Goal: Task Accomplishment & Management: Manage account settings

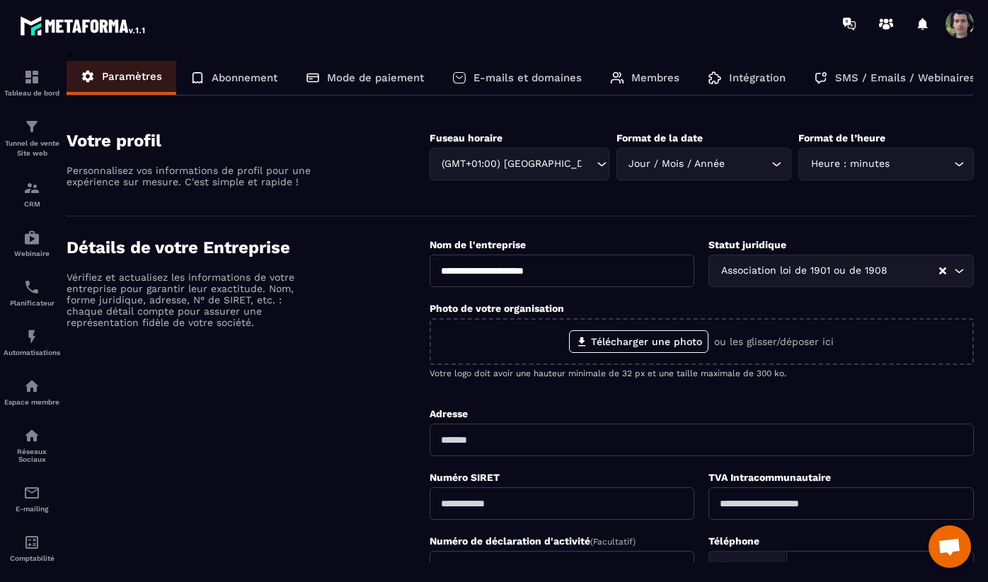
click at [224, 81] on p "Abonnement" at bounding box center [245, 77] width 66 height 13
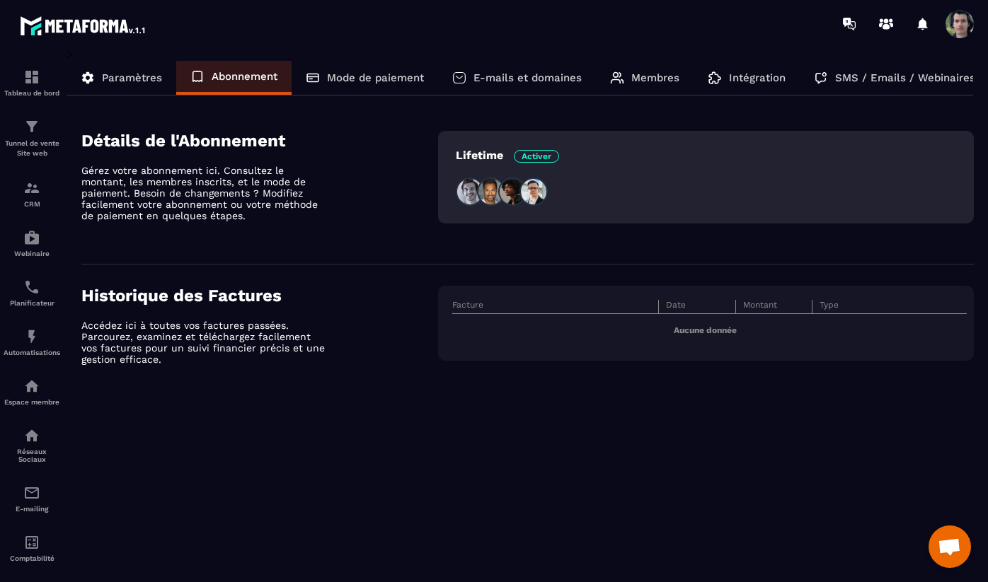
click at [343, 80] on p "Mode de paiement" at bounding box center [375, 77] width 97 height 13
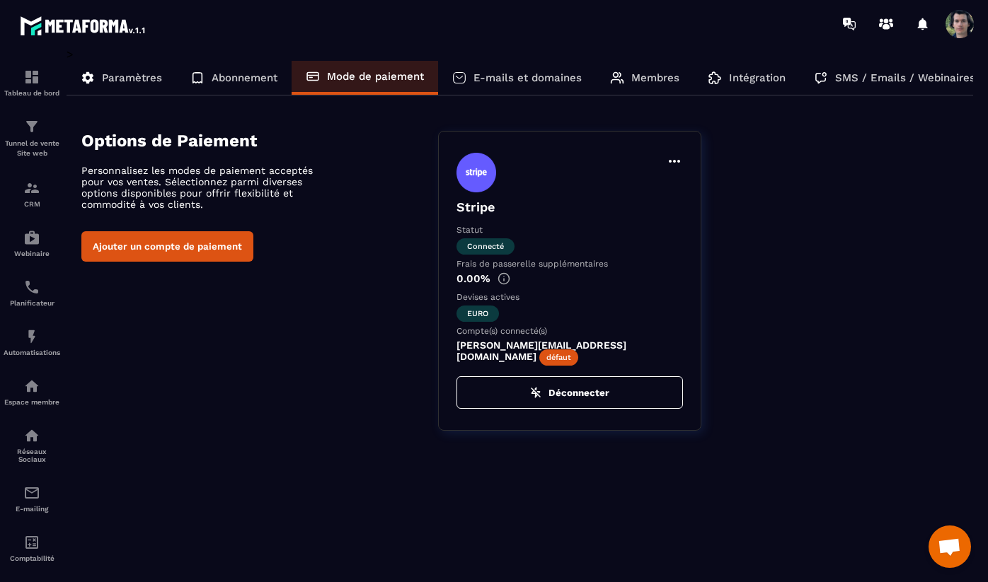
click at [517, 83] on p "E-mails et domaines" at bounding box center [527, 77] width 108 height 13
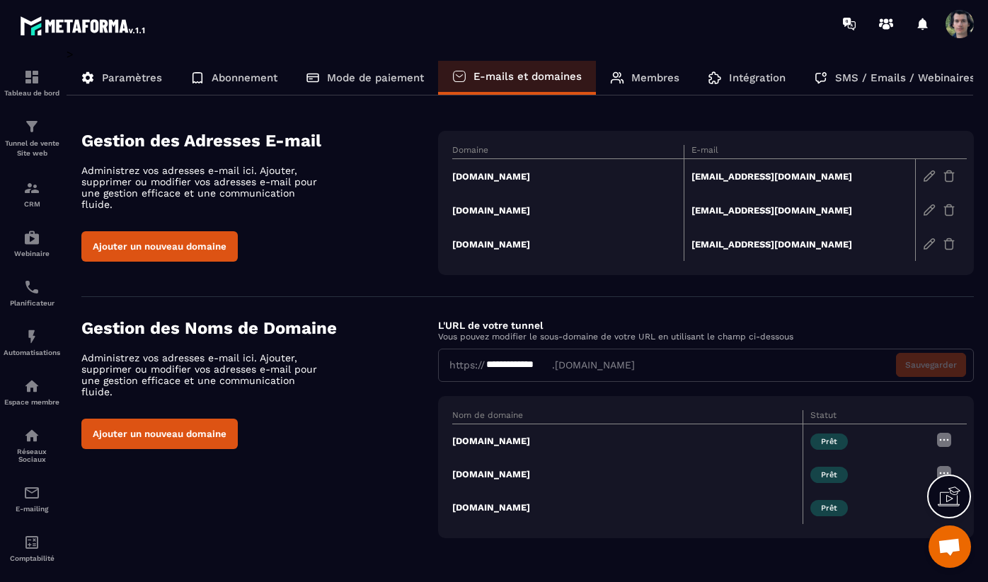
click at [630, 85] on div "Membres" at bounding box center [645, 78] width 98 height 34
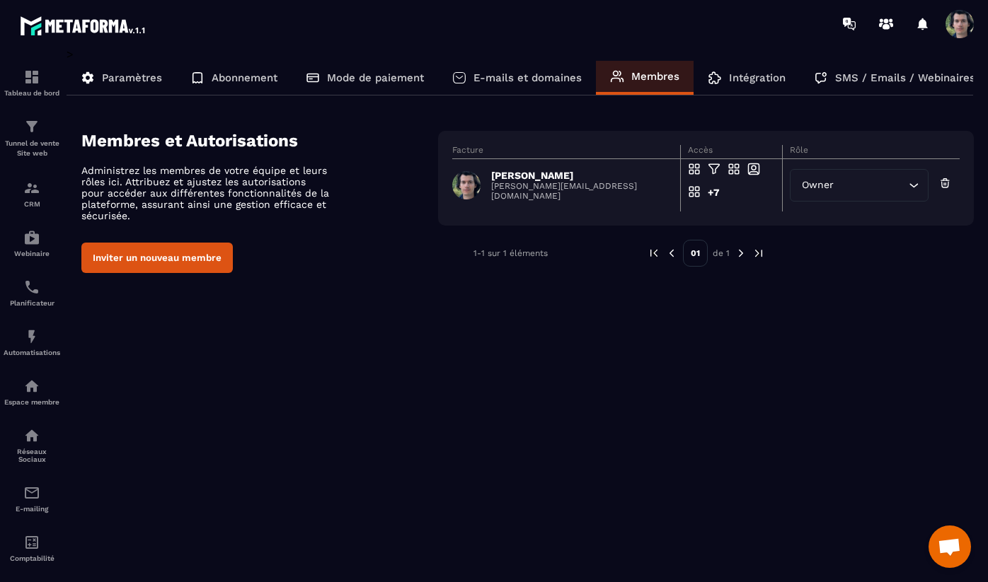
click at [509, 73] on p "E-mails et domaines" at bounding box center [527, 77] width 108 height 13
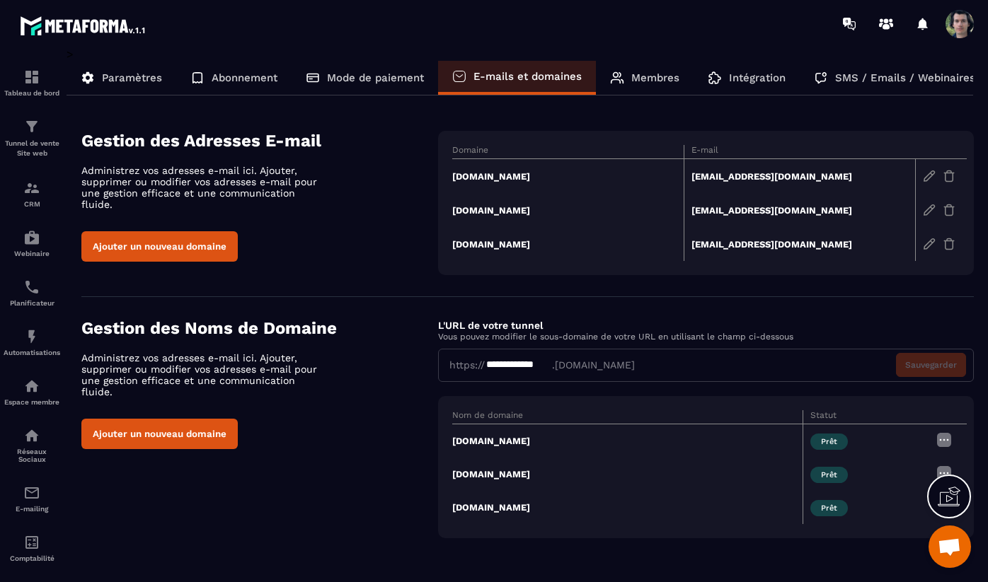
click at [122, 74] on p "Paramètres" at bounding box center [132, 77] width 60 height 13
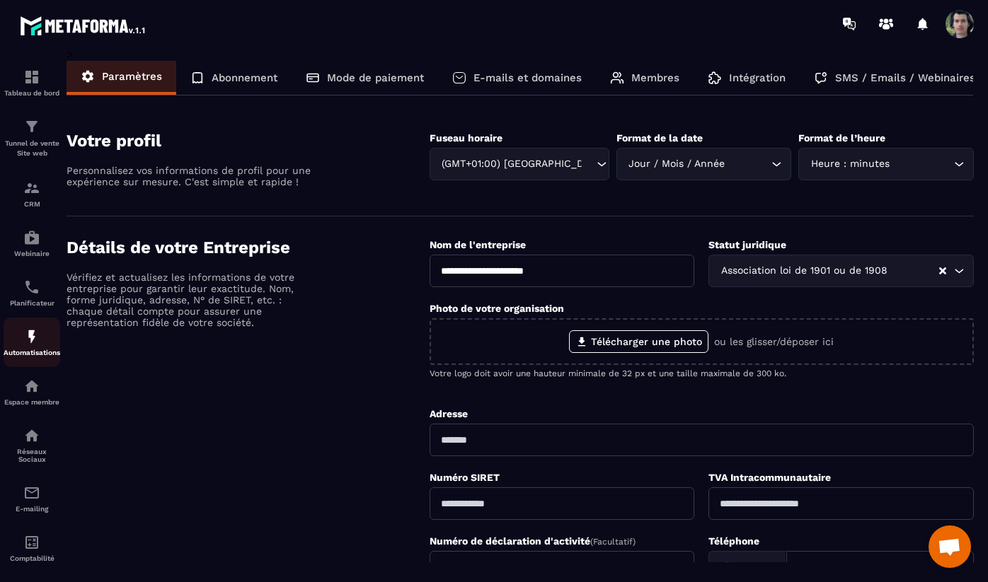
click at [32, 353] on p "Automatisations" at bounding box center [32, 353] width 57 height 8
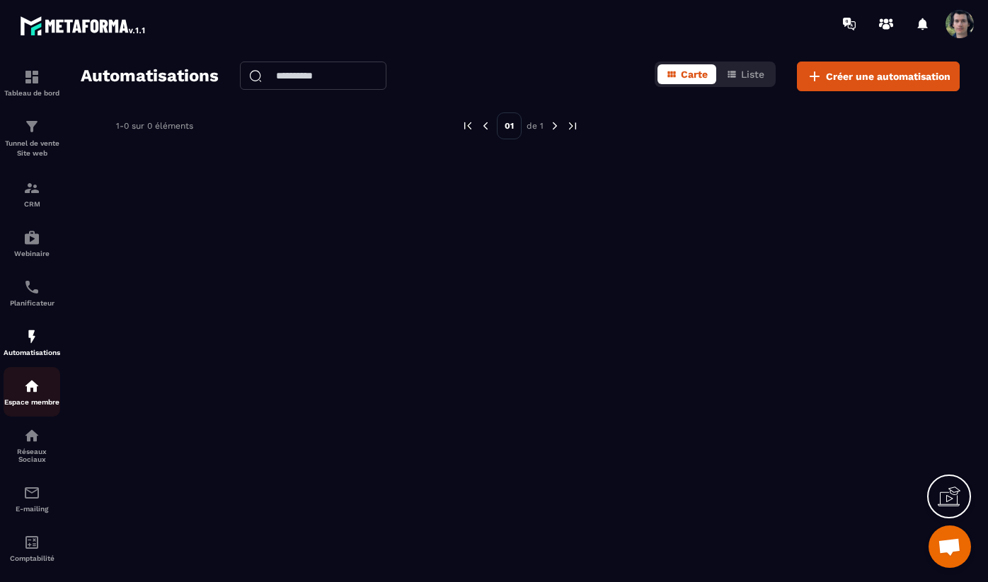
click at [32, 387] on img at bounding box center [31, 386] width 17 height 17
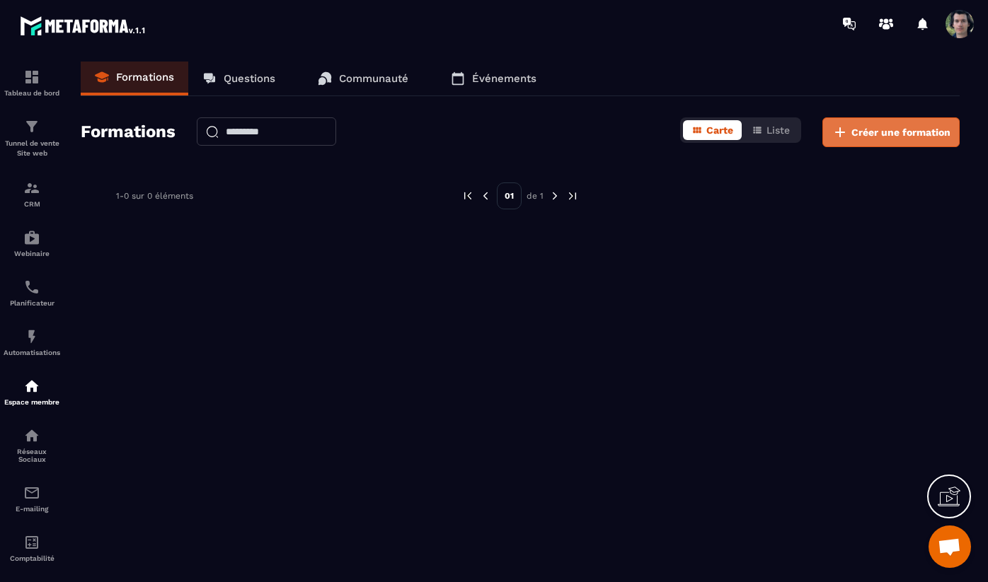
click at [887, 141] on button "Créer une formation" at bounding box center [890, 132] width 137 height 30
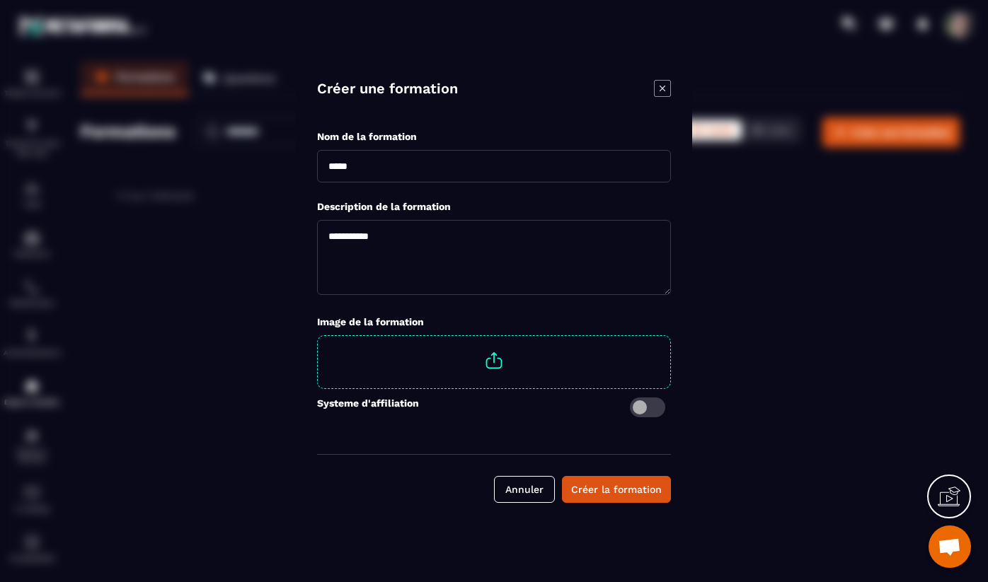
click at [494, 168] on input "Modal window" at bounding box center [494, 166] width 354 height 33
type input "**********"
click at [609, 239] on textarea "Modal window" at bounding box center [494, 257] width 354 height 75
click at [645, 412] on span "Modal window" at bounding box center [647, 408] width 35 height 20
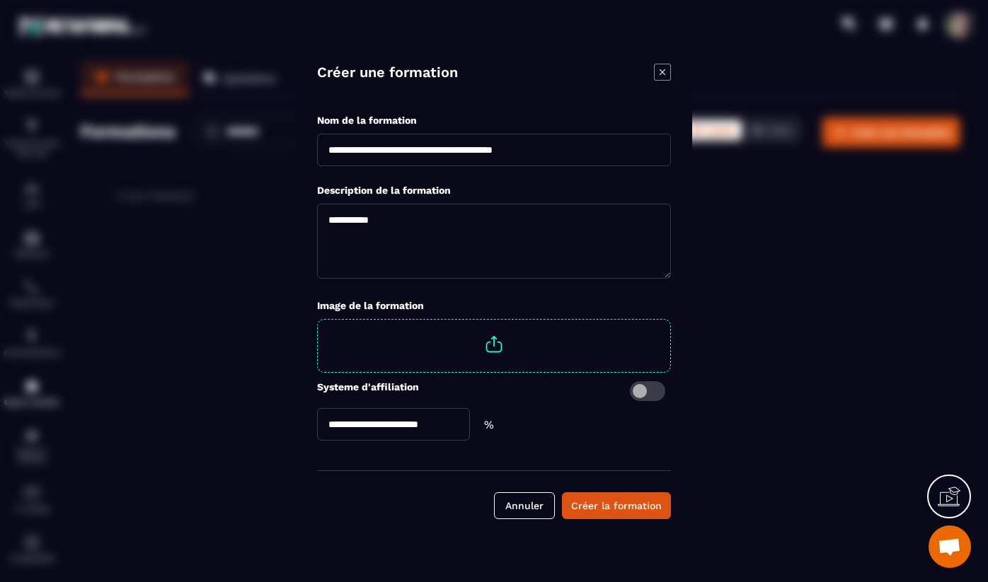
click at [645, 394] on span "Modal window" at bounding box center [647, 391] width 35 height 20
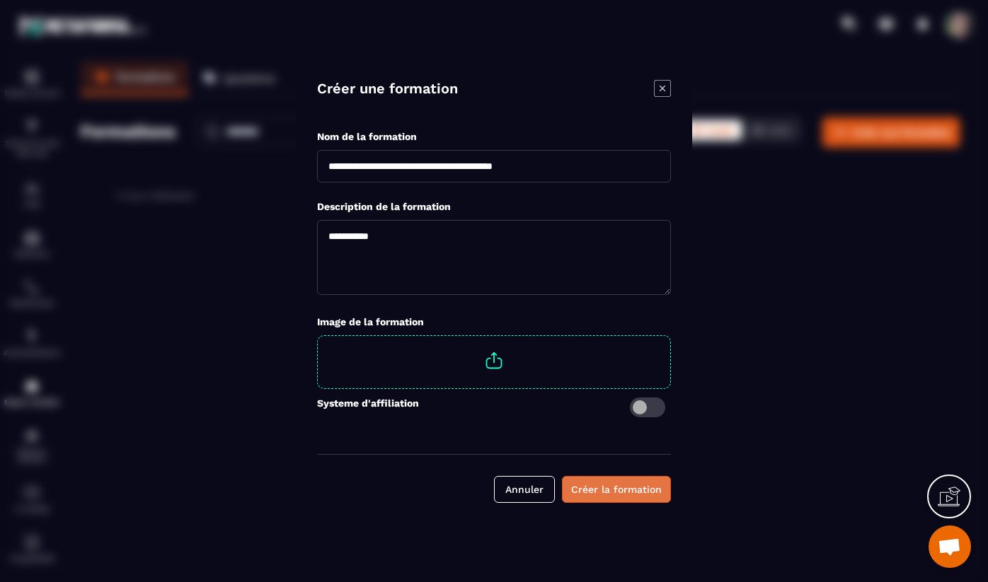
click at [614, 489] on div "Créer la formation" at bounding box center [616, 490] width 91 height 14
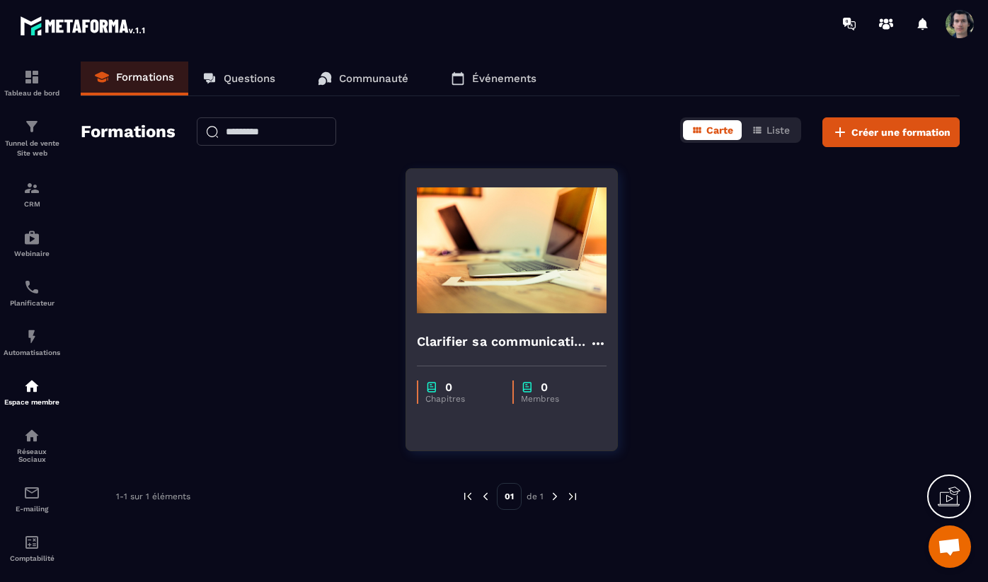
click at [485, 347] on h4 "Clarifier sa communication avec le Neuroscript" at bounding box center [503, 342] width 173 height 20
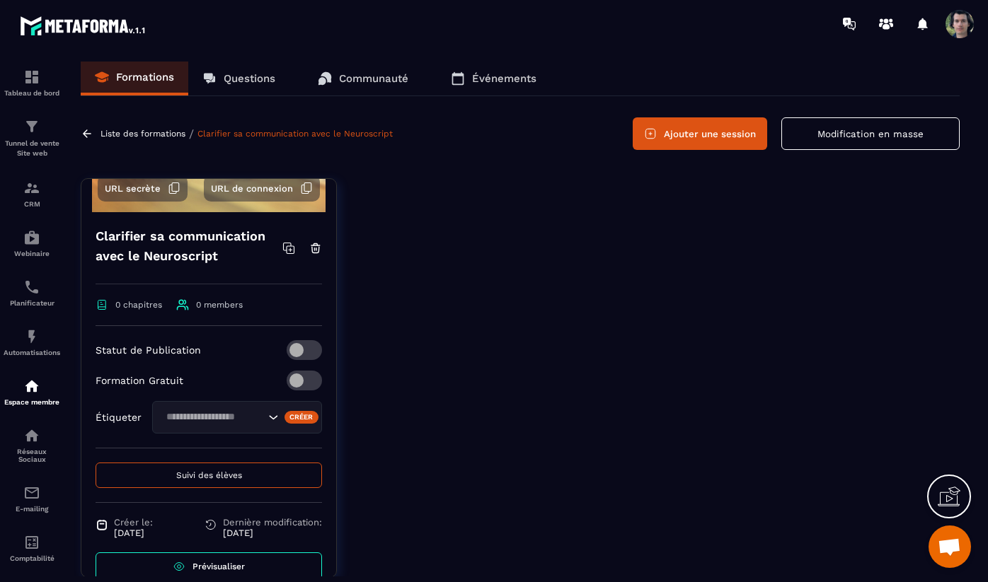
scroll to position [179, 0]
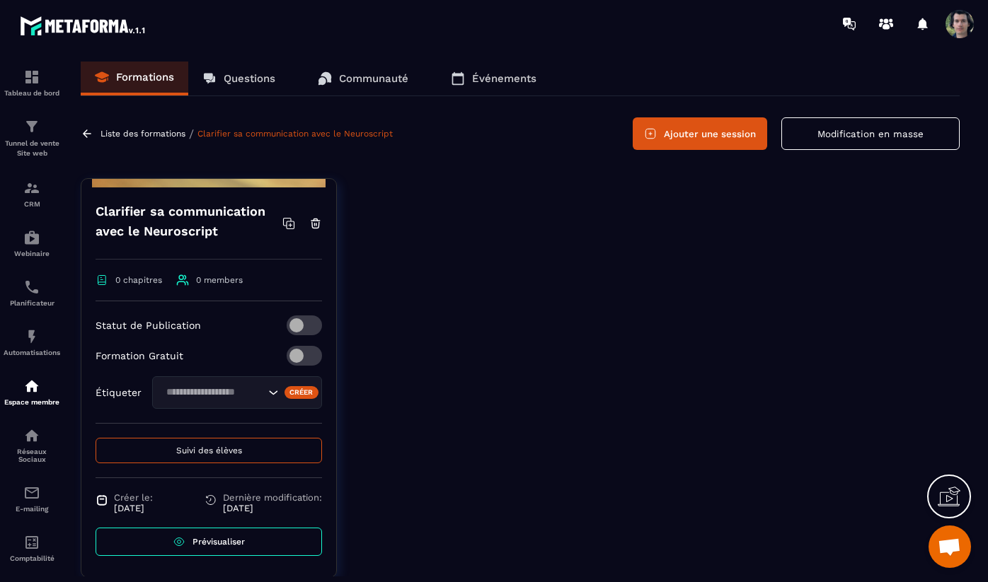
click at [250, 391] on input "Search for option" at bounding box center [212, 393] width 103 height 16
click at [461, 398] on div at bounding box center [658, 388] width 601 height 421
click at [310, 394] on div "Créer" at bounding box center [301, 392] width 35 height 13
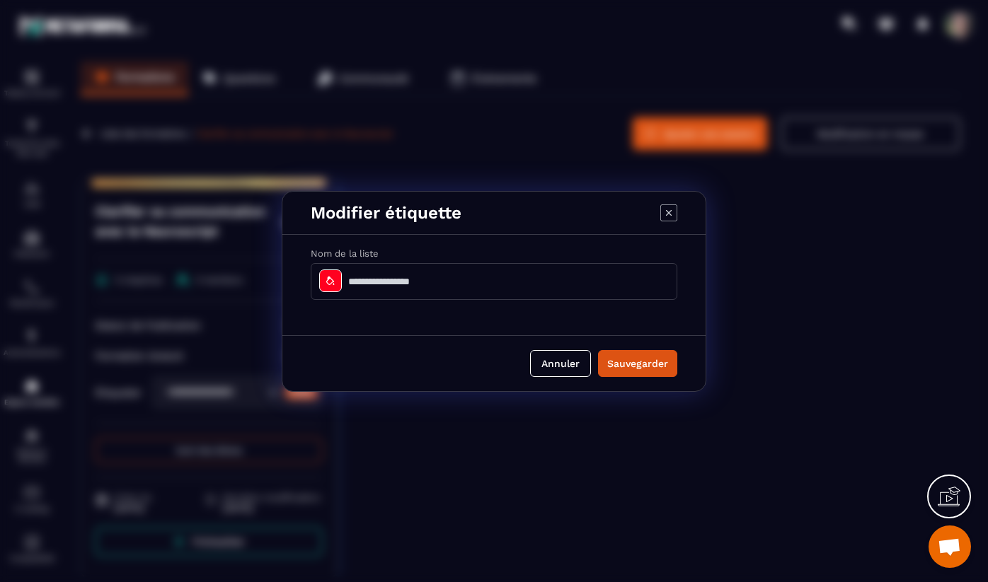
click at [421, 277] on input "Modal window" at bounding box center [494, 281] width 367 height 37
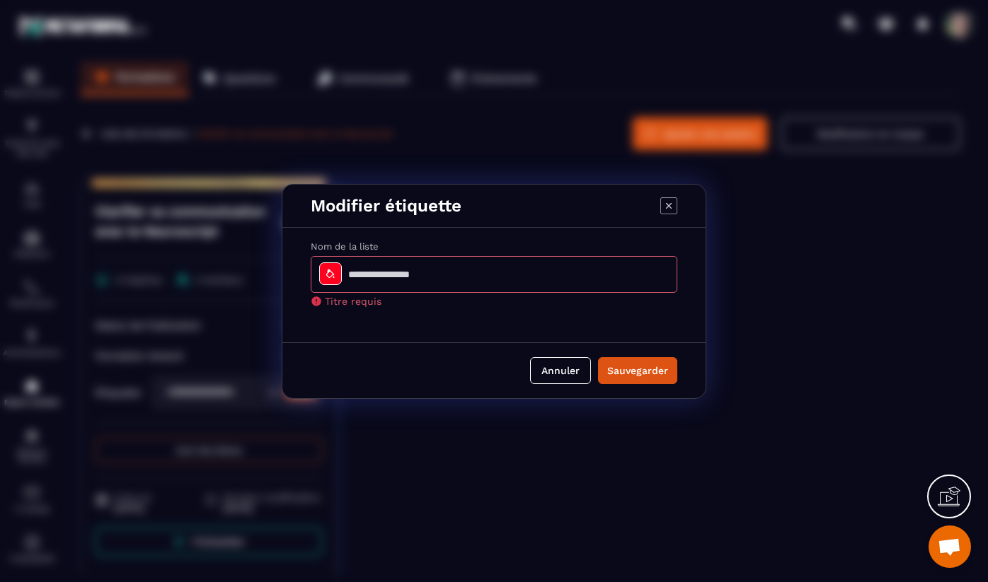
click at [700, 323] on div "Nom de la liste Titre requis" at bounding box center [493, 285] width 423 height 115
click at [548, 370] on button "Annuler" at bounding box center [560, 370] width 61 height 27
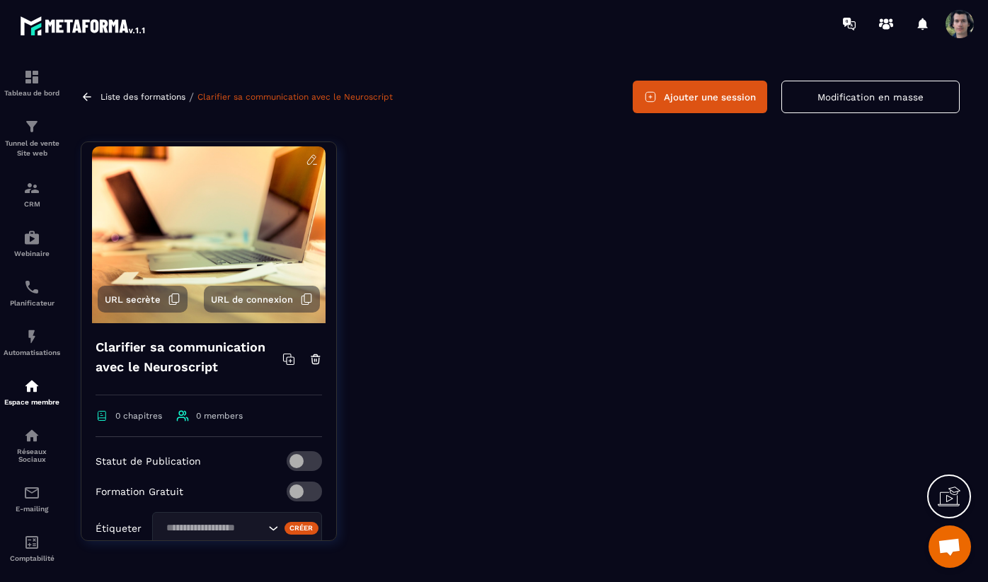
scroll to position [0, 0]
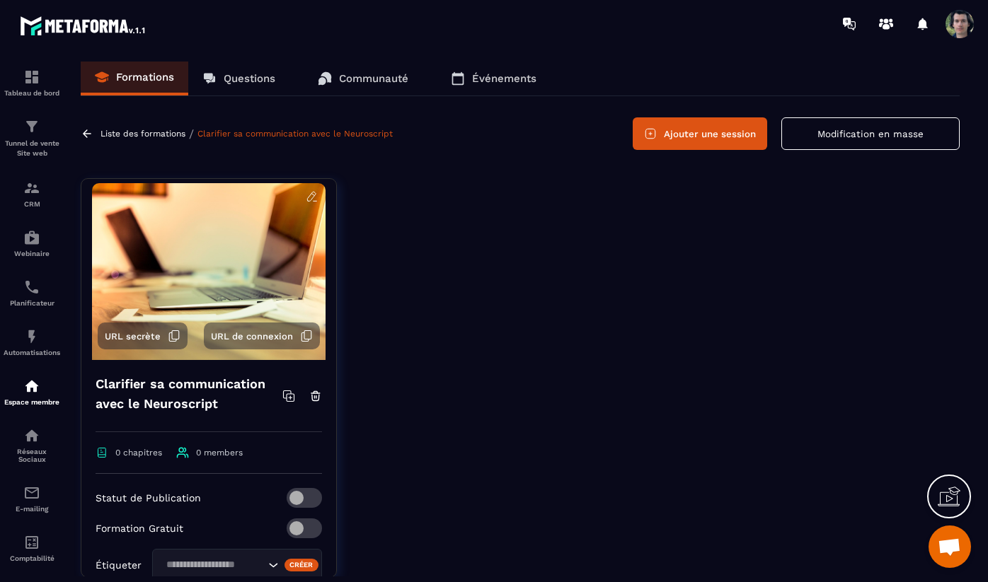
click at [304, 500] on span at bounding box center [304, 498] width 35 height 20
click at [872, 134] on button "Modification en masse" at bounding box center [870, 133] width 178 height 33
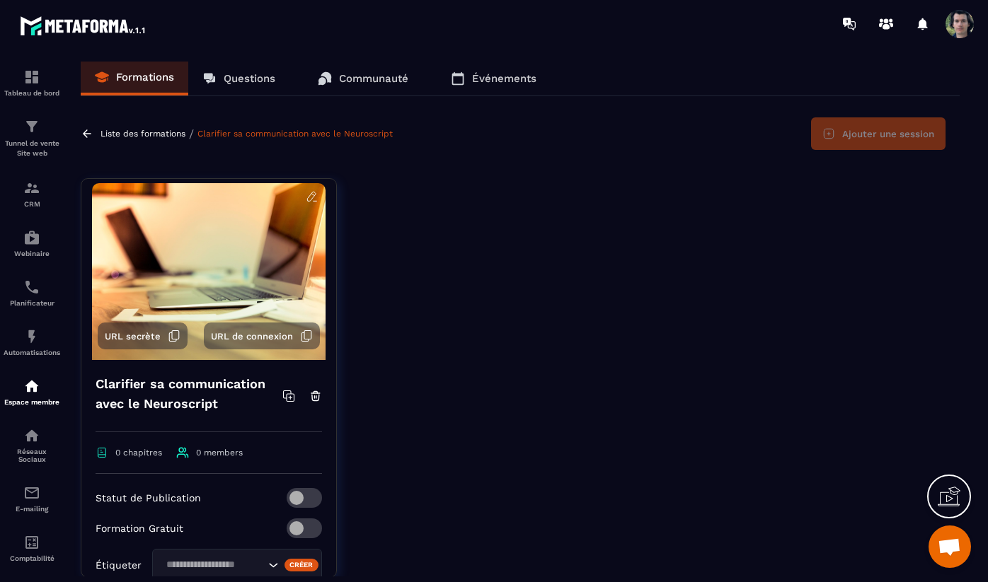
click at [691, 230] on div at bounding box center [658, 388] width 601 height 421
click at [134, 127] on div "Liste des formations / Clarifier sa communication avec le Neuroscript" at bounding box center [239, 133] width 316 height 13
click at [134, 132] on p "Liste des formations" at bounding box center [142, 134] width 85 height 10
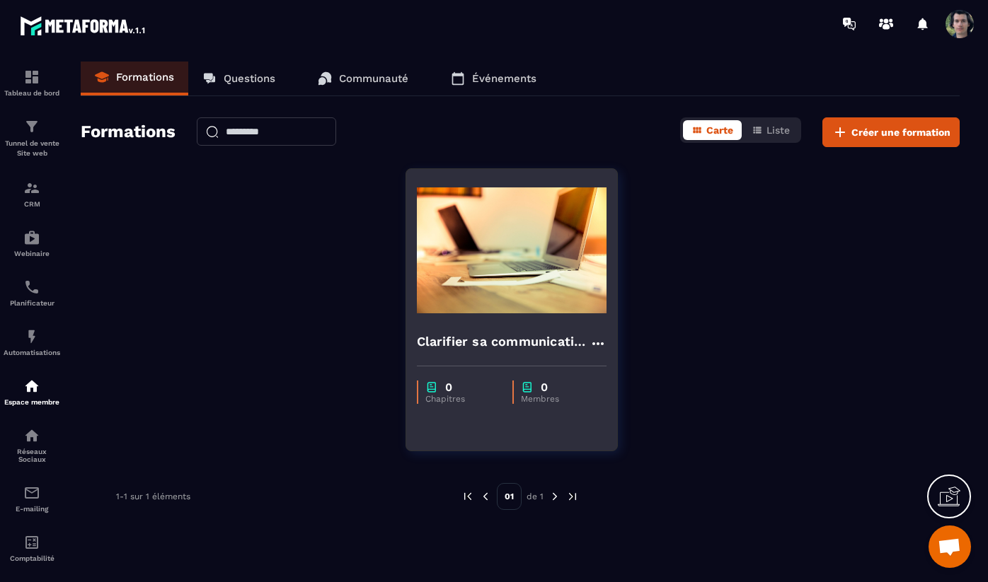
click at [483, 279] on img at bounding box center [512, 251] width 190 height 142
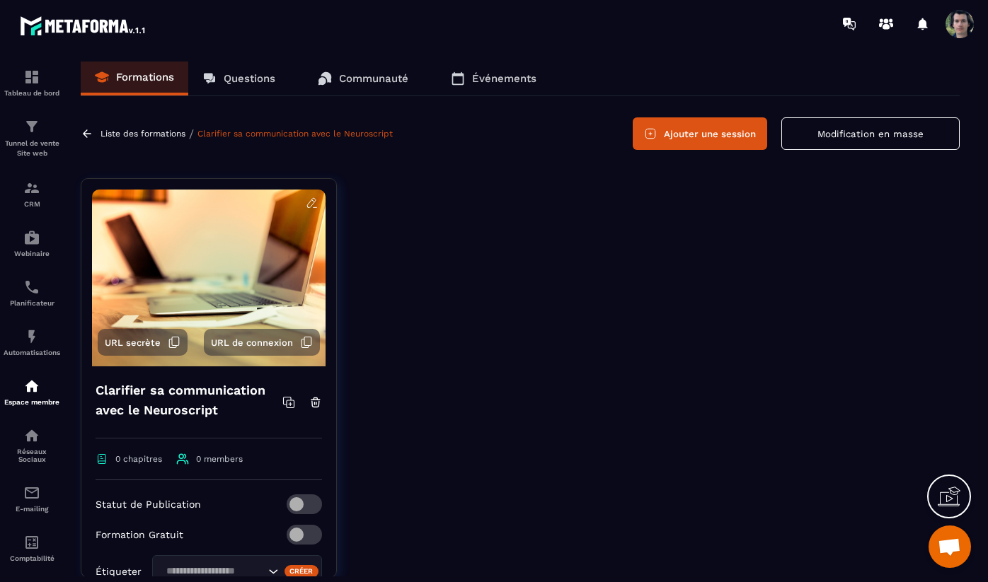
click at [725, 127] on button "Ajouter une session" at bounding box center [700, 133] width 134 height 33
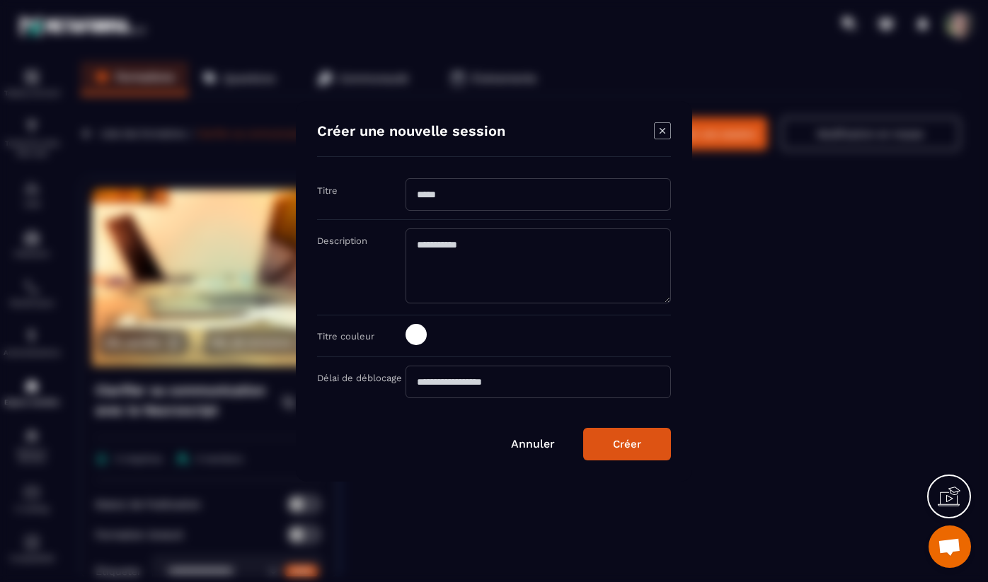
click at [500, 197] on input "Modal window" at bounding box center [537, 194] width 265 height 33
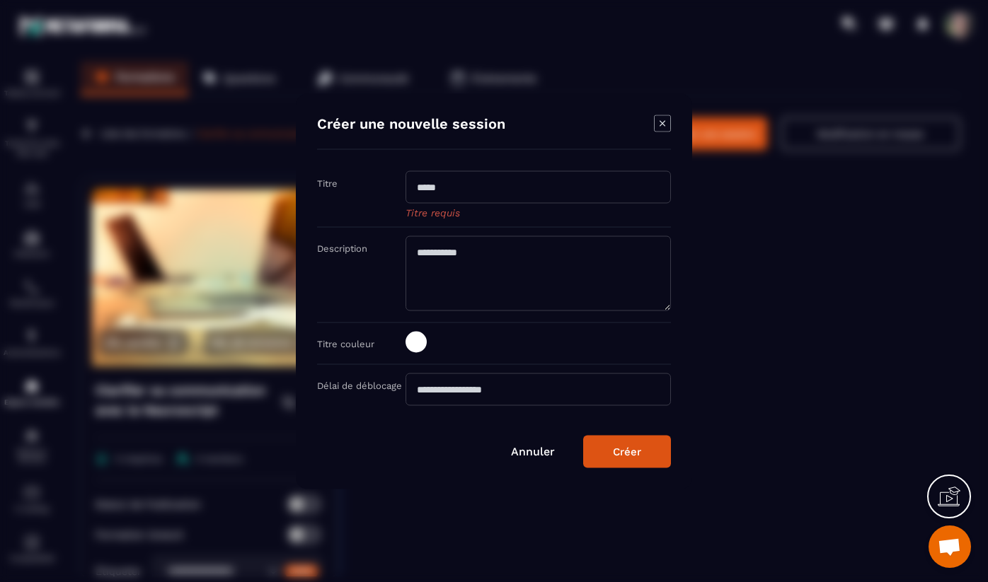
click at [446, 188] on input "Modal window" at bounding box center [537, 187] width 265 height 33
type input "**********"
click at [637, 450] on div "Créer" at bounding box center [627, 451] width 28 height 13
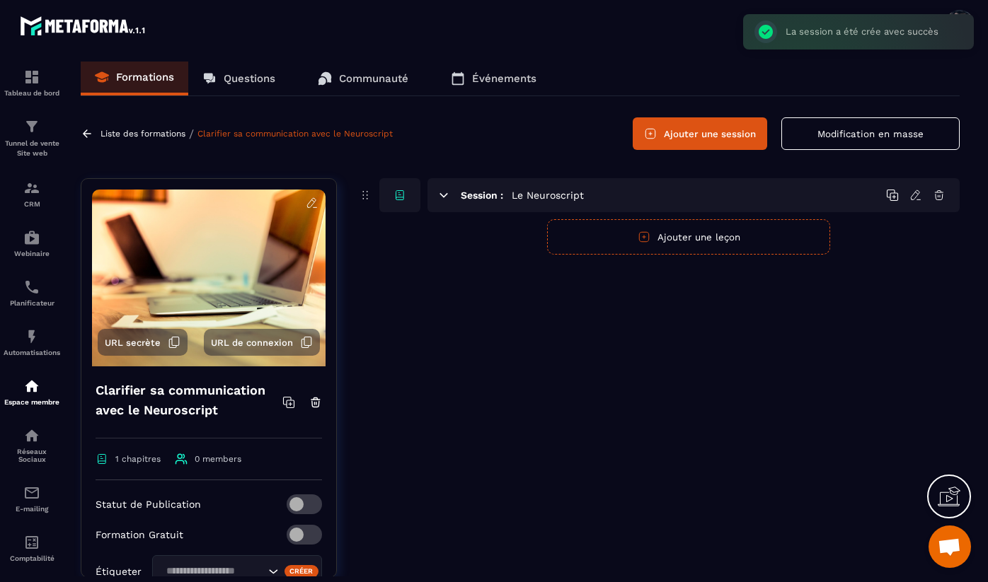
click at [446, 195] on icon at bounding box center [443, 195] width 13 height 13
click at [449, 195] on icon at bounding box center [443, 195] width 13 height 13
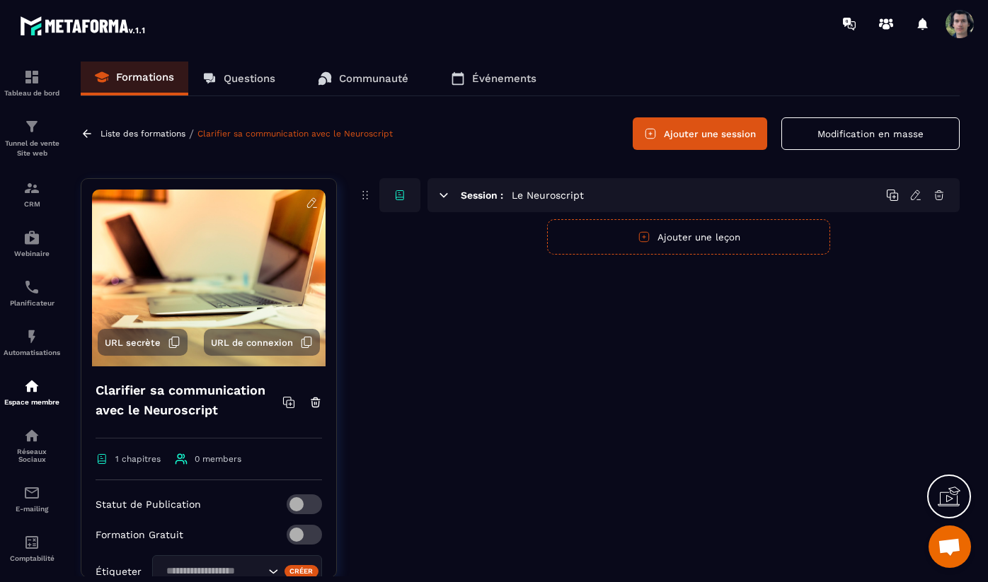
click at [399, 200] on icon at bounding box center [400, 198] width 8 height 3
click at [703, 237] on button "Ajouter une leçon" at bounding box center [688, 236] width 283 height 35
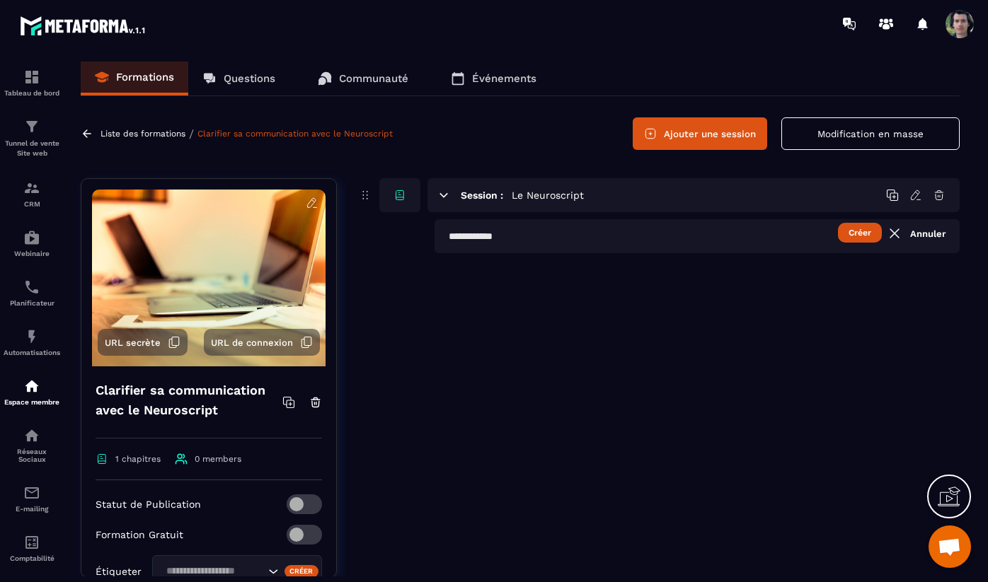
click at [860, 236] on button "Créer" at bounding box center [860, 233] width 44 height 20
click at [577, 229] on input "text" at bounding box center [696, 236] width 525 height 34
click at [502, 234] on input "text" at bounding box center [696, 236] width 525 height 34
paste input "**********"
click at [860, 235] on button "Créer" at bounding box center [860, 233] width 44 height 20
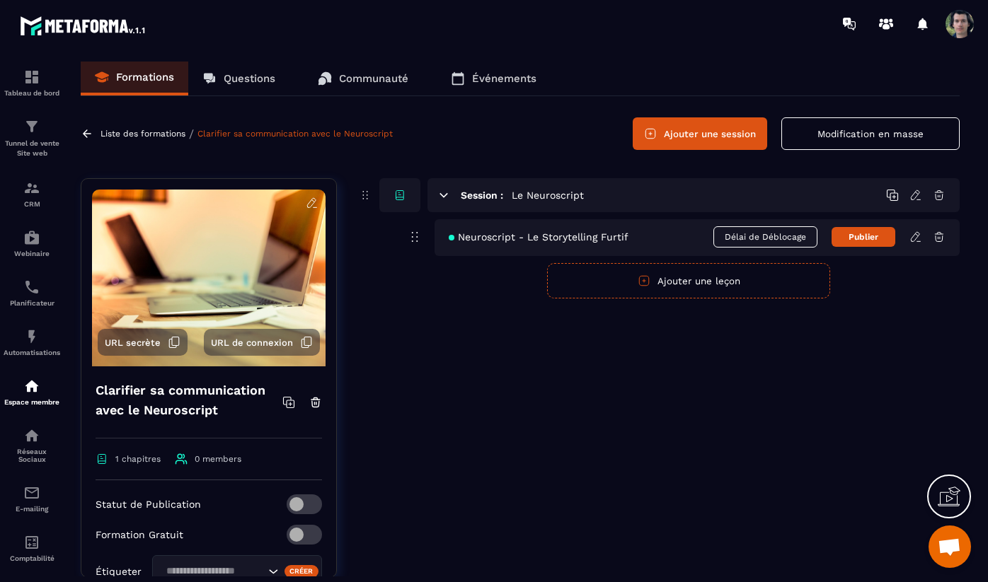
click at [713, 284] on button "Ajouter une leçon" at bounding box center [688, 280] width 283 height 35
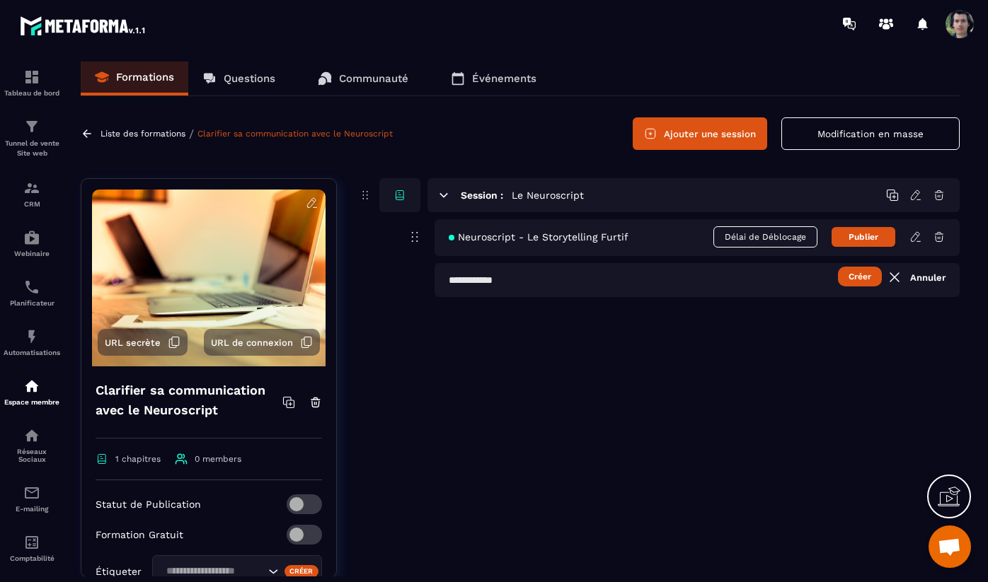
click at [492, 288] on input "text" at bounding box center [696, 280] width 525 height 34
type input "**"
click at [909, 236] on icon at bounding box center [915, 237] width 13 height 13
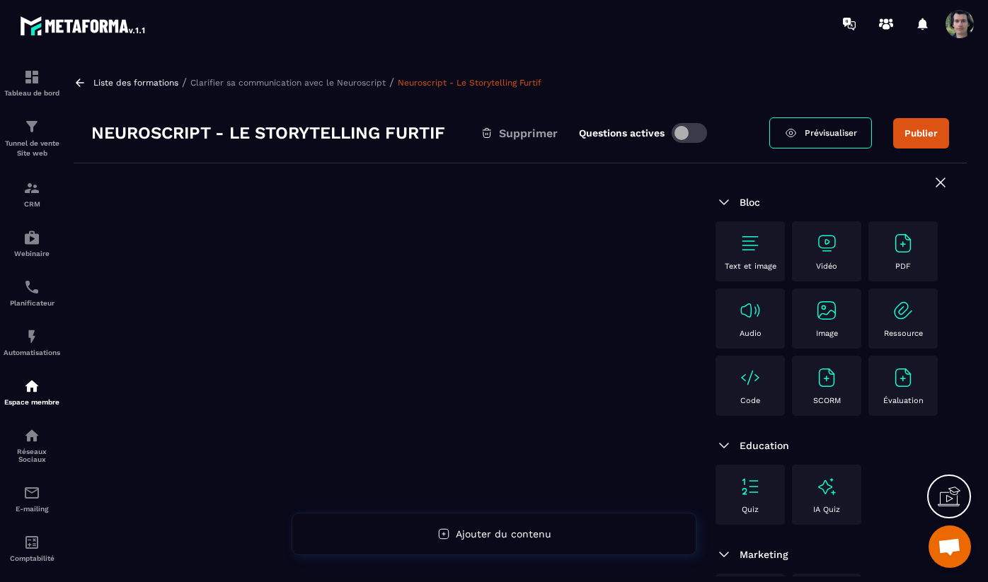
click at [189, 132] on h3 "Neuroscript - Le Storytelling Furtif" at bounding box center [268, 133] width 354 height 23
click at [257, 134] on h3 "Neuroscript - Le Storytelling Furtif" at bounding box center [268, 133] width 354 height 23
click at [163, 132] on h3 "Neuroscript - Le Storytelling Furtif" at bounding box center [268, 133] width 354 height 23
click at [350, 131] on h3 "Neuroscript - Le Storytelling Furtif" at bounding box center [268, 133] width 354 height 23
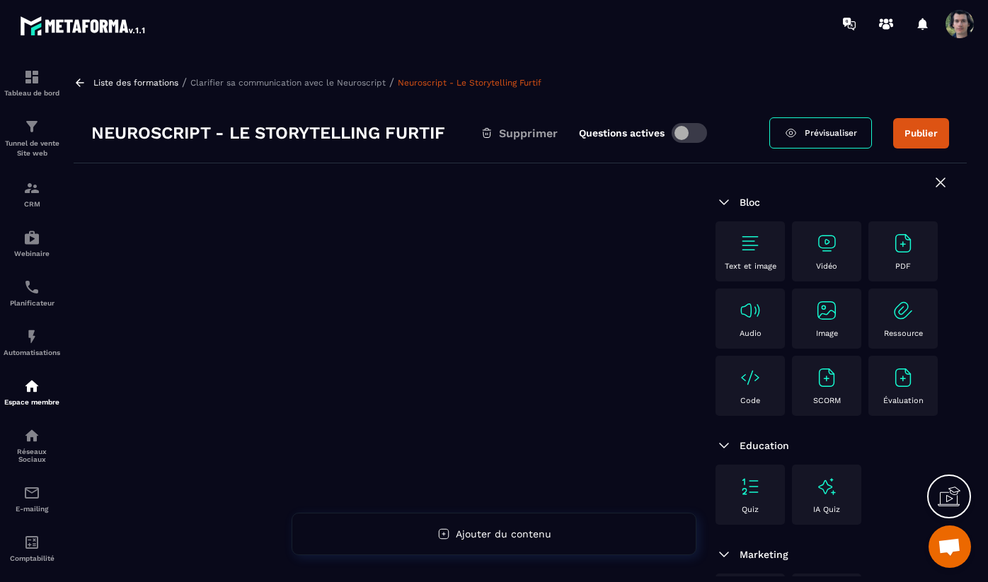
click at [125, 86] on p "Liste des formations" at bounding box center [135, 83] width 85 height 10
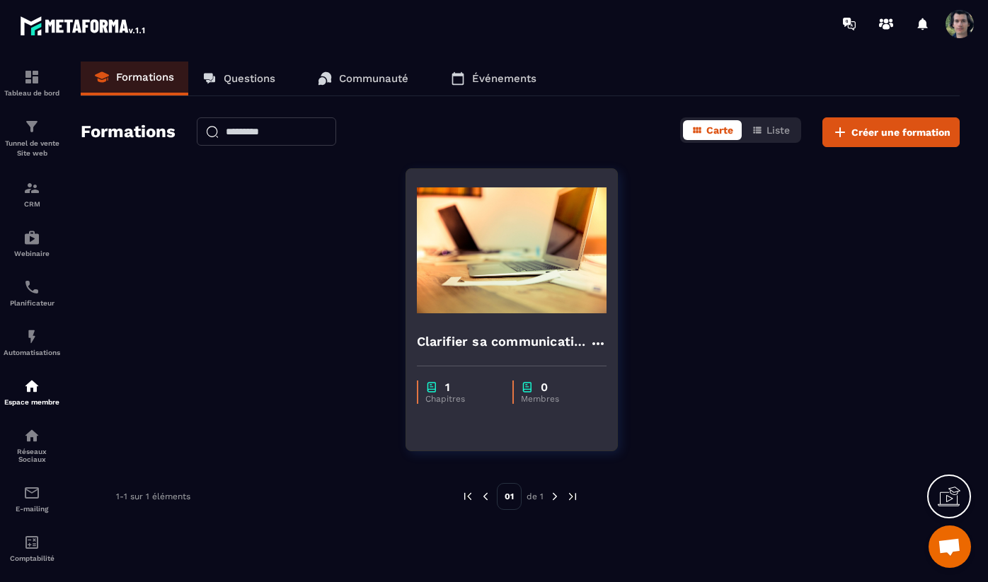
click at [531, 297] on img at bounding box center [512, 251] width 190 height 142
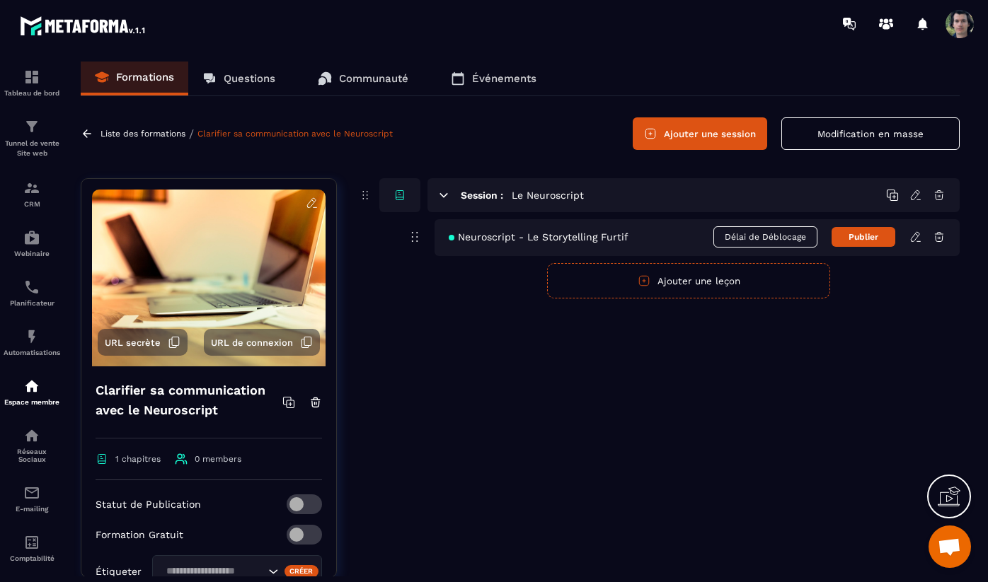
click at [558, 243] on div "Neuroscript - Le Storytelling Furtif Délai de Déblocage Publier" at bounding box center [696, 237] width 525 height 37
click at [568, 241] on span "Neuroscript - Le Storytelling Furtif" at bounding box center [539, 236] width 180 height 11
click at [914, 235] on icon at bounding box center [915, 237] width 13 height 13
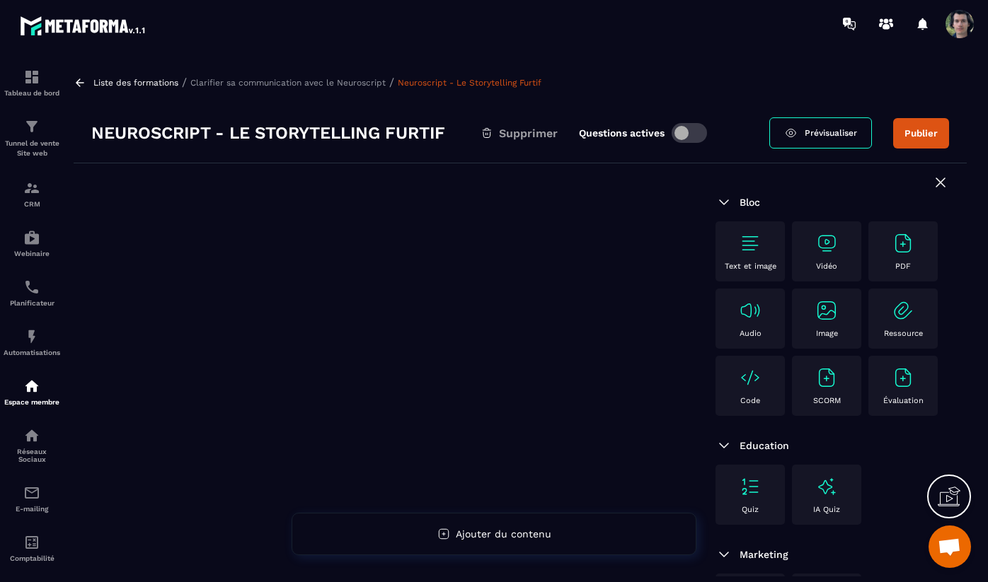
click at [385, 137] on h3 "Neuroscript - Le Storytelling Furtif" at bounding box center [268, 133] width 354 height 23
click at [688, 134] on span at bounding box center [688, 133] width 35 height 20
click at [265, 129] on h3 "Neuroscript - Le Storytelling Furtif" at bounding box center [268, 133] width 354 height 23
click at [800, 134] on link "Prévisualiser" at bounding box center [820, 132] width 103 height 31
click at [324, 133] on h3 "Neuroscript - Le Storytelling Furtif" at bounding box center [268, 133] width 354 height 23
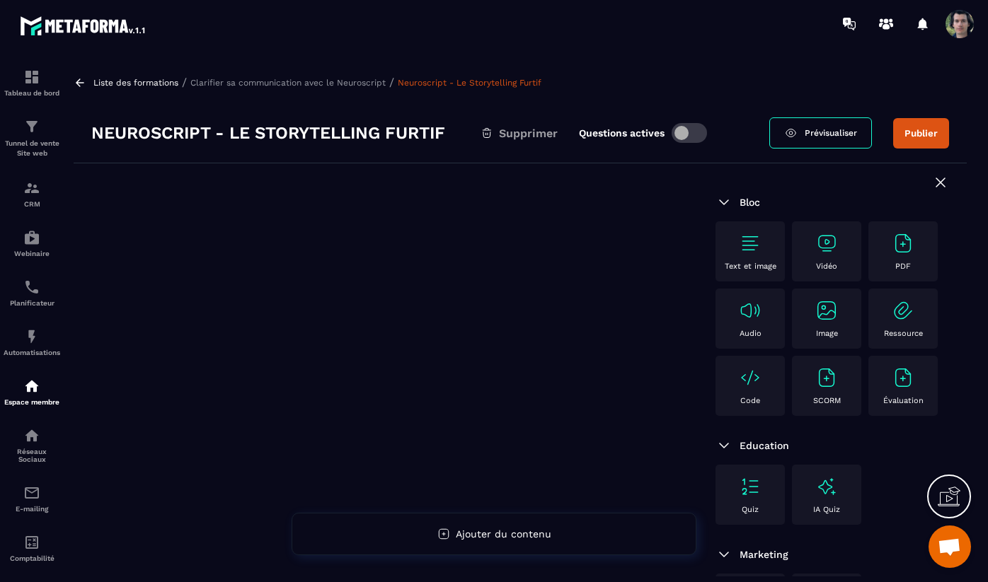
click at [939, 181] on icon at bounding box center [940, 182] width 8 height 8
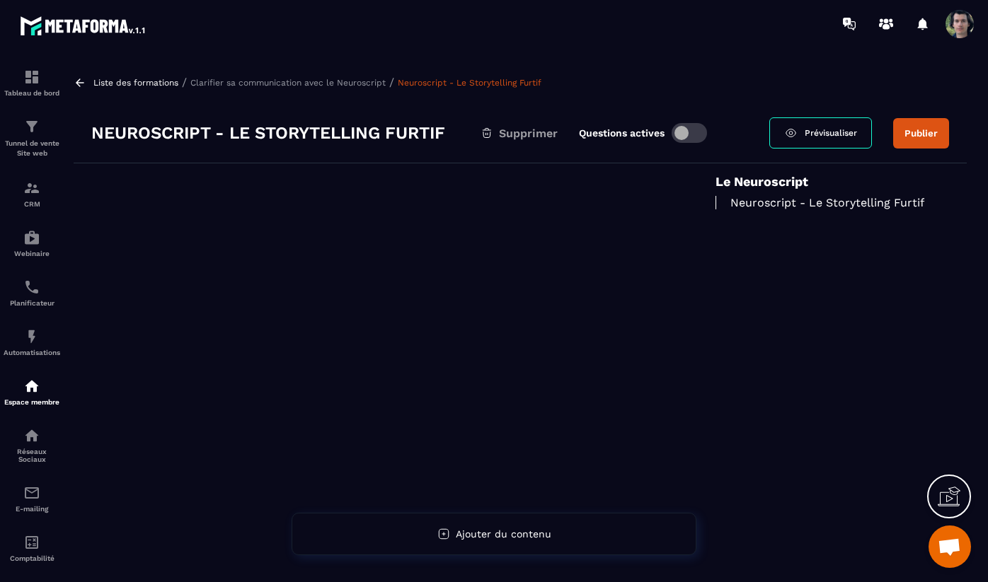
click at [825, 188] on h6 "Le Neuroscript" at bounding box center [831, 181] width 233 height 15
click at [744, 210] on div "Neuroscript - Le Storytelling Furtif" at bounding box center [831, 203] width 233 height 28
click at [747, 205] on p "Neuroscript - Le Storytelling Furtif" at bounding box center [831, 202] width 233 height 13
click at [757, 180] on h6 "Le Neuroscript" at bounding box center [831, 181] width 233 height 15
click at [521, 141] on div "Supprimer" at bounding box center [518, 133] width 77 height 23
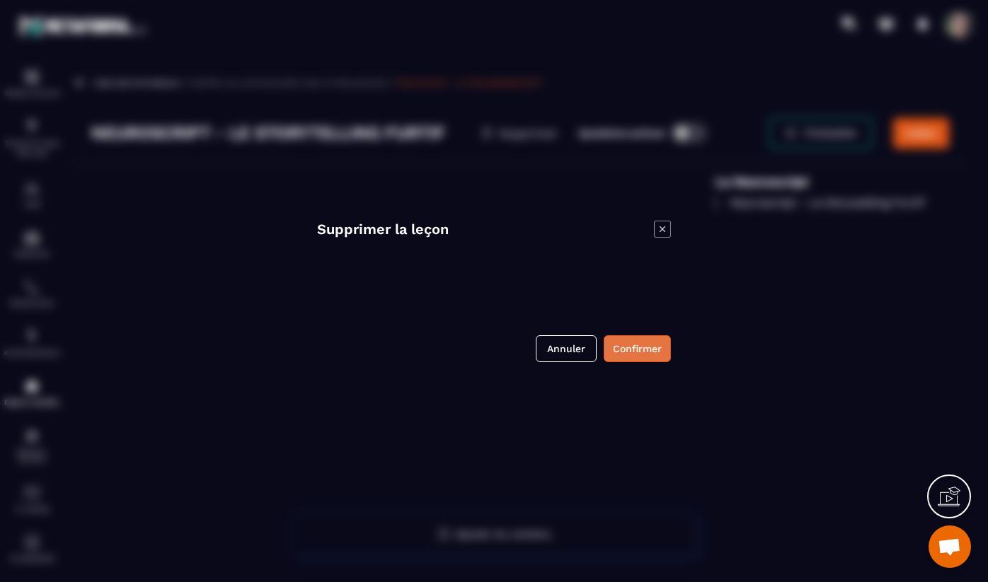
click at [630, 350] on button "Confirmer" at bounding box center [637, 348] width 67 height 27
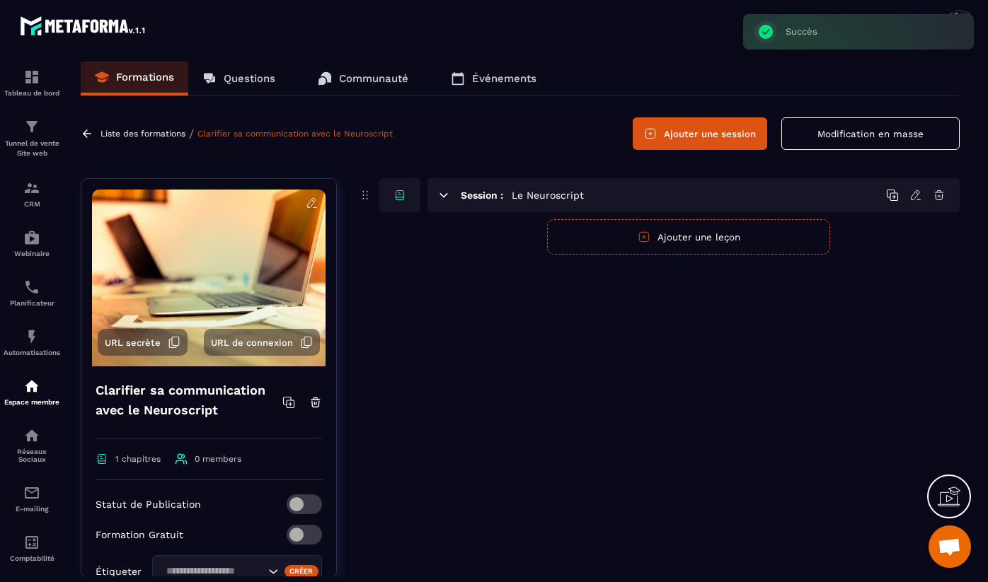
click at [686, 243] on button "Ajouter une leçon" at bounding box center [688, 236] width 283 height 35
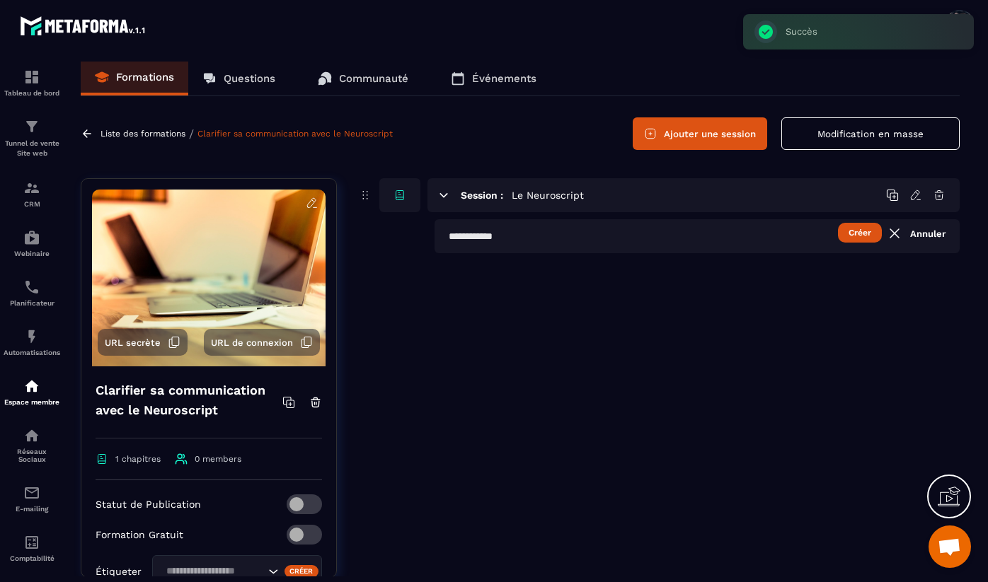
click at [533, 244] on input "text" at bounding box center [696, 236] width 525 height 34
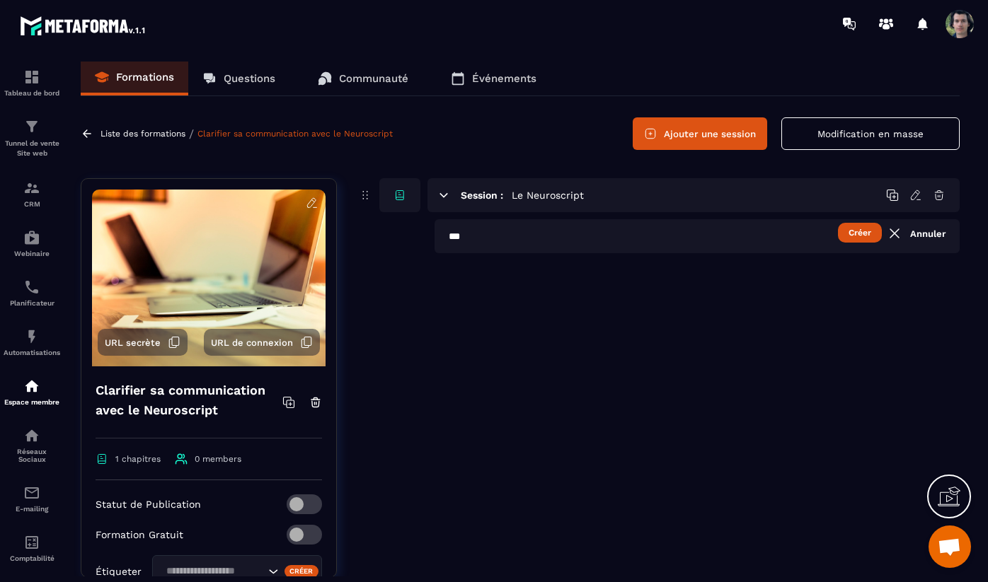
paste input "**********"
click at [863, 235] on button "Créer" at bounding box center [860, 233] width 44 height 20
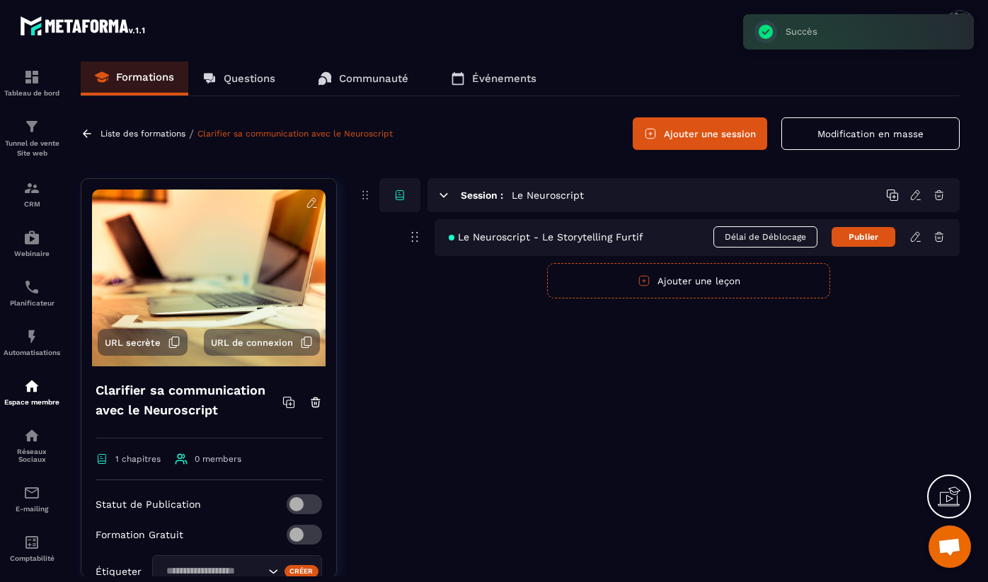
click at [712, 282] on button "Ajouter une leçon" at bounding box center [688, 280] width 283 height 35
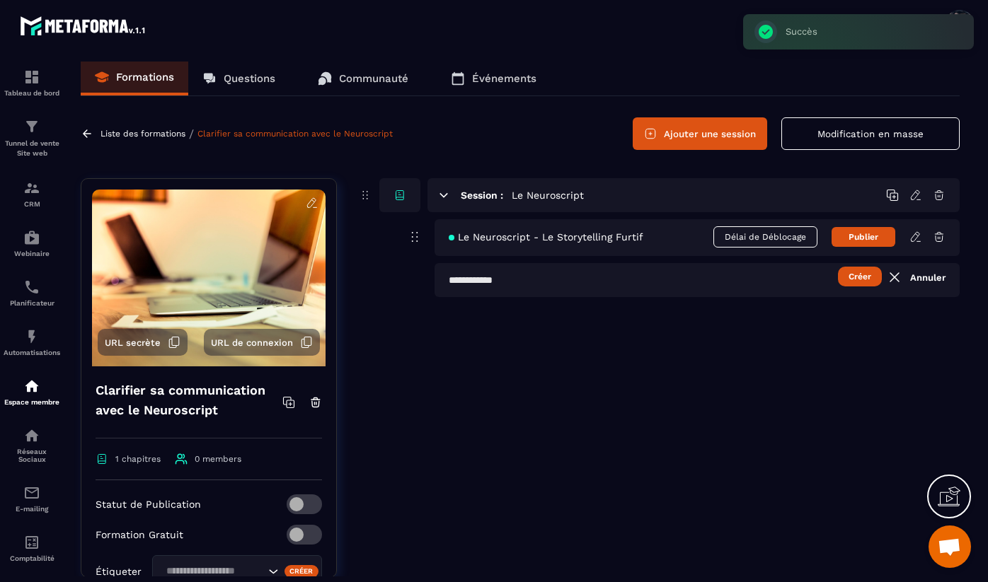
click at [613, 287] on input "text" at bounding box center [696, 280] width 525 height 34
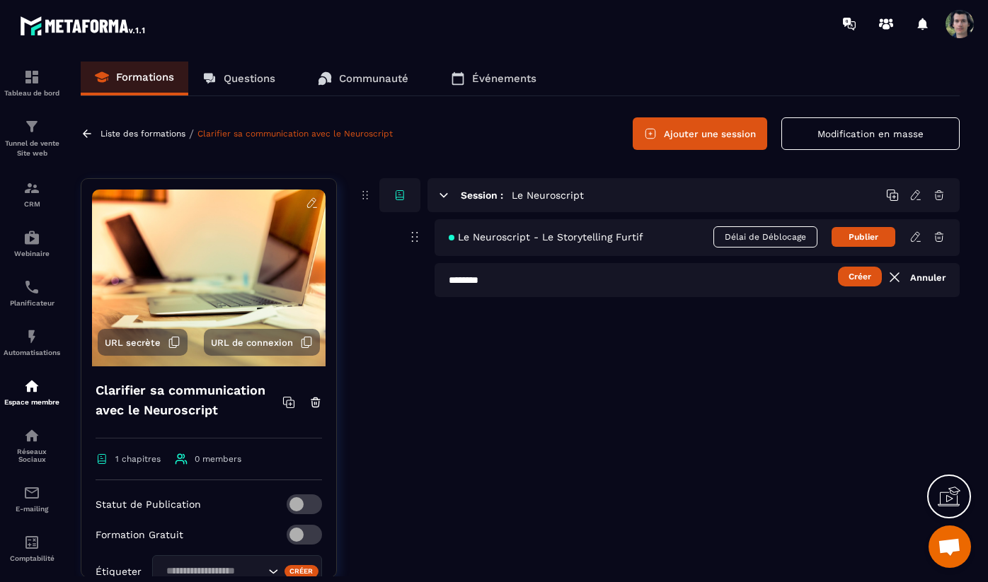
type input "********"
click at [860, 280] on button "Créer" at bounding box center [860, 277] width 44 height 20
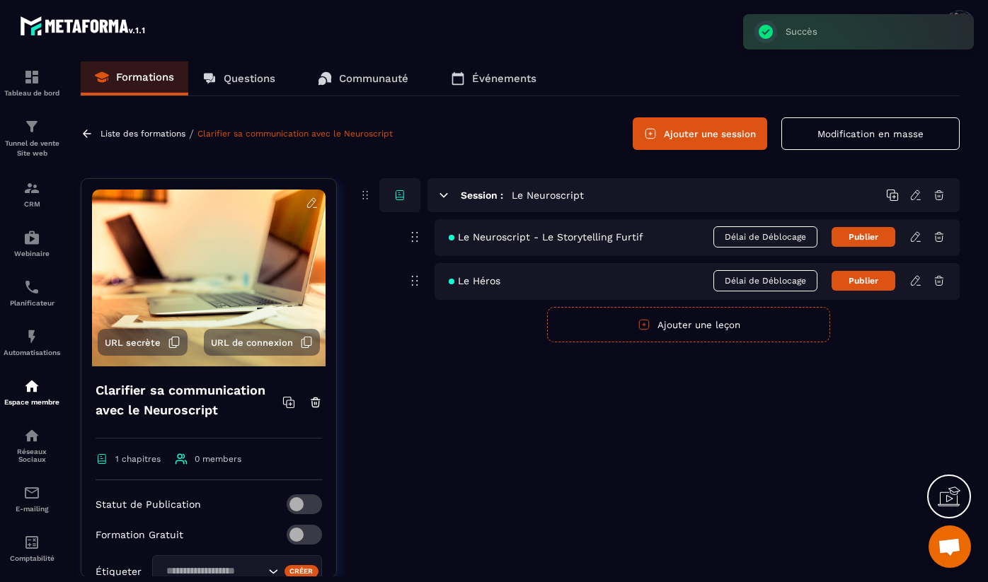
click at [773, 323] on button "Ajouter une leçon" at bounding box center [688, 324] width 283 height 35
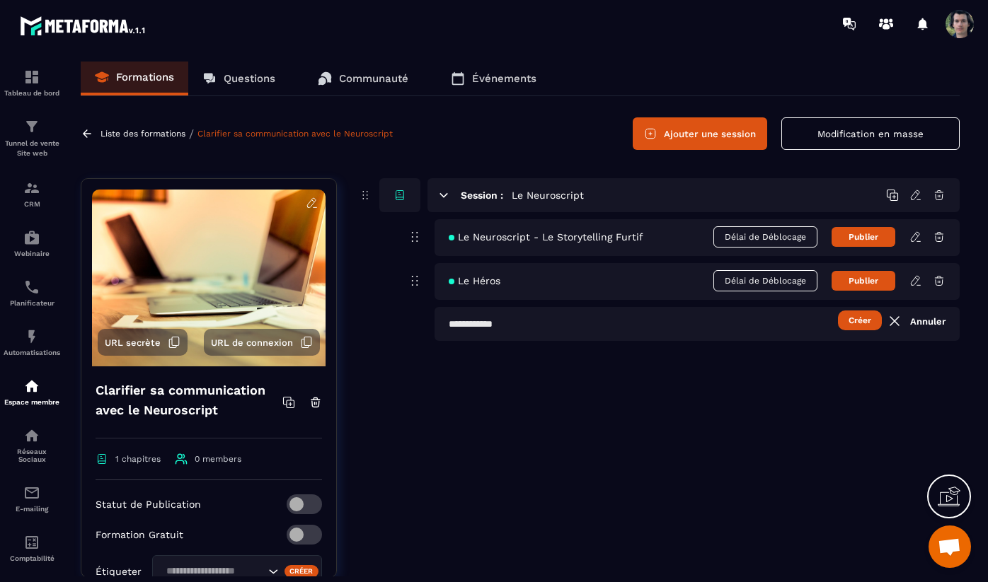
click at [510, 327] on input "text" at bounding box center [696, 324] width 525 height 34
click at [856, 325] on button "Créer" at bounding box center [860, 321] width 44 height 20
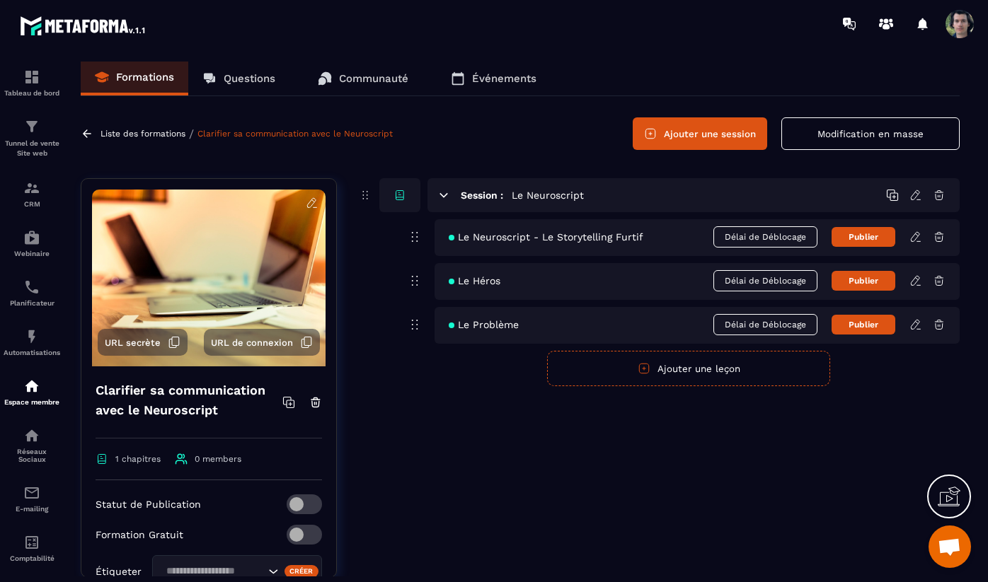
click at [674, 367] on button "Ajouter une leçon" at bounding box center [688, 368] width 283 height 35
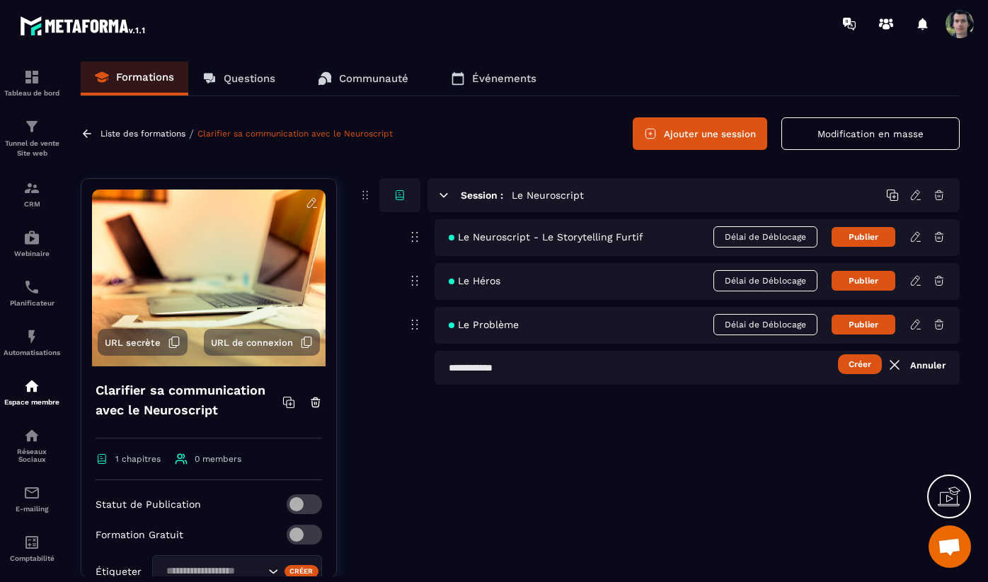
click at [562, 374] on input "text" at bounding box center [696, 368] width 525 height 34
click at [838, 354] on button "Créer" at bounding box center [860, 364] width 44 height 20
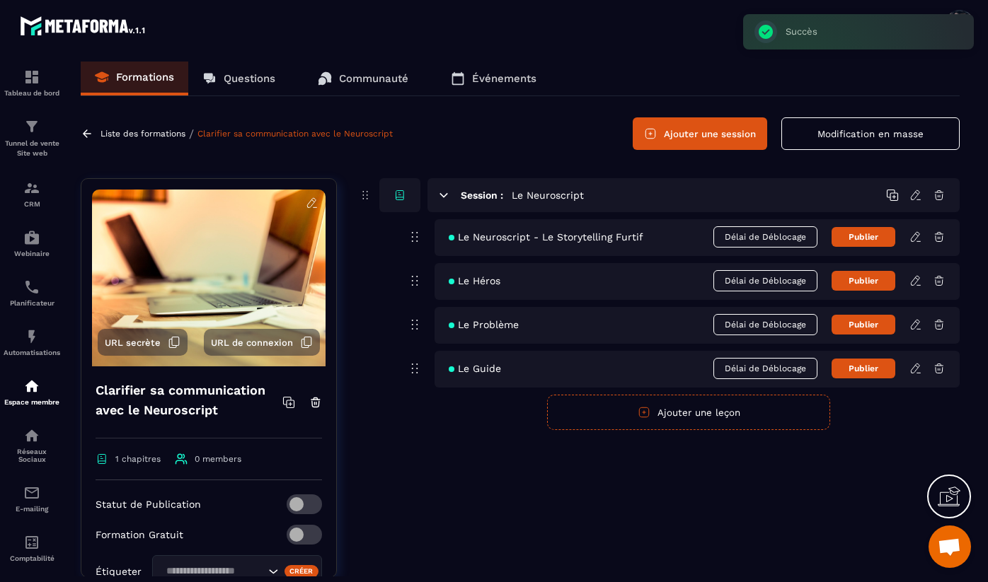
click at [637, 409] on button "Ajouter une leçon" at bounding box center [688, 412] width 283 height 35
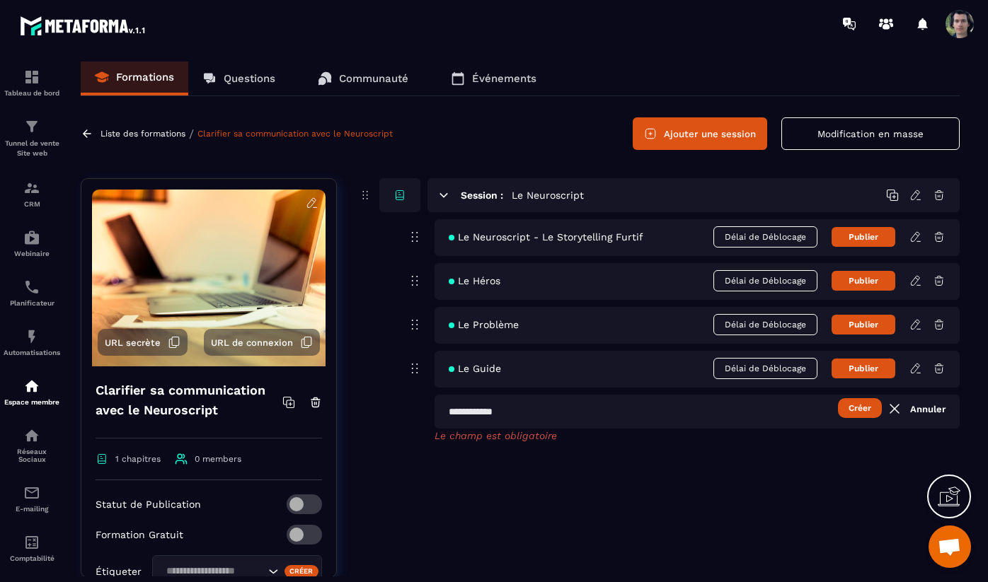
click at [637, 409] on input "text" at bounding box center [696, 412] width 525 height 34
click at [838, 398] on button "Créer" at bounding box center [860, 408] width 44 height 20
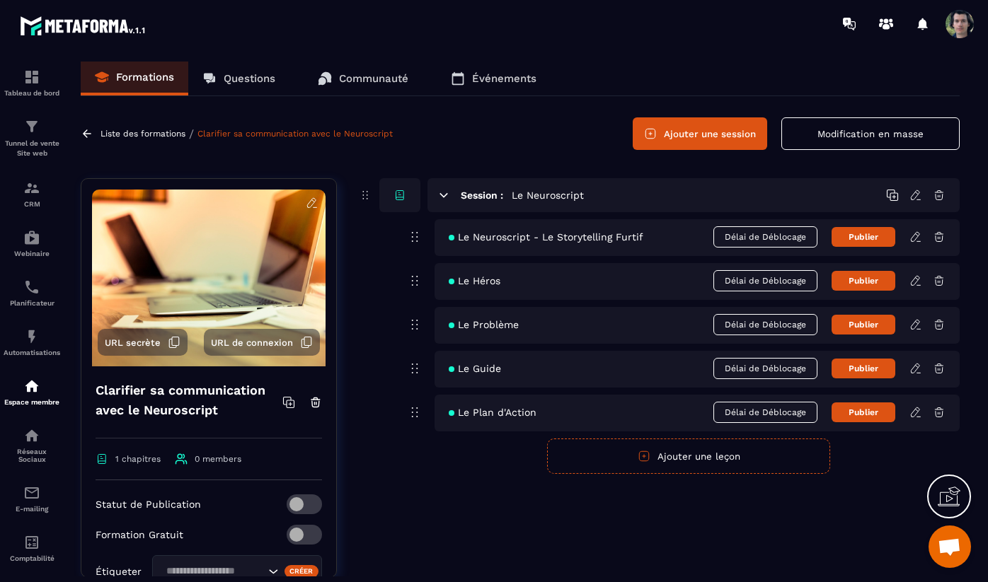
click at [720, 463] on button "Ajouter une leçon" at bounding box center [688, 456] width 283 height 35
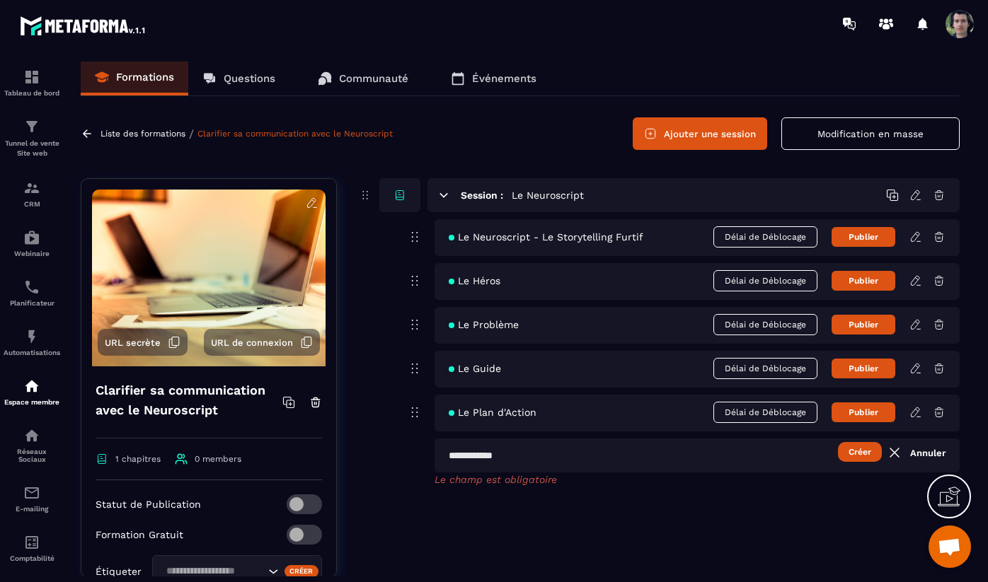
click at [650, 456] on input "text" at bounding box center [696, 456] width 525 height 34
type input "**********"
click at [861, 456] on button "Créer" at bounding box center [860, 452] width 44 height 20
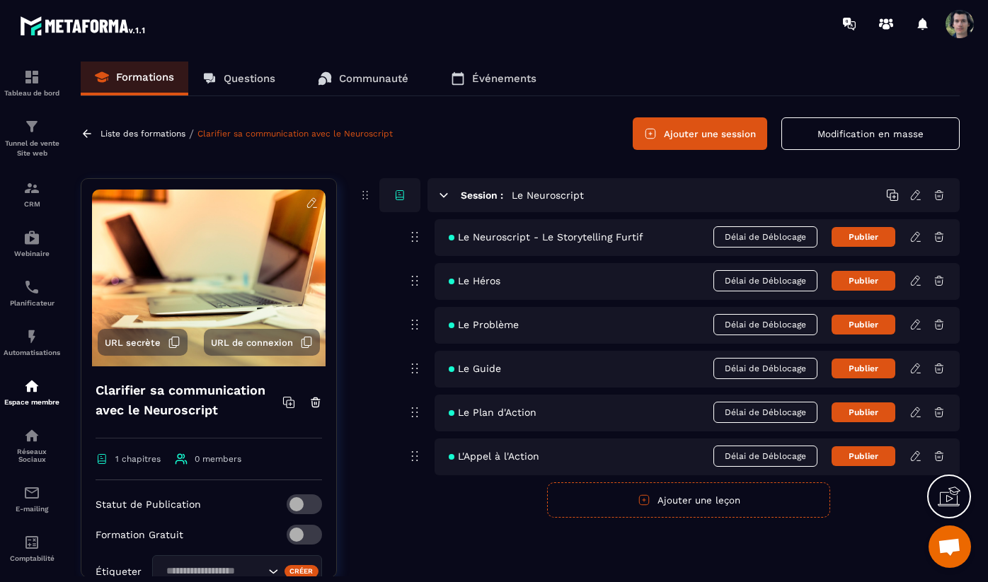
click at [916, 192] on icon at bounding box center [916, 193] width 3 height 2
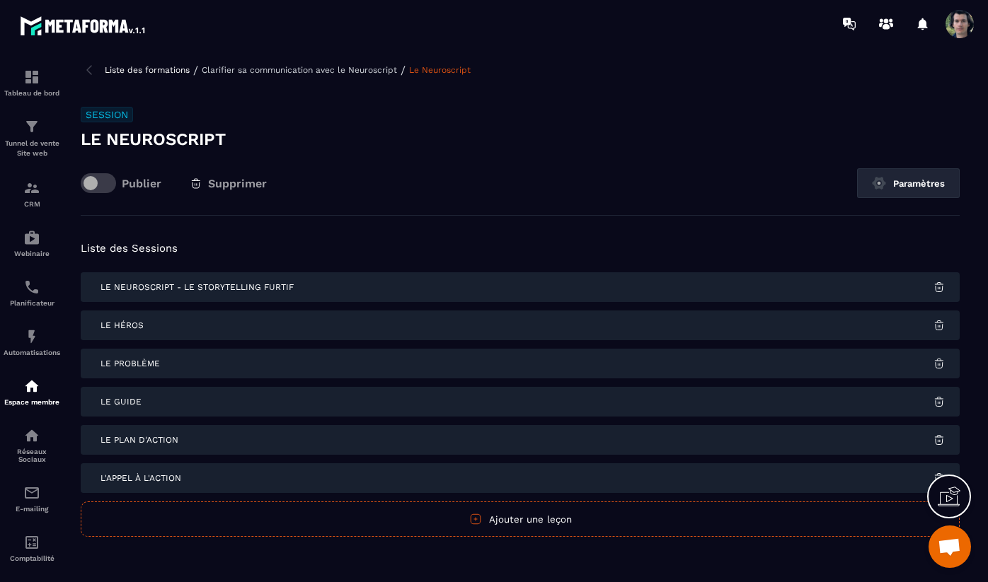
scroll to position [18, 0]
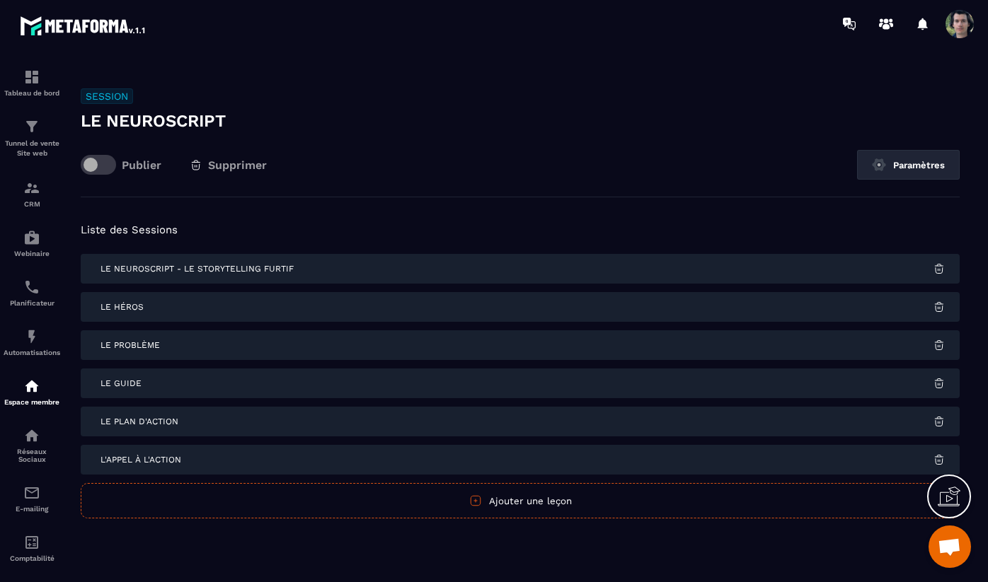
click at [149, 273] on span "Le Neuroscript - Le Storytelling Furtif" at bounding box center [196, 269] width 193 height 10
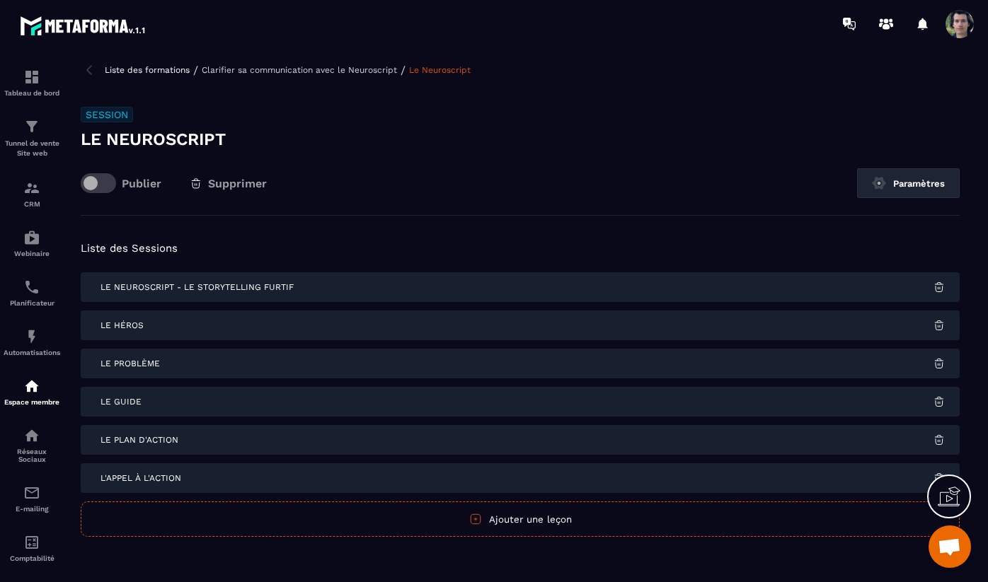
click at [91, 70] on img at bounding box center [89, 70] width 17 height 17
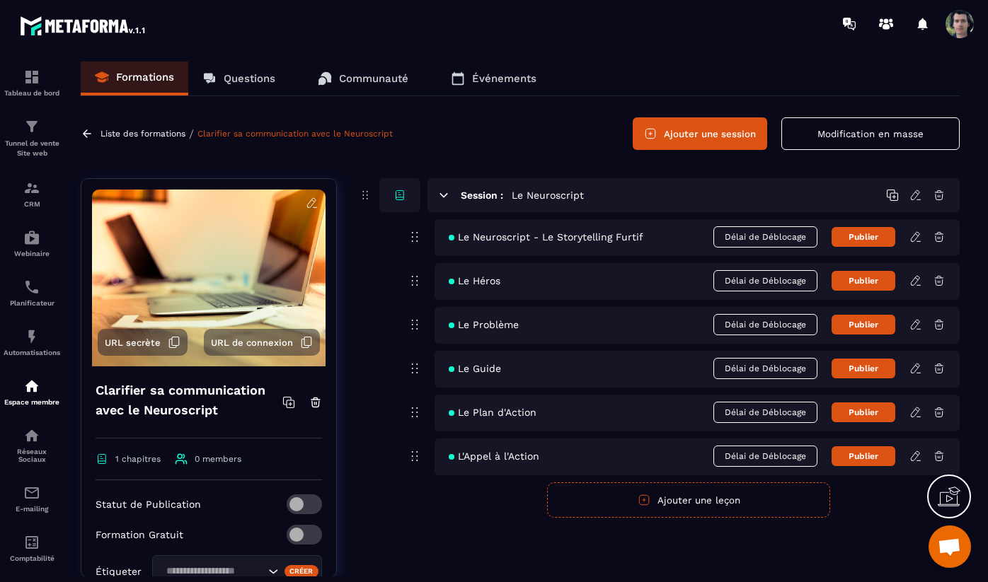
click at [915, 238] on icon at bounding box center [915, 236] width 8 height 9
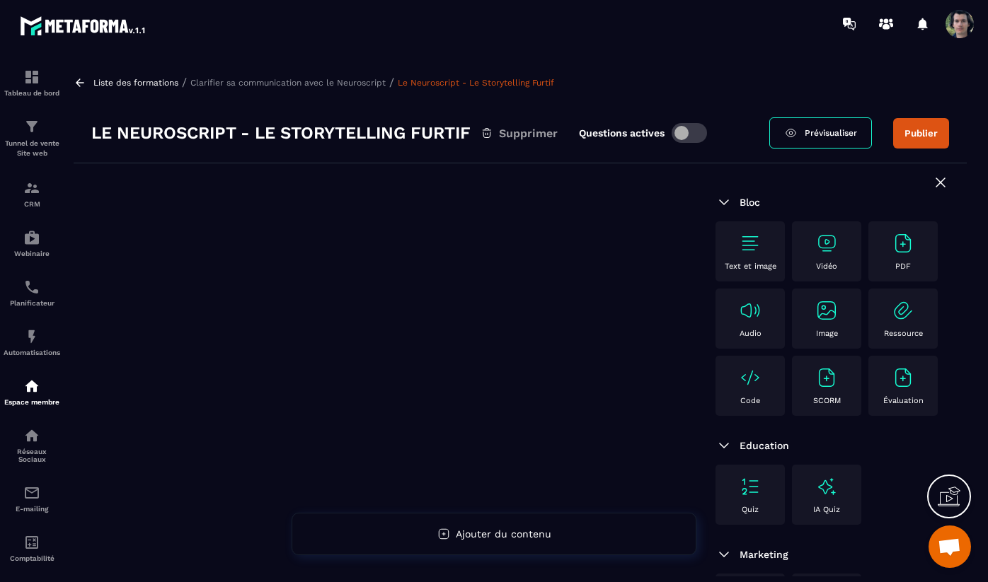
click at [419, 141] on h3 "Le Neuroscript - Le Storytelling Furtif" at bounding box center [280, 133] width 379 height 23
click at [444, 136] on h3 "Le Neuroscript - Le Storytelling Furtif" at bounding box center [280, 133] width 379 height 23
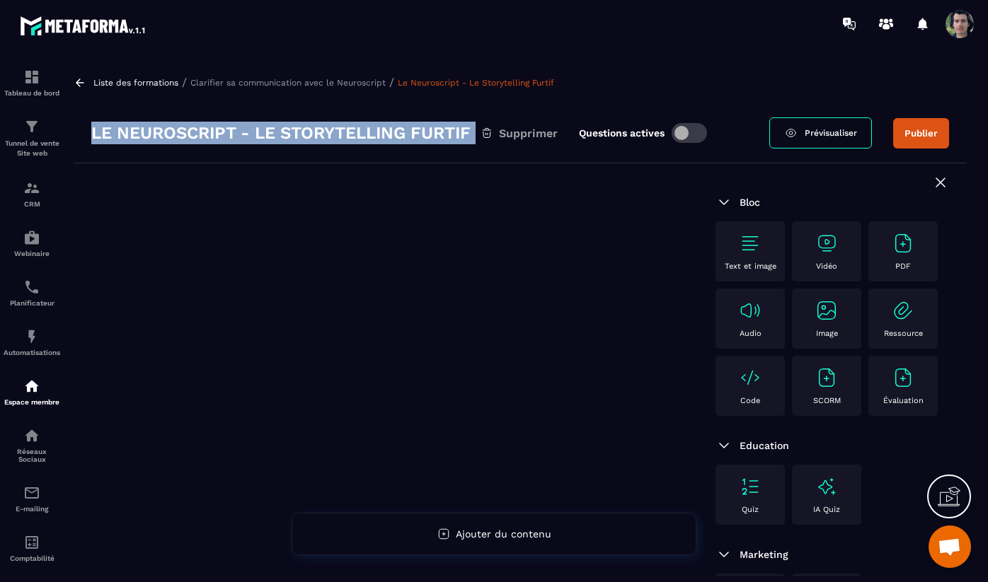
click at [443, 136] on h3 "Le Neuroscript - Le Storytelling Furtif" at bounding box center [280, 133] width 379 height 23
click at [440, 134] on h3 "Le Neuroscript - Le Storytelling Furtif" at bounding box center [280, 133] width 379 height 23
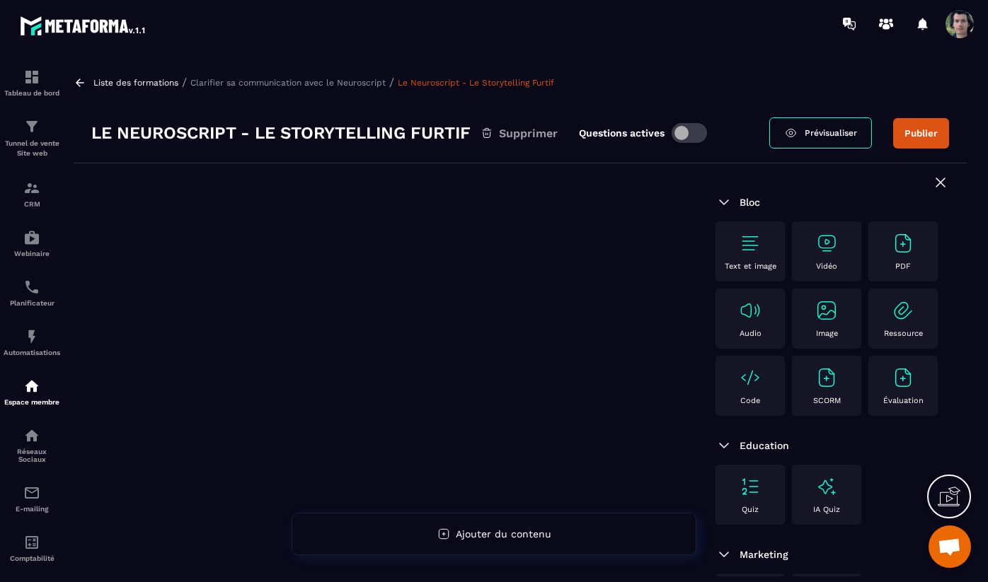
click at [440, 134] on h3 "Le Neuroscript - Le Storytelling Furtif" at bounding box center [280, 133] width 379 height 23
click at [526, 177] on div at bounding box center [386, 423] width 624 height 521
click at [961, 544] on span "Ouvrir le chat" at bounding box center [949, 547] width 42 height 42
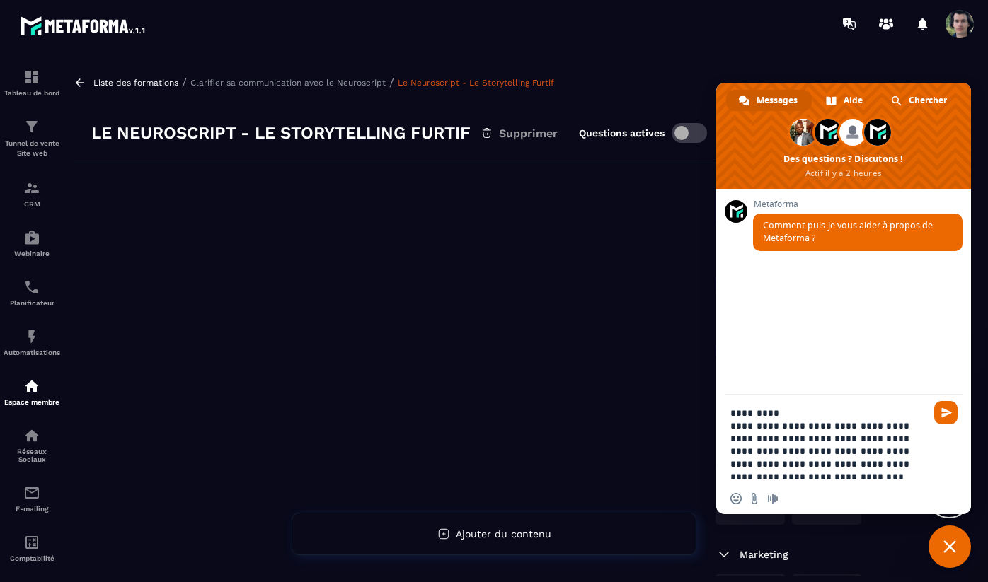
type textarea "**********"
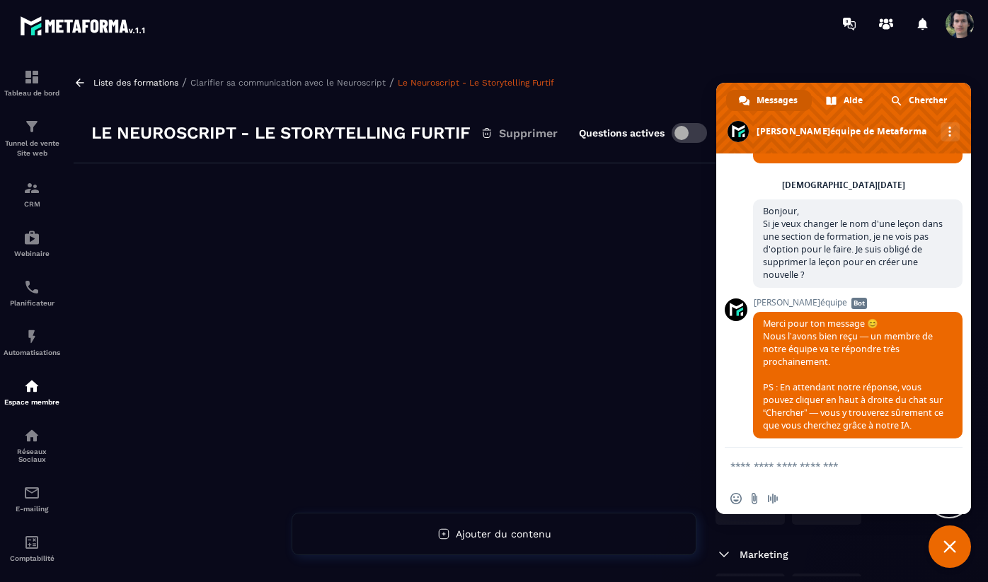
scroll to position [52, 0]
click at [333, 224] on div at bounding box center [386, 423] width 624 height 521
click at [666, 225] on div at bounding box center [386, 423] width 624 height 521
click at [951, 538] on span "Fermer le chat" at bounding box center [949, 547] width 42 height 42
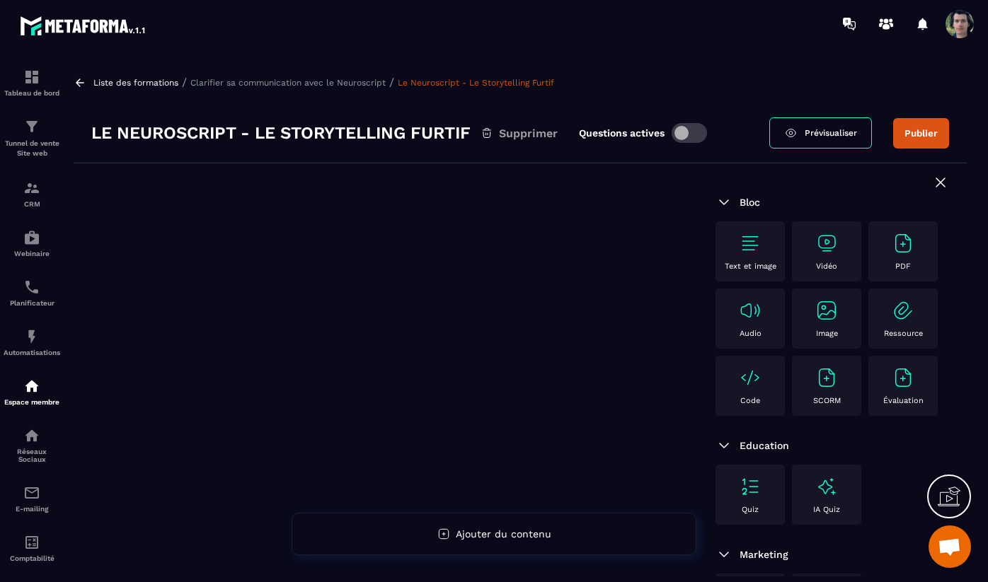
click at [287, 79] on p "Clarifier sa communication avec le Neuroscript" at bounding box center [287, 83] width 195 height 10
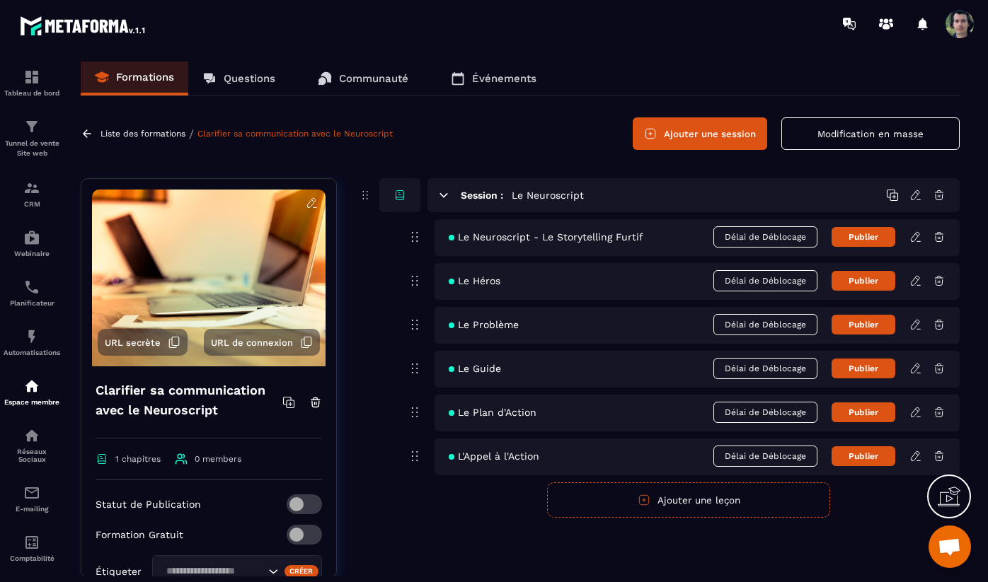
click at [674, 500] on button "Ajouter une leçon" at bounding box center [688, 500] width 283 height 35
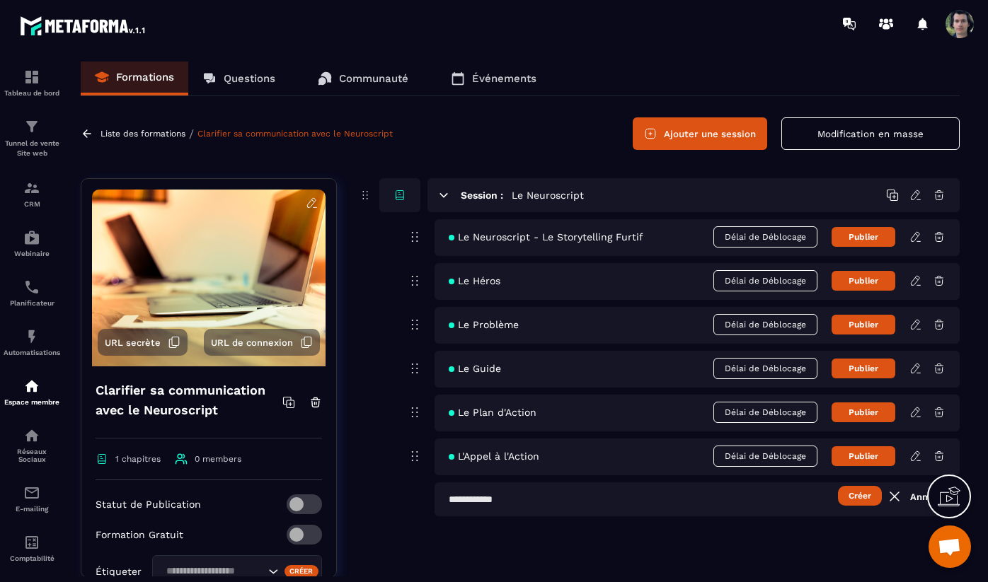
click at [602, 498] on input "text" at bounding box center [696, 500] width 525 height 34
click at [596, 499] on input "**********" at bounding box center [696, 500] width 525 height 34
click at [740, 501] on input "**********" at bounding box center [696, 500] width 525 height 34
click at [855, 498] on button "Créer" at bounding box center [860, 496] width 44 height 20
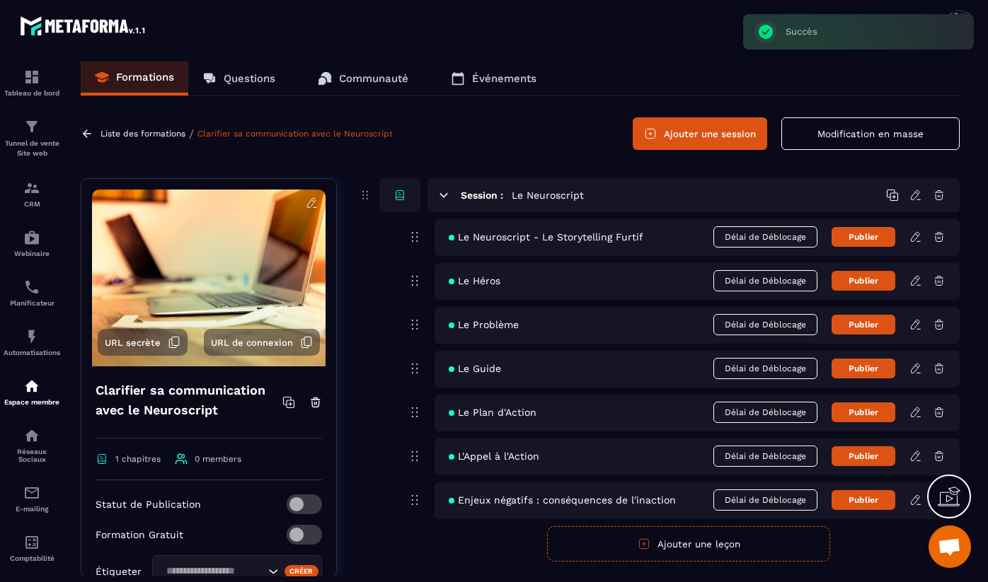
click at [702, 545] on button "Ajouter une leçon" at bounding box center [688, 543] width 283 height 35
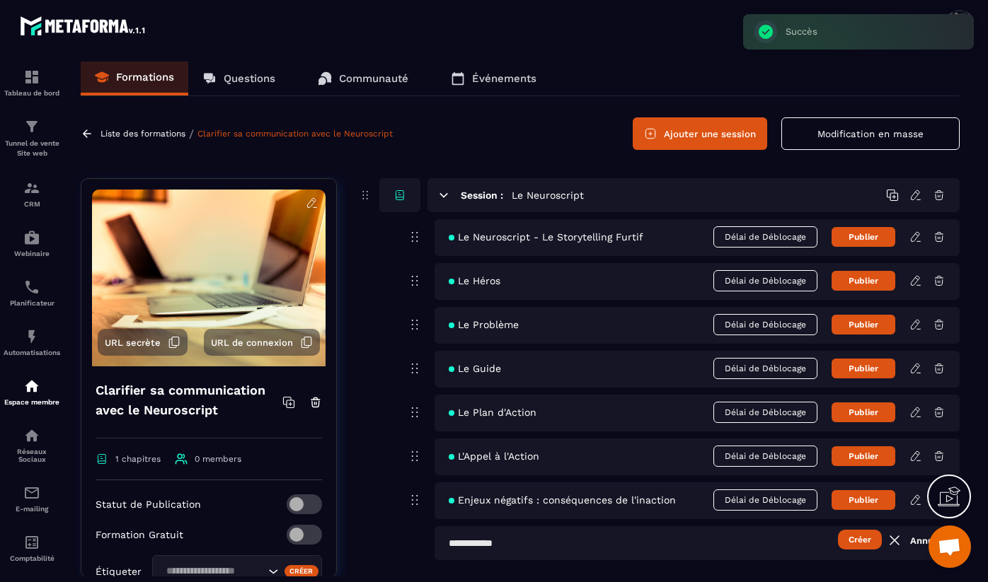
click at [625, 548] on input "text" at bounding box center [696, 543] width 525 height 34
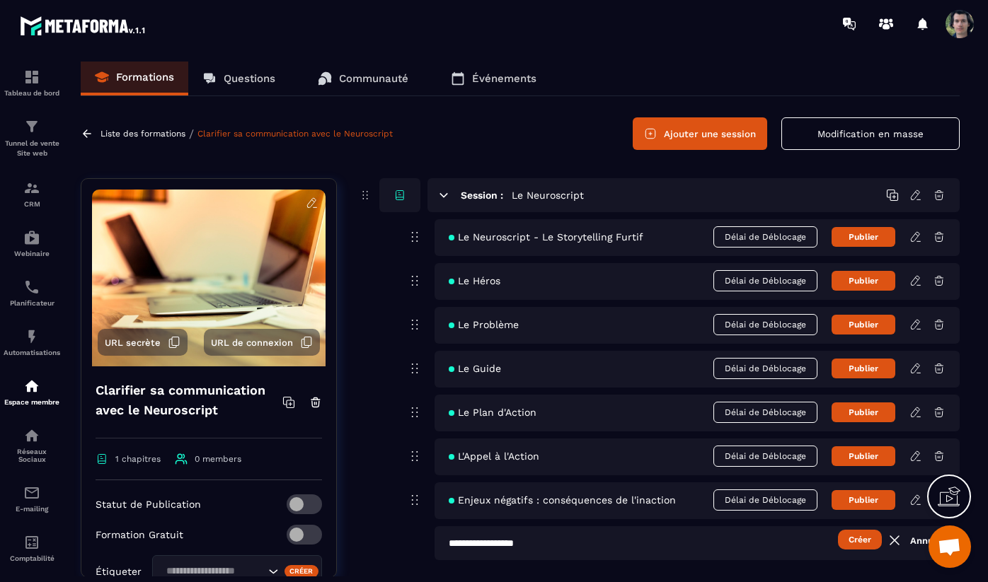
type input "**********"
click at [559, 542] on input "**********" at bounding box center [696, 543] width 525 height 34
click at [442, 410] on div "Le Plan d'Action Délai de Déblocage Publier" at bounding box center [696, 413] width 525 height 37
click at [503, 410] on span "Le Plan d'Action" at bounding box center [493, 412] width 88 height 11
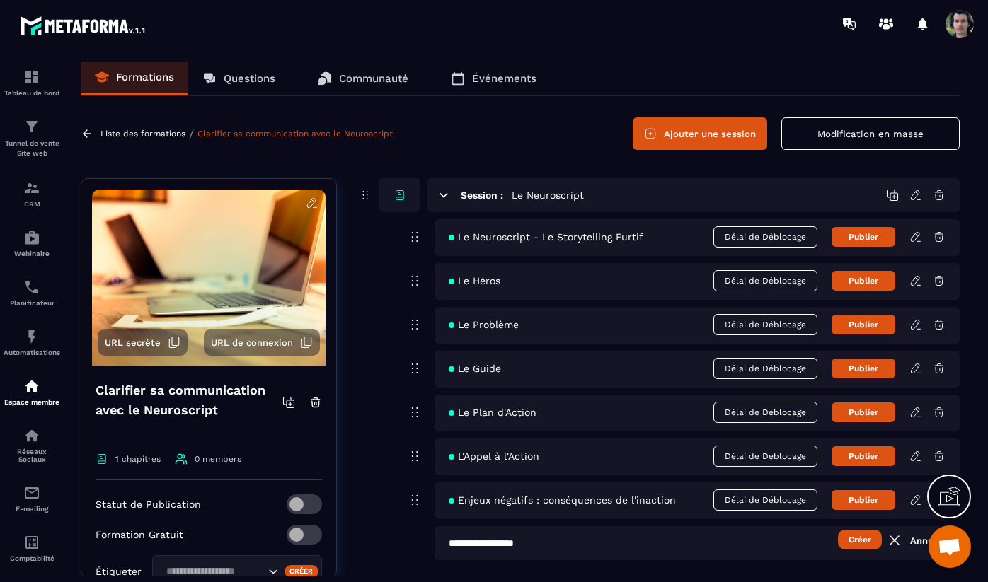
click at [520, 413] on span "Le Plan d'Action" at bounding box center [493, 412] width 88 height 11
click at [555, 413] on div "Le Plan d'Action Délai de Déblocage Publier" at bounding box center [696, 413] width 525 height 37
click at [917, 413] on icon at bounding box center [915, 412] width 13 height 13
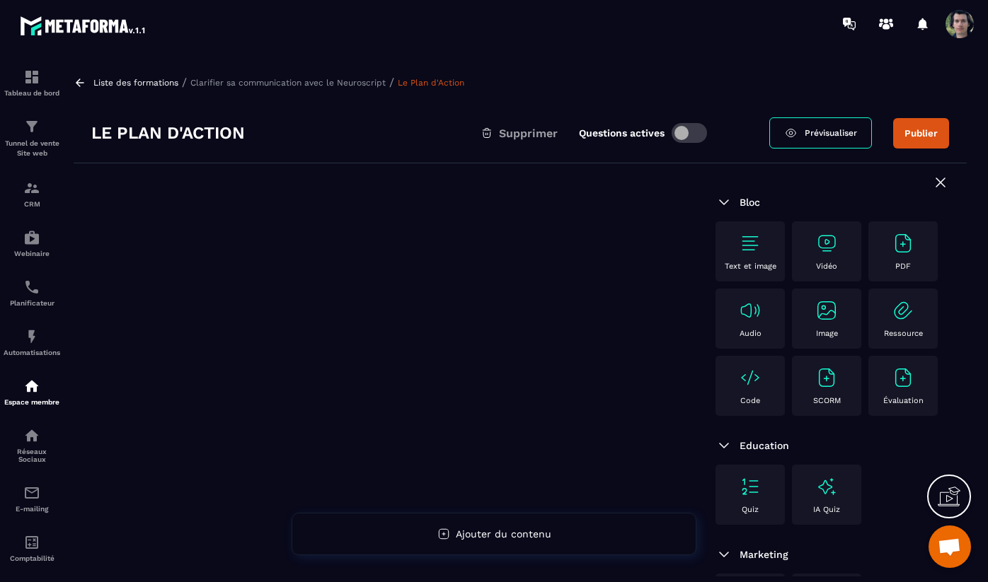
click at [348, 131] on div "Le Plan d'Action Supprimer Questions actives" at bounding box center [430, 133] width 678 height 23
click at [326, 125] on div "Le Plan d'Action Supprimer Questions actives" at bounding box center [430, 133] width 678 height 23
click at [324, 130] on div "Le Plan d'Action Supprimer Questions actives" at bounding box center [430, 133] width 678 height 23
click at [321, 83] on p "Clarifier sa communication avec le Neuroscript" at bounding box center [287, 83] width 195 height 10
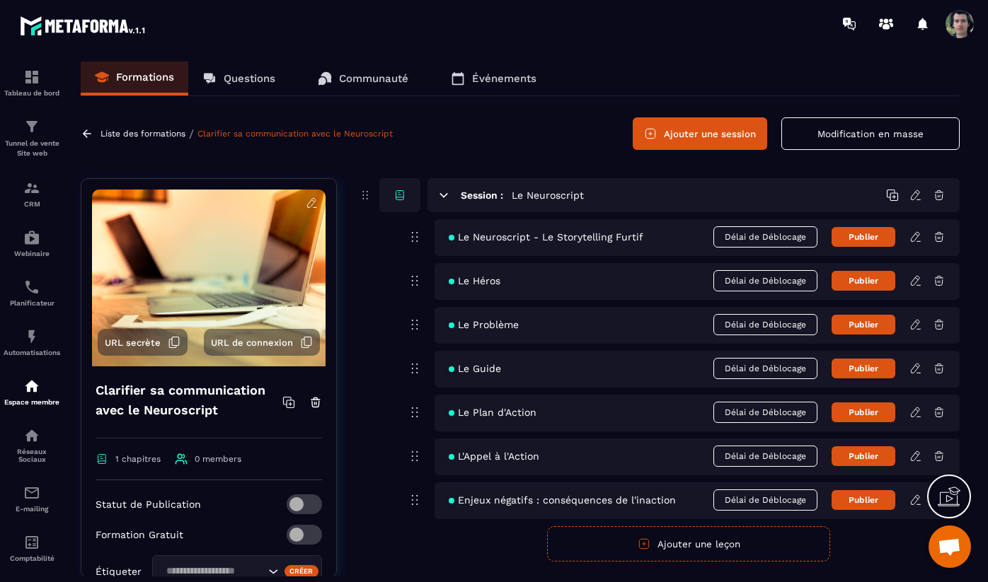
scroll to position [37, 0]
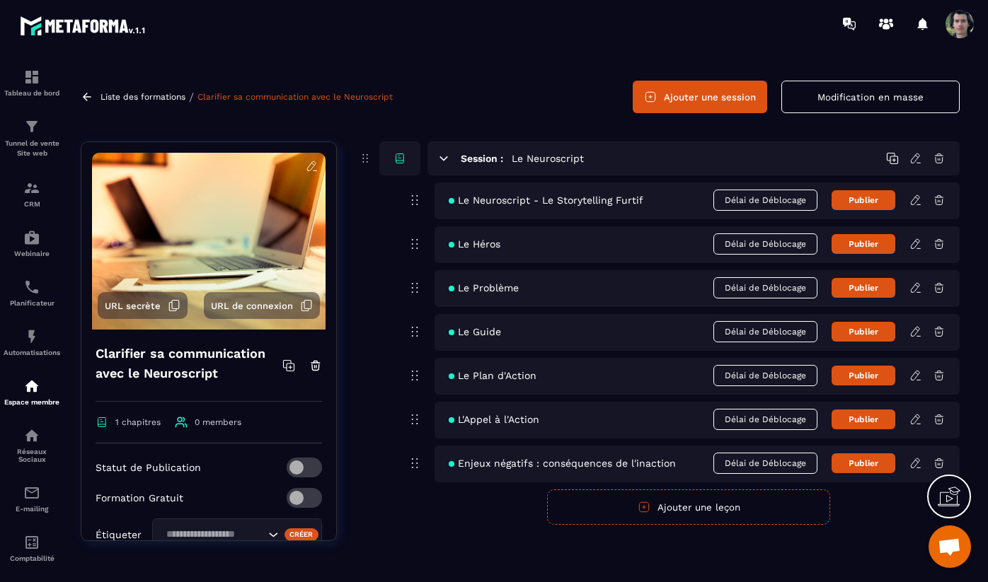
click at [648, 508] on icon "button" at bounding box center [644, 507] width 13 height 13
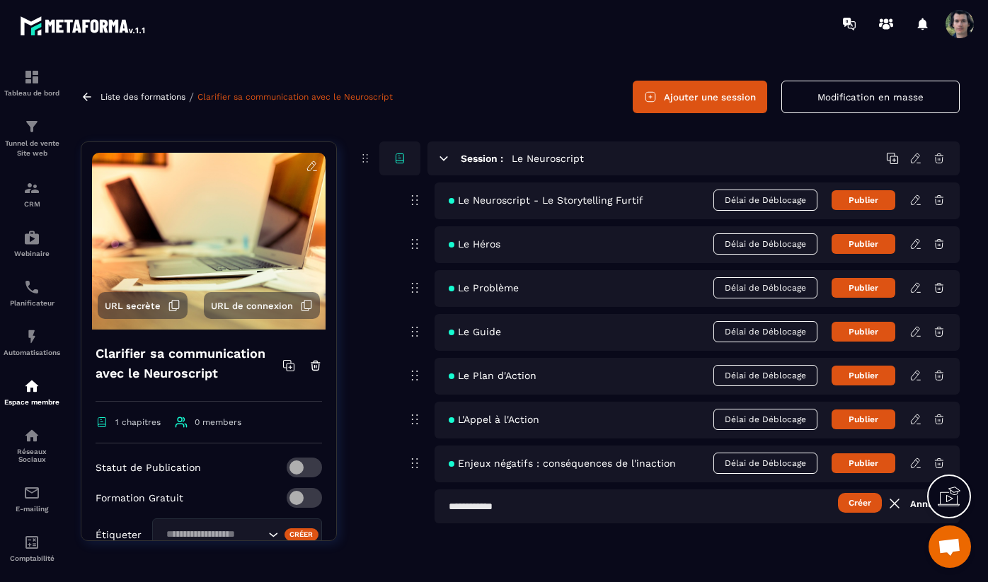
click at [567, 507] on input "text" at bounding box center [696, 507] width 525 height 34
click at [858, 502] on button "Créer" at bounding box center [860, 503] width 44 height 20
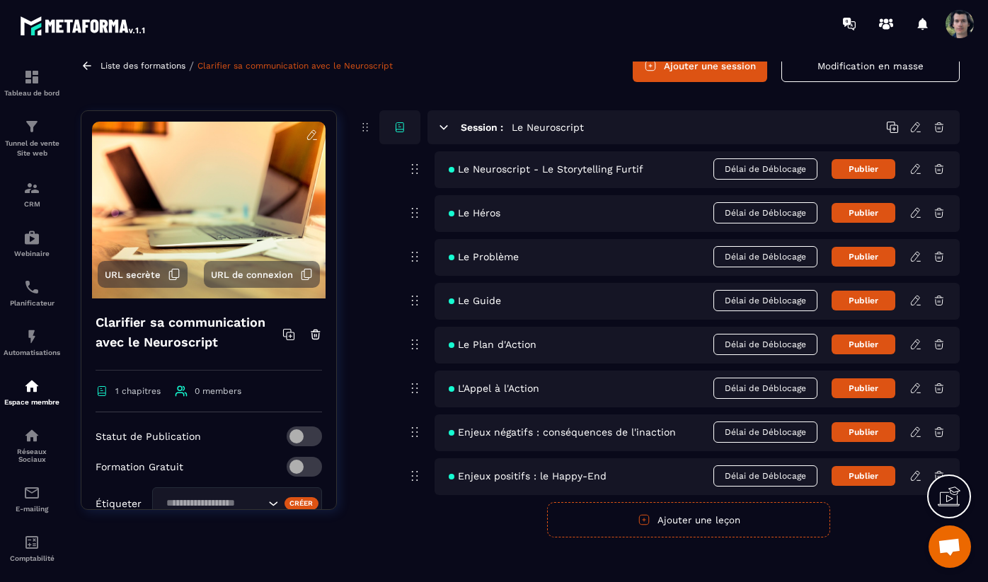
scroll to position [79, 0]
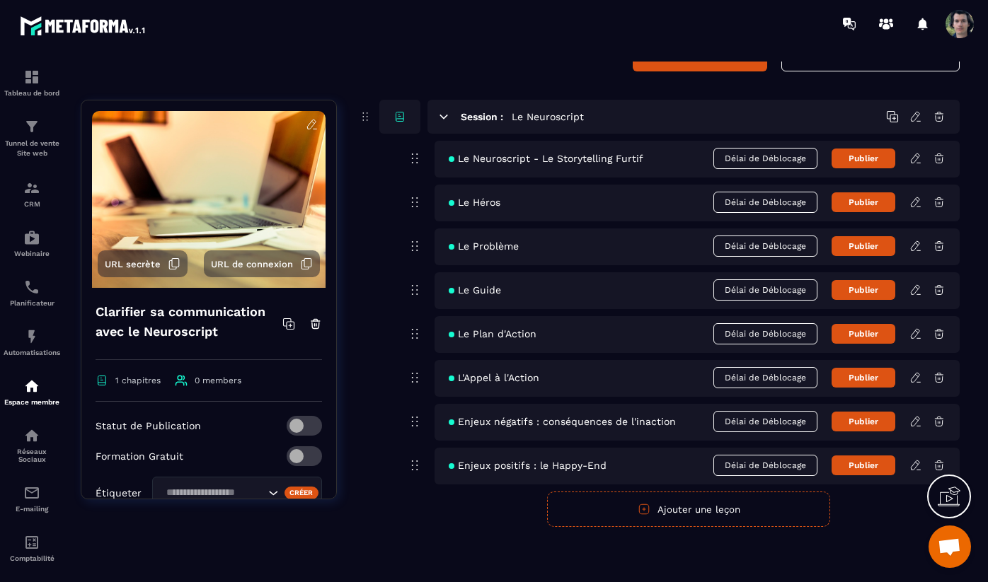
click at [692, 512] on button "Ajouter une leçon" at bounding box center [688, 509] width 283 height 35
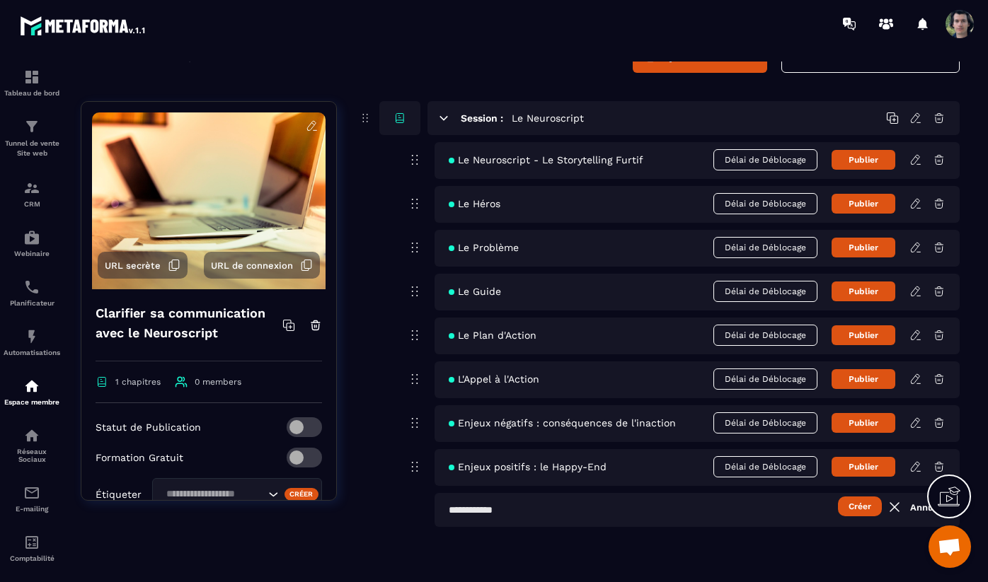
click at [692, 512] on input "text" at bounding box center [696, 510] width 525 height 34
click at [525, 509] on input "**********" at bounding box center [696, 510] width 525 height 34
click at [589, 508] on input "**********" at bounding box center [696, 510] width 525 height 34
type input "**********"
click at [861, 509] on button "Créer" at bounding box center [860, 507] width 44 height 20
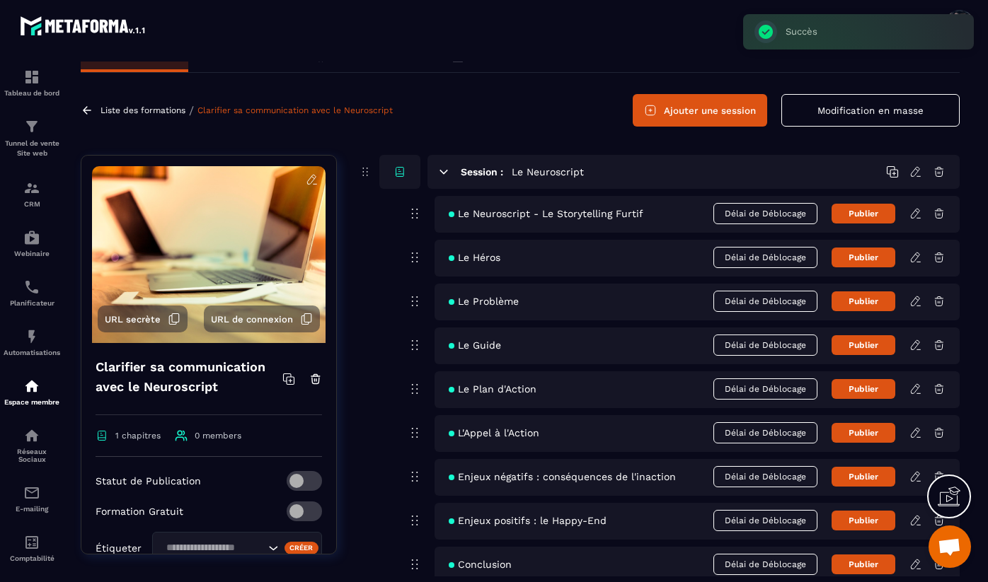
scroll to position [0, 0]
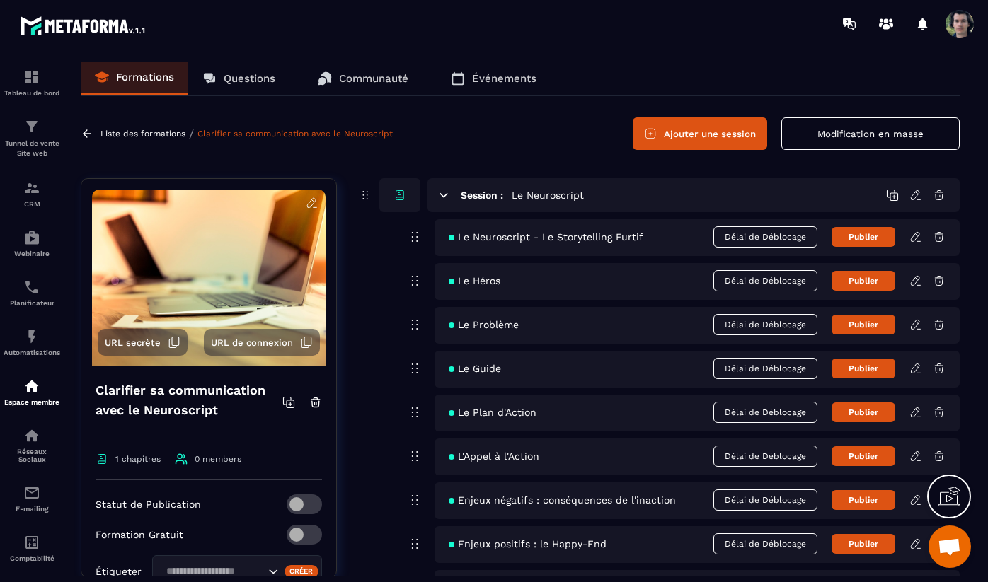
click at [921, 236] on icon at bounding box center [915, 237] width 13 height 13
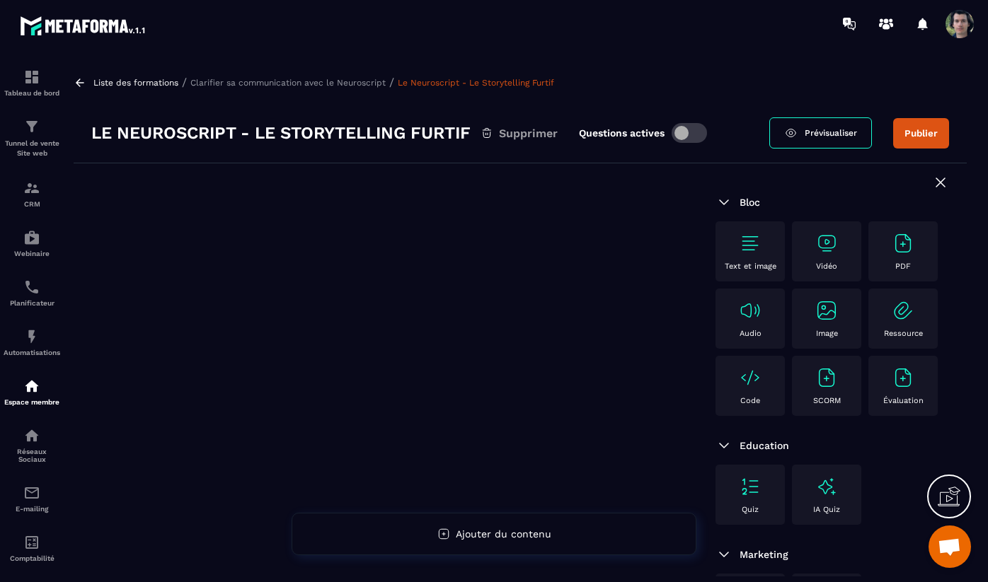
click at [826, 258] on div "Vidéo" at bounding box center [826, 251] width 55 height 39
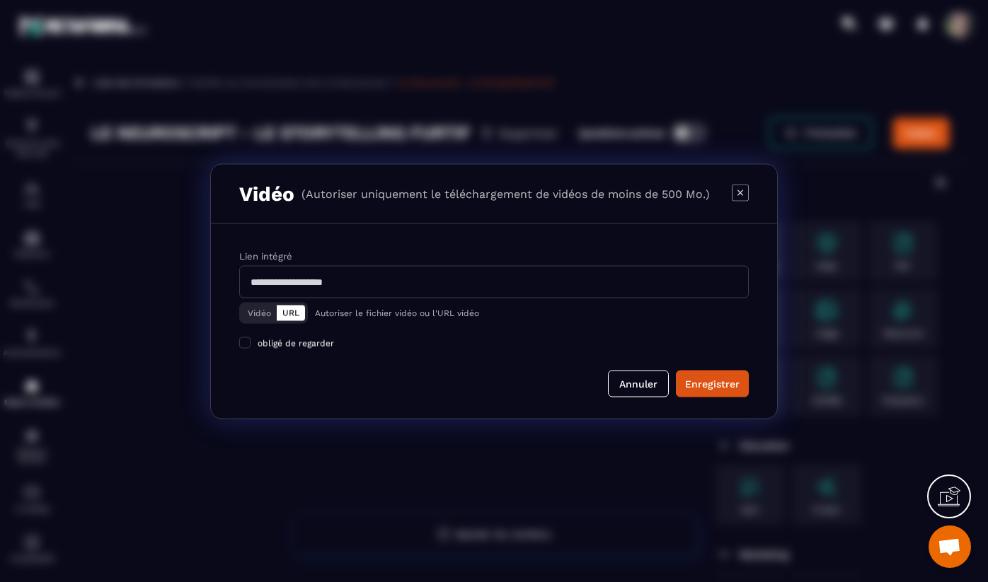
click at [483, 279] on input "Modal window" at bounding box center [493, 281] width 509 height 33
click at [255, 315] on button "Vidéo" at bounding box center [259, 313] width 35 height 16
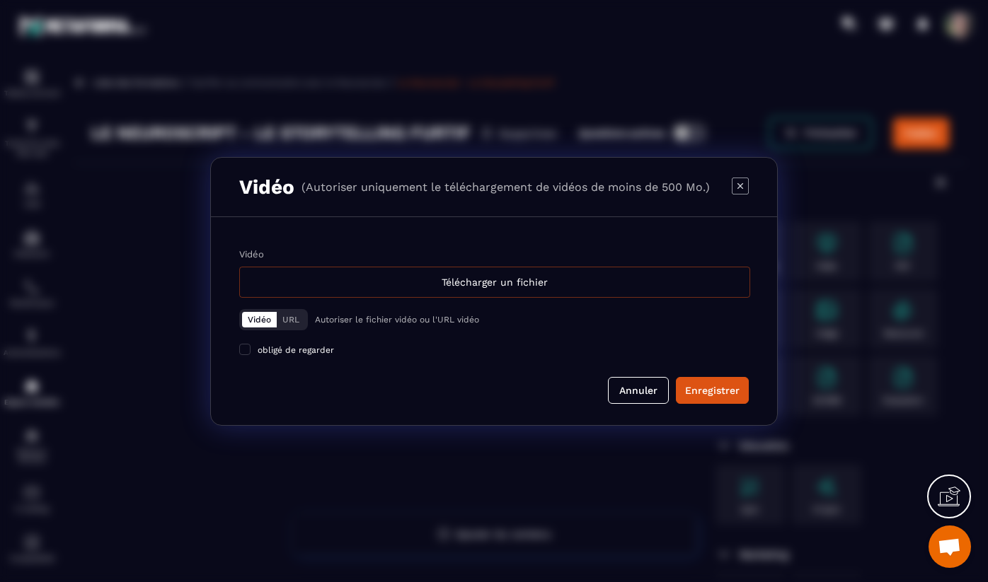
click at [449, 282] on div "Télécharger un fichier" at bounding box center [494, 282] width 511 height 31
click at [0, 0] on input "Vidéo Télécharger un fichier" at bounding box center [0, 0] width 0 height 0
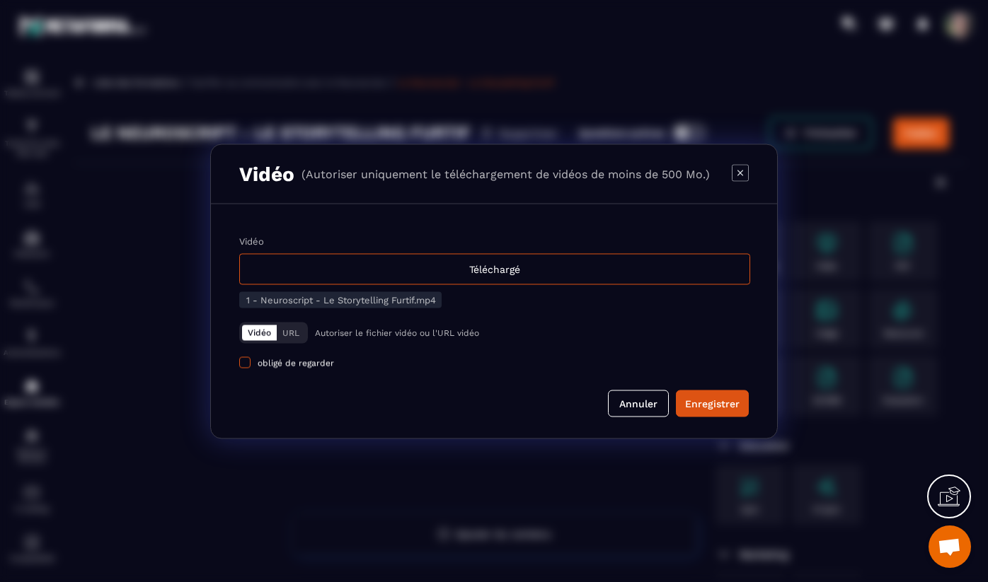
click at [278, 364] on span "obligé de regarder" at bounding box center [296, 363] width 76 height 10
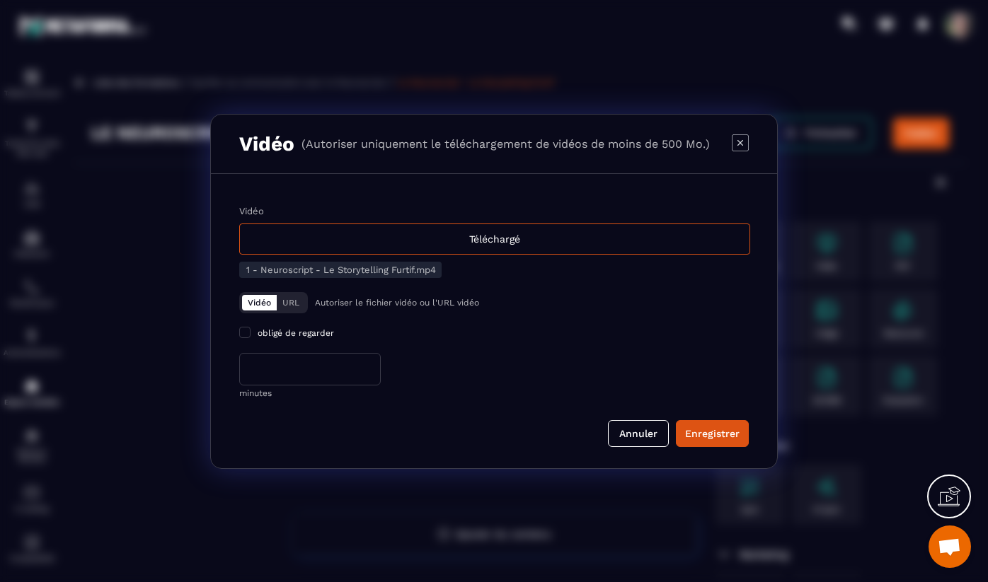
click at [316, 366] on input "*" at bounding box center [310, 369] width 142 height 33
click at [275, 331] on span "obligé de regarder" at bounding box center [296, 333] width 76 height 10
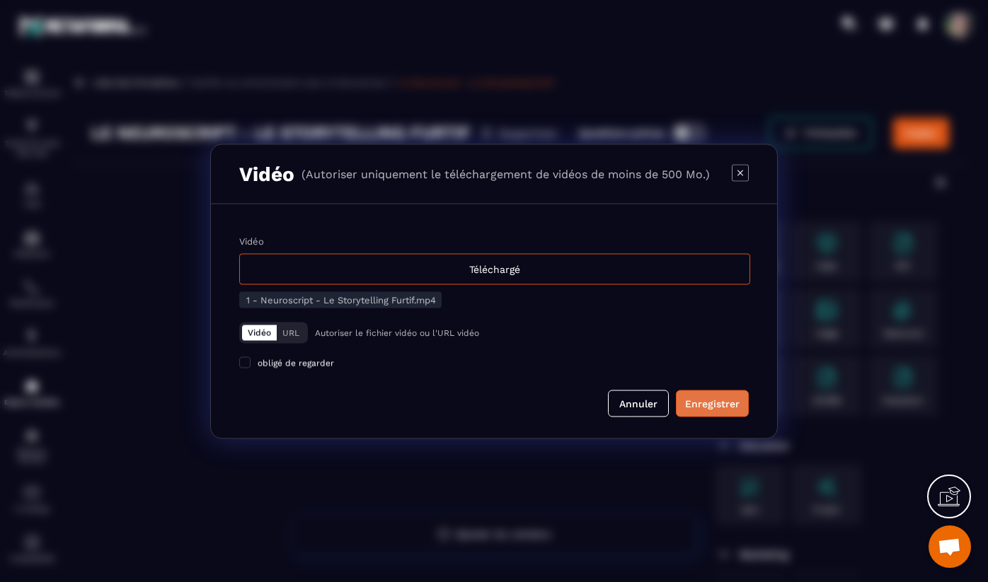
click at [718, 404] on div "Enregistrer" at bounding box center [712, 403] width 54 height 14
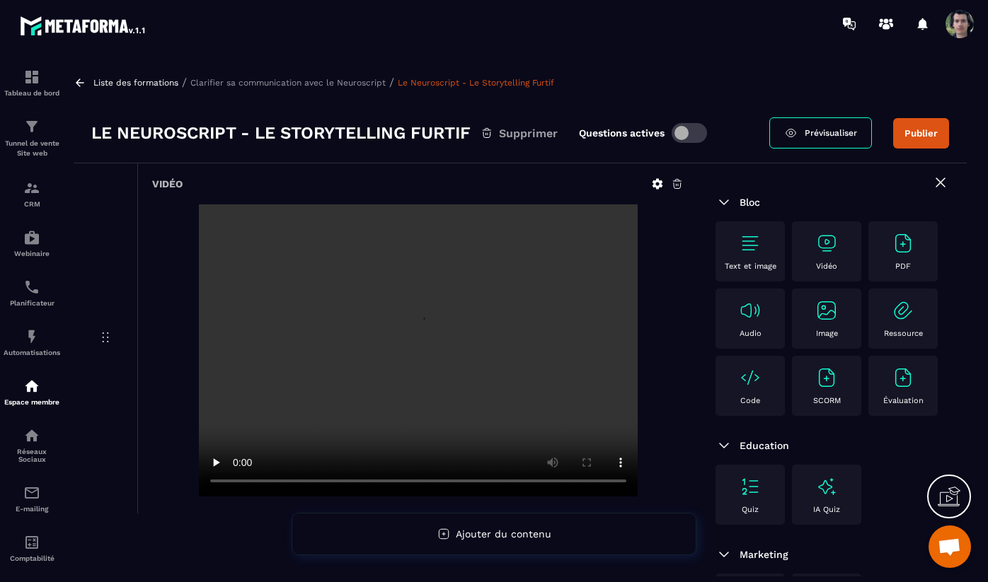
scroll to position [19, 0]
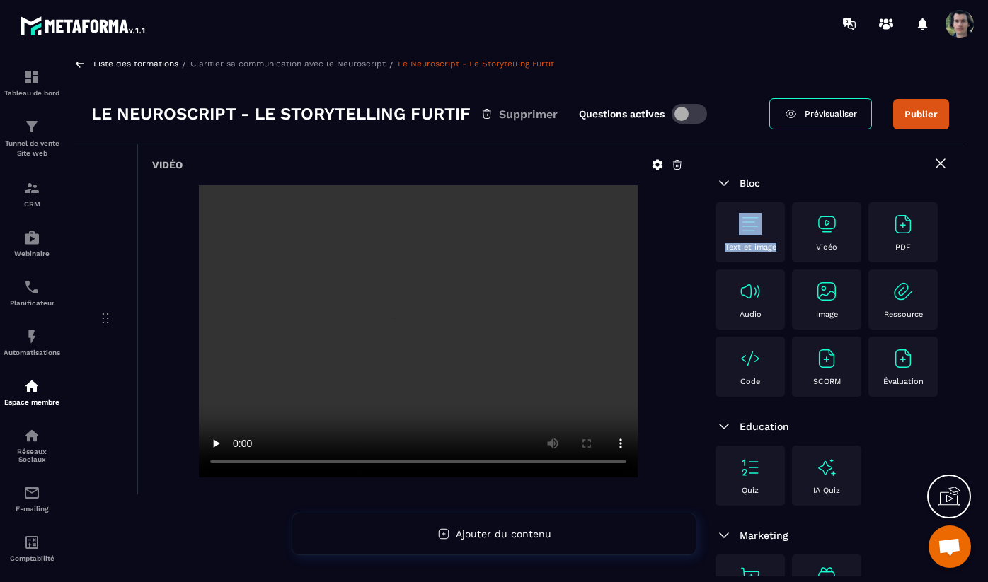
drag, startPoint x: 748, startPoint y: 236, endPoint x: 717, endPoint y: 260, distance: 38.4
click at [717, 260] on div "Text et image" at bounding box center [749, 232] width 69 height 60
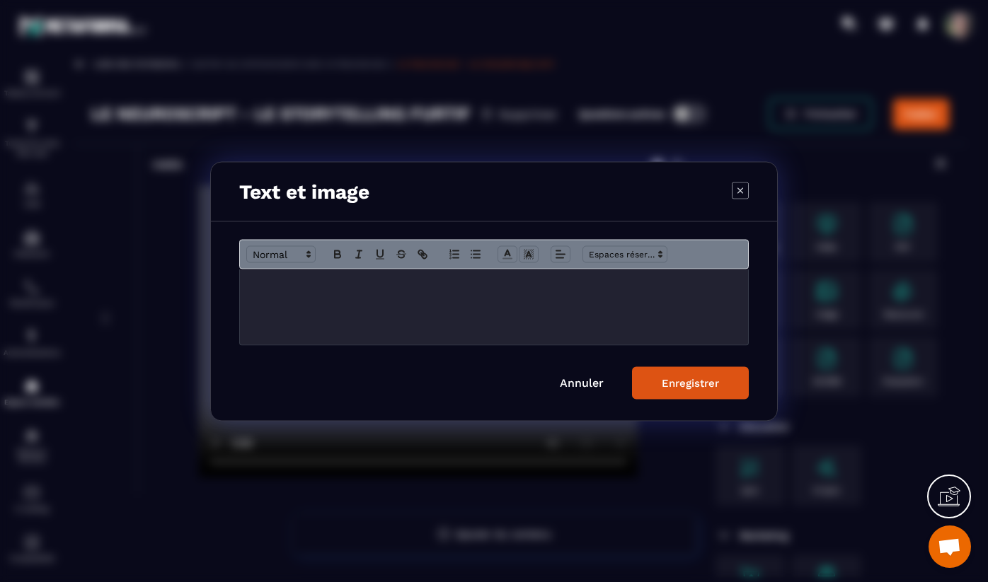
click at [743, 191] on icon "Modal window" at bounding box center [740, 190] width 17 height 17
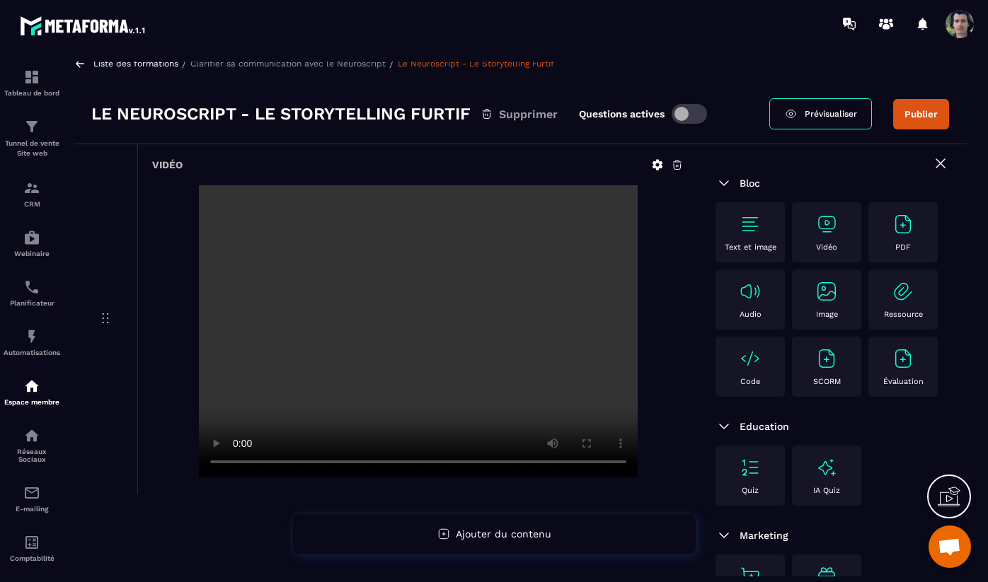
click at [117, 65] on p "Liste des formations" at bounding box center [135, 64] width 85 height 10
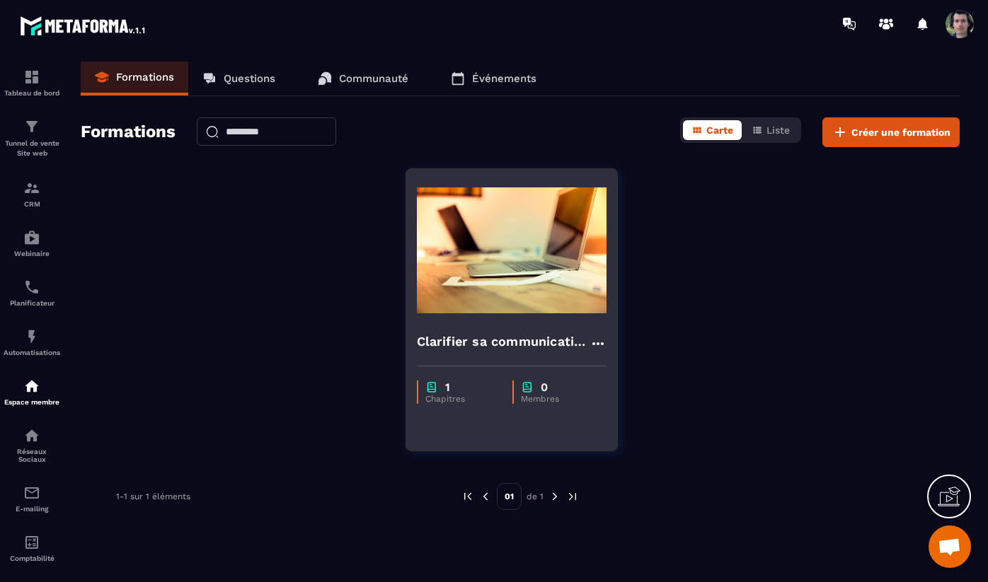
click at [500, 287] on img at bounding box center [512, 251] width 190 height 142
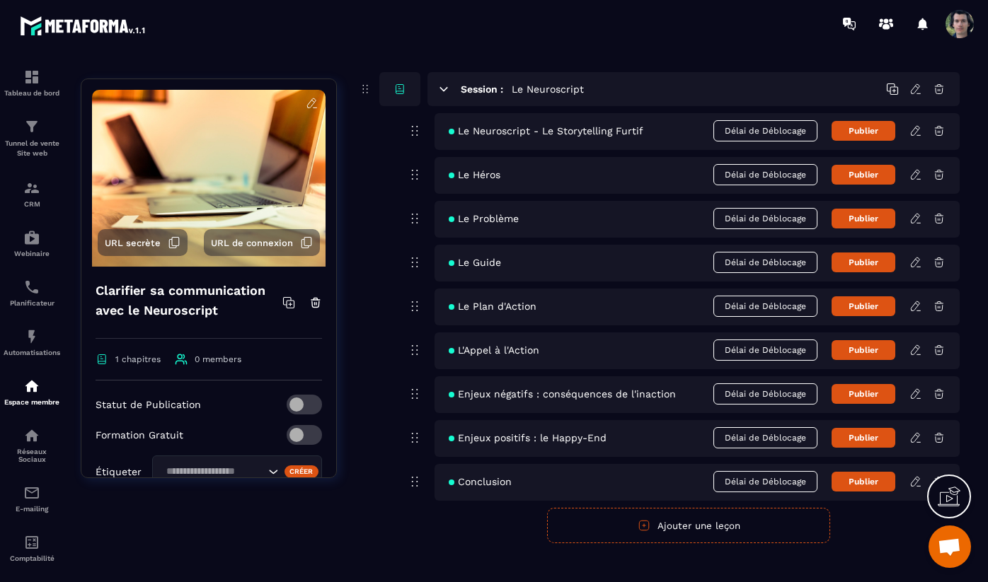
scroll to position [122, 0]
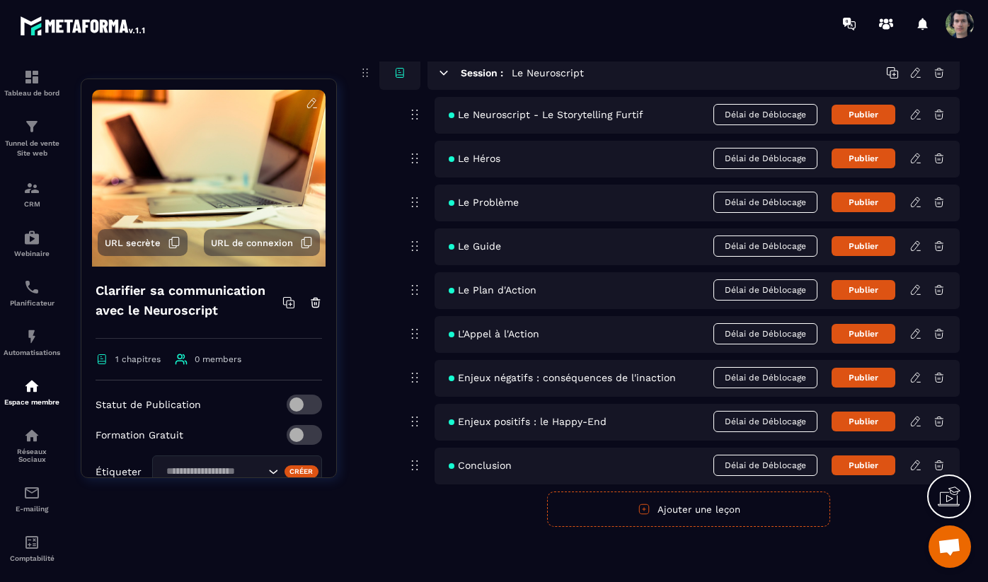
click at [649, 508] on icon "button" at bounding box center [644, 509] width 10 height 10
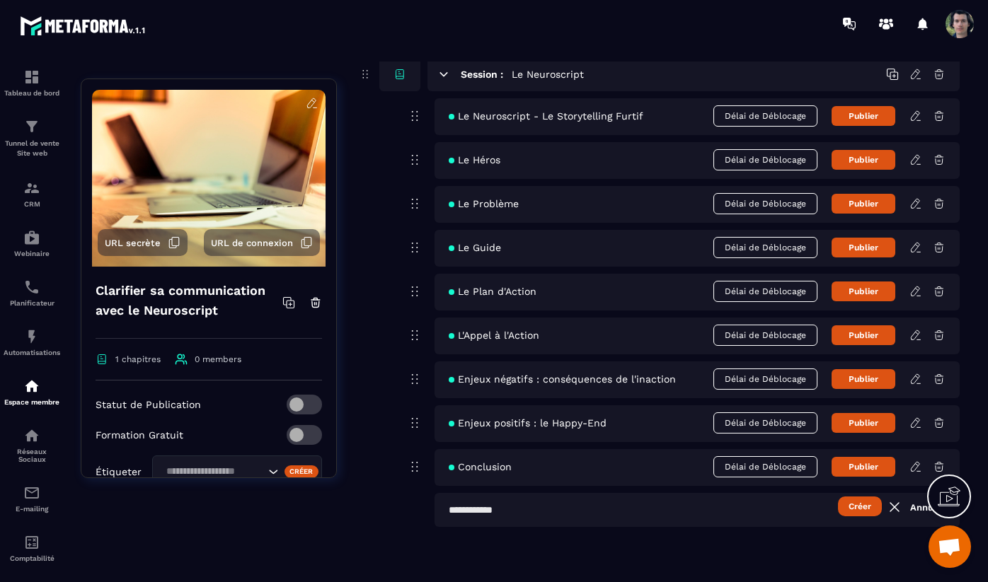
click at [649, 508] on input "text" at bounding box center [696, 510] width 525 height 34
type input "**********"
click at [863, 510] on button "Créer" at bounding box center [860, 507] width 44 height 20
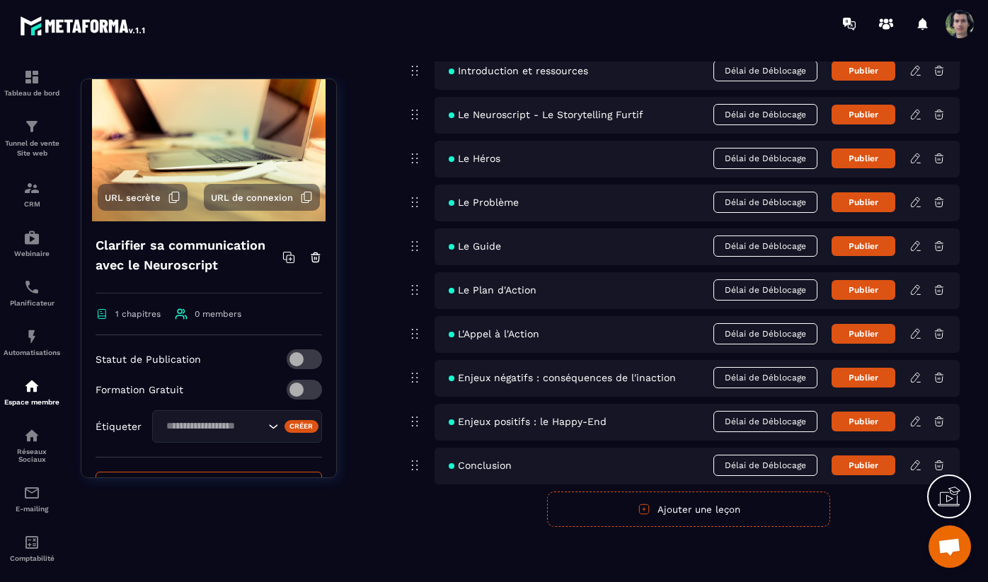
scroll to position [0, 0]
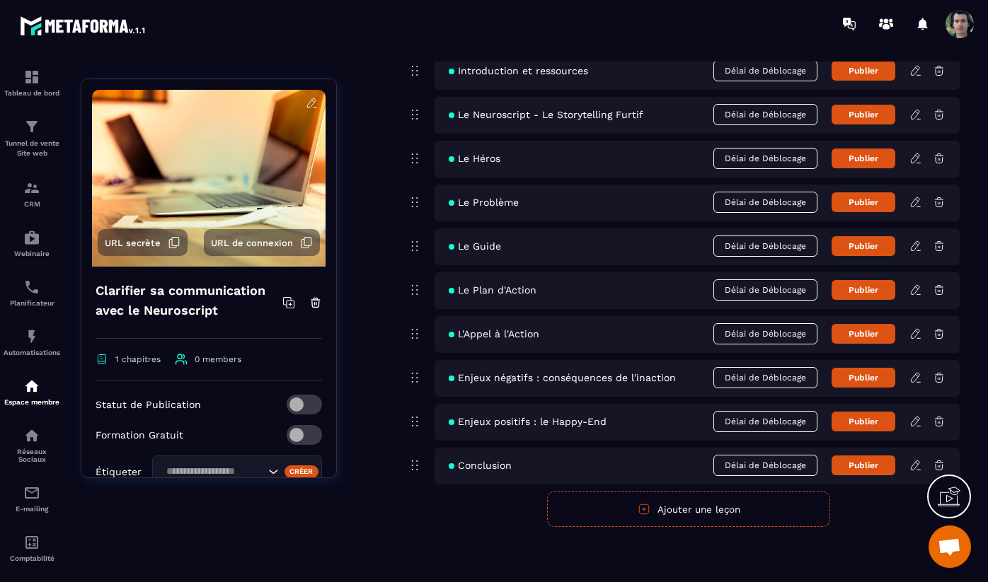
click at [306, 98] on icon at bounding box center [312, 103] width 13 height 13
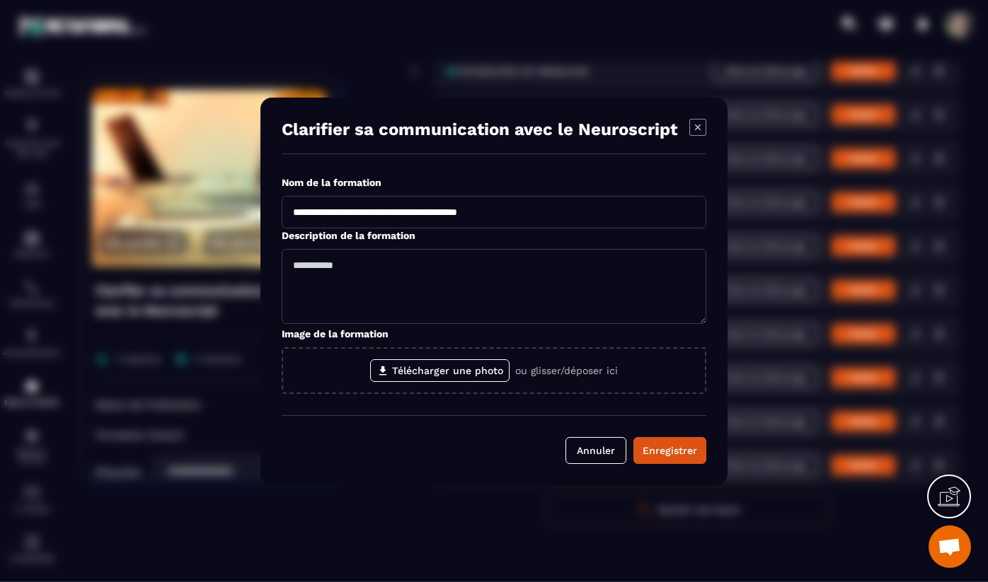
click at [704, 130] on icon "Modal window" at bounding box center [697, 127] width 17 height 17
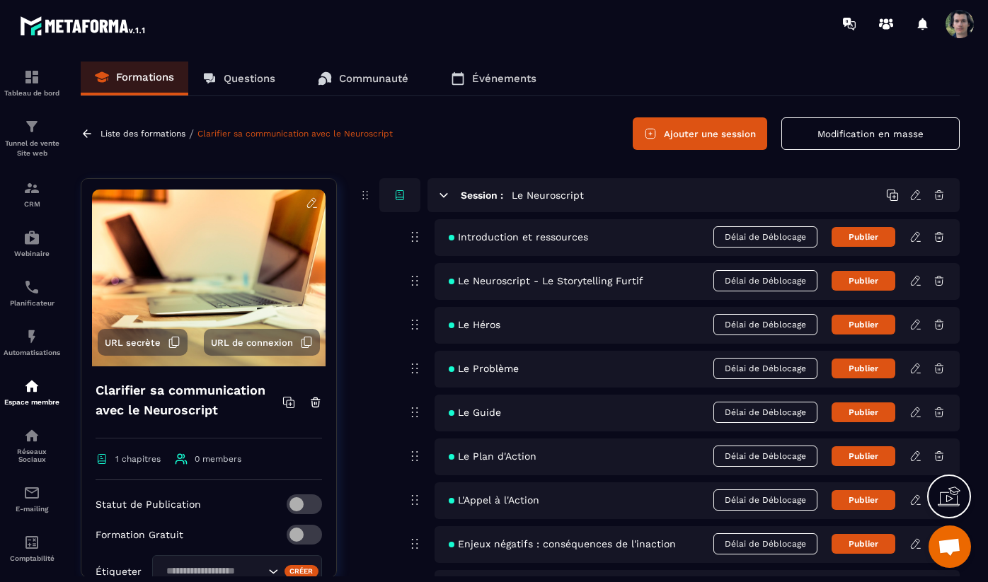
click at [916, 236] on icon at bounding box center [915, 237] width 13 height 13
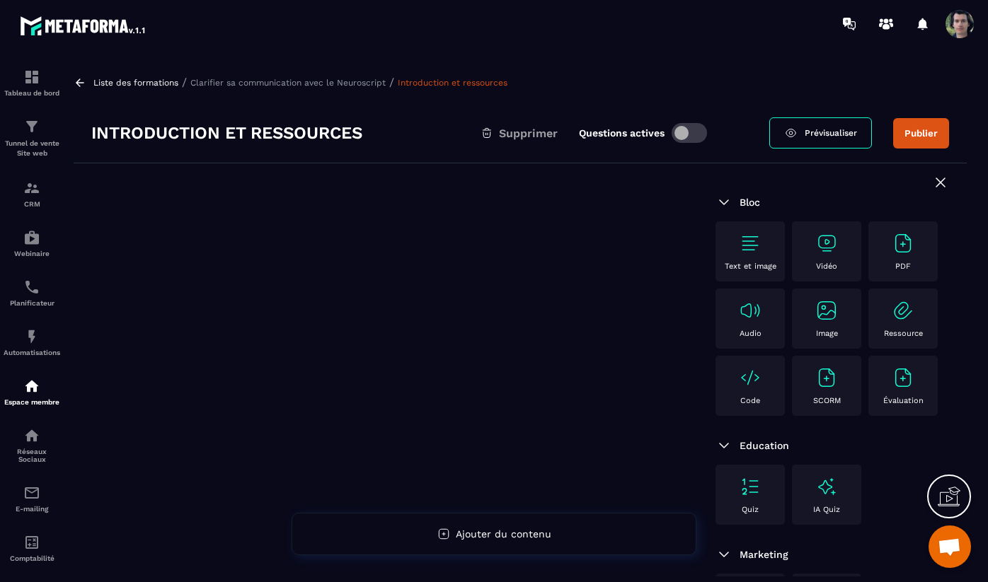
click at [754, 255] on div "Text et image" at bounding box center [749, 251] width 55 height 39
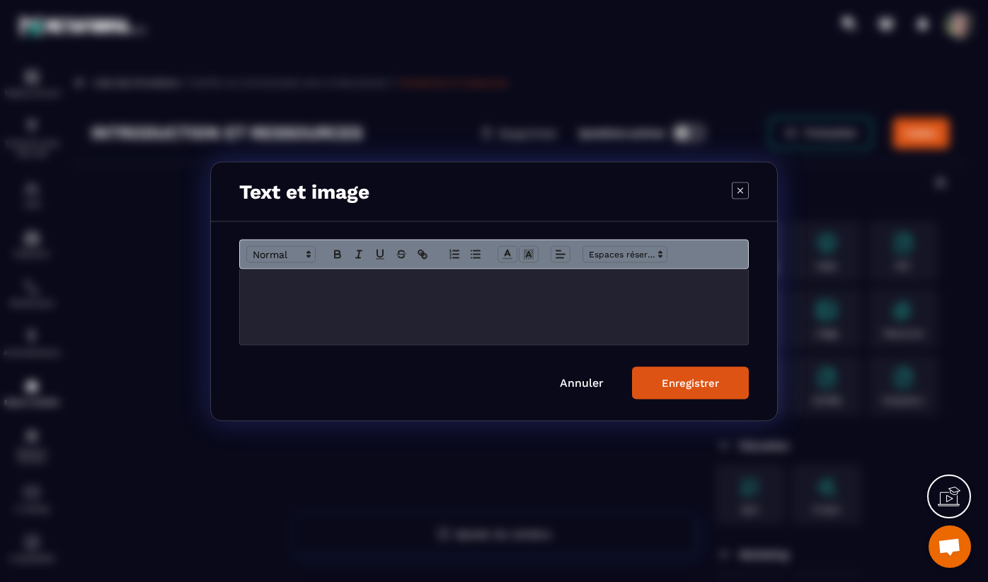
click at [526, 291] on div "Modal window" at bounding box center [494, 307] width 508 height 76
click at [575, 399] on div "Annuler Enregistrer" at bounding box center [494, 320] width 566 height 199
click at [575, 388] on link "Annuler" at bounding box center [582, 382] width 44 height 13
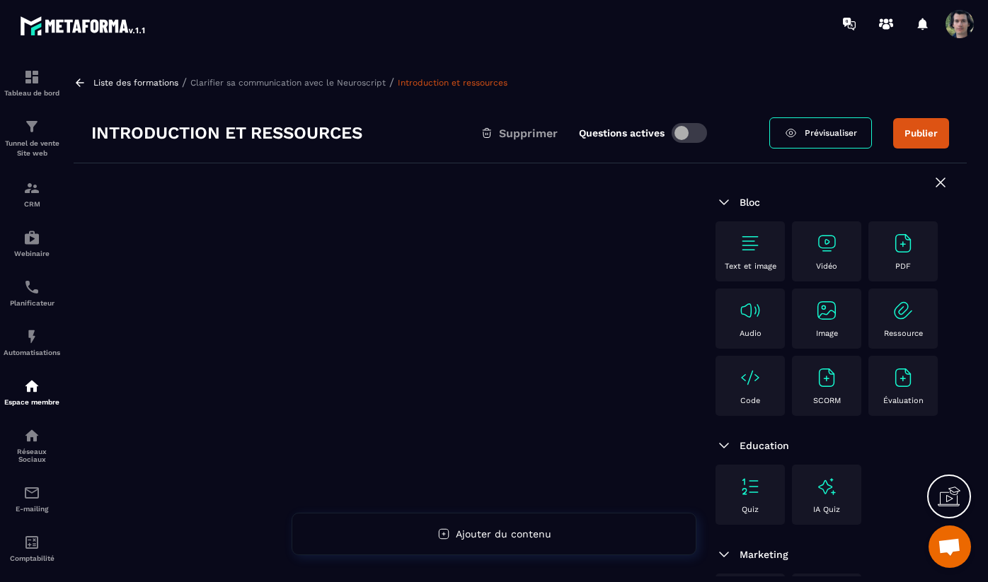
scroll to position [17, 0]
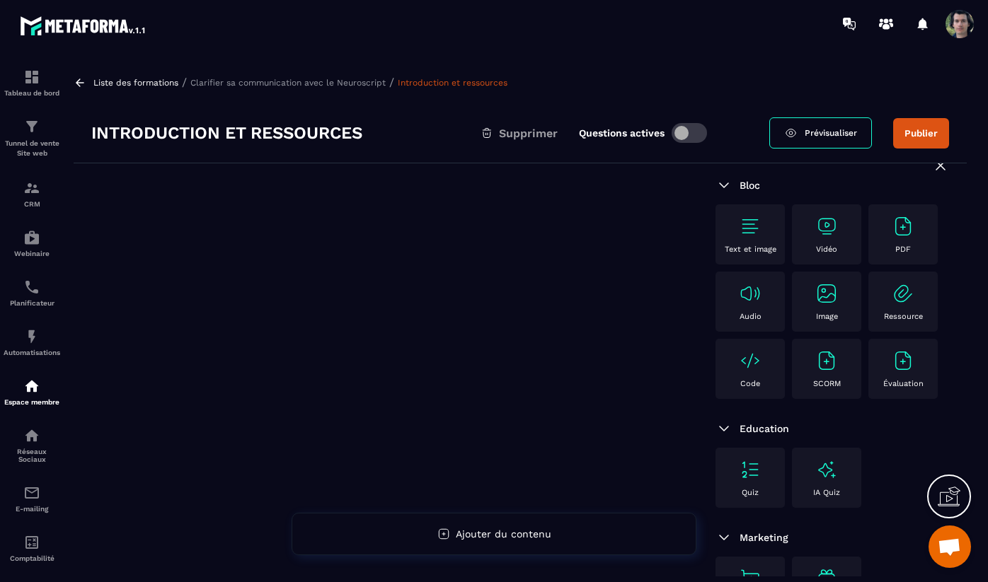
click at [746, 231] on img at bounding box center [750, 226] width 23 height 23
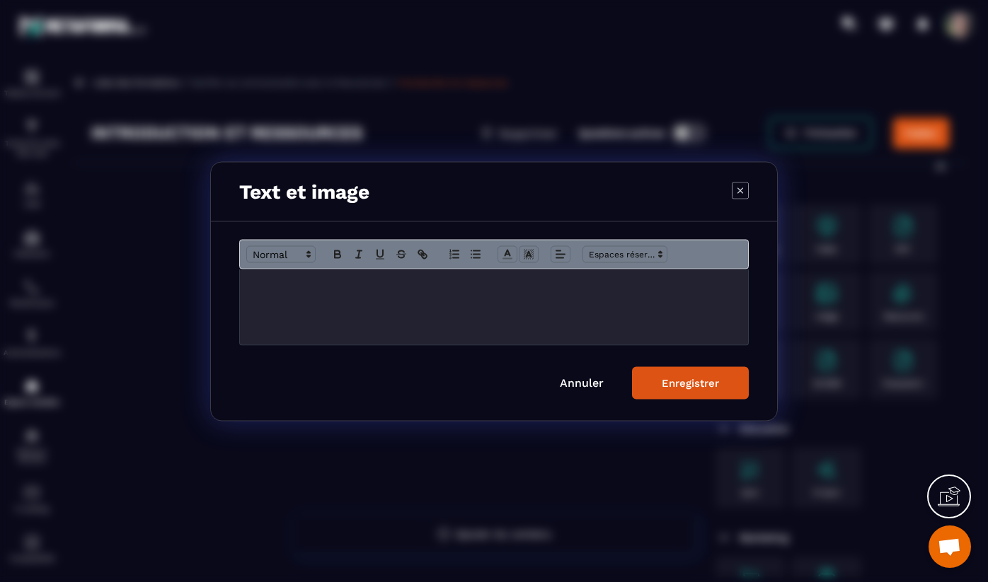
click at [360, 304] on div "Modal window" at bounding box center [494, 307] width 508 height 76
click at [297, 312] on p "**********" at bounding box center [493, 310] width 487 height 13
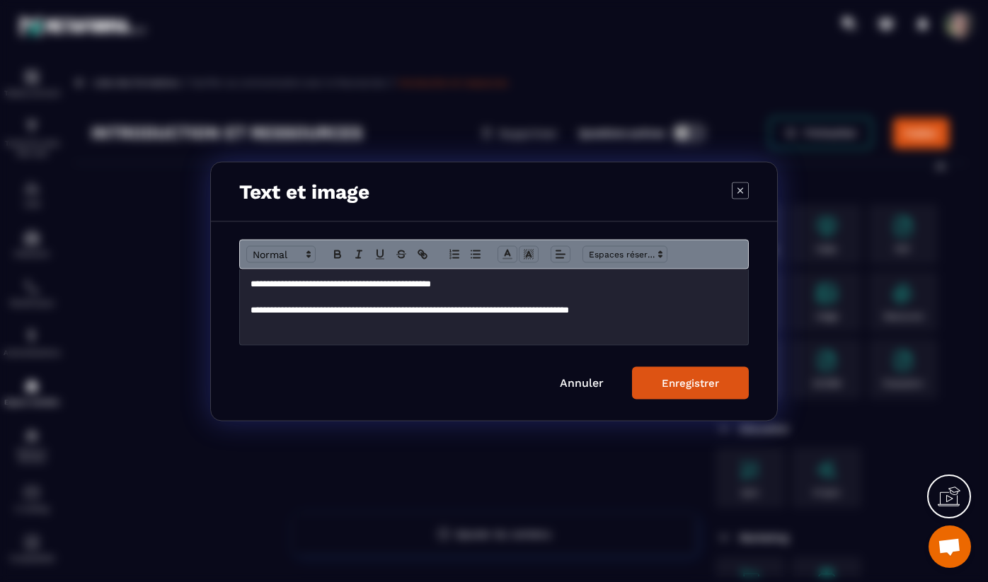
click at [454, 312] on p "**********" at bounding box center [493, 310] width 487 height 13
click at [671, 309] on p "**********" at bounding box center [493, 310] width 487 height 13
click at [335, 326] on p "**********" at bounding box center [493, 317] width 487 height 26
drag, startPoint x: 335, startPoint y: 326, endPoint x: 318, endPoint y: 326, distance: 17.0
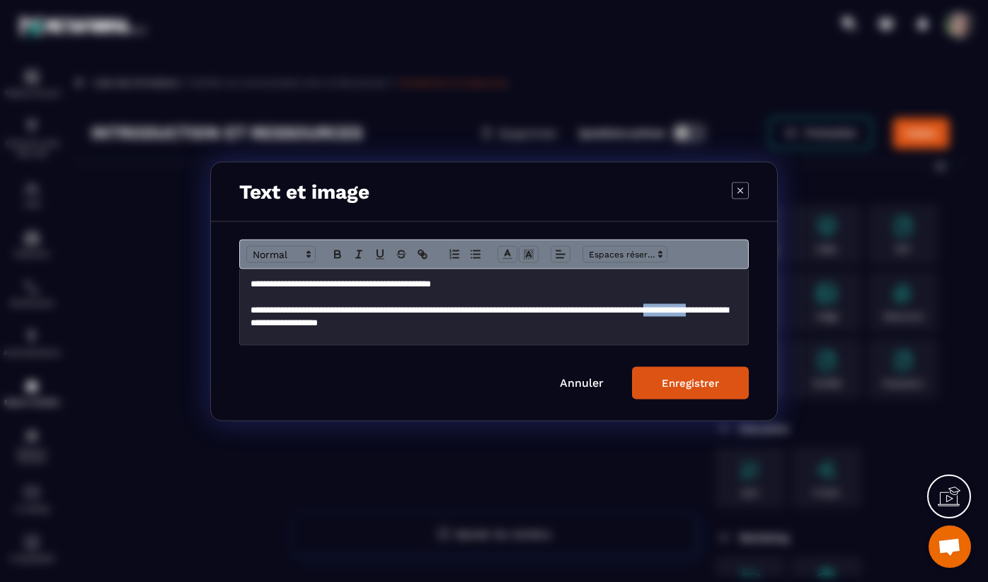
click at [318, 326] on p "**********" at bounding box center [493, 317] width 487 height 26
click at [611, 303] on p "Modal window" at bounding box center [493, 296] width 487 height 13
click at [611, 308] on p "**********" at bounding box center [493, 317] width 487 height 26
drag, startPoint x: 611, startPoint y: 308, endPoint x: 628, endPoint y: 311, distance: 17.1
click at [628, 311] on p "**********" at bounding box center [493, 317] width 487 height 26
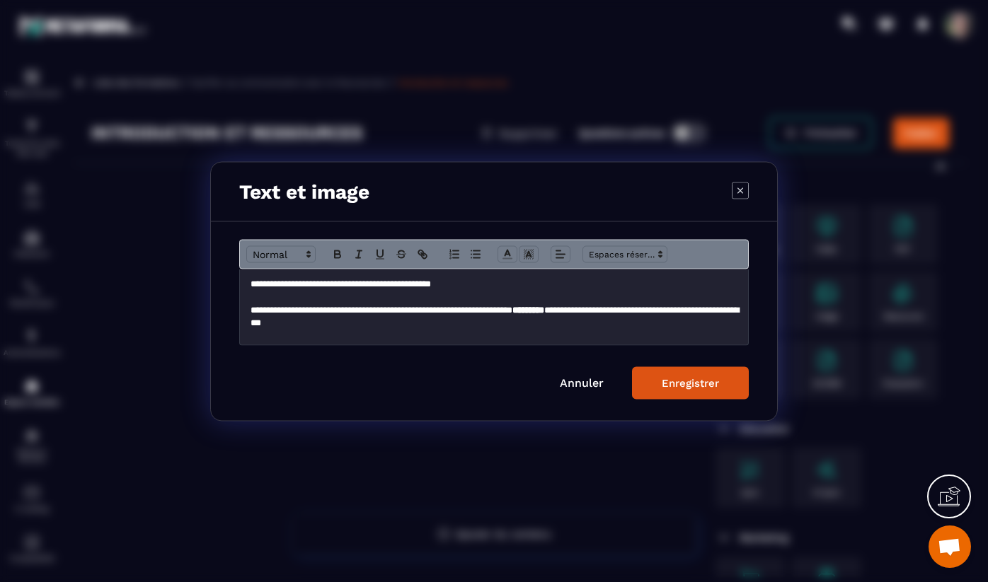
click at [583, 322] on p "**********" at bounding box center [493, 317] width 487 height 26
click at [287, 264] on div "Modal window" at bounding box center [493, 254] width 509 height 30
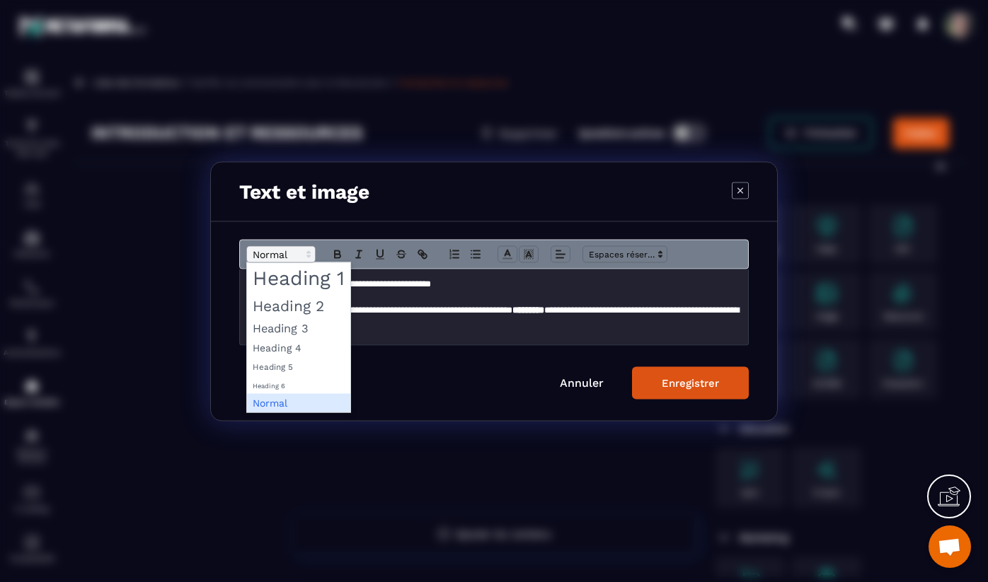
click at [287, 260] on span "Modal window" at bounding box center [280, 254] width 69 height 17
click at [287, 259] on span "Modal window" at bounding box center [280, 254] width 69 height 17
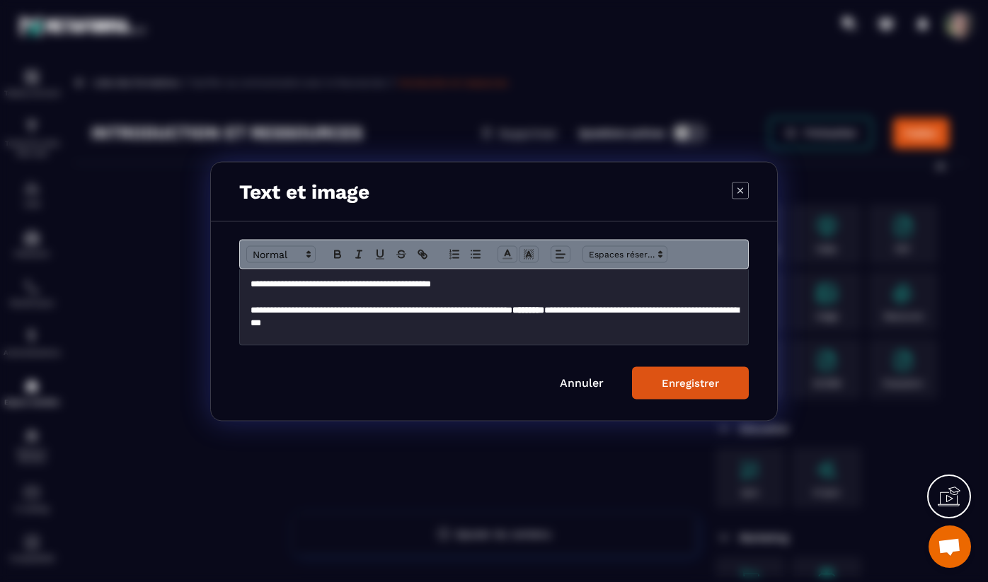
click at [253, 285] on p "**********" at bounding box center [493, 283] width 487 height 13
click at [300, 255] on span "Modal window" at bounding box center [280, 254] width 69 height 17
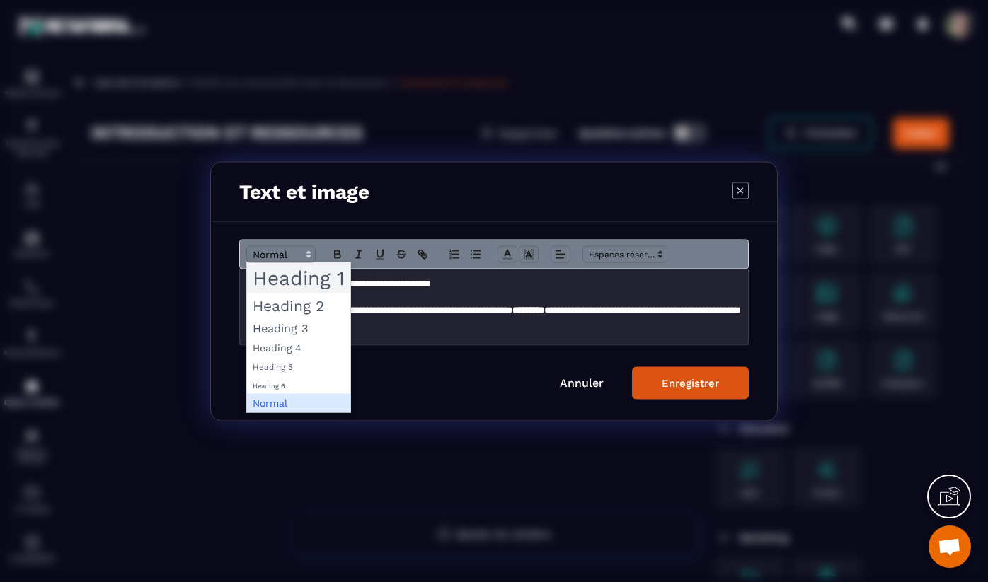
click at [299, 277] on span "Modal window" at bounding box center [298, 278] width 103 height 30
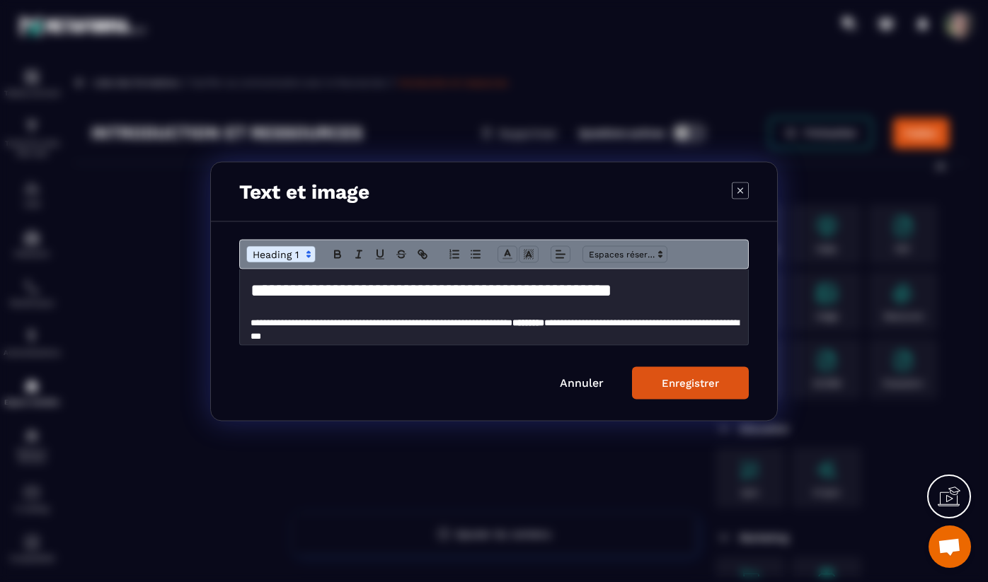
scroll to position [6, 0]
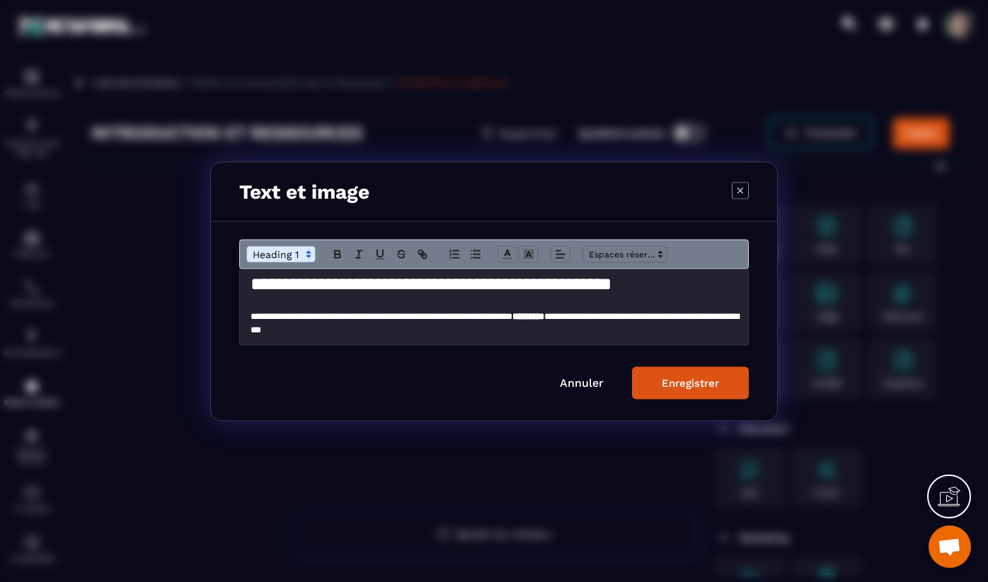
click at [255, 321] on p "**********" at bounding box center [493, 323] width 487 height 26
click at [488, 282] on h1 "**********" at bounding box center [493, 284] width 487 height 26
drag, startPoint x: 488, startPoint y: 282, endPoint x: 434, endPoint y: 282, distance: 53.8
click at [434, 282] on h1 "**********" at bounding box center [493, 284] width 487 height 26
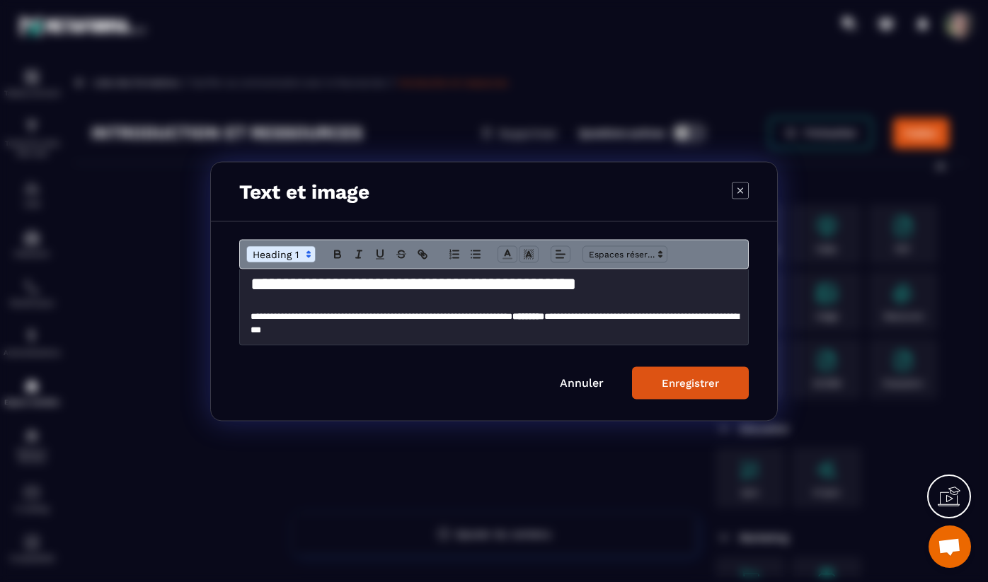
click at [262, 318] on p "**********" at bounding box center [493, 323] width 487 height 26
click at [502, 331] on p "**********" at bounding box center [493, 323] width 487 height 26
click at [727, 320] on p "**********" at bounding box center [493, 323] width 487 height 26
click at [415, 331] on p "**********" at bounding box center [493, 323] width 487 height 26
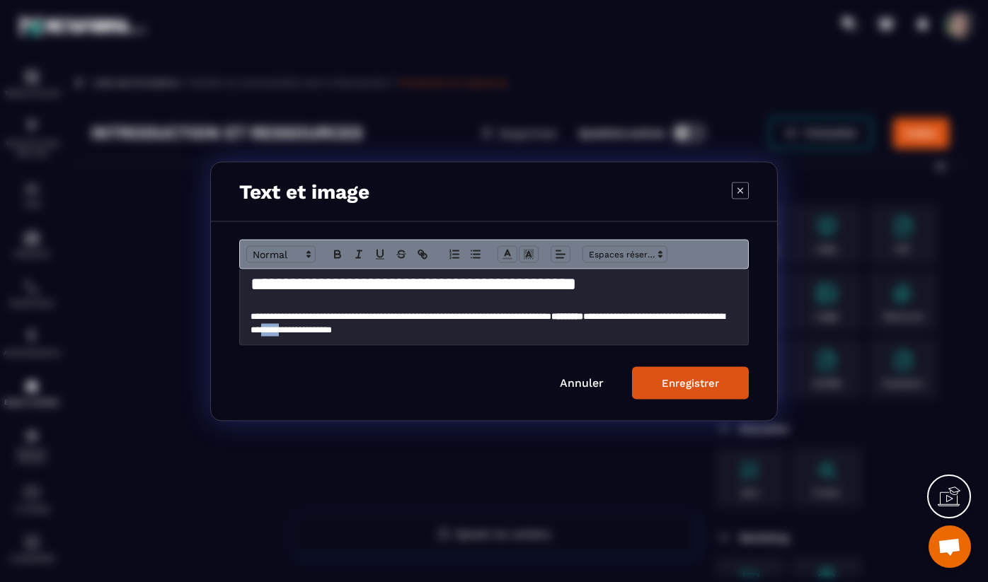
click at [415, 331] on p "**********" at bounding box center [493, 323] width 487 height 26
click at [357, 330] on p "**********" at bounding box center [493, 323] width 487 height 26
click at [255, 330] on p "**********" at bounding box center [493, 323] width 487 height 26
click at [678, 372] on button "Enregistrer" at bounding box center [690, 383] width 117 height 33
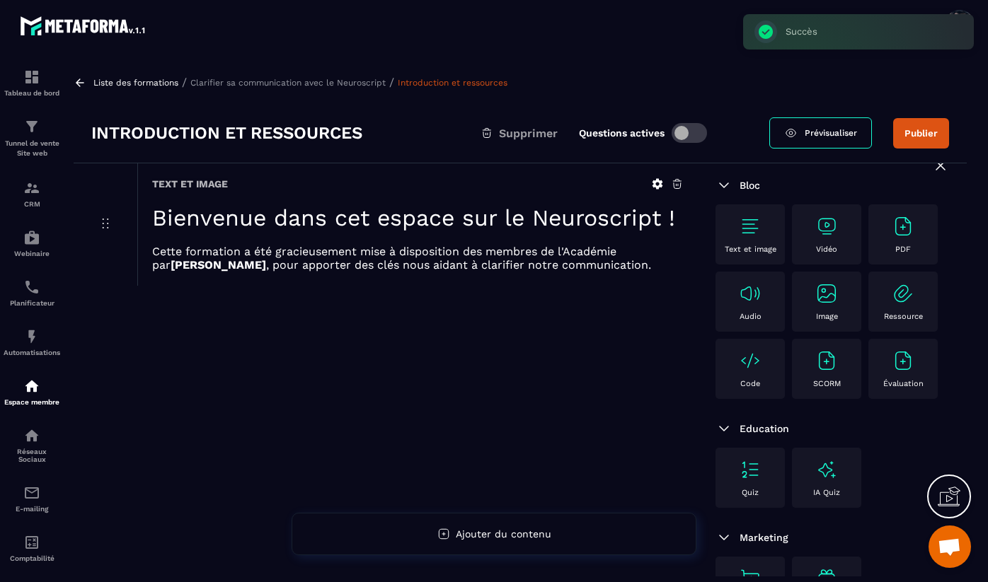
click at [559, 350] on div "Text et image Bienvenue dans cet espace sur le Neuroscript ! Cette formation a …" at bounding box center [386, 423] width 624 height 521
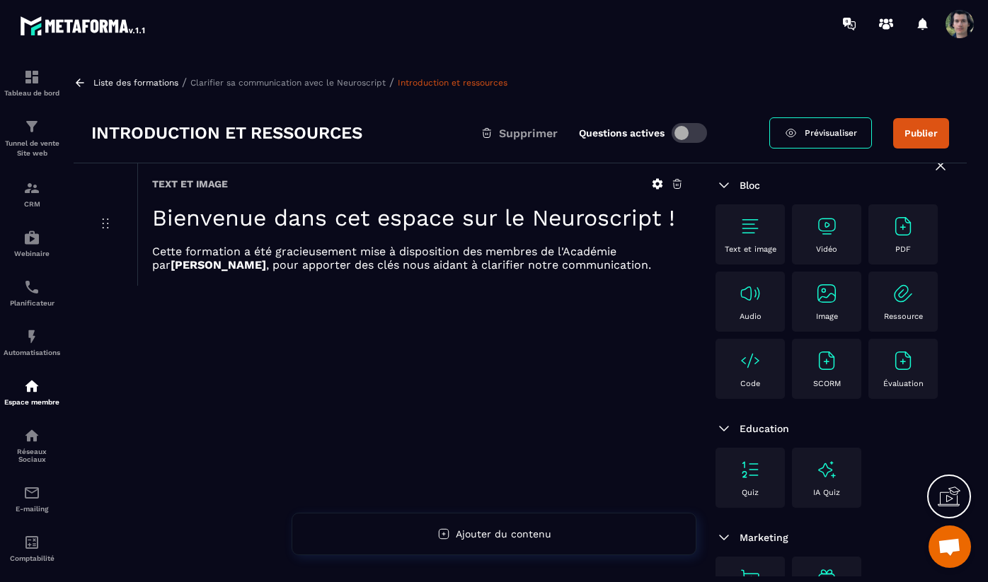
click at [913, 309] on div "Ressource" at bounding box center [902, 301] width 55 height 39
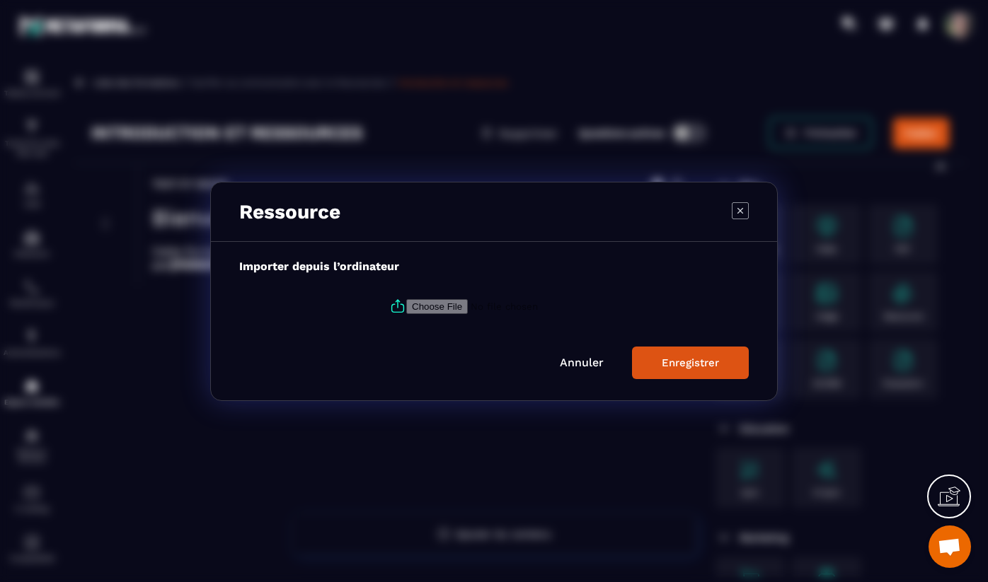
click at [459, 304] on input "Modal window" at bounding box center [502, 306] width 192 height 15
type input "**********"
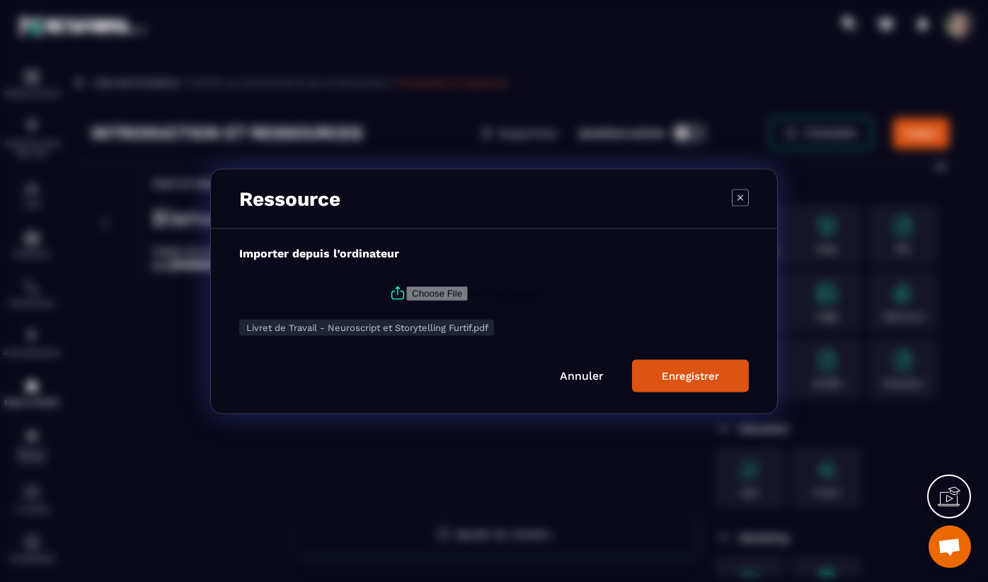
click at [674, 375] on div "Enregistrer" at bounding box center [690, 375] width 57 height 13
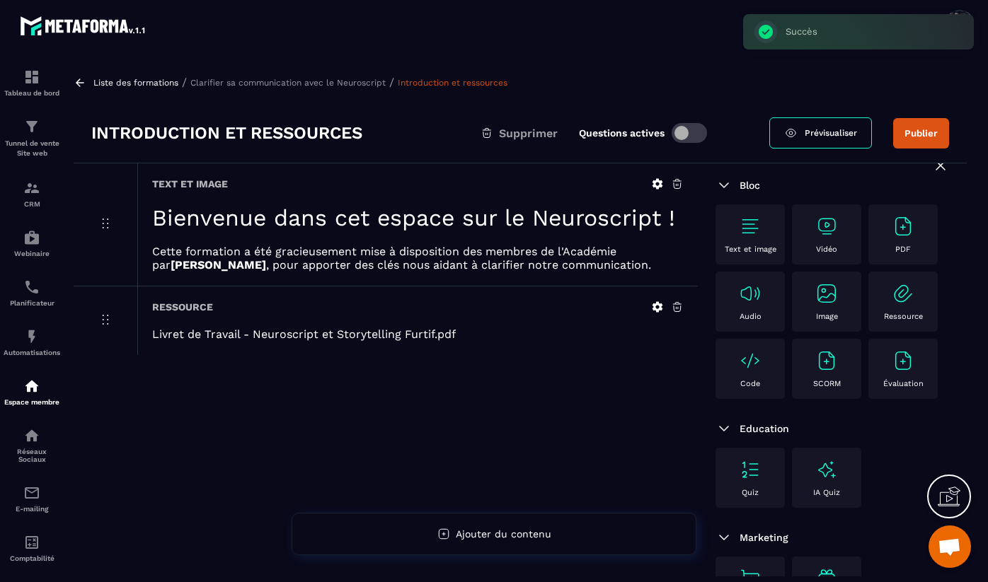
click at [900, 298] on img at bounding box center [903, 293] width 23 height 23
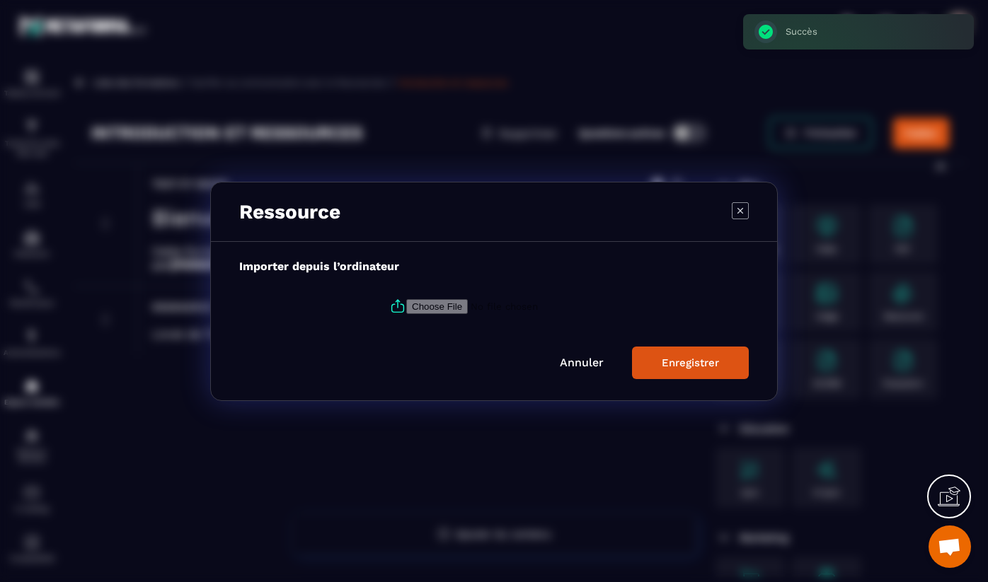
click at [461, 306] on input "Modal window" at bounding box center [502, 306] width 192 height 15
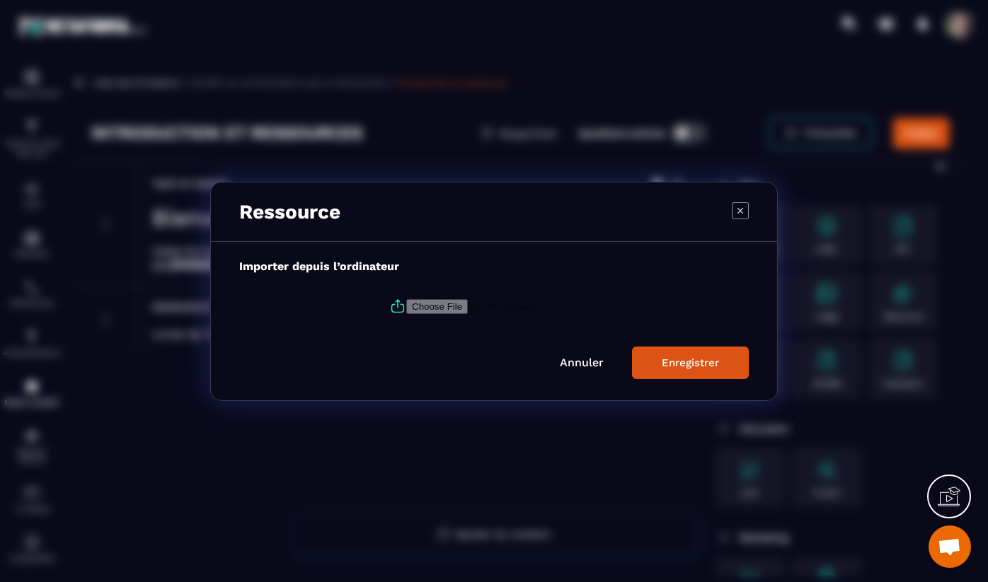
type input "**********"
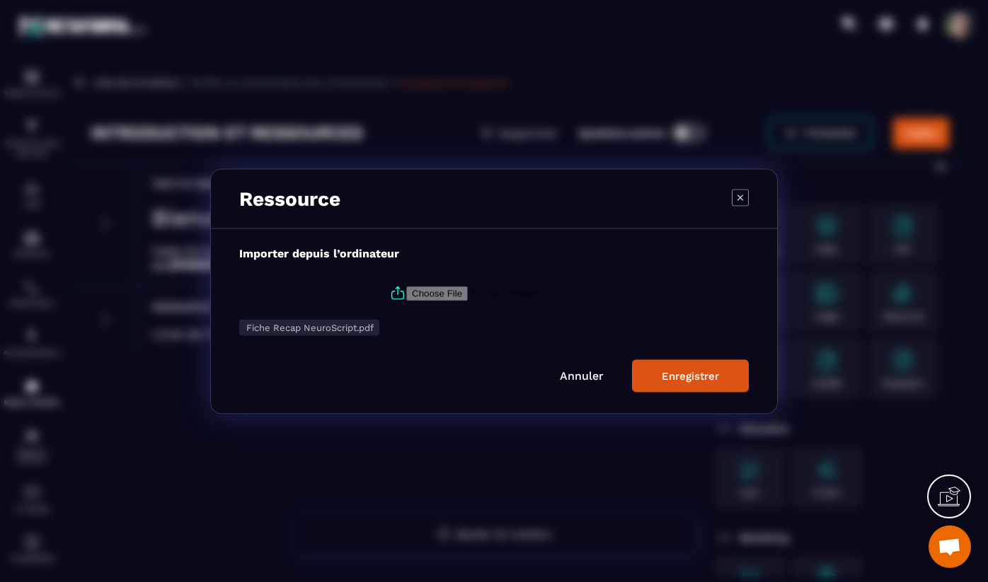
click at [686, 377] on div "Enregistrer" at bounding box center [690, 375] width 57 height 13
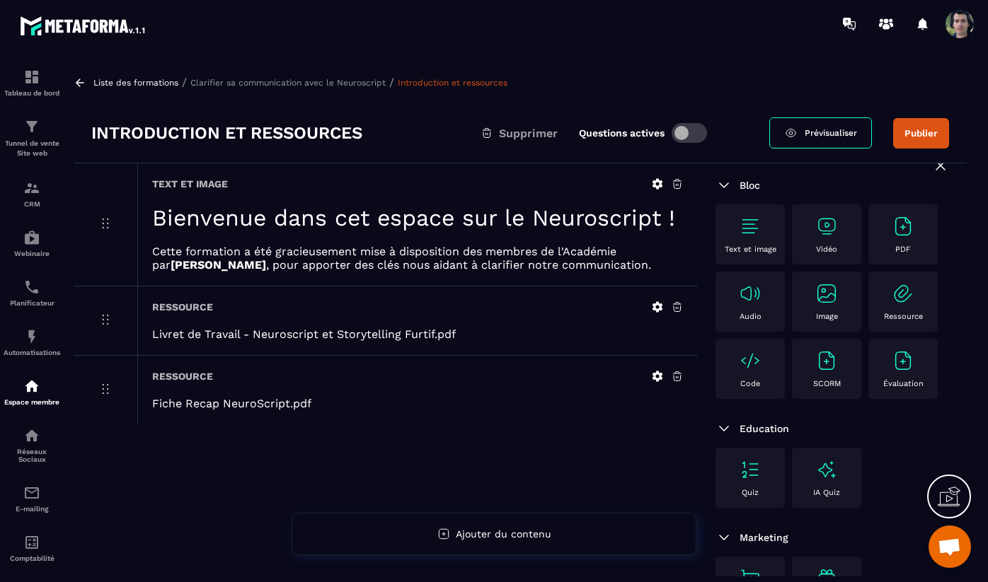
click at [549, 253] on p "Cette formation a été gracieusement mise à disposition des membres de l'Académi…" at bounding box center [417, 258] width 531 height 27
click at [656, 183] on icon at bounding box center [657, 184] width 13 height 13
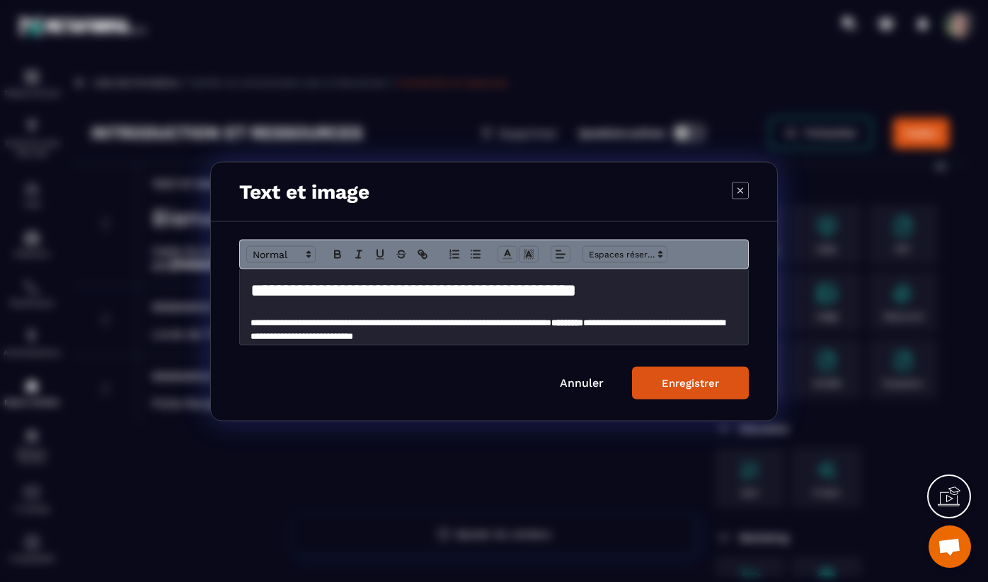
click at [567, 331] on p "**********" at bounding box center [493, 329] width 487 height 26
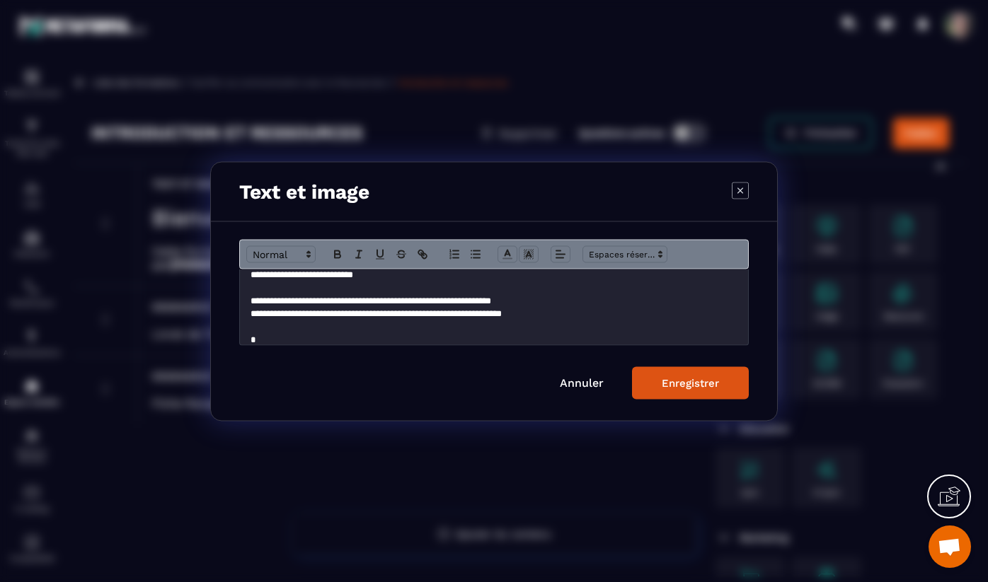
scroll to position [62, 0]
click at [264, 342] on p "**********" at bounding box center [493, 339] width 487 height 13
click at [268, 342] on p "**********" at bounding box center [493, 339] width 487 height 13
click at [362, 339] on p "**********" at bounding box center [493, 339] width 487 height 13
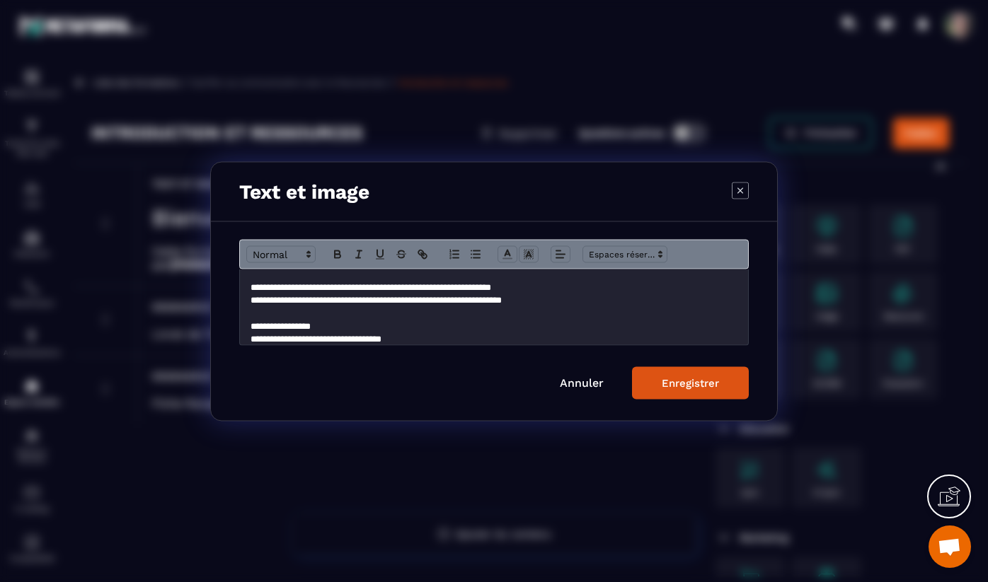
scroll to position [88, 0]
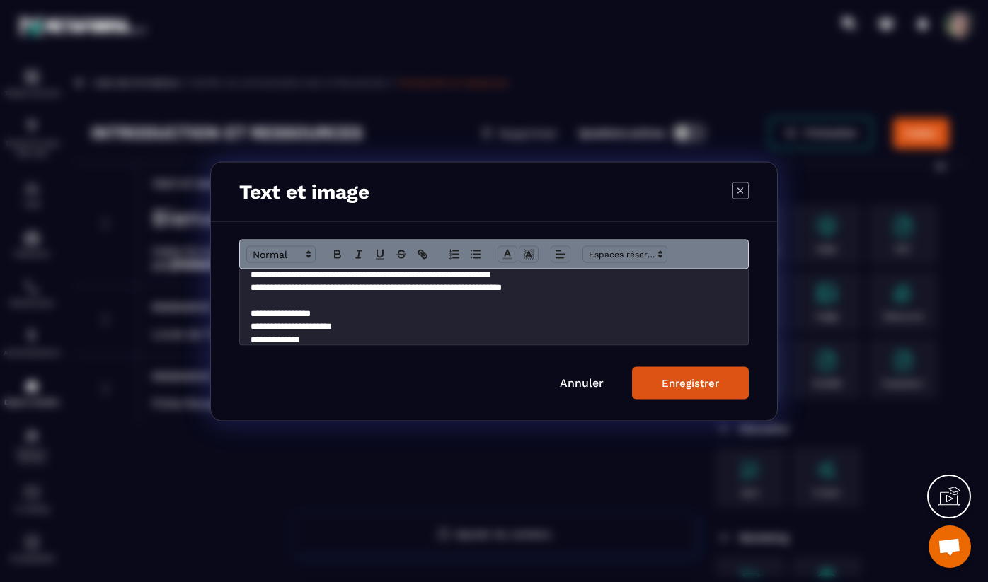
click at [425, 333] on p "**********" at bounding box center [493, 339] width 487 height 13
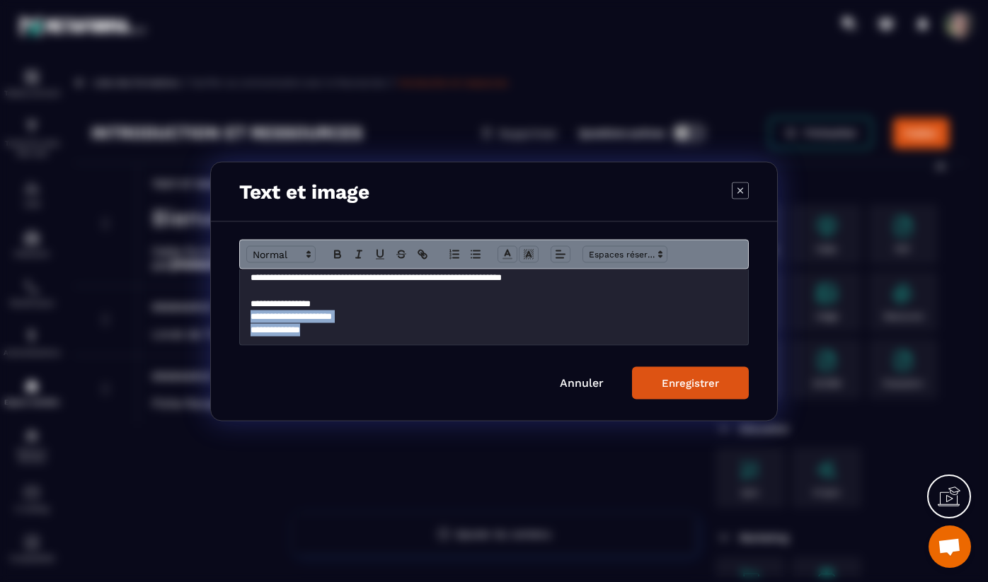
drag, startPoint x: 328, startPoint y: 338, endPoint x: 248, endPoint y: 321, distance: 81.2
click at [248, 321] on div "**********" at bounding box center [494, 307] width 508 height 76
click at [365, 302] on p "**********" at bounding box center [493, 303] width 487 height 13
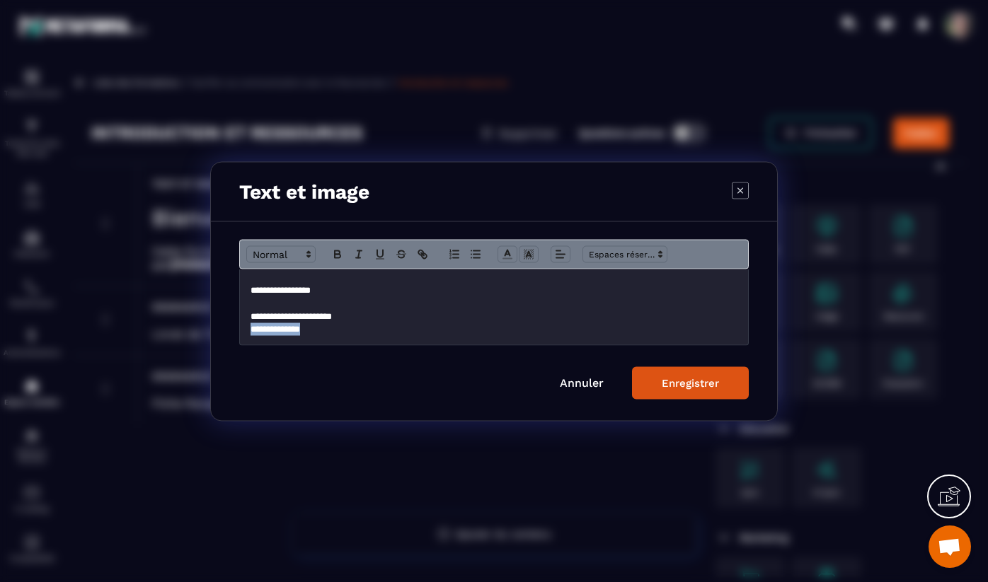
drag, startPoint x: 324, startPoint y: 330, endPoint x: 248, endPoint y: 328, distance: 75.7
click at [248, 328] on div "**********" at bounding box center [494, 307] width 508 height 76
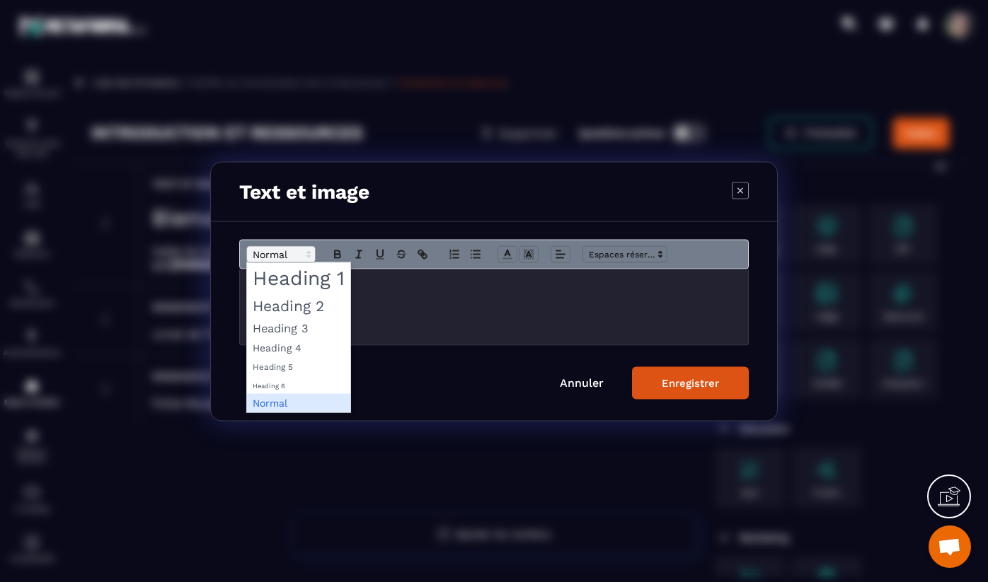
click at [279, 260] on span "Modal window" at bounding box center [280, 254] width 69 height 17
click at [270, 383] on span "Modal window" at bounding box center [298, 384] width 103 height 18
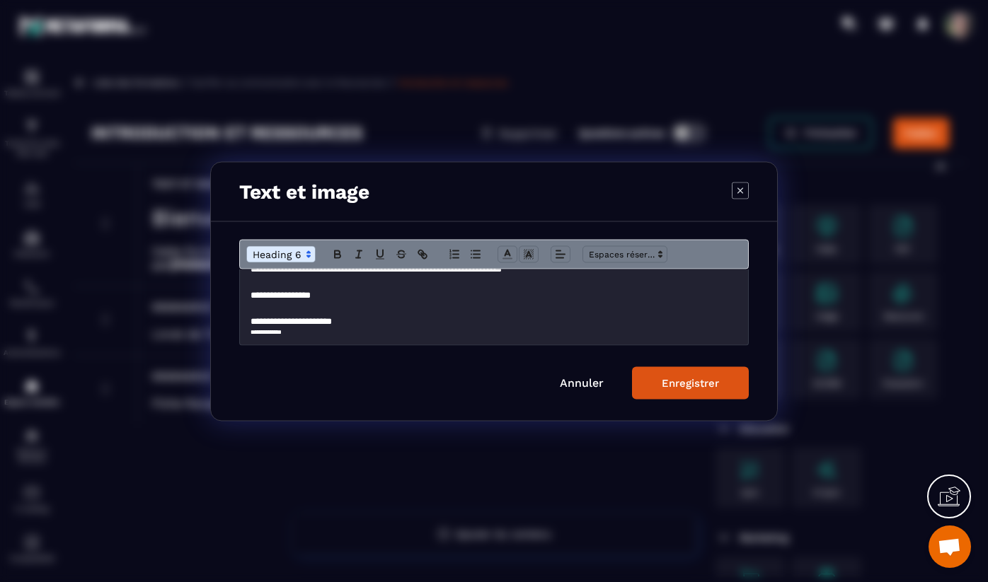
scroll to position [107, 0]
click at [283, 258] on span "Modal window" at bounding box center [280, 254] width 69 height 17
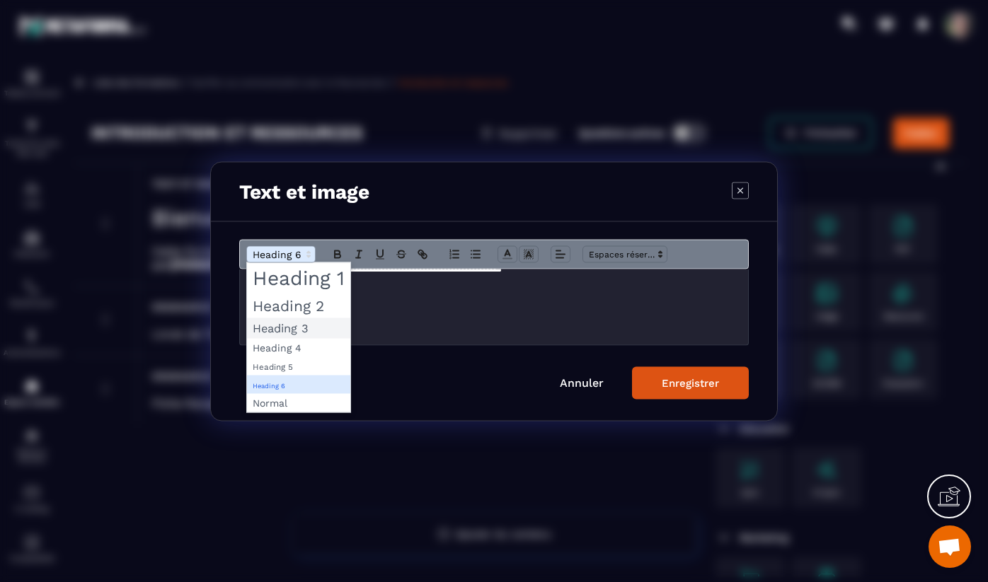
click at [283, 329] on span "Modal window" at bounding box center [298, 328] width 103 height 21
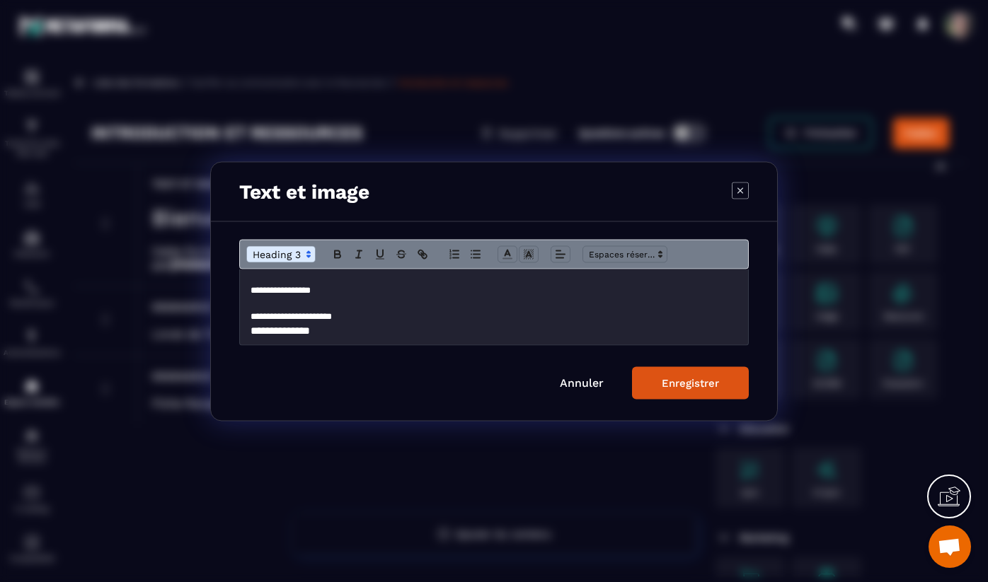
click at [335, 321] on p "**********" at bounding box center [493, 316] width 487 height 13
drag, startPoint x: 358, startPoint y: 316, endPoint x: 251, endPoint y: 316, distance: 106.8
click at [251, 316] on p "**********" at bounding box center [493, 316] width 487 height 13
click at [342, 248] on icon "Modal window" at bounding box center [337, 254] width 13 height 13
click at [381, 335] on h3 "**********" at bounding box center [493, 331] width 487 height 16
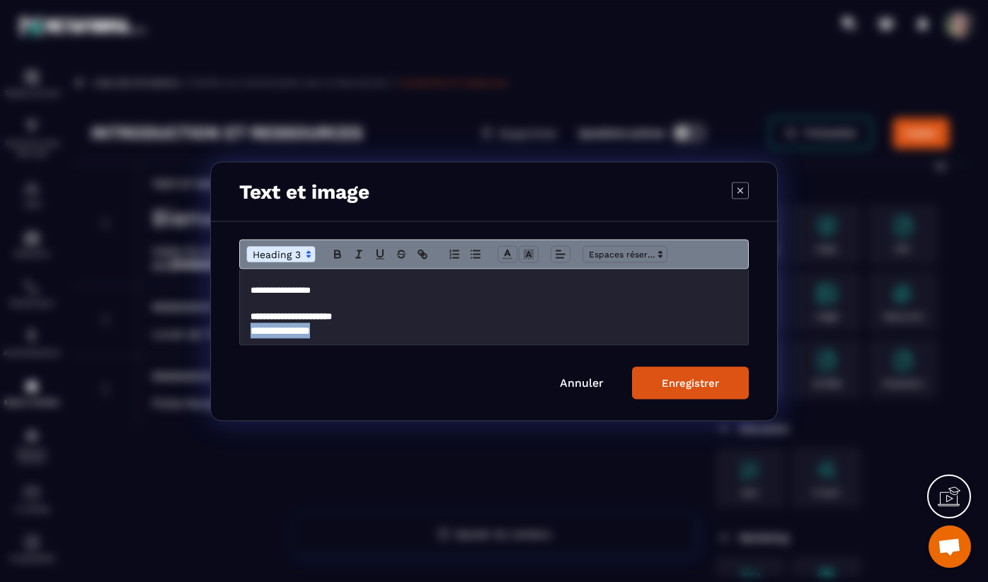
drag, startPoint x: 335, startPoint y: 333, endPoint x: 252, endPoint y: 333, distance: 82.8
click at [252, 333] on h3 "**********" at bounding box center [493, 331] width 487 height 16
click at [335, 260] on icon "Modal window" at bounding box center [337, 254] width 13 height 13
click at [355, 347] on form "**********" at bounding box center [493, 319] width 509 height 160
click at [704, 391] on button "Enregistrer" at bounding box center [690, 383] width 117 height 33
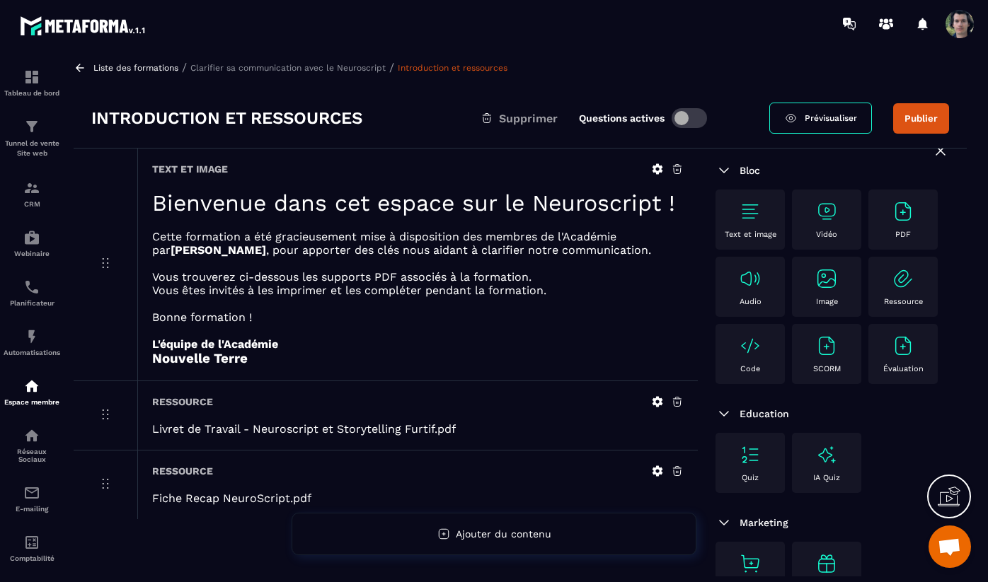
scroll to position [0, 0]
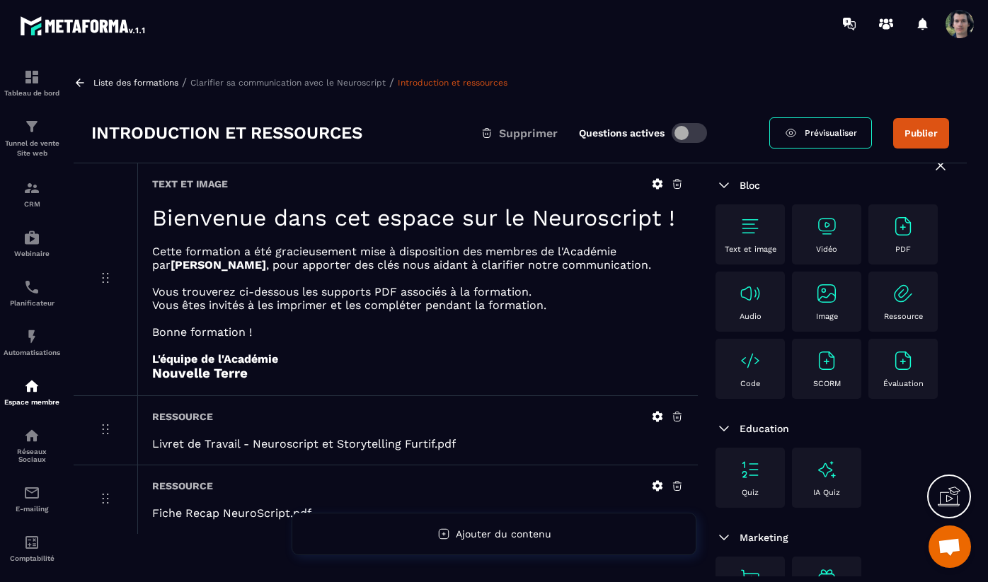
click at [691, 127] on span at bounding box center [688, 133] width 35 height 20
click at [928, 134] on button "Publier" at bounding box center [921, 133] width 56 height 30
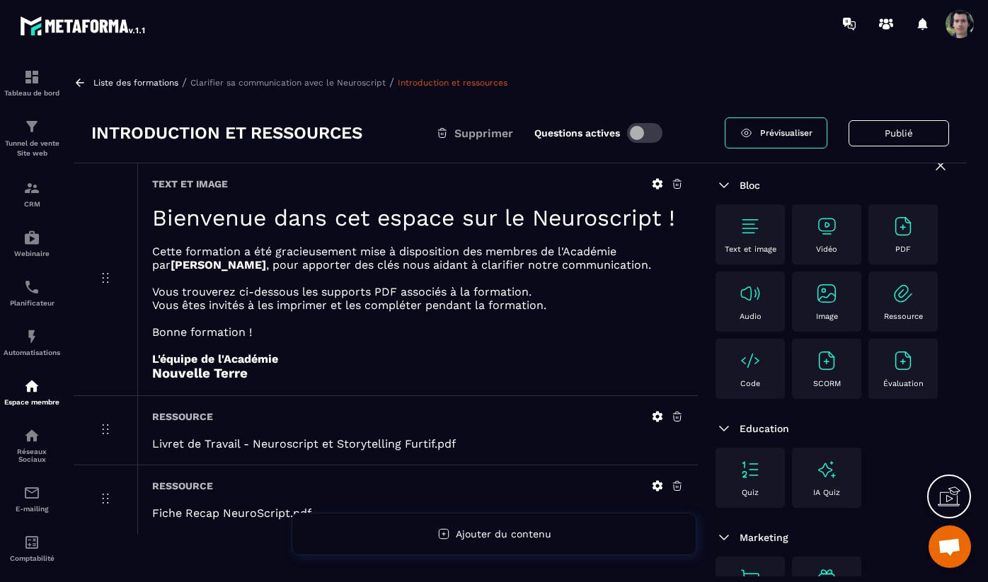
click at [769, 134] on span "Prévisualiser" at bounding box center [786, 133] width 52 height 10
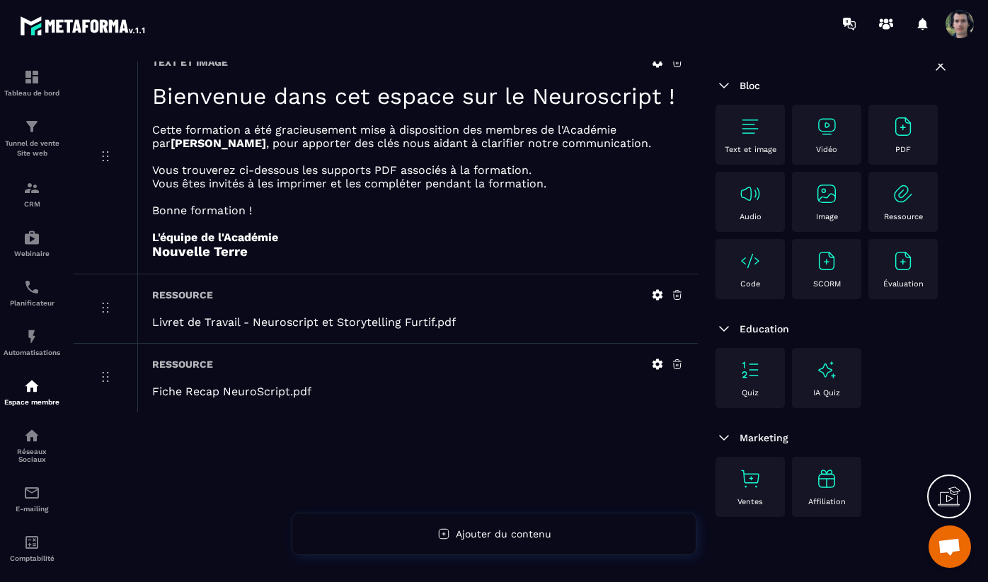
click at [374, 190] on p "Vous êtes invités à les imprimer et les compléter pendant la formation." at bounding box center [417, 183] width 531 height 13
click at [660, 69] on div "Text et image Bienvenue dans cet espace sur le Neuroscript ! Cette formation a …" at bounding box center [417, 158] width 560 height 232
click at [659, 67] on icon at bounding box center [657, 62] width 13 height 13
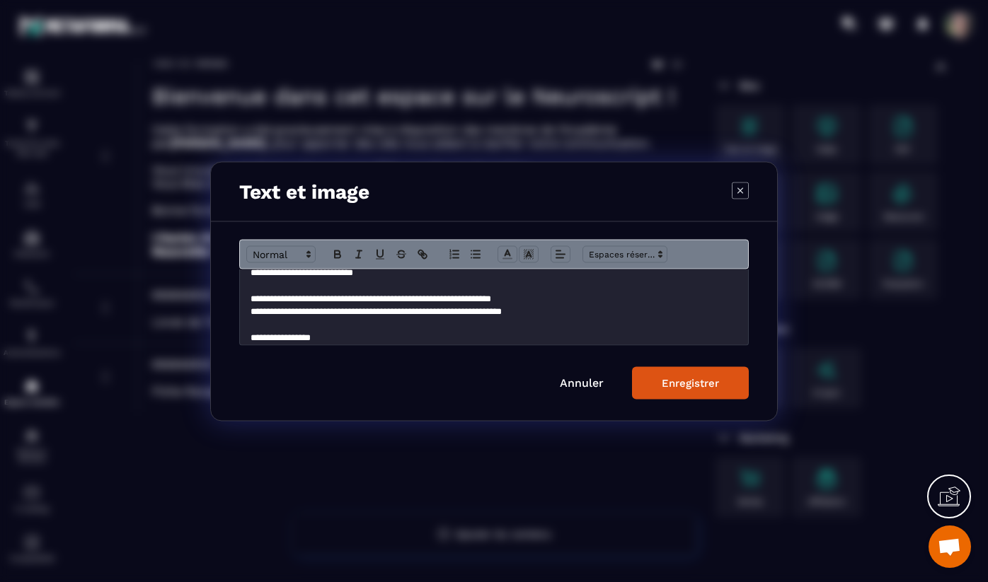
scroll to position [67, 0]
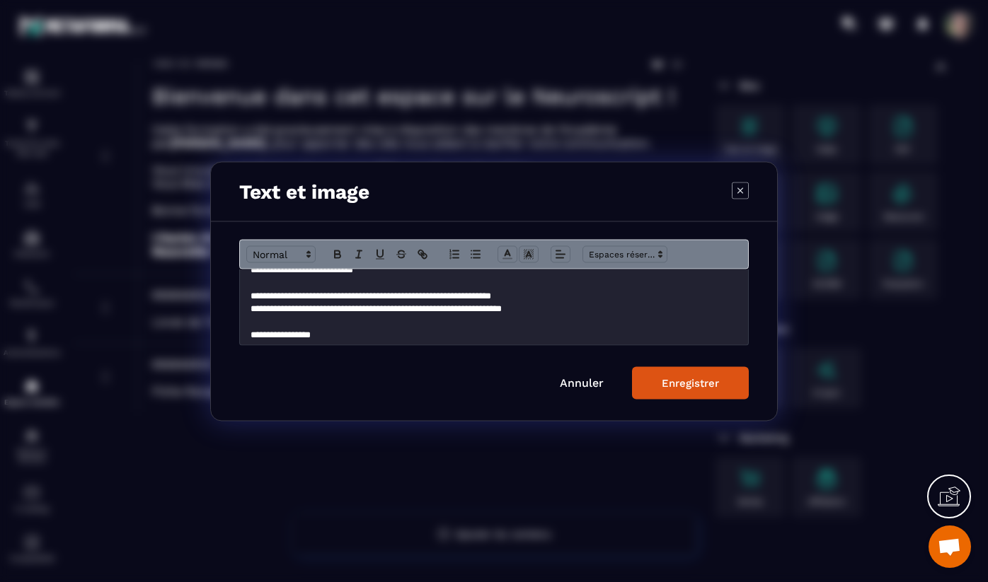
click at [463, 295] on p "**********" at bounding box center [493, 295] width 487 height 13
drag, startPoint x: 463, startPoint y: 295, endPoint x: 520, endPoint y: 292, distance: 56.7
click at [520, 292] on p "**********" at bounding box center [493, 295] width 487 height 13
click at [678, 299] on p "**********" at bounding box center [493, 295] width 487 height 13
click at [686, 376] on button "Enregistrer" at bounding box center [690, 383] width 117 height 33
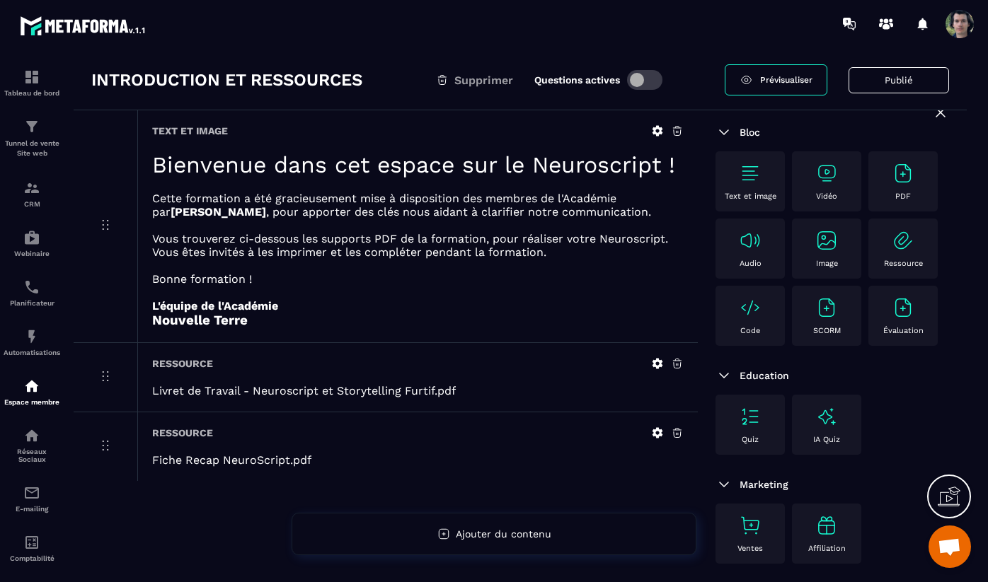
scroll to position [0, 0]
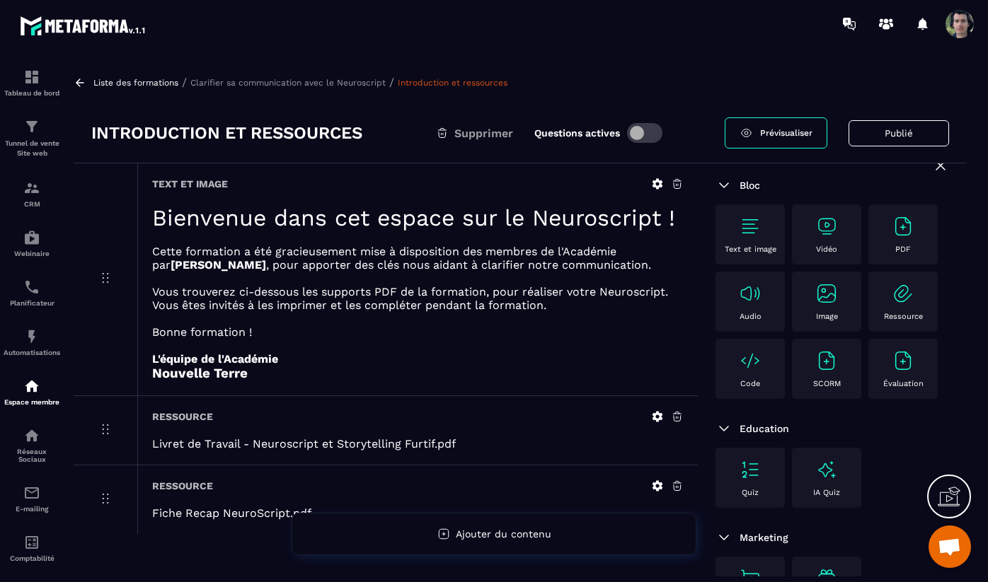
click at [80, 81] on icon at bounding box center [80, 82] width 13 height 13
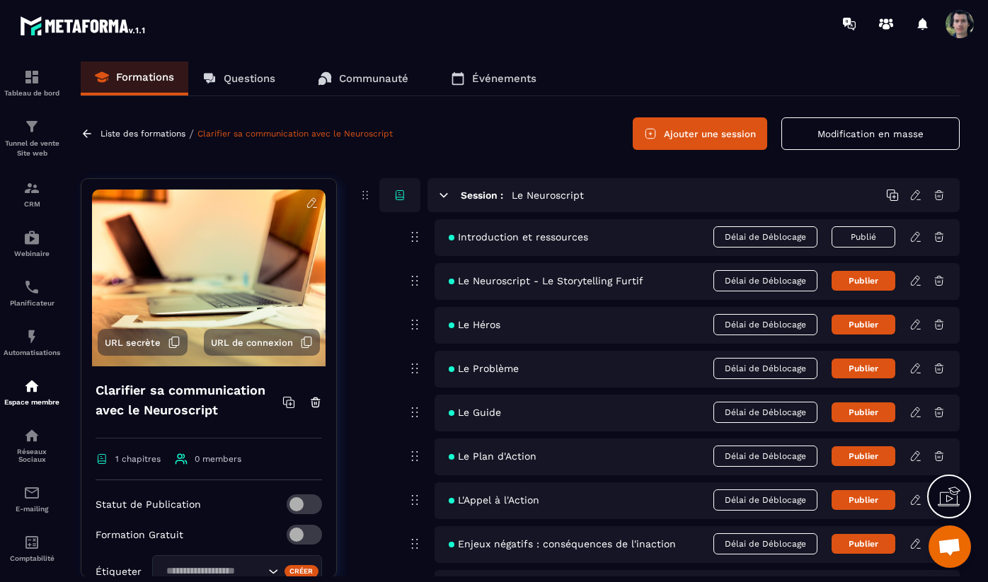
click at [509, 284] on span "Le Neuroscript - Le Storytelling Furtif" at bounding box center [546, 280] width 195 height 11
click at [916, 282] on icon at bounding box center [915, 280] width 8 height 9
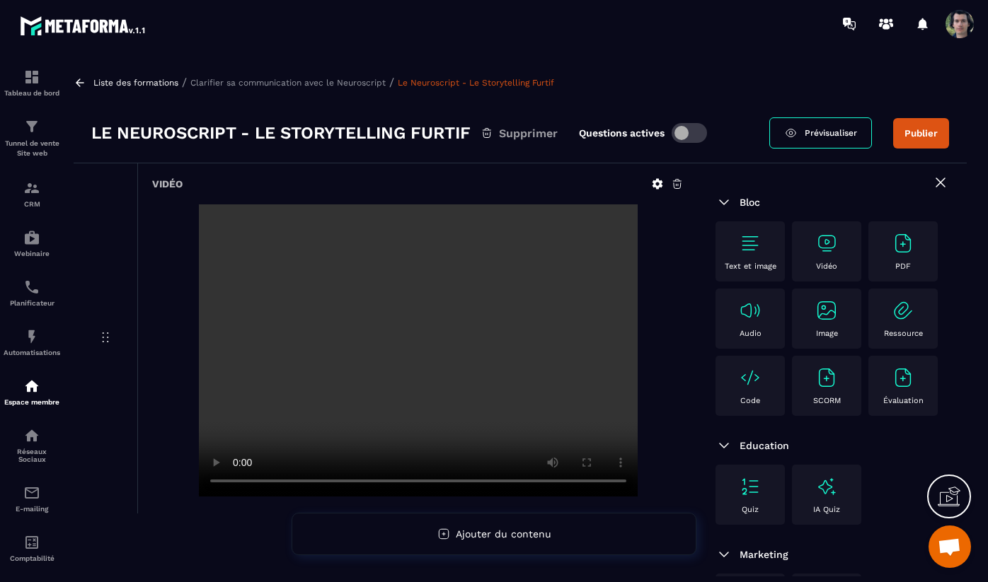
click at [280, 79] on p "Clarifier sa communication avec le Neuroscript" at bounding box center [287, 83] width 195 height 10
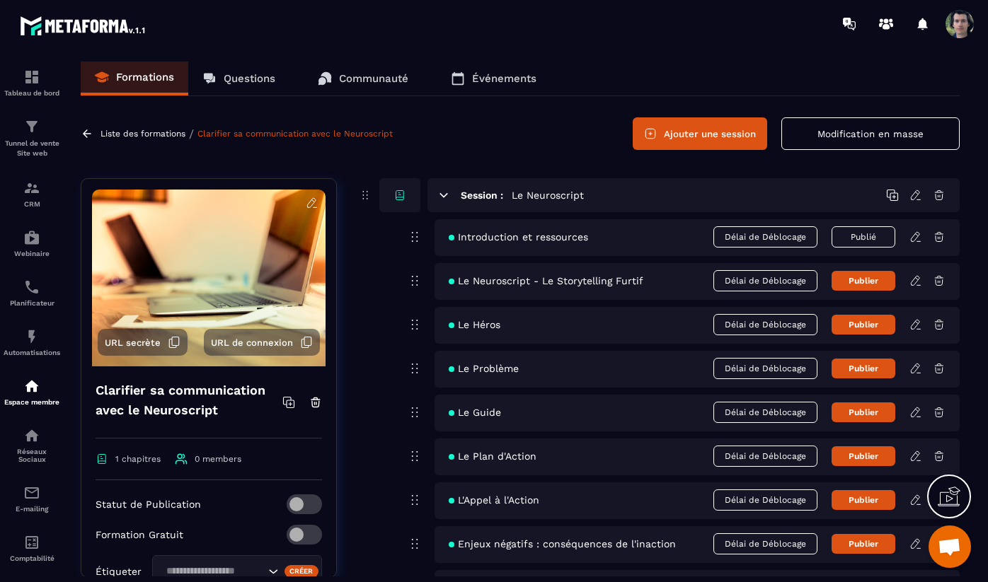
click at [873, 285] on button "Publier" at bounding box center [863, 281] width 64 height 20
click at [916, 325] on icon at bounding box center [915, 324] width 8 height 9
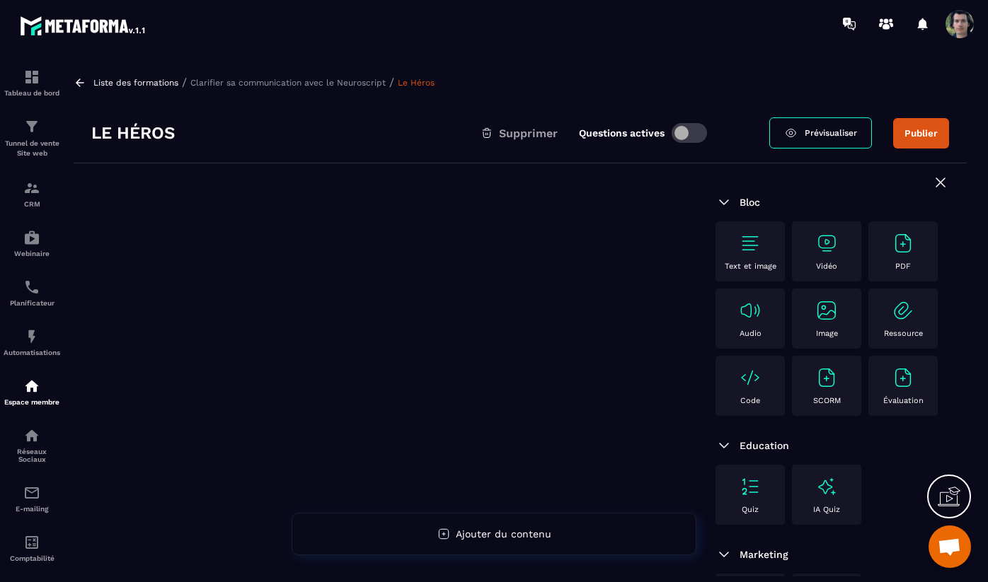
click at [824, 253] on img at bounding box center [826, 243] width 23 height 23
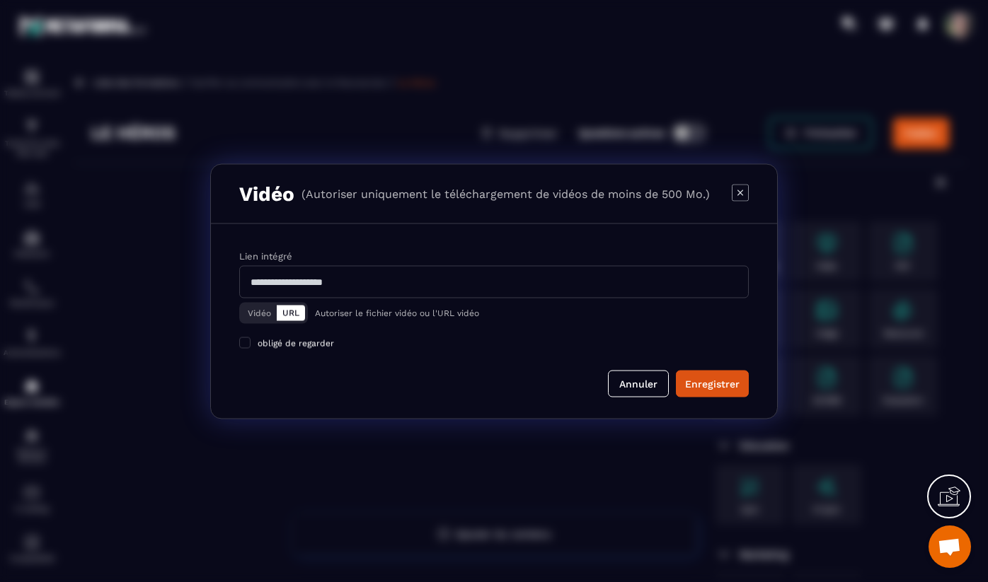
click at [263, 313] on button "Vidéo" at bounding box center [259, 313] width 35 height 16
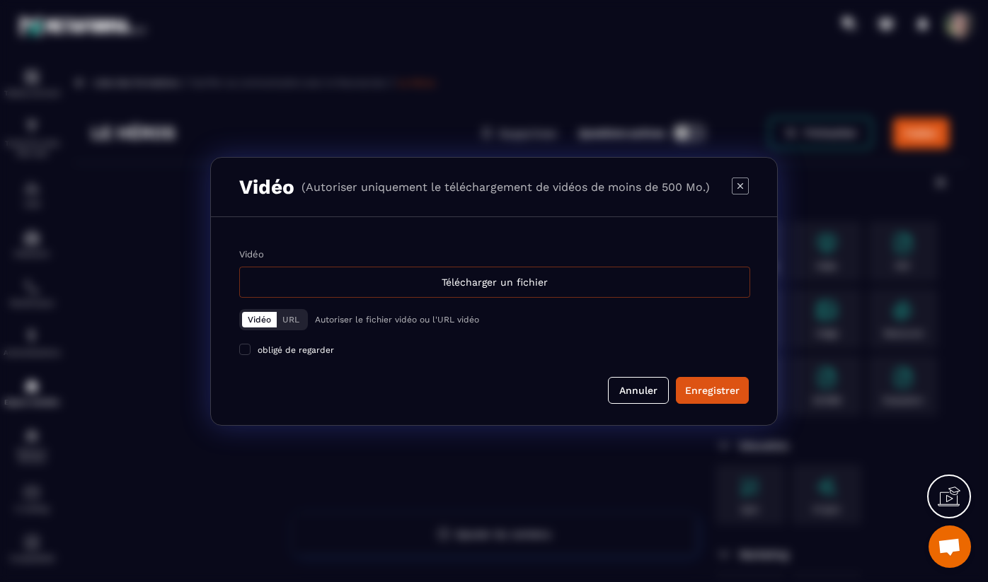
click at [536, 275] on div "Télécharger un fichier" at bounding box center [494, 282] width 511 height 31
click at [0, 0] on input "Vidéo Télécharger un fichier" at bounding box center [0, 0] width 0 height 0
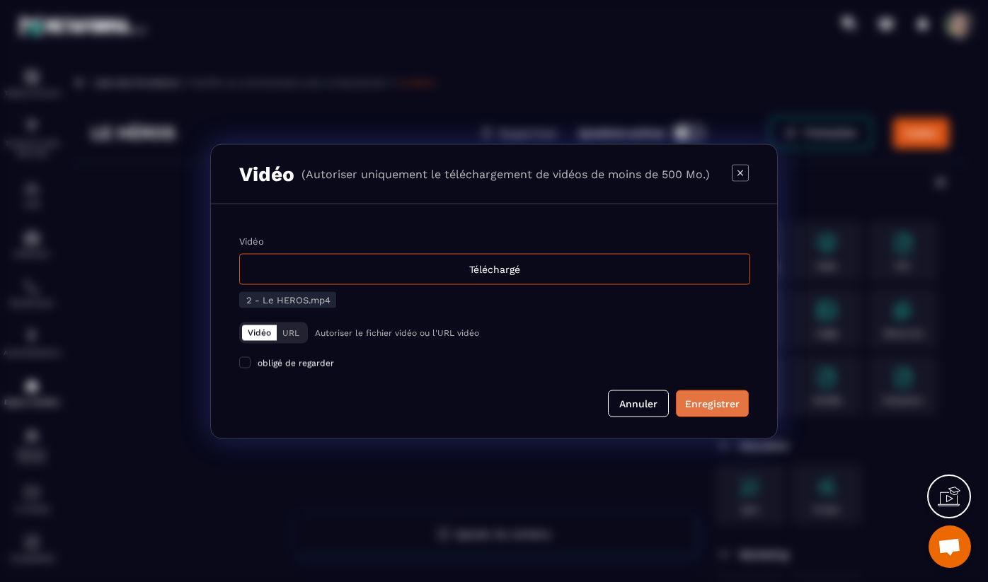
click at [711, 402] on div "Enregistrer" at bounding box center [712, 403] width 54 height 14
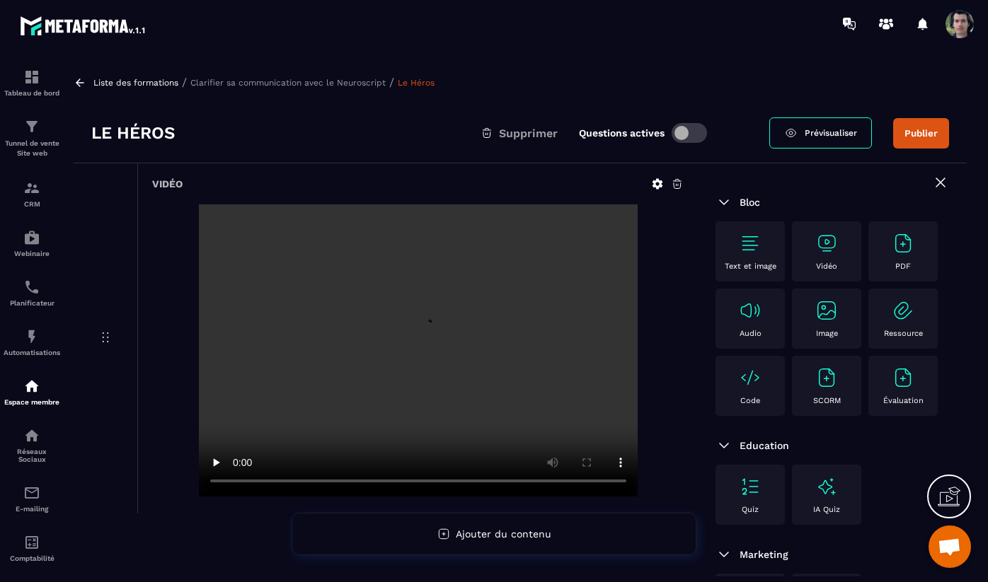
click at [529, 375] on video at bounding box center [418, 350] width 439 height 292
click at [488, 354] on video at bounding box center [418, 350] width 439 height 292
click at [457, 360] on video at bounding box center [418, 350] width 439 height 292
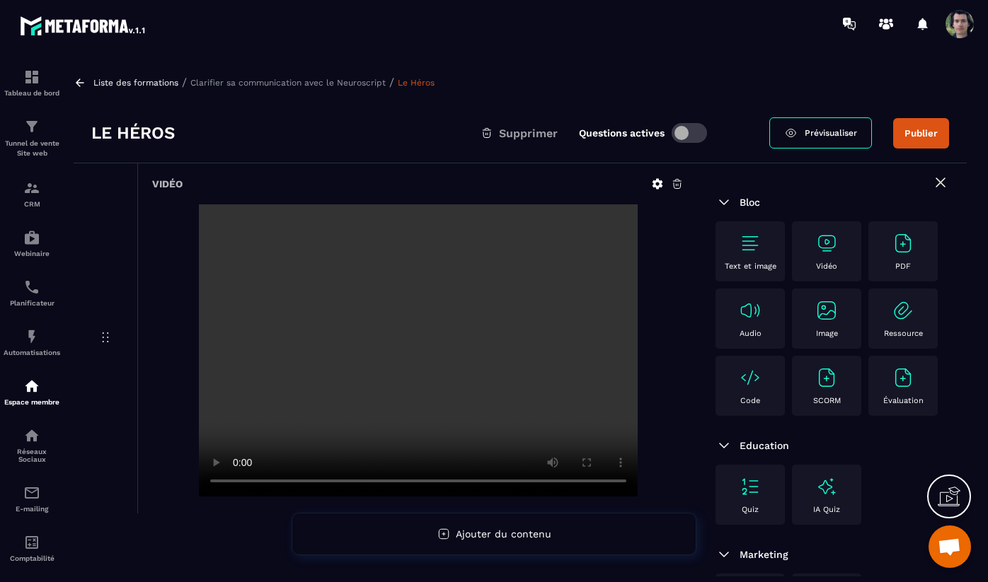
click at [457, 360] on video at bounding box center [418, 350] width 439 height 292
click at [922, 140] on button "Publier" at bounding box center [921, 133] width 56 height 30
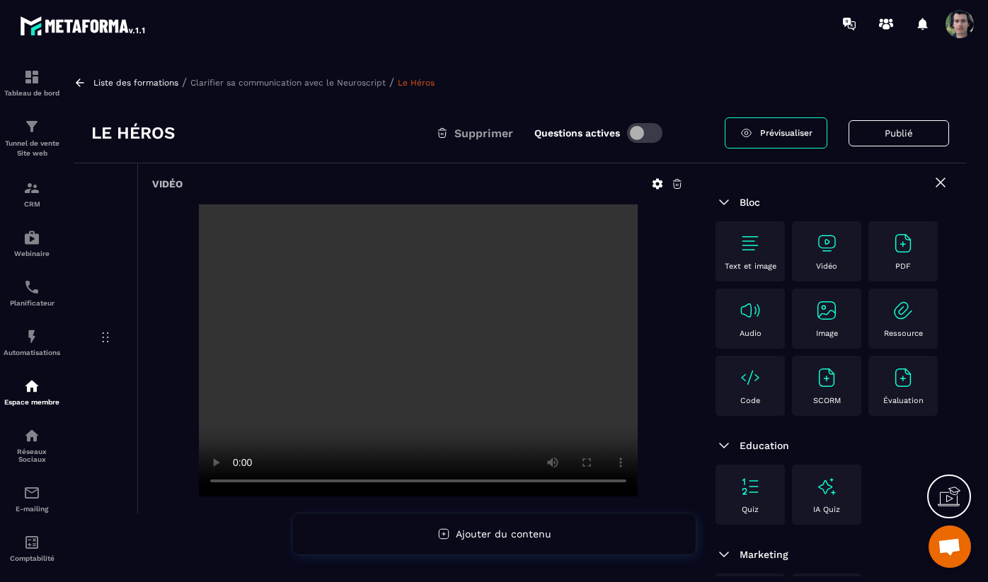
click at [323, 79] on p "Clarifier sa communication avec le Neuroscript" at bounding box center [287, 83] width 195 height 10
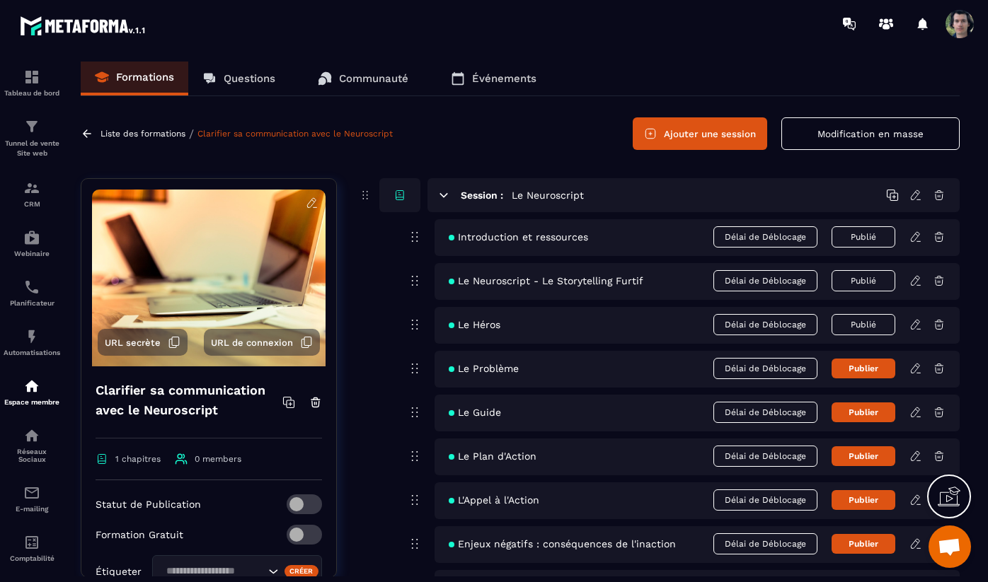
click at [913, 371] on icon at bounding box center [915, 368] width 13 height 13
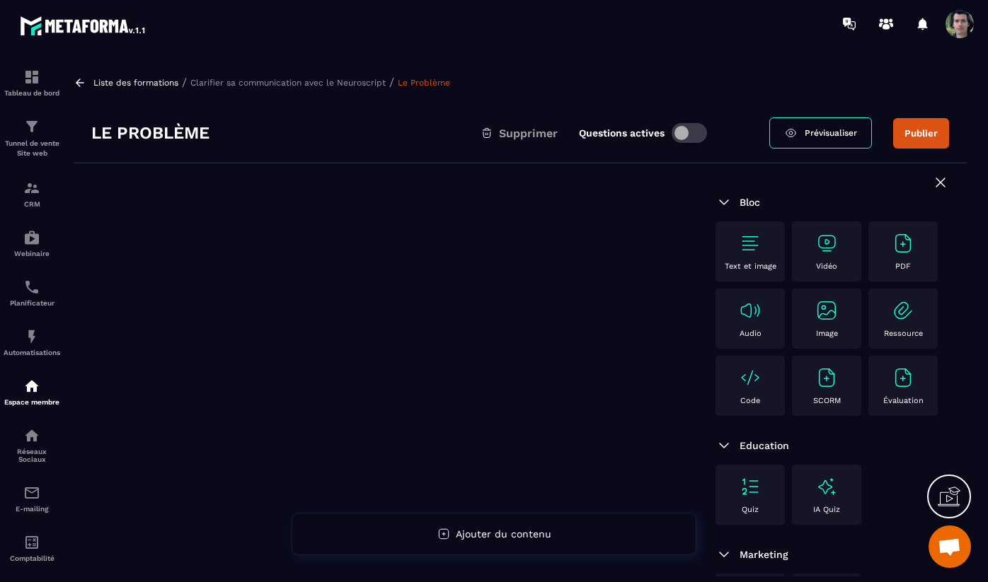
click at [822, 249] on img at bounding box center [826, 243] width 23 height 23
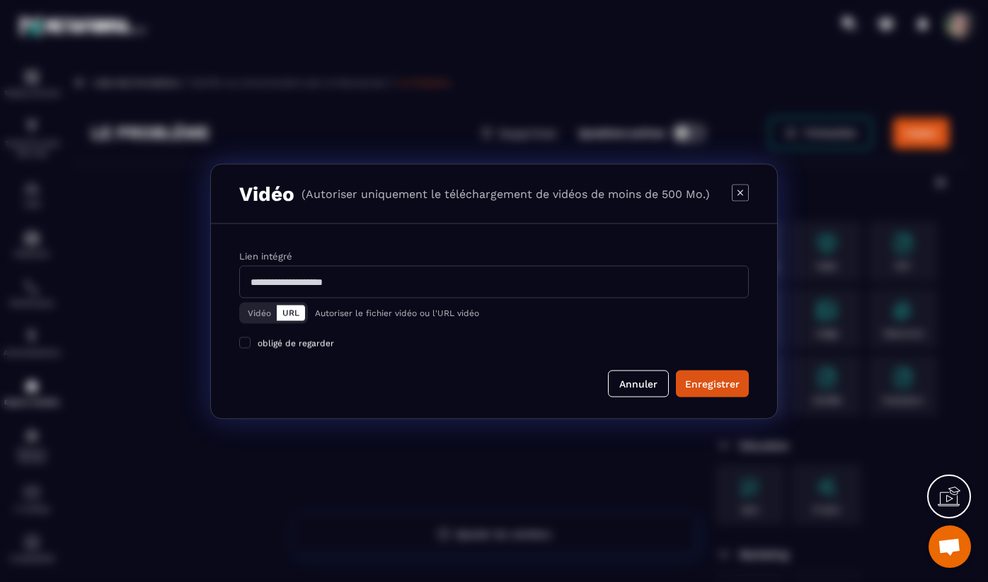
click at [258, 311] on button "Vidéo" at bounding box center [259, 313] width 35 height 16
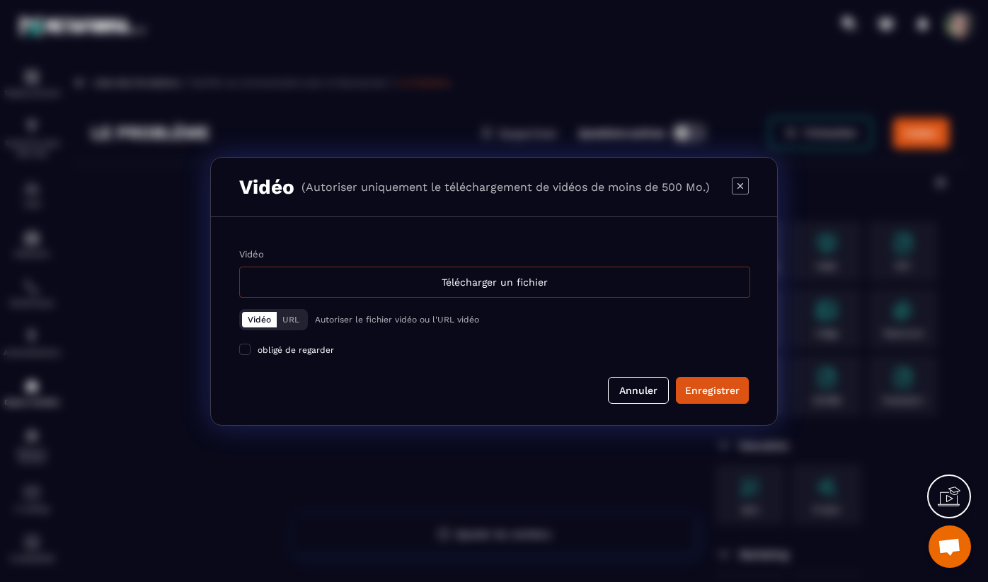
click at [545, 280] on div "Télécharger un fichier" at bounding box center [494, 282] width 511 height 31
click at [0, 0] on input "Vidéo Télécharger un fichier" at bounding box center [0, 0] width 0 height 0
click at [625, 391] on button "Annuler" at bounding box center [638, 390] width 61 height 27
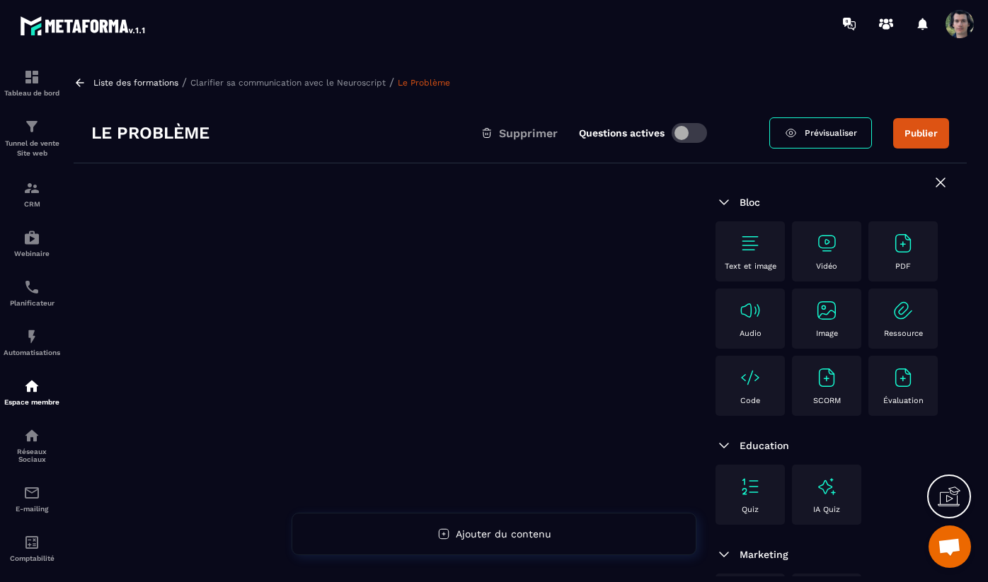
click at [272, 84] on p "Clarifier sa communication avec le Neuroscript" at bounding box center [287, 83] width 195 height 10
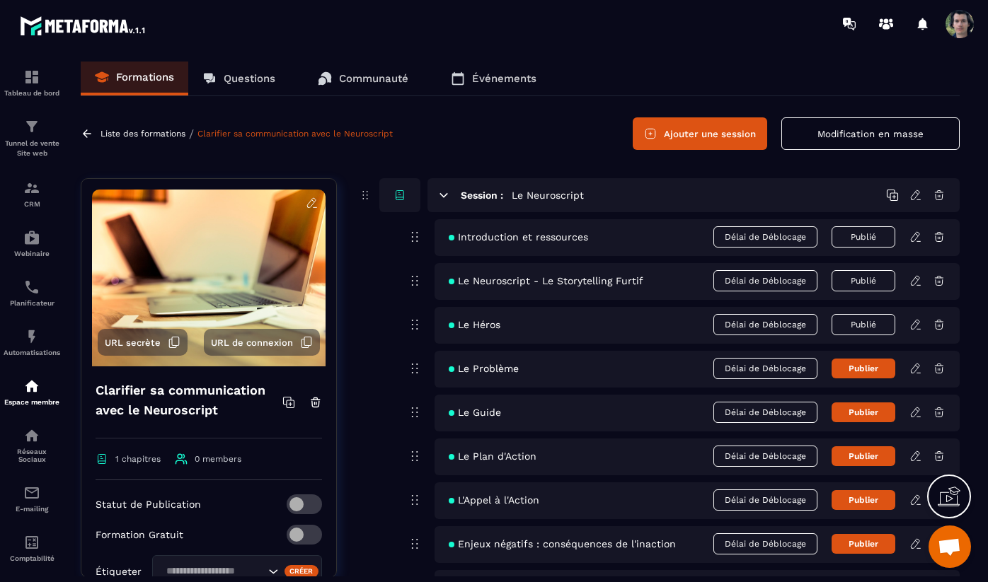
click at [917, 373] on icon at bounding box center [918, 373] width 4 height 0
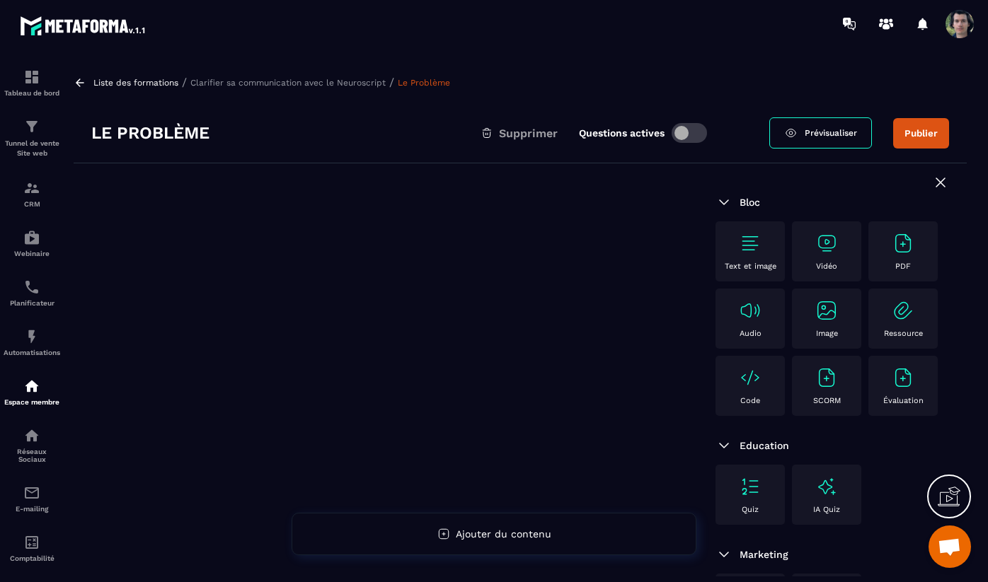
click at [817, 256] on div "Vidéo" at bounding box center [826, 251] width 55 height 39
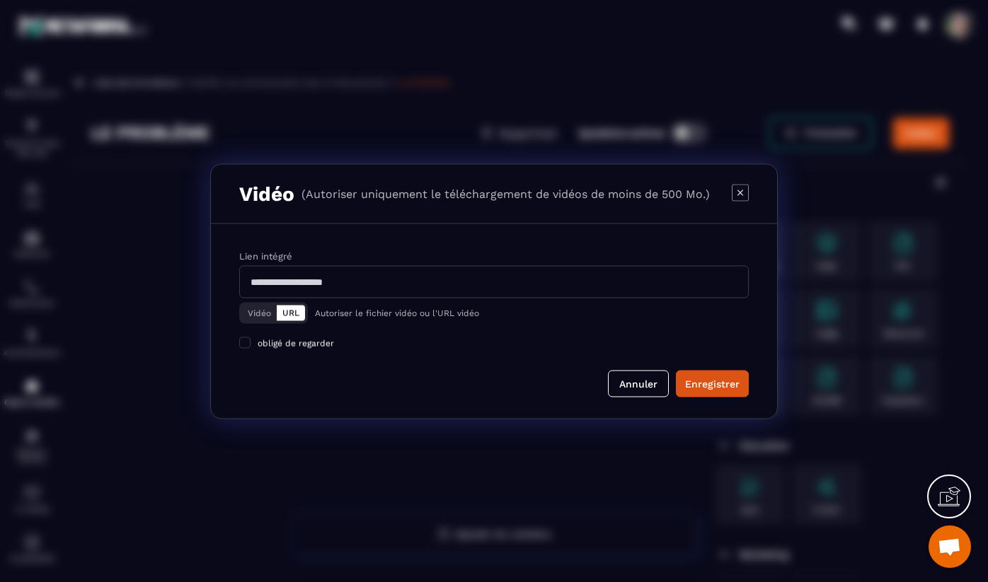
click at [247, 306] on button "Vidéo" at bounding box center [259, 313] width 35 height 16
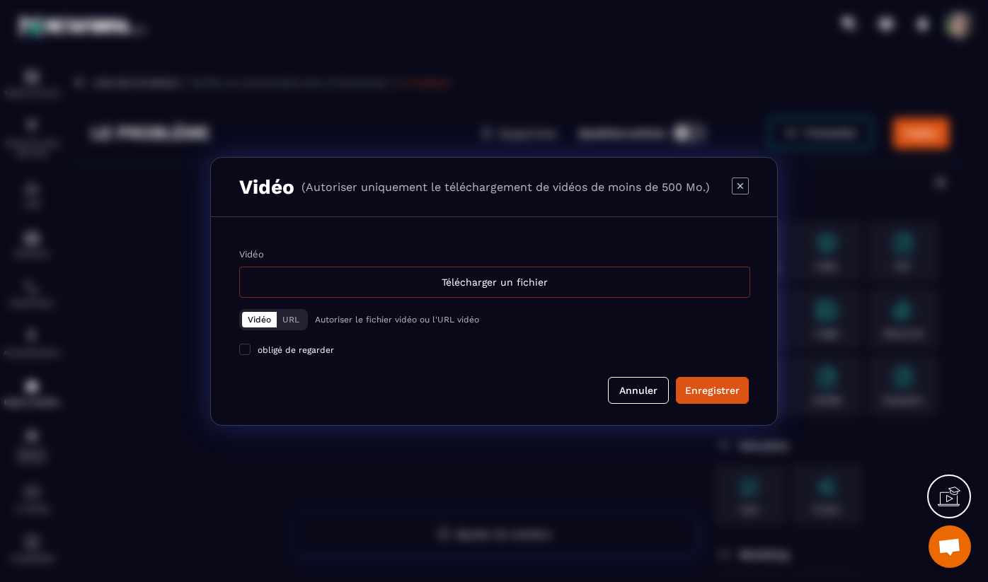
click at [395, 279] on div "Télécharger un fichier" at bounding box center [494, 282] width 511 height 31
click at [0, 0] on input "Vidéo Télécharger un fichier" at bounding box center [0, 0] width 0 height 0
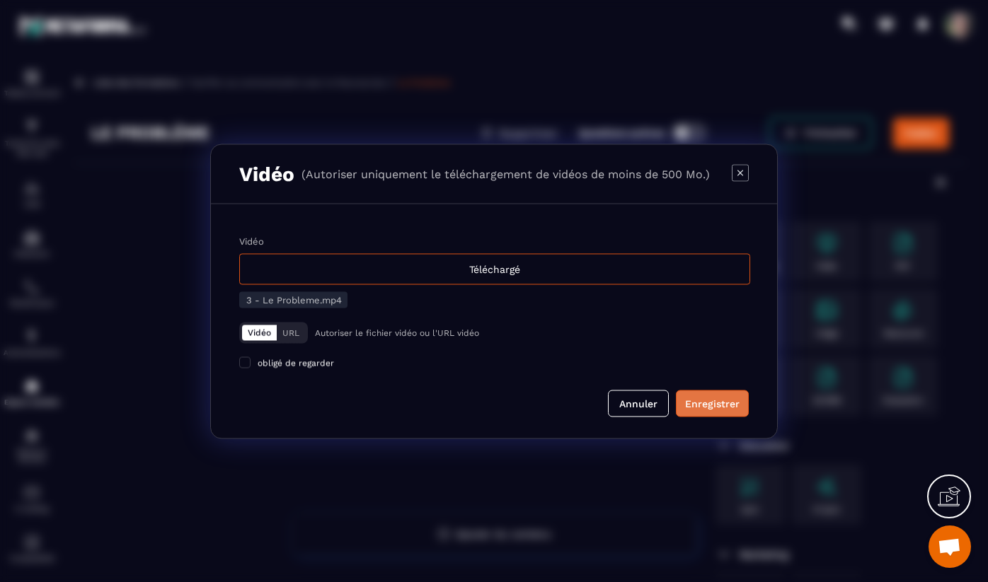
click at [722, 406] on div "Enregistrer" at bounding box center [712, 403] width 54 height 14
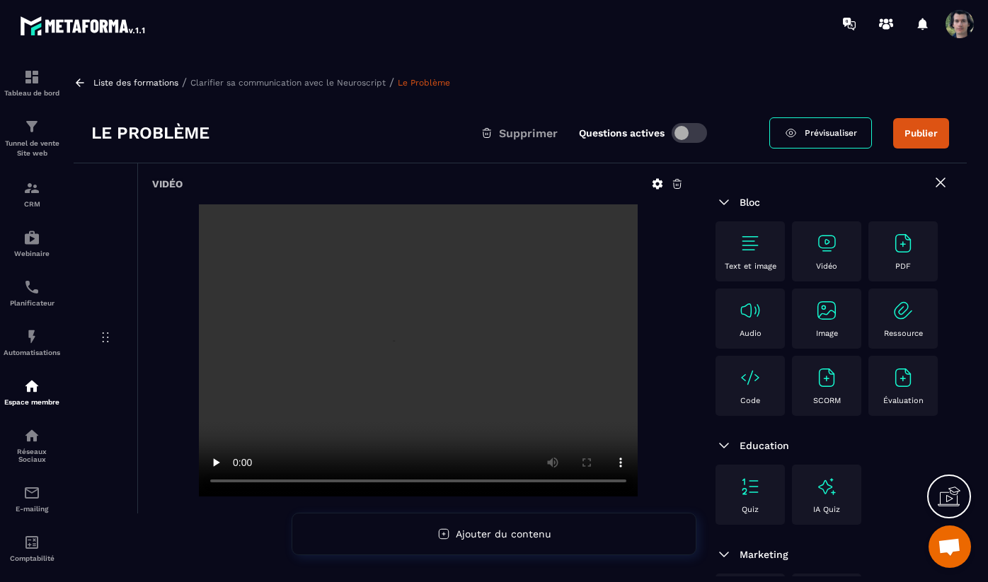
click at [920, 147] on button "Publier" at bounding box center [921, 133] width 56 height 30
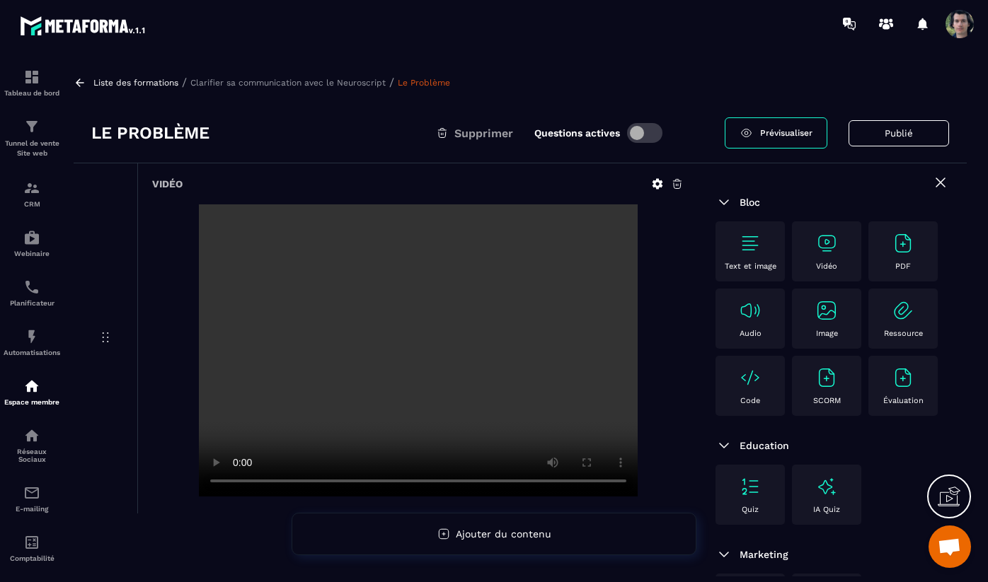
click at [321, 83] on p "Clarifier sa communication avec le Neuroscript" at bounding box center [287, 83] width 195 height 10
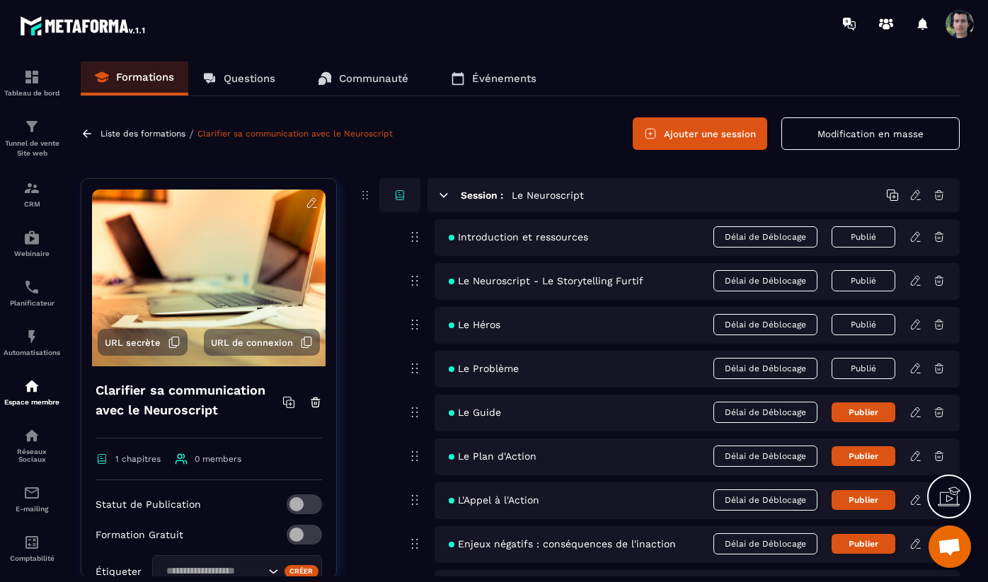
click at [916, 411] on icon at bounding box center [915, 412] width 13 height 13
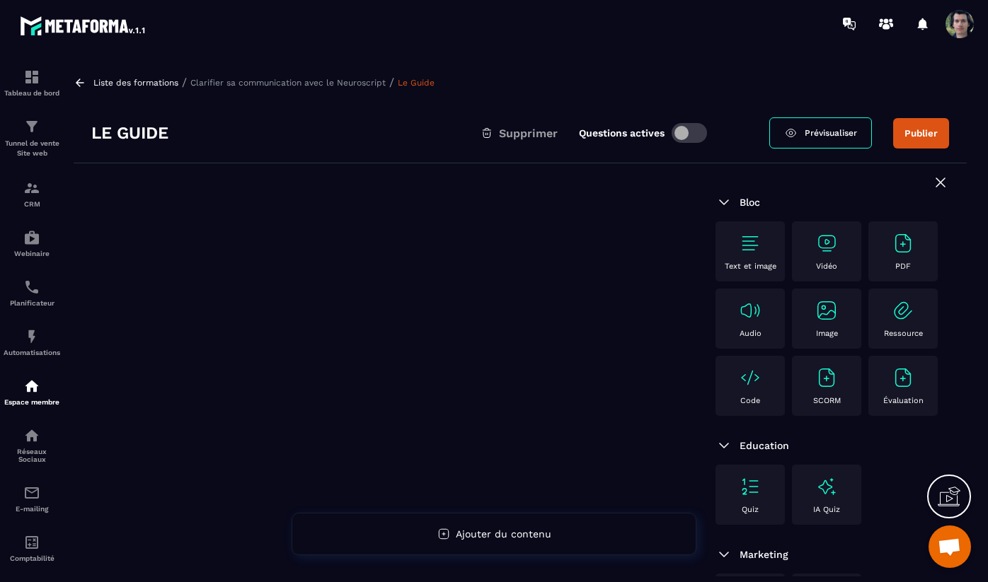
click at [834, 250] on img at bounding box center [826, 243] width 23 height 23
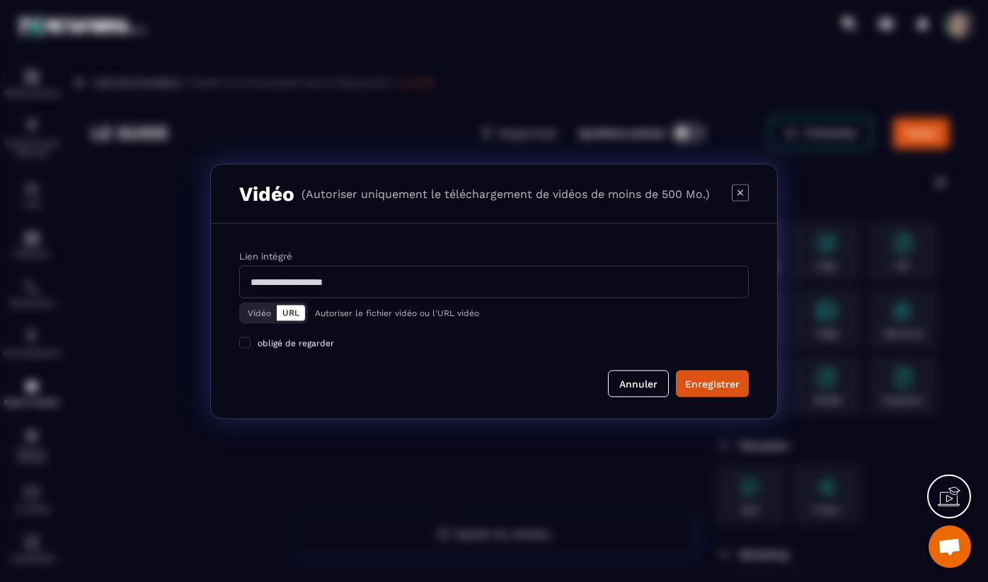
click at [257, 312] on button "Vidéo" at bounding box center [259, 313] width 35 height 16
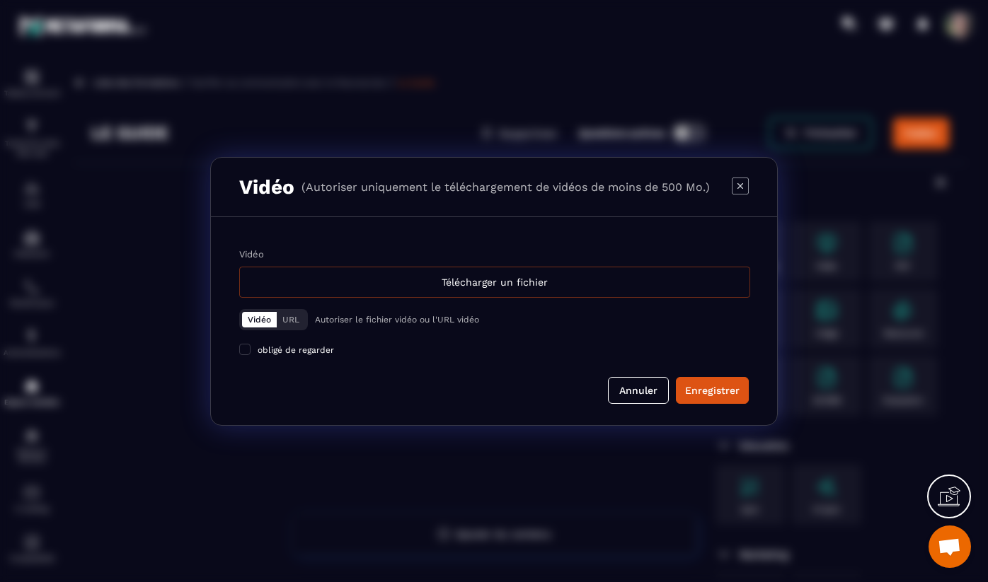
click at [330, 282] on div "Télécharger un fichier" at bounding box center [494, 282] width 511 height 31
click at [0, 0] on input "Vidéo Télécharger un fichier" at bounding box center [0, 0] width 0 height 0
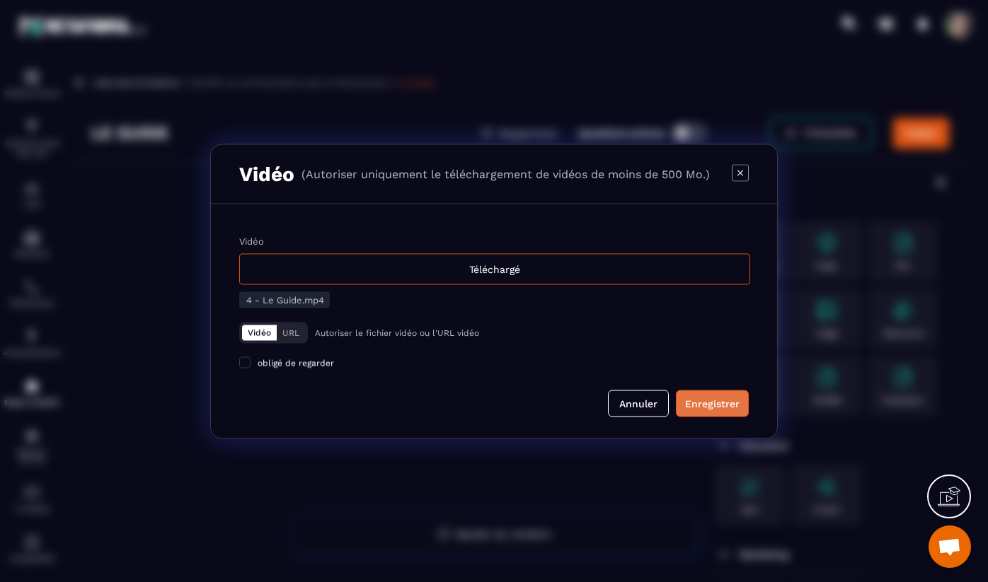
click at [717, 410] on div "Enregistrer" at bounding box center [712, 403] width 54 height 14
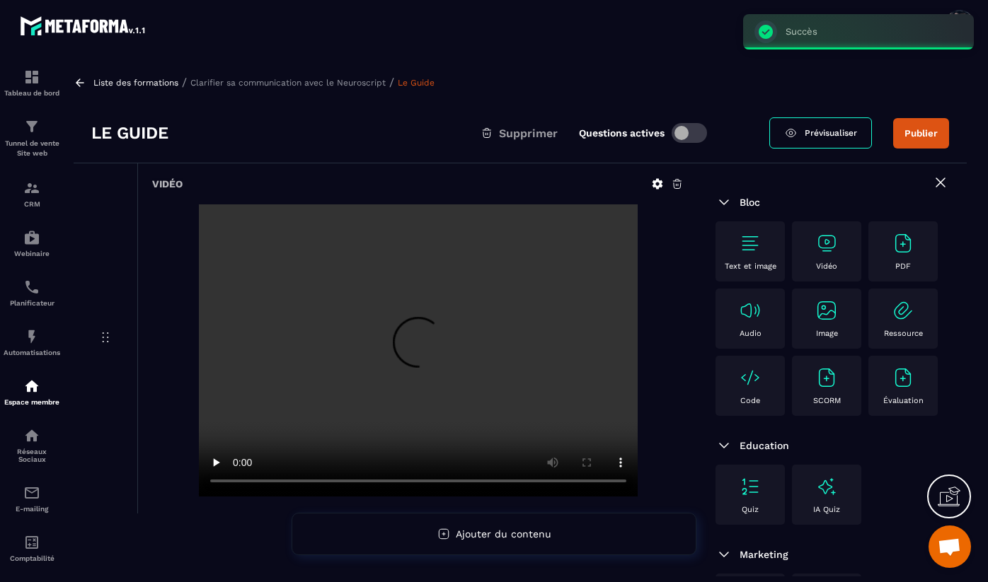
click at [931, 128] on button "Publier" at bounding box center [921, 133] width 56 height 30
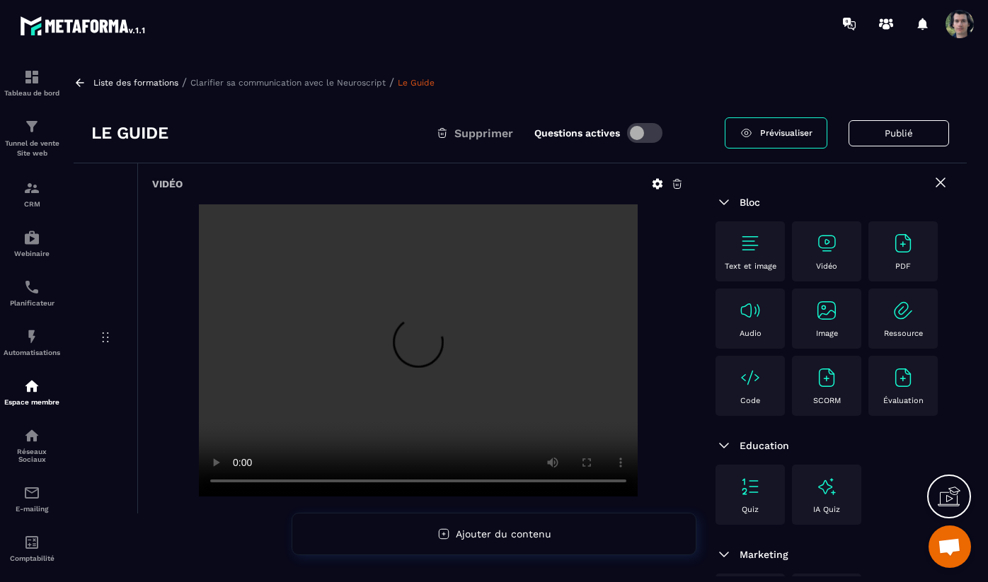
click at [331, 81] on p "Clarifier sa communication avec le Neuroscript" at bounding box center [287, 83] width 195 height 10
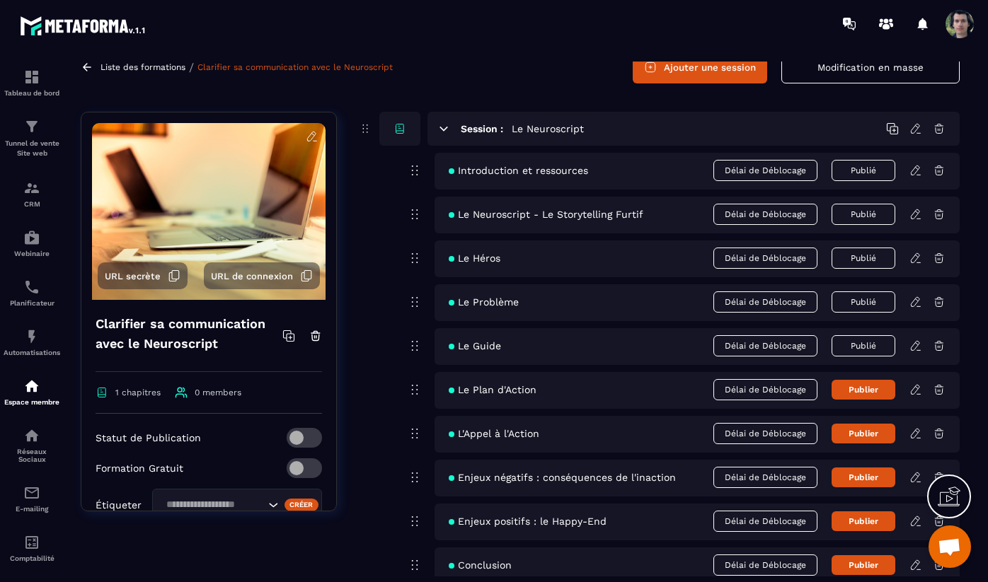
scroll to position [89, 0]
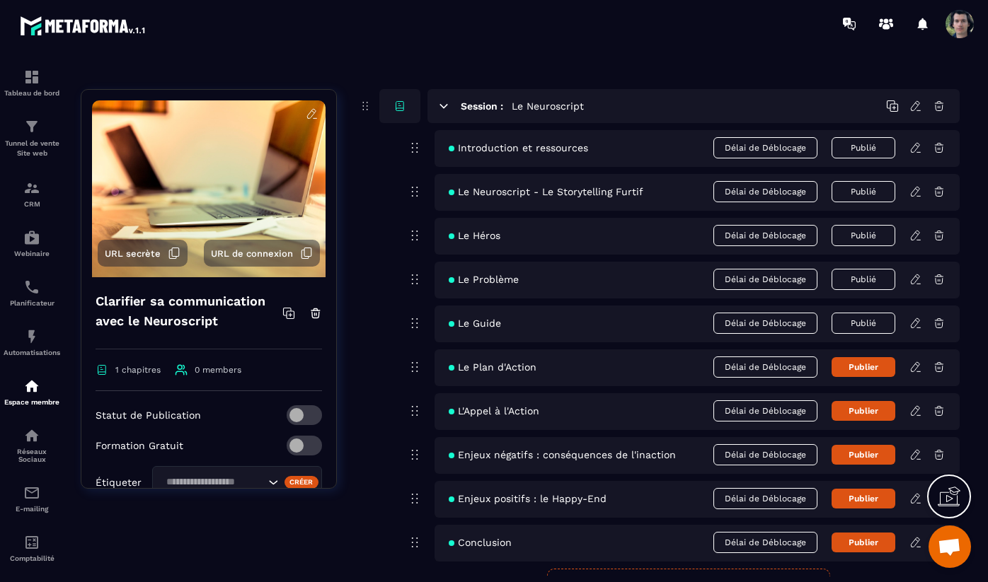
click at [913, 371] on icon at bounding box center [915, 367] width 13 height 13
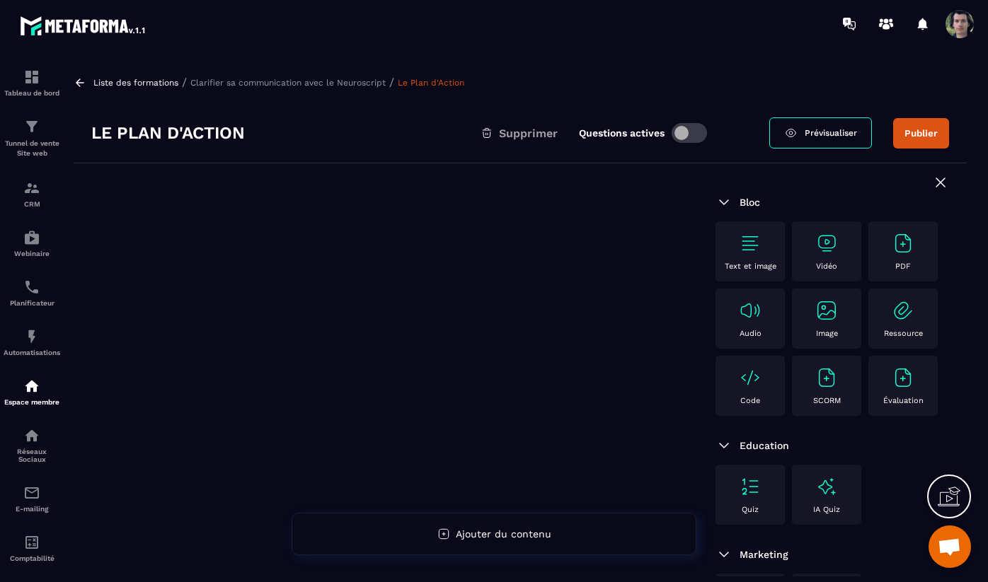
click at [828, 255] on div "Vidéo" at bounding box center [826, 251] width 55 height 39
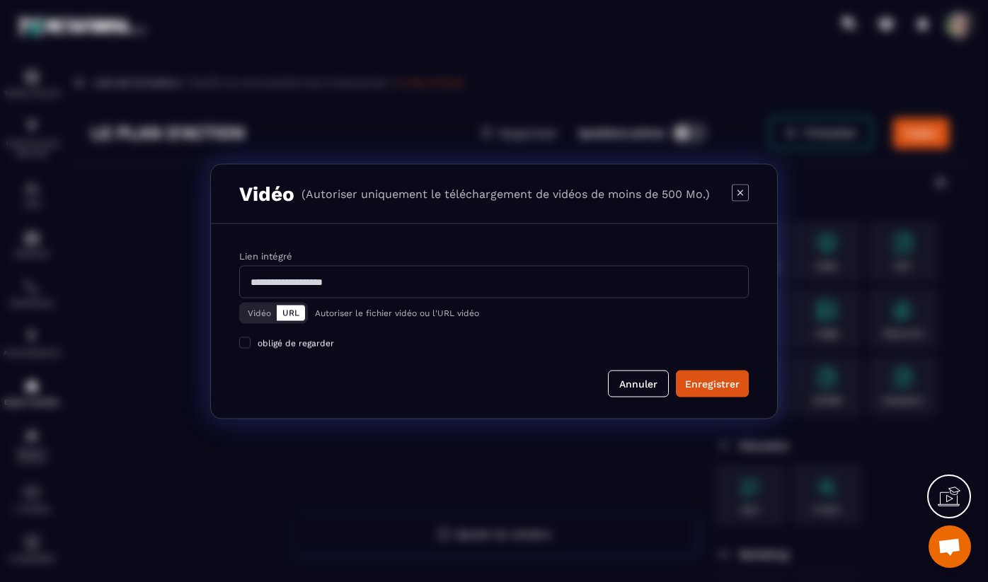
click at [254, 315] on button "Vidéo" at bounding box center [259, 313] width 35 height 16
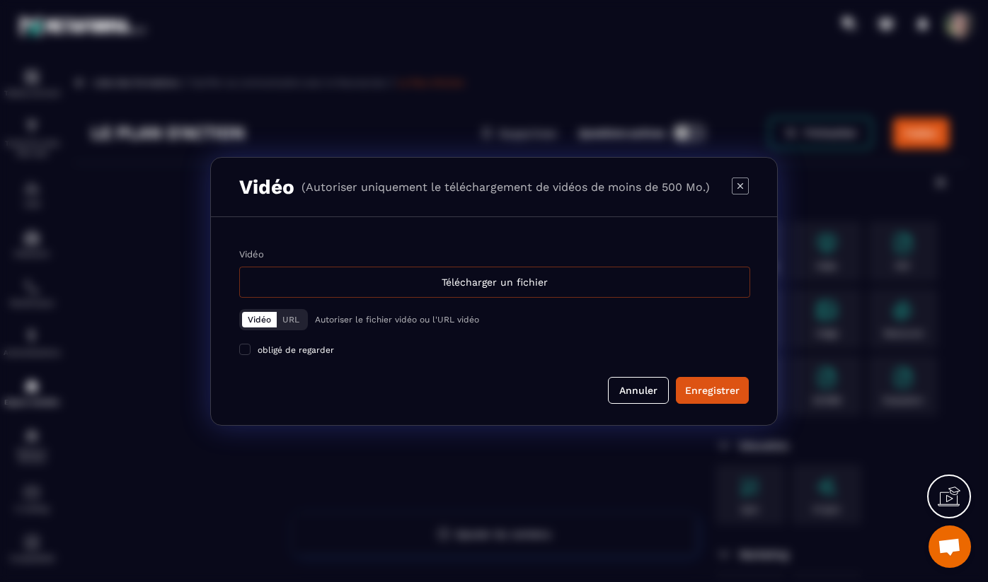
click at [414, 279] on div "Télécharger un fichier" at bounding box center [494, 282] width 511 height 31
click at [0, 0] on input "Vidéo Télécharger un fichier" at bounding box center [0, 0] width 0 height 0
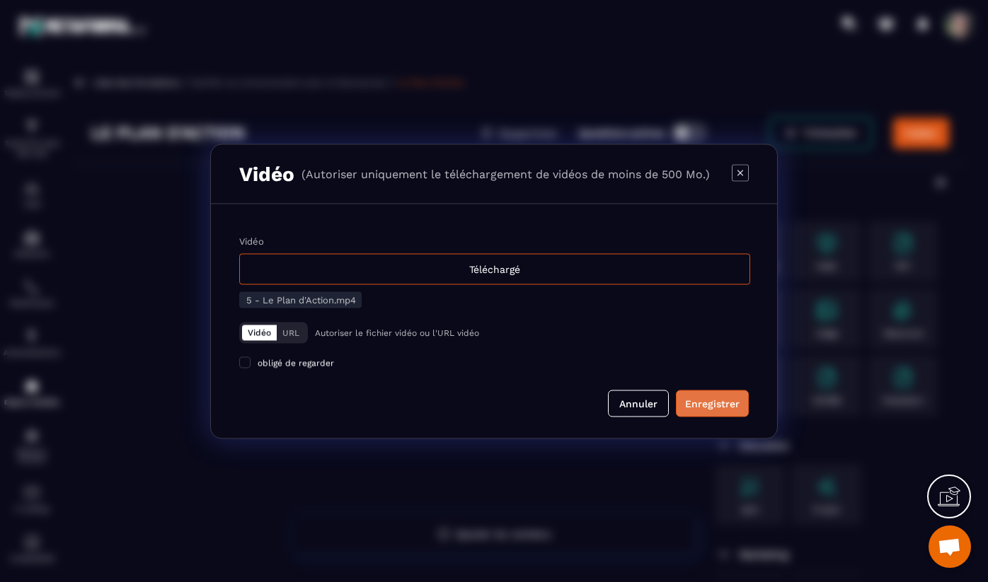
click at [730, 412] on button "Enregistrer" at bounding box center [712, 403] width 73 height 27
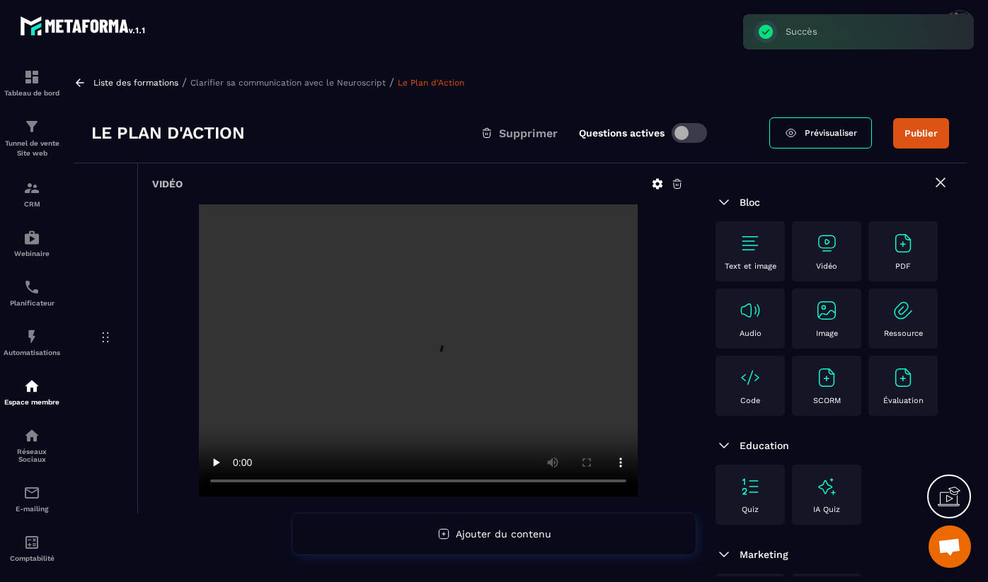
click at [918, 135] on button "Publier" at bounding box center [921, 133] width 56 height 30
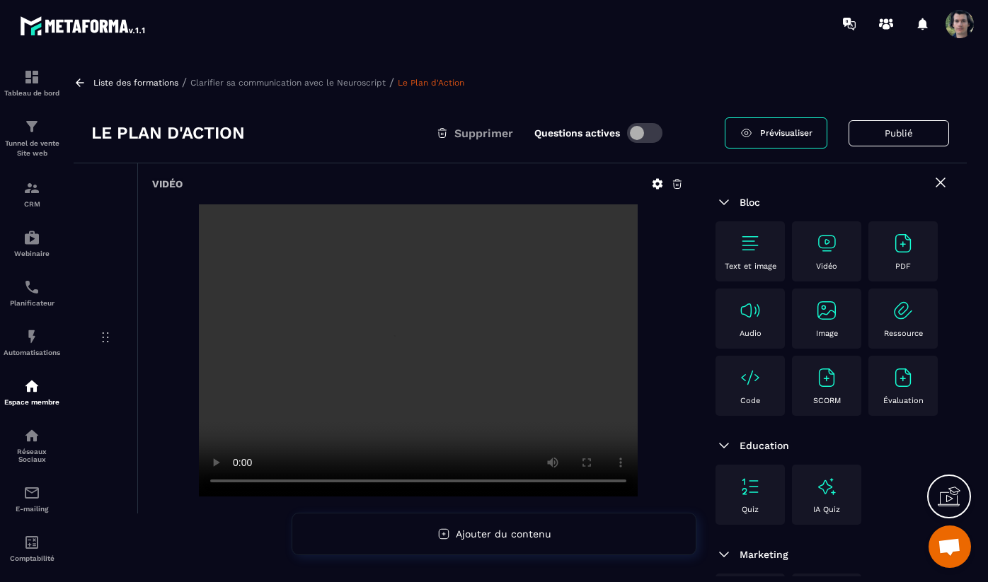
click at [646, 134] on span at bounding box center [644, 133] width 35 height 20
click at [349, 83] on p "Clarifier sa communication avec le Neuroscript" at bounding box center [287, 83] width 195 height 10
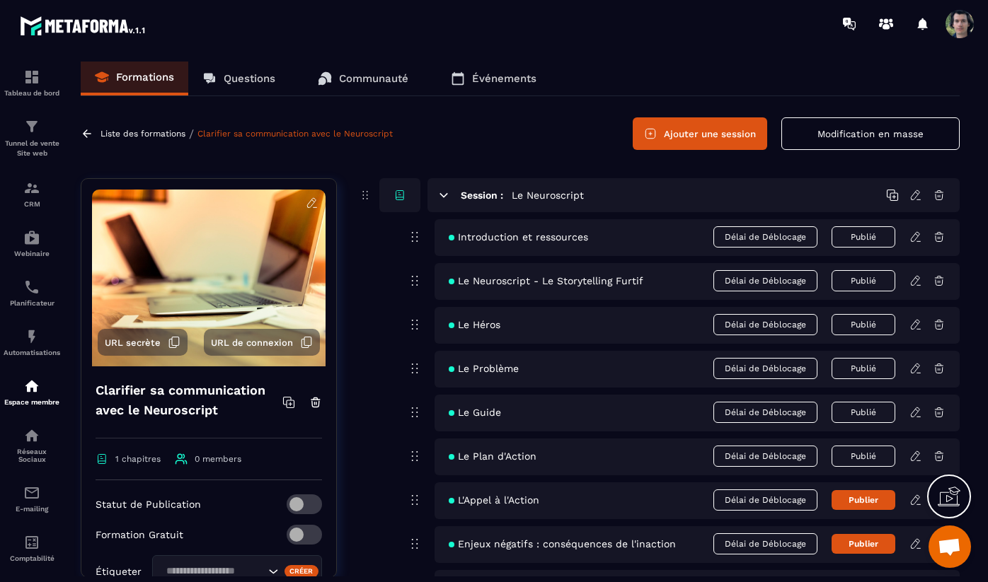
click at [916, 234] on icon at bounding box center [916, 235] width 3 height 2
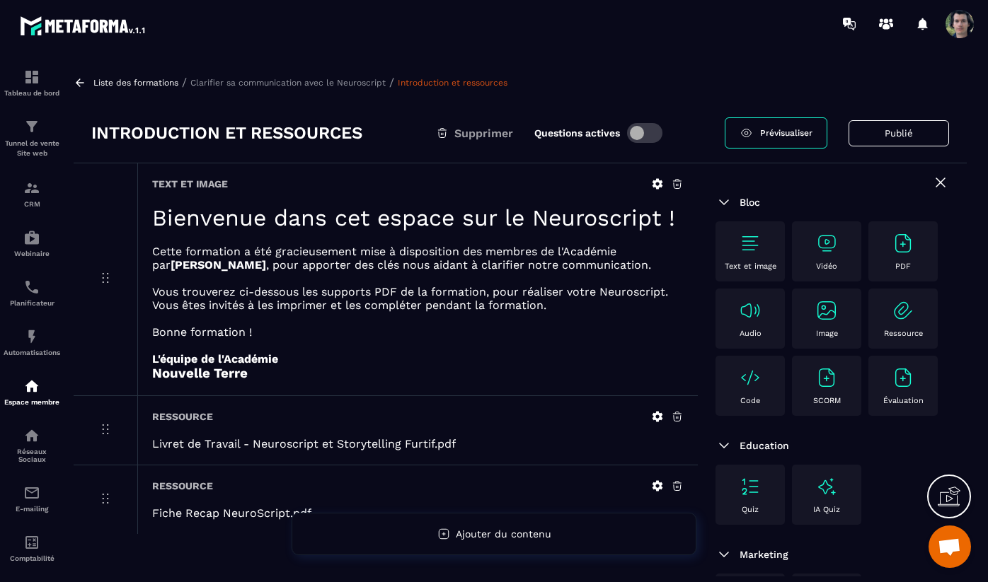
click at [325, 79] on p "Clarifier sa communication avec le Neuroscript" at bounding box center [287, 83] width 195 height 10
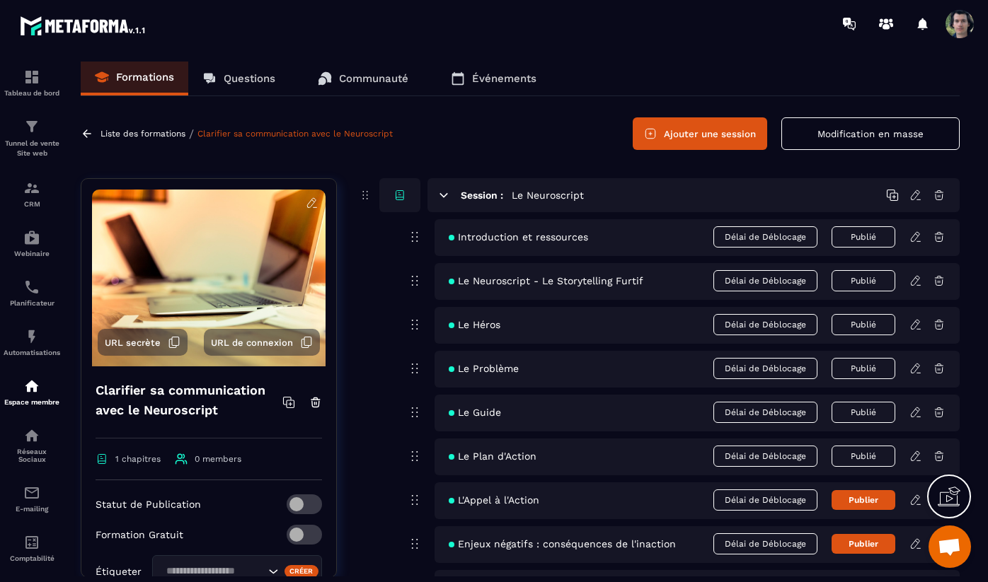
click at [915, 282] on icon at bounding box center [915, 280] width 8 height 9
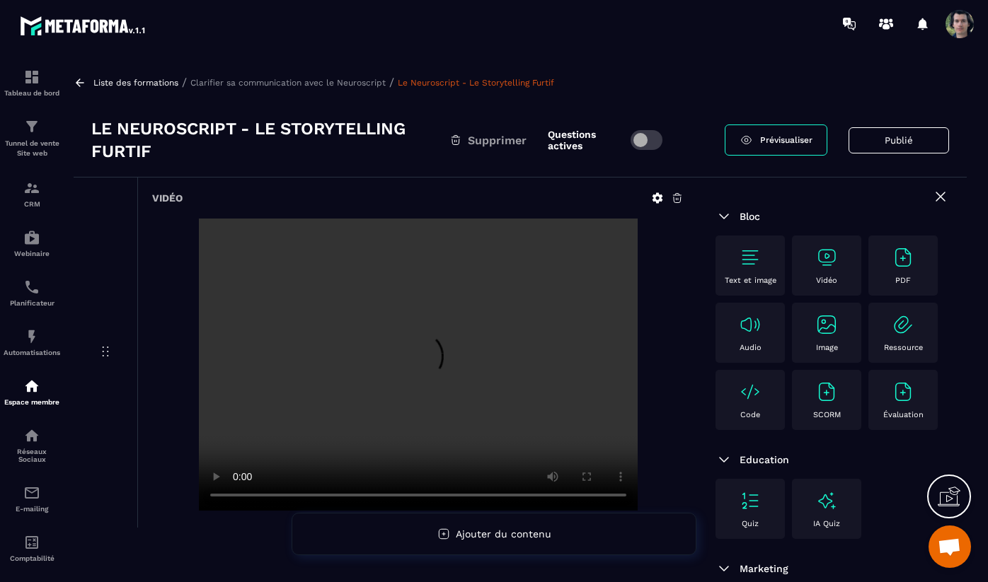
click at [654, 135] on span at bounding box center [646, 140] width 32 height 20
click at [265, 86] on p "Clarifier sa communication avec le Neuroscript" at bounding box center [287, 83] width 195 height 10
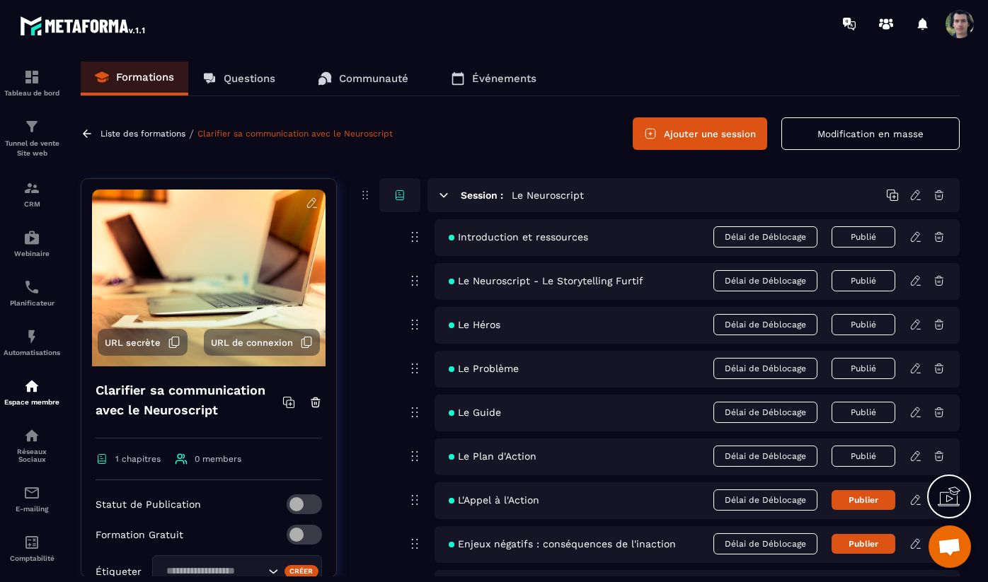
click at [918, 321] on icon at bounding box center [915, 324] width 8 height 9
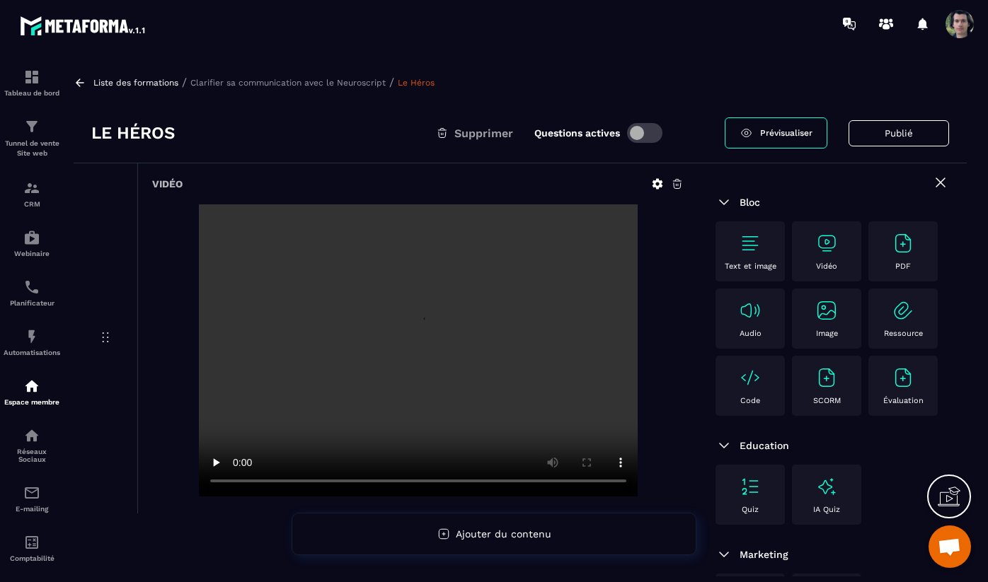
click at [647, 135] on span at bounding box center [644, 133] width 35 height 20
click at [250, 80] on p "Clarifier sa communication avec le Neuroscript" at bounding box center [287, 83] width 195 height 10
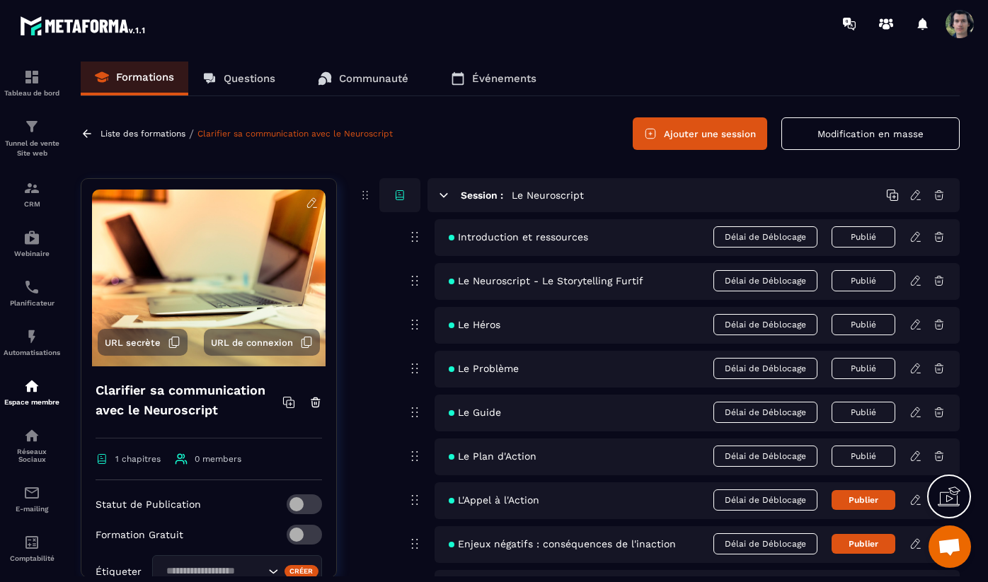
click at [916, 373] on icon at bounding box center [915, 368] width 13 height 13
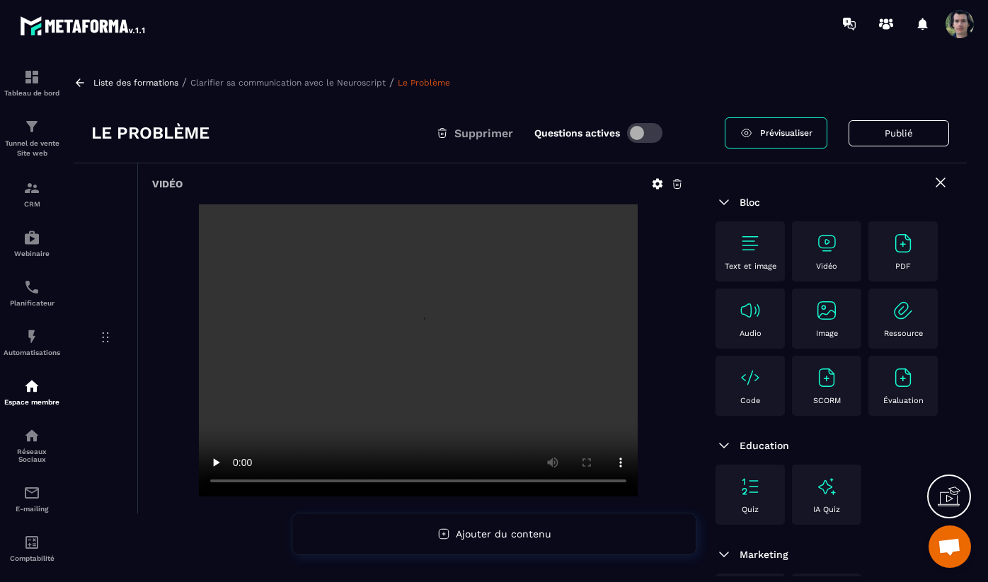
click at [645, 136] on span at bounding box center [644, 133] width 35 height 20
click at [314, 83] on p "Clarifier sa communication avec le Neuroscript" at bounding box center [287, 83] width 195 height 10
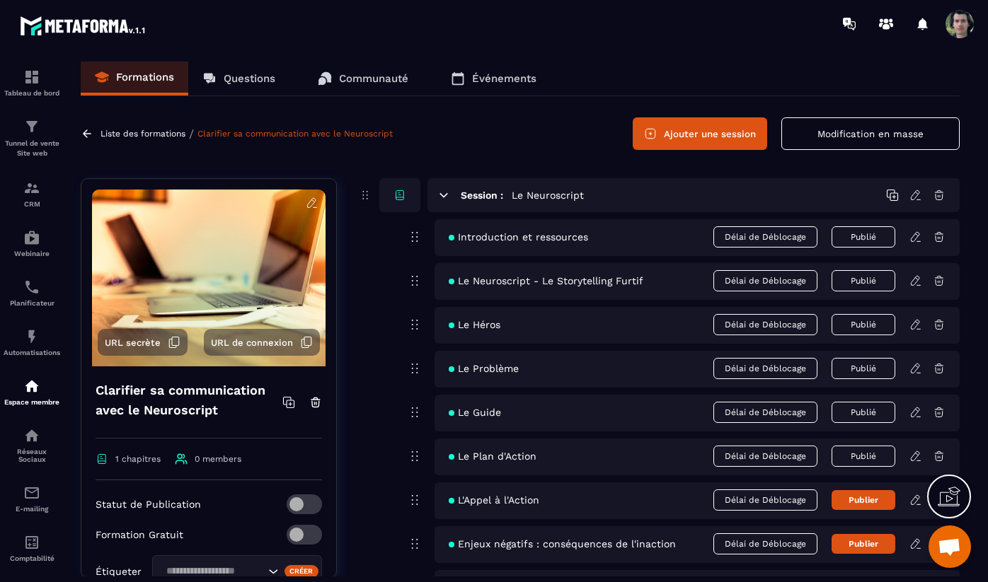
click at [913, 414] on icon at bounding box center [915, 412] width 13 height 13
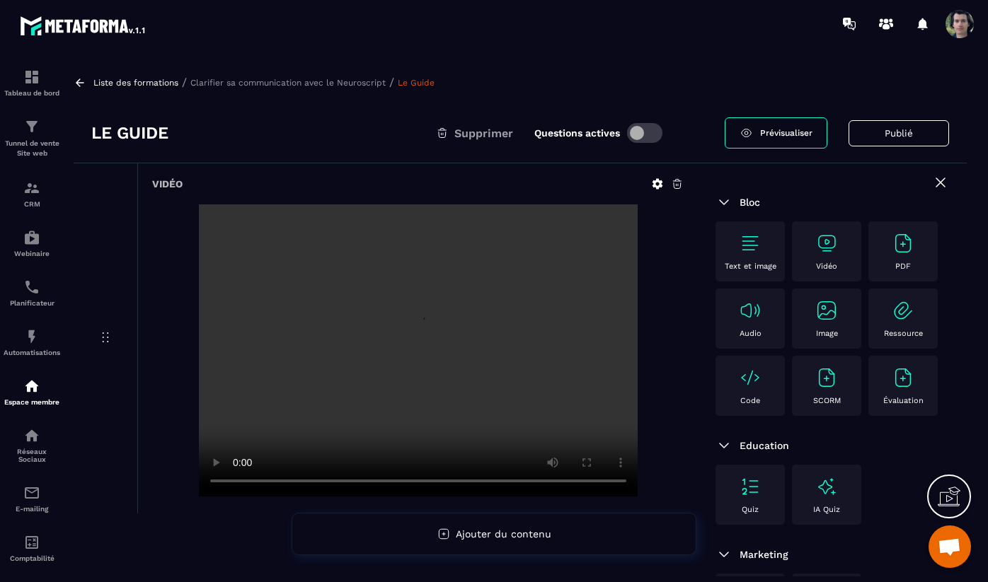
click at [651, 142] on span at bounding box center [644, 133] width 35 height 20
click at [317, 83] on p "Clarifier sa communication avec le Neuroscript" at bounding box center [287, 83] width 195 height 10
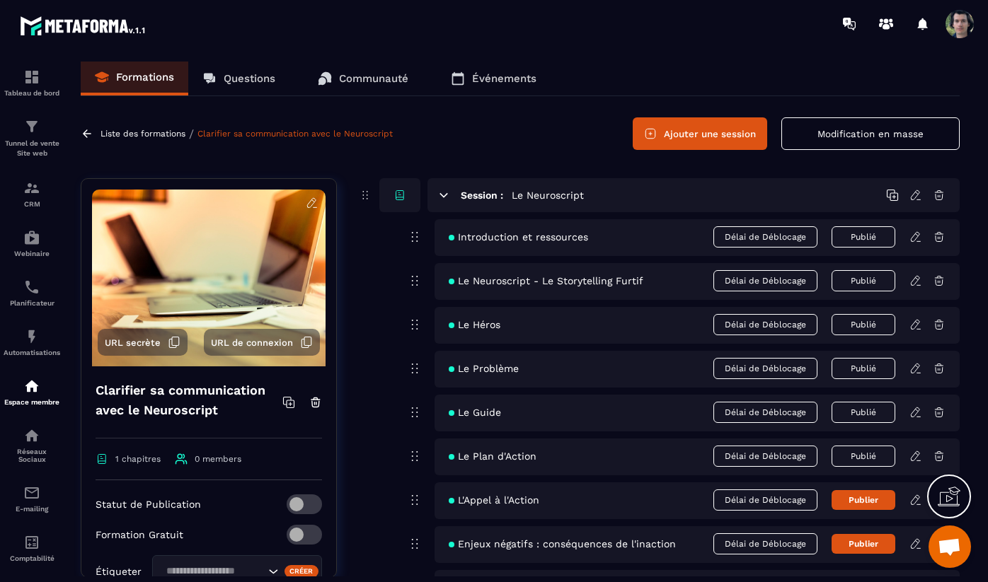
click at [917, 457] on icon at bounding box center [915, 456] width 13 height 13
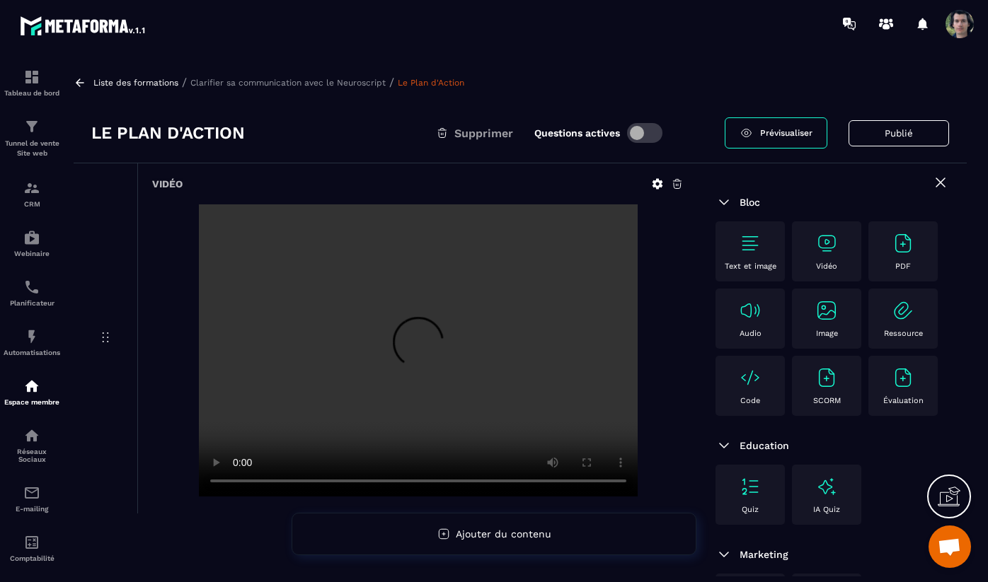
click at [292, 86] on p "Clarifier sa communication avec le Neuroscript" at bounding box center [287, 83] width 195 height 10
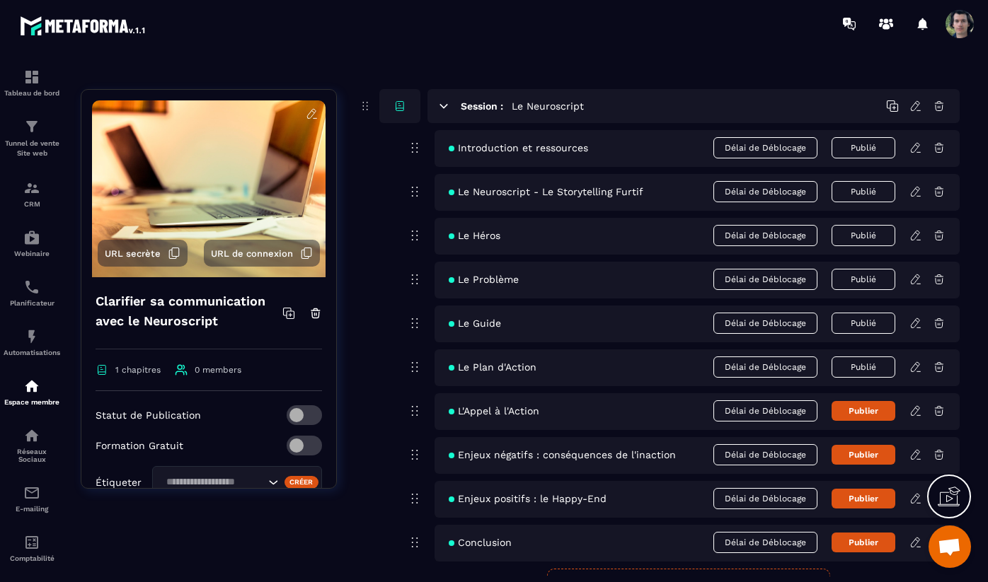
scroll to position [166, 0]
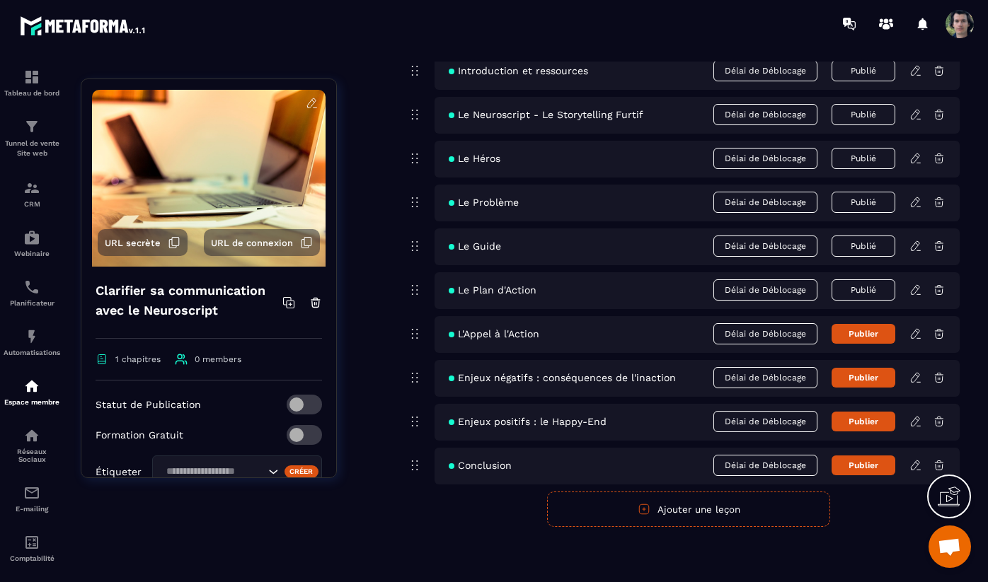
click at [916, 335] on icon at bounding box center [915, 334] width 13 height 13
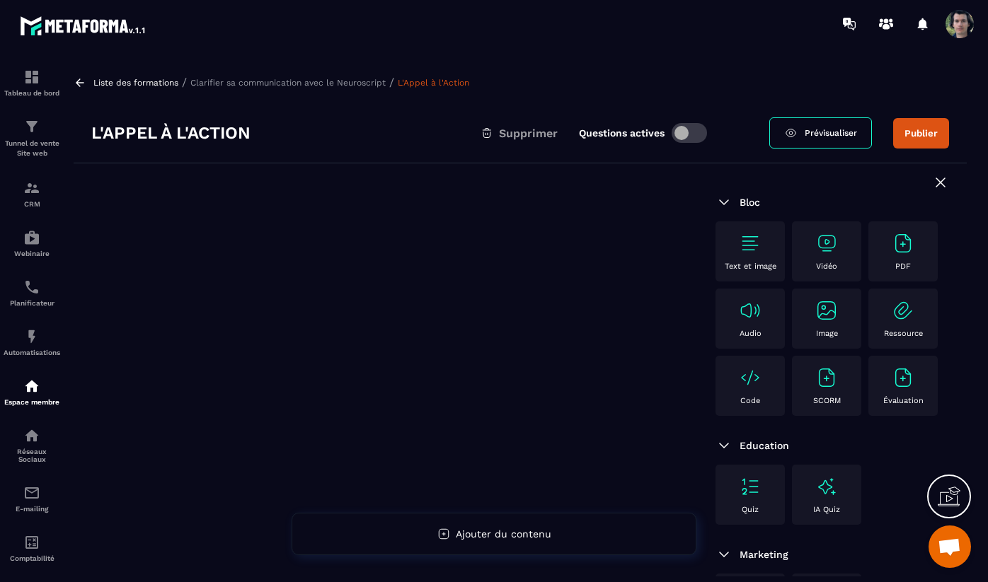
click at [684, 128] on span at bounding box center [688, 133] width 35 height 20
click at [916, 136] on button "Publier" at bounding box center [921, 133] width 56 height 30
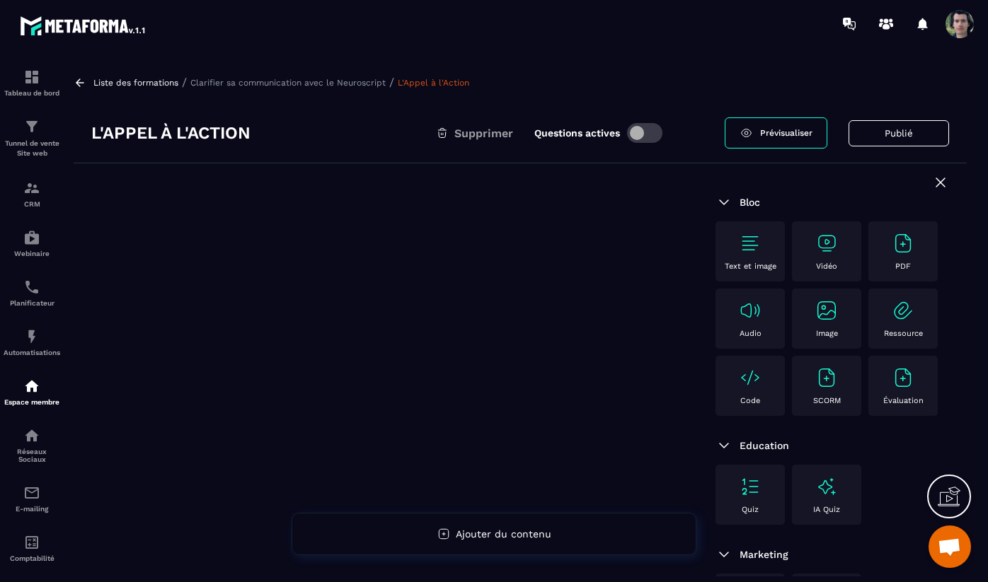
click at [340, 82] on p "Clarifier sa communication avec le Neuroscript" at bounding box center [287, 83] width 195 height 10
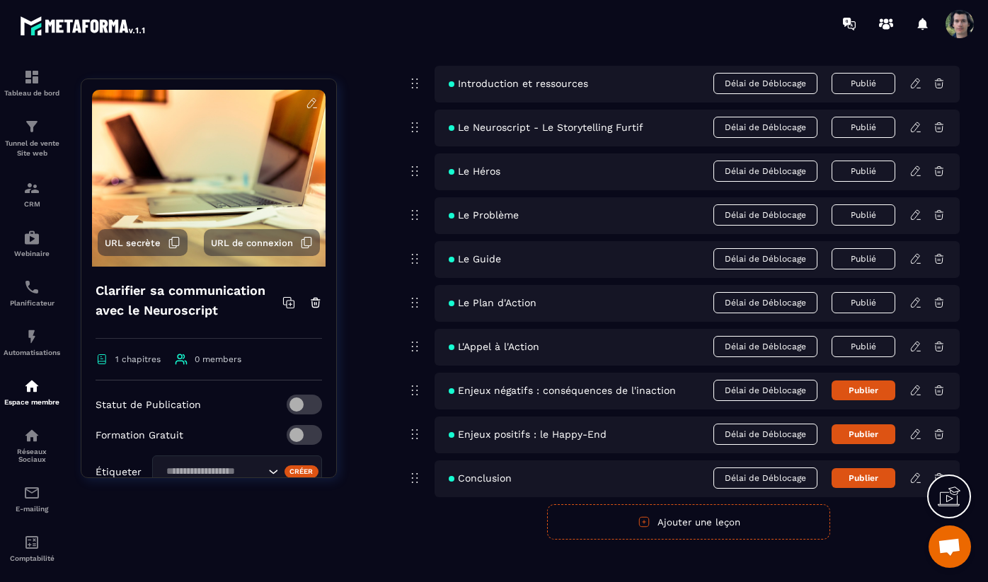
scroll to position [166, 0]
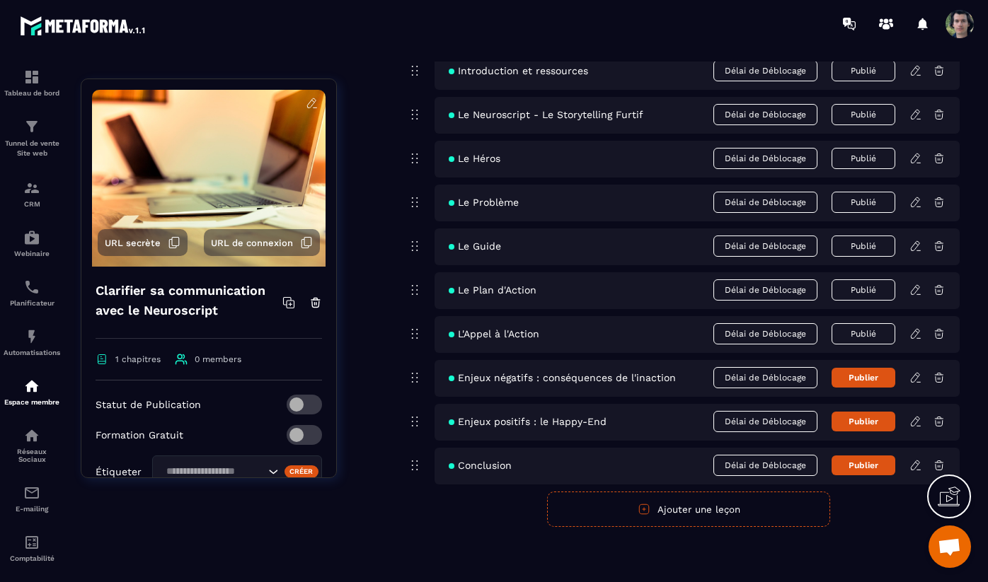
click at [917, 383] on icon at bounding box center [915, 377] width 13 height 13
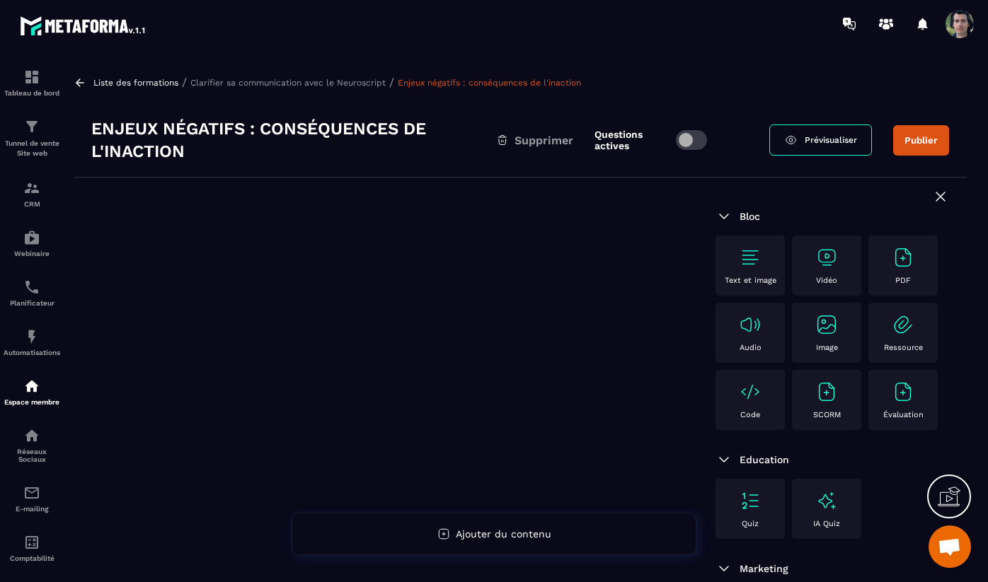
click at [686, 139] on span at bounding box center [691, 140] width 31 height 20
click at [820, 271] on div "Vidéo" at bounding box center [826, 265] width 55 height 39
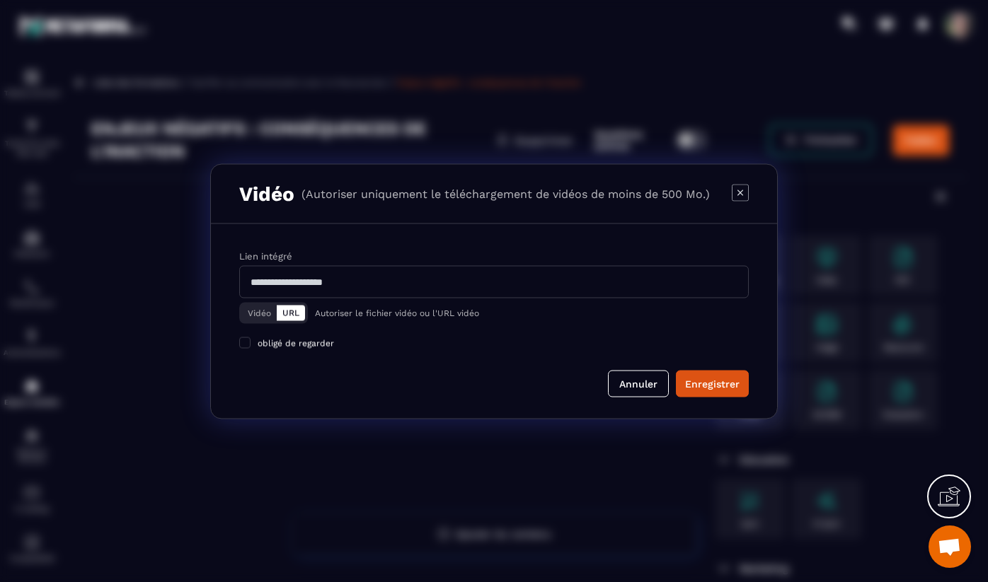
click at [258, 310] on button "Vidéo" at bounding box center [259, 313] width 35 height 16
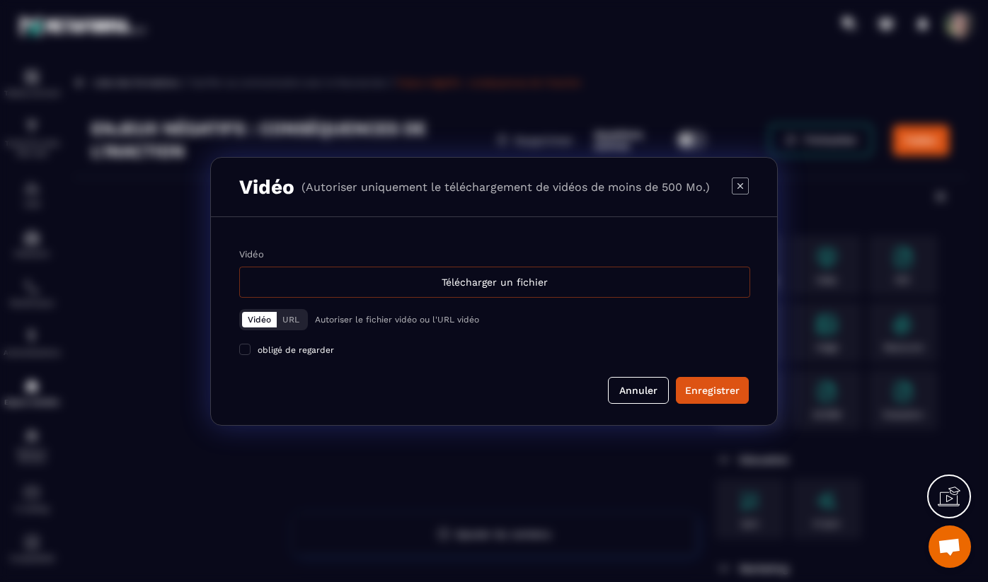
click at [640, 296] on div "Télécharger un fichier" at bounding box center [494, 282] width 511 height 31
click at [0, 0] on input "Vidéo Télécharger un fichier" at bounding box center [0, 0] width 0 height 0
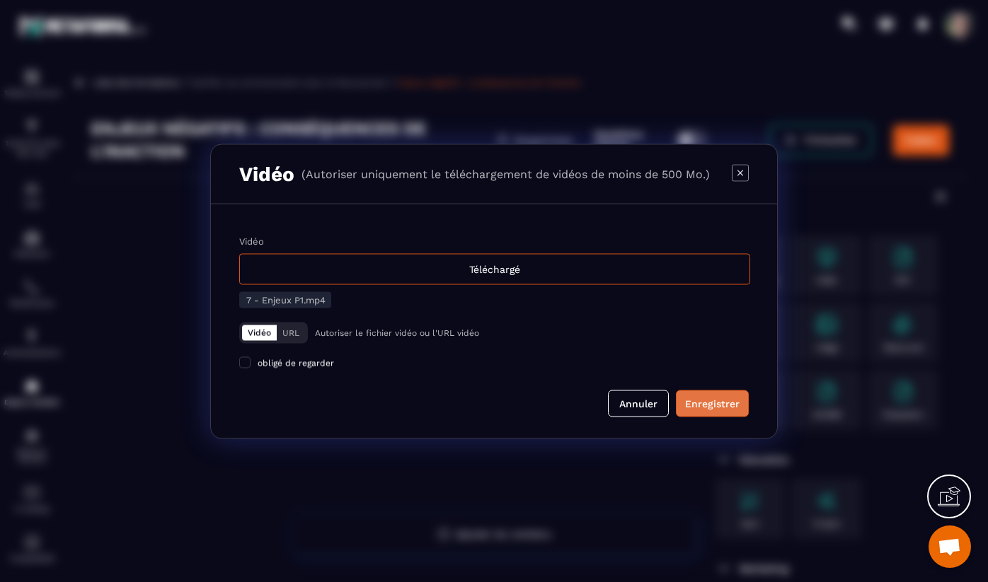
click at [711, 400] on div "Enregistrer" at bounding box center [712, 403] width 54 height 14
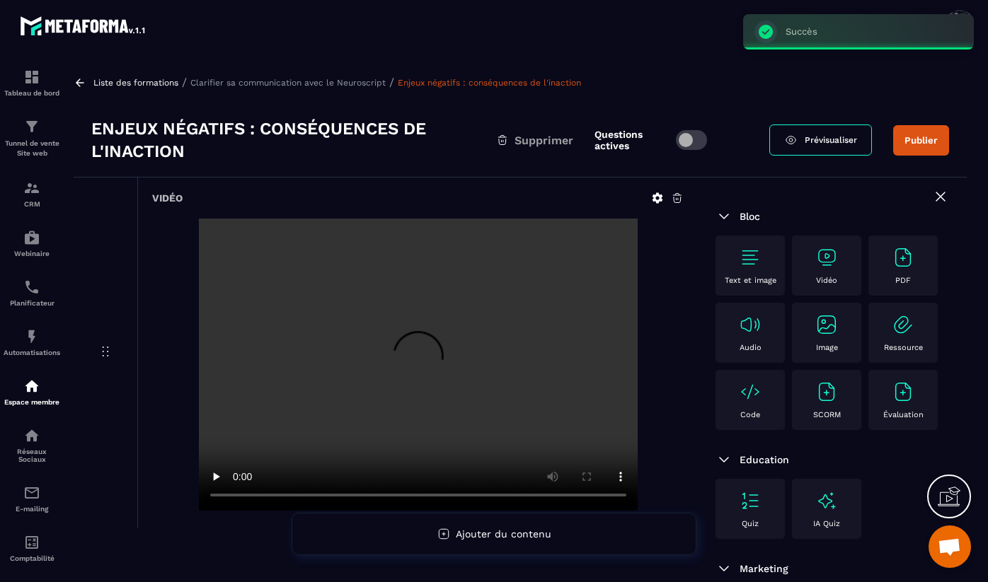
click at [934, 139] on button "Publier" at bounding box center [921, 140] width 56 height 30
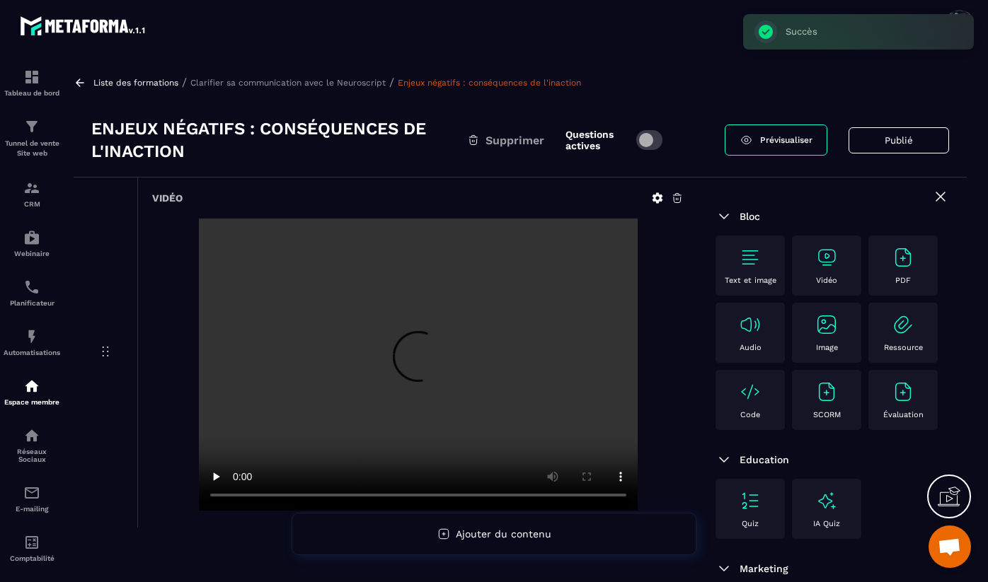
click at [357, 78] on p "Clarifier sa communication avec le Neuroscript" at bounding box center [287, 83] width 195 height 10
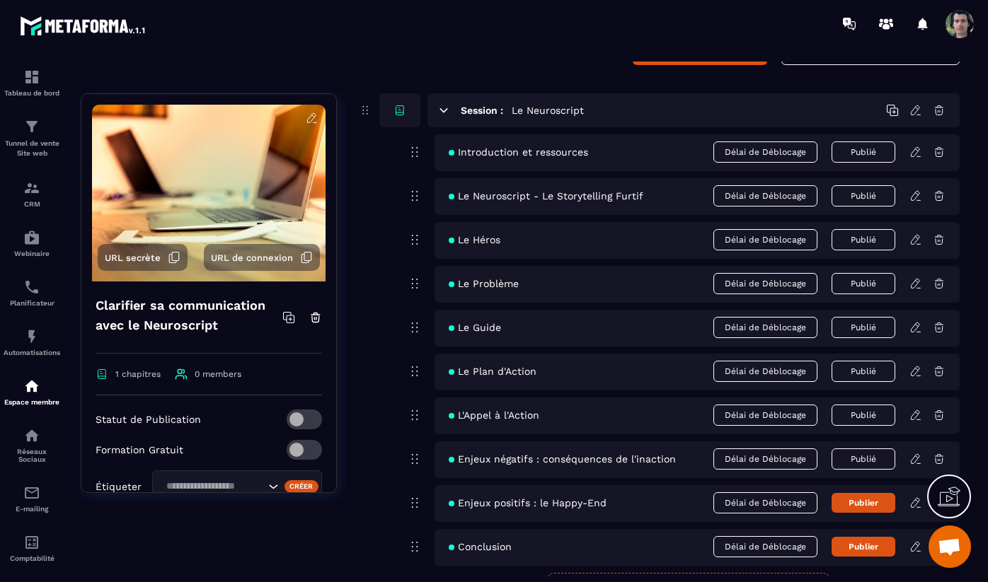
scroll to position [125, 0]
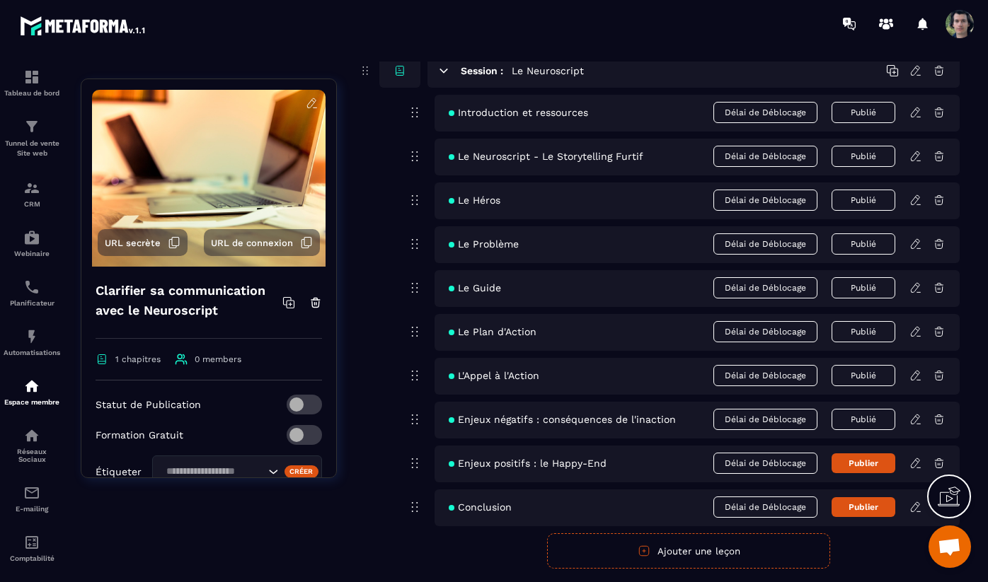
click at [917, 464] on icon at bounding box center [915, 463] width 13 height 13
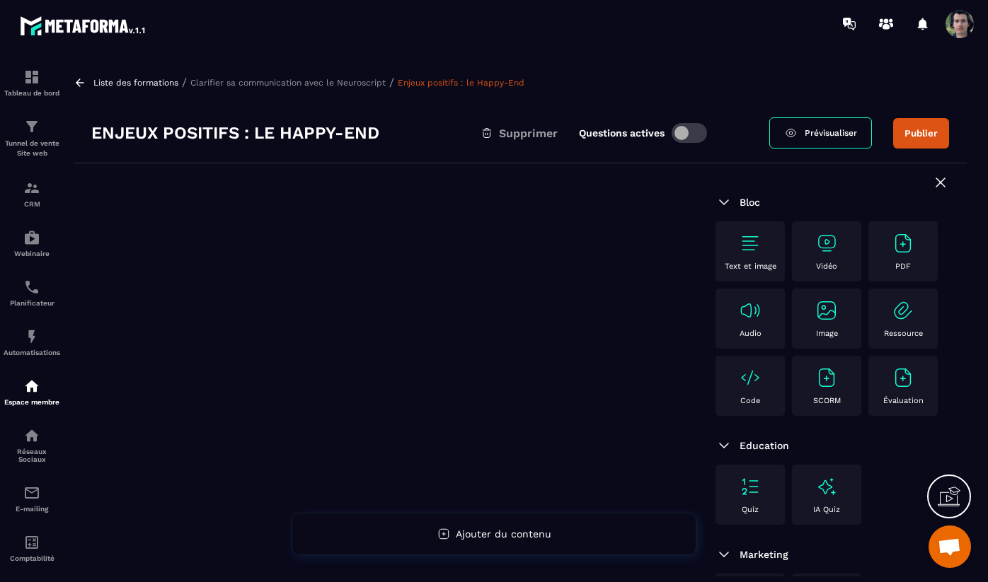
click at [690, 132] on span at bounding box center [688, 133] width 35 height 20
click at [830, 253] on img at bounding box center [826, 243] width 23 height 23
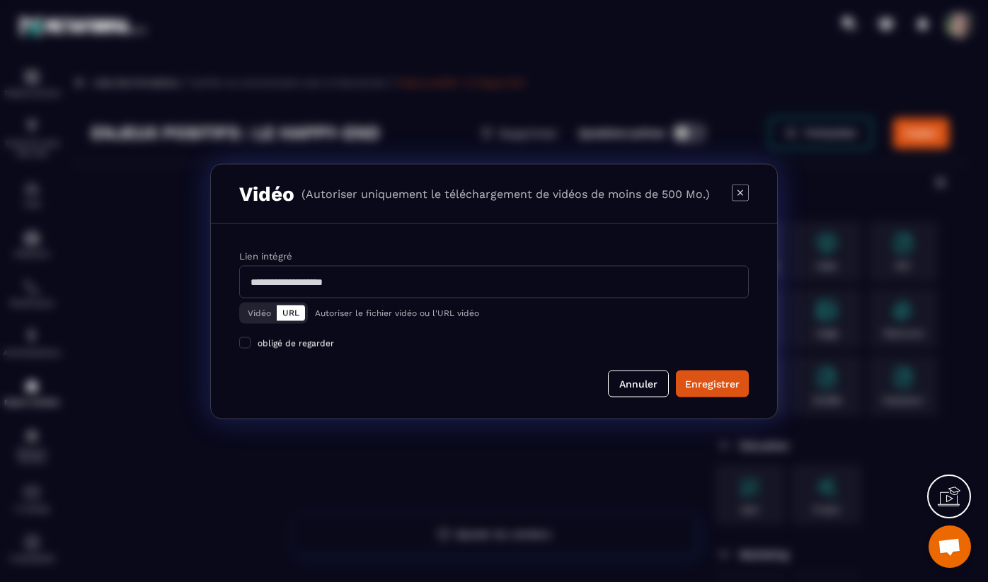
click at [248, 312] on button "Vidéo" at bounding box center [259, 313] width 35 height 16
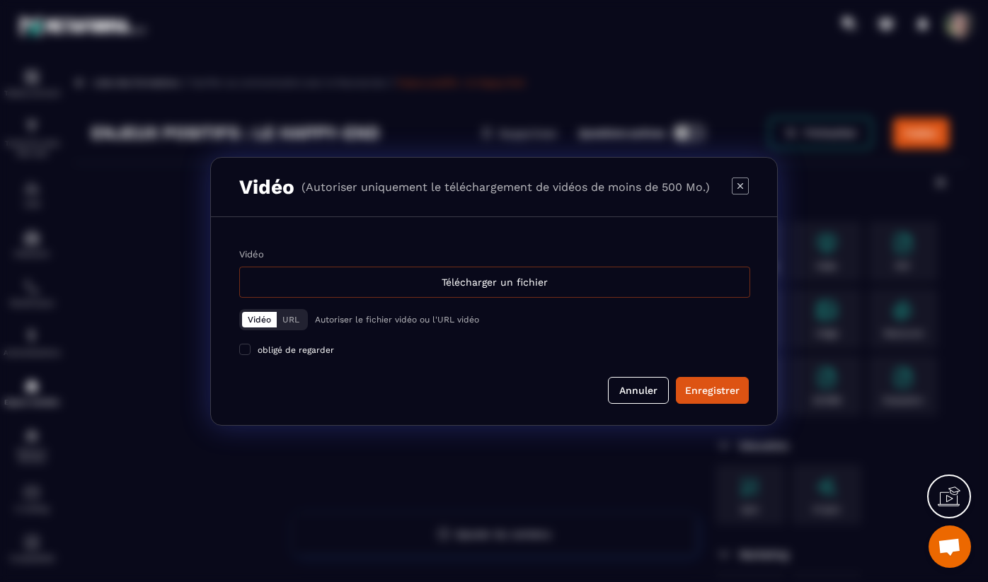
click at [418, 283] on div "Télécharger un fichier" at bounding box center [494, 282] width 511 height 31
click at [0, 0] on input "Vidéo Télécharger un fichier" at bounding box center [0, 0] width 0 height 0
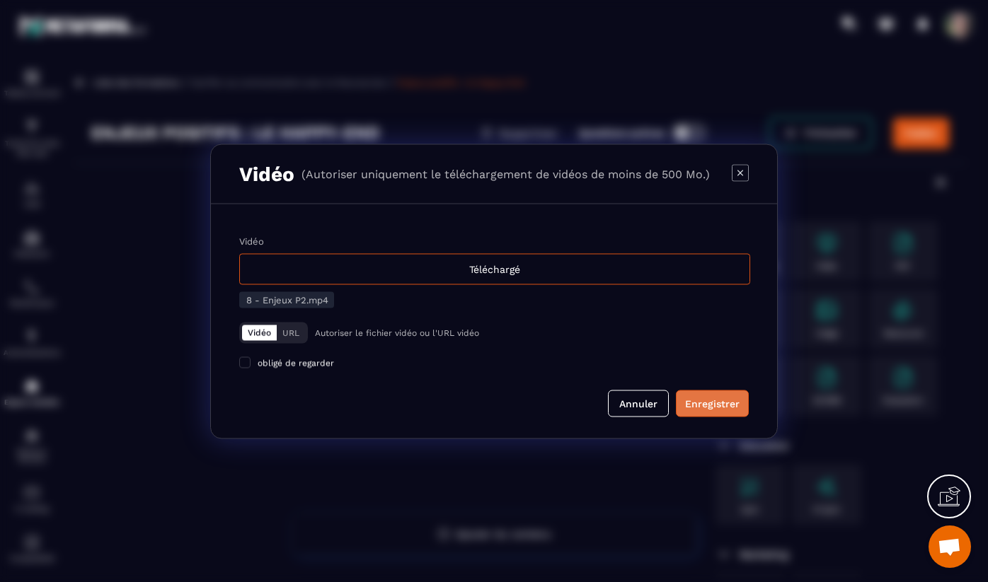
click at [715, 403] on div "Enregistrer" at bounding box center [712, 403] width 54 height 14
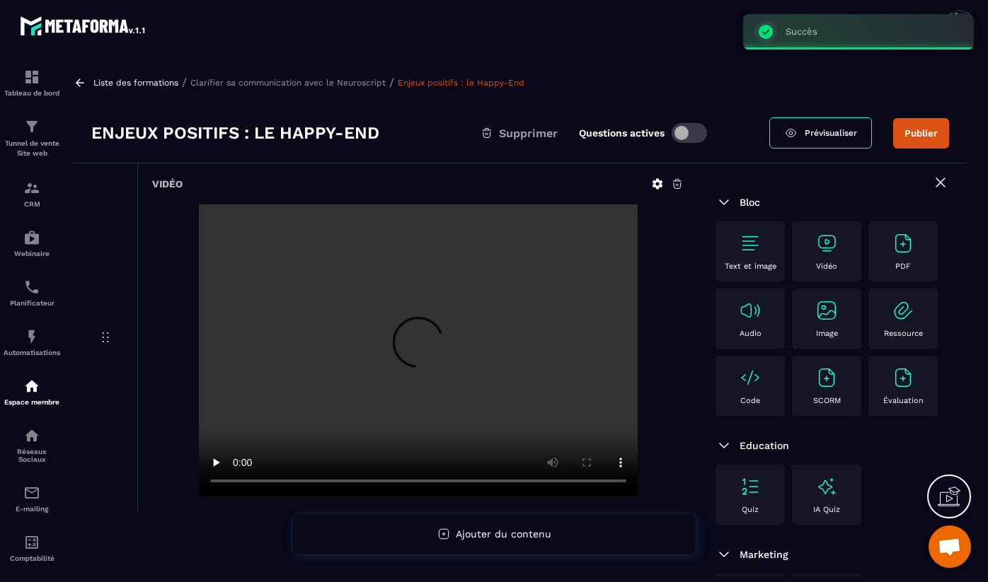
click at [921, 134] on button "Publier" at bounding box center [921, 133] width 56 height 30
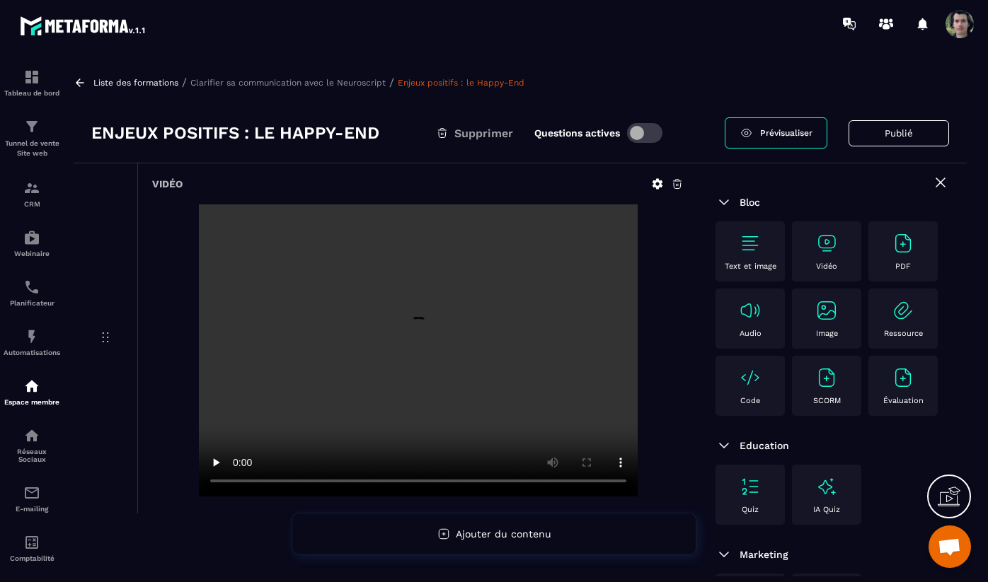
click at [366, 80] on p "Clarifier sa communication avec le Neuroscript" at bounding box center [287, 83] width 195 height 10
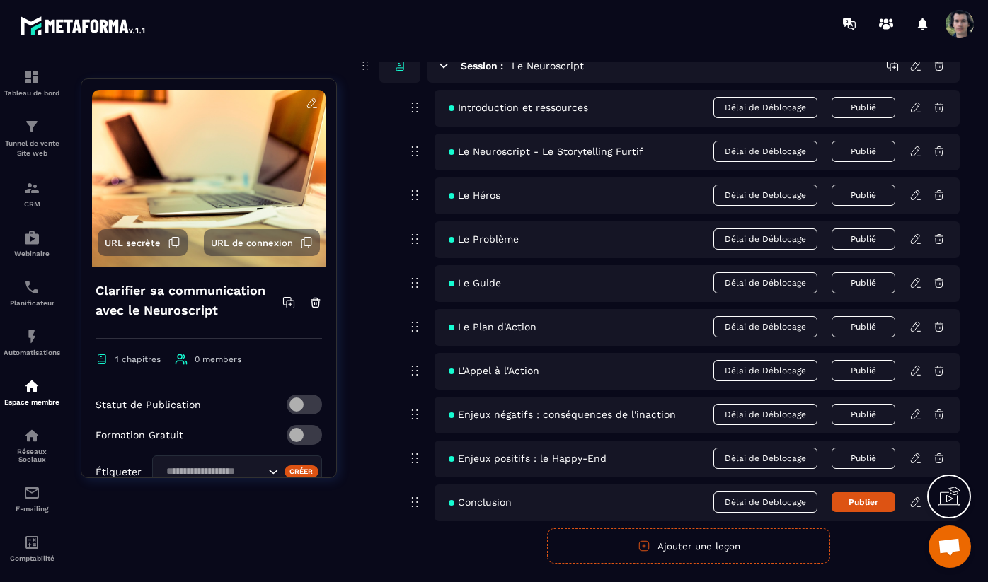
scroll to position [166, 0]
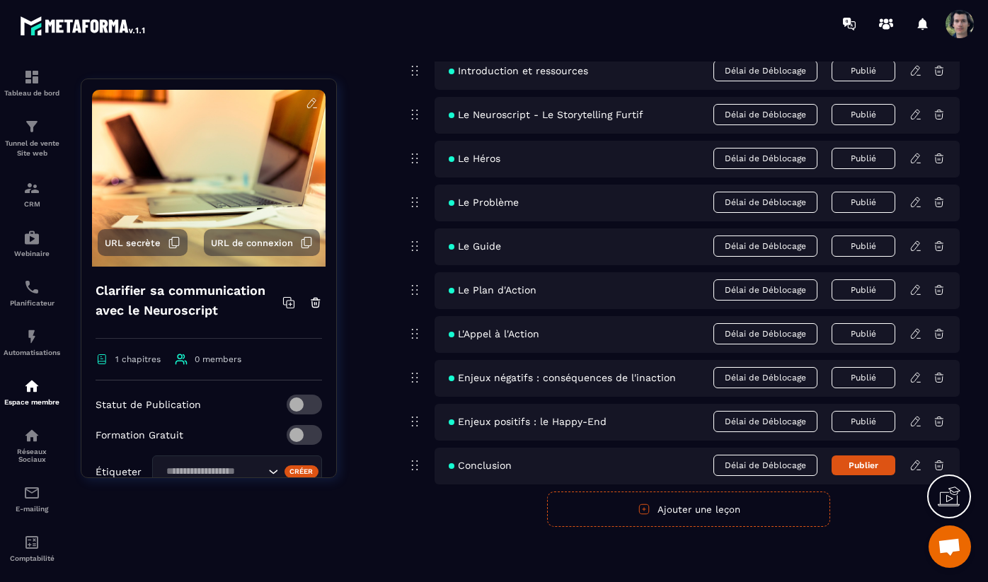
click at [860, 468] on button "Publier" at bounding box center [863, 466] width 64 height 20
click at [916, 468] on icon at bounding box center [915, 465] width 13 height 13
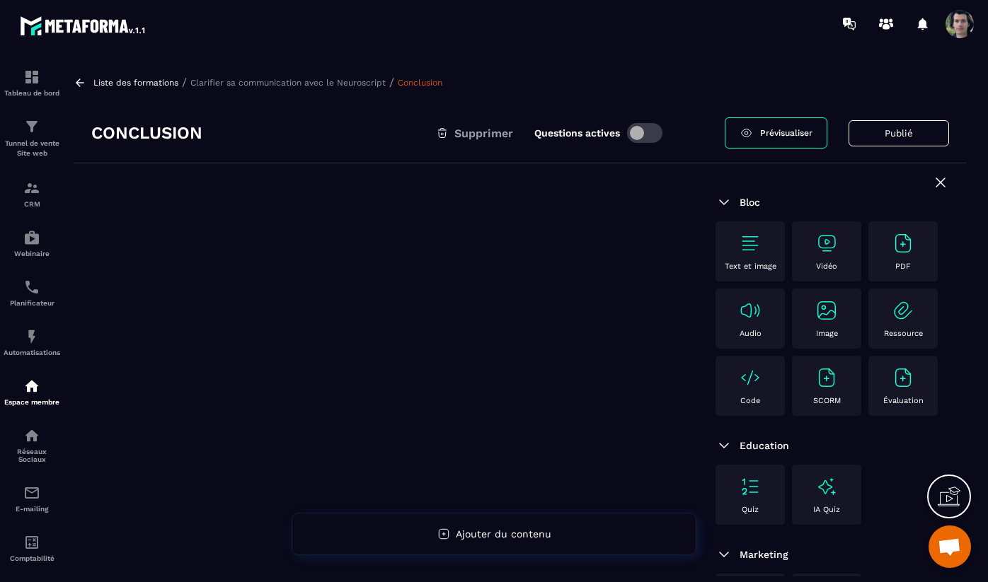
click at [633, 128] on span at bounding box center [644, 133] width 35 height 20
click at [825, 259] on div "Vidéo" at bounding box center [826, 251] width 55 height 39
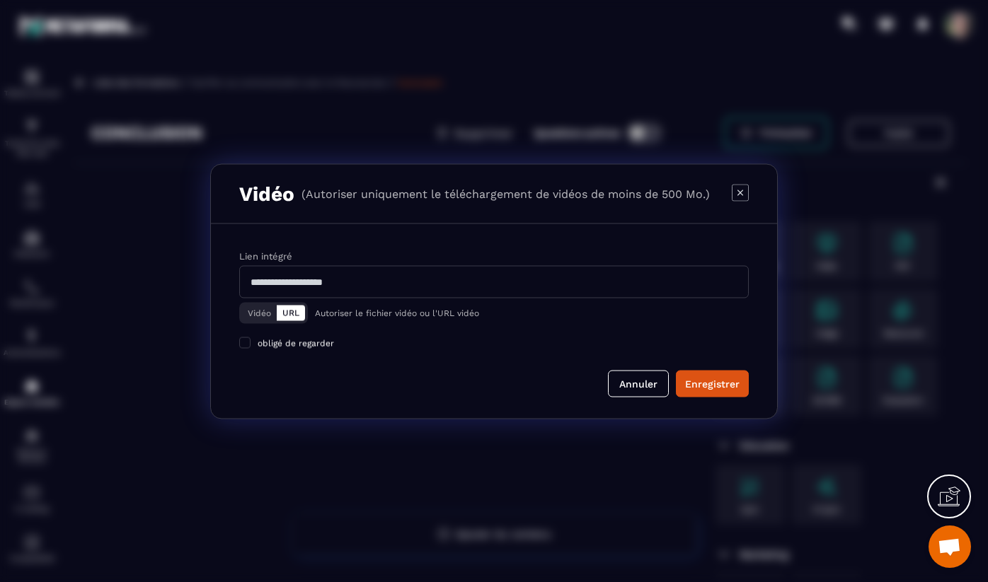
click at [254, 316] on button "Vidéo" at bounding box center [259, 313] width 35 height 16
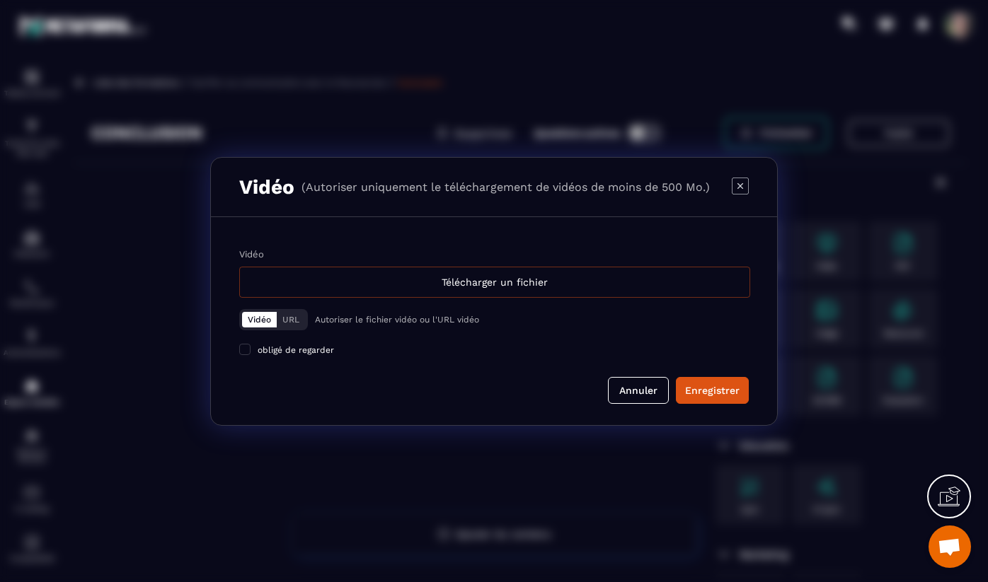
click at [475, 283] on div "Télécharger un fichier" at bounding box center [494, 282] width 511 height 31
click at [0, 0] on input "Vidéo Télécharger un fichier" at bounding box center [0, 0] width 0 height 0
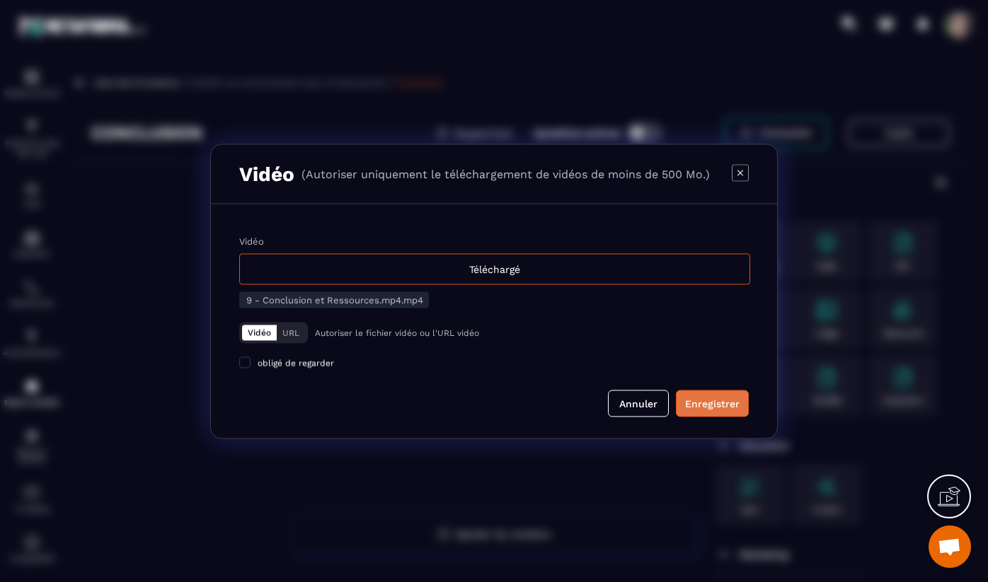
click at [711, 405] on div "Enregistrer" at bounding box center [712, 403] width 54 height 14
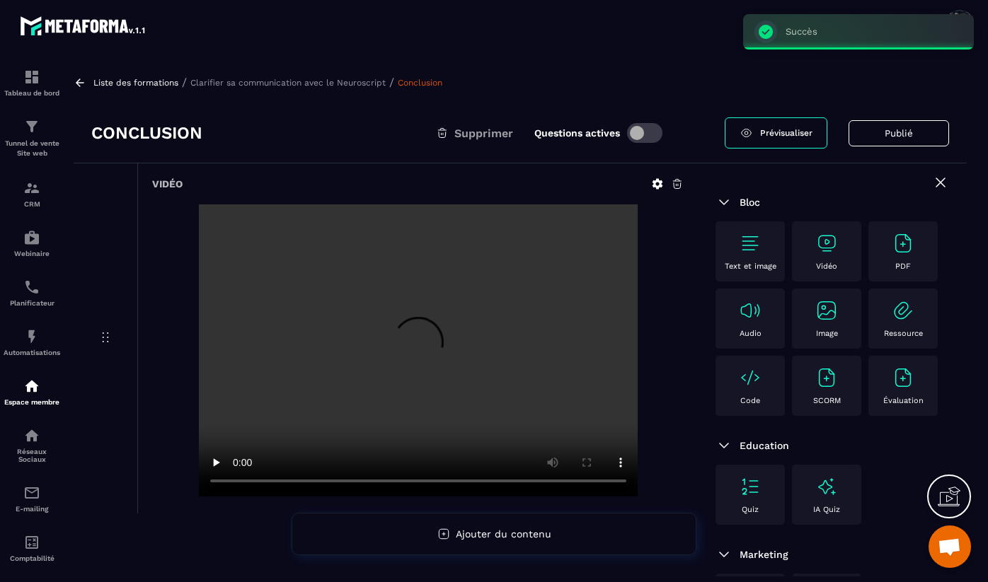
click at [316, 80] on p "Clarifier sa communication avec le Neuroscript" at bounding box center [287, 83] width 195 height 10
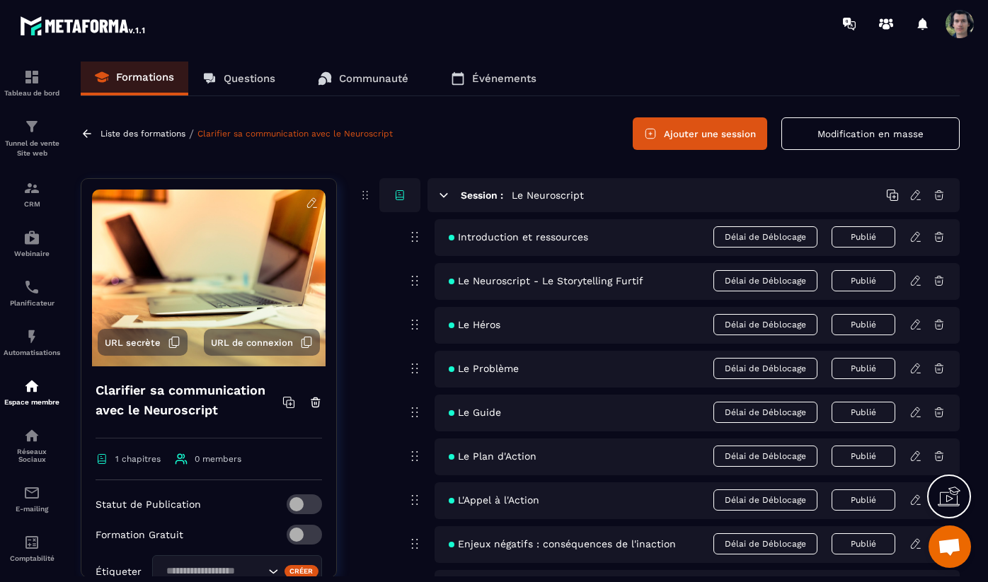
click at [880, 140] on button "Modification en masse" at bounding box center [870, 133] width 178 height 33
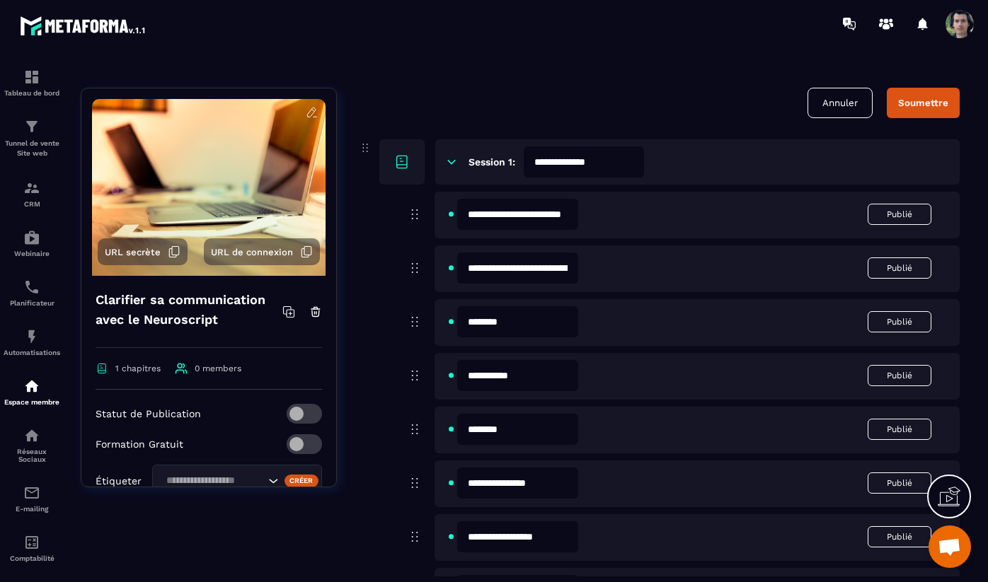
scroll to position [123, 0]
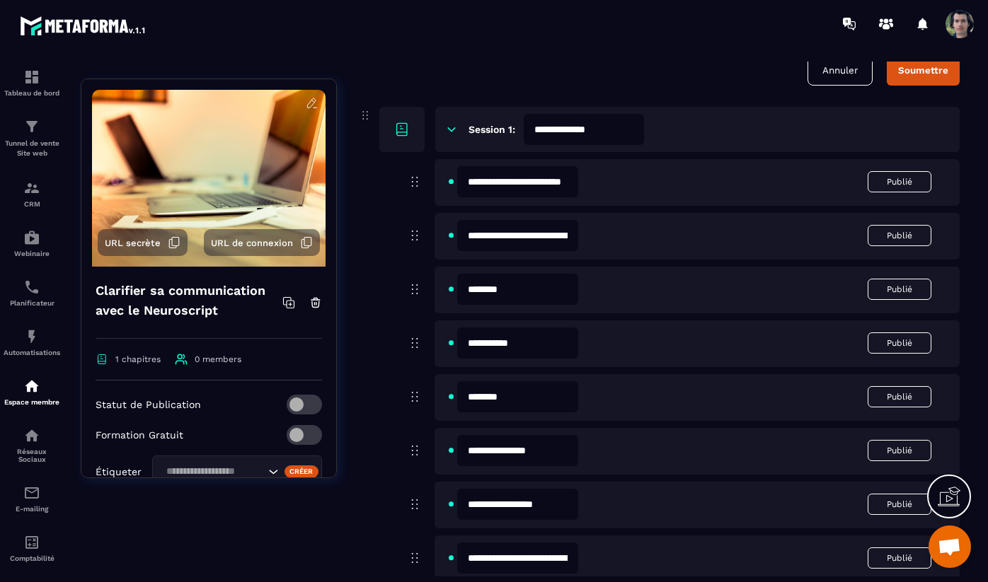
click at [523, 185] on input "**********" at bounding box center [517, 181] width 121 height 31
click at [522, 246] on input "**********" at bounding box center [517, 235] width 121 height 31
click at [519, 294] on input "********" at bounding box center [517, 289] width 121 height 31
click at [519, 351] on input "**********" at bounding box center [517, 343] width 121 height 31
click at [526, 408] on input "********" at bounding box center [517, 396] width 121 height 31
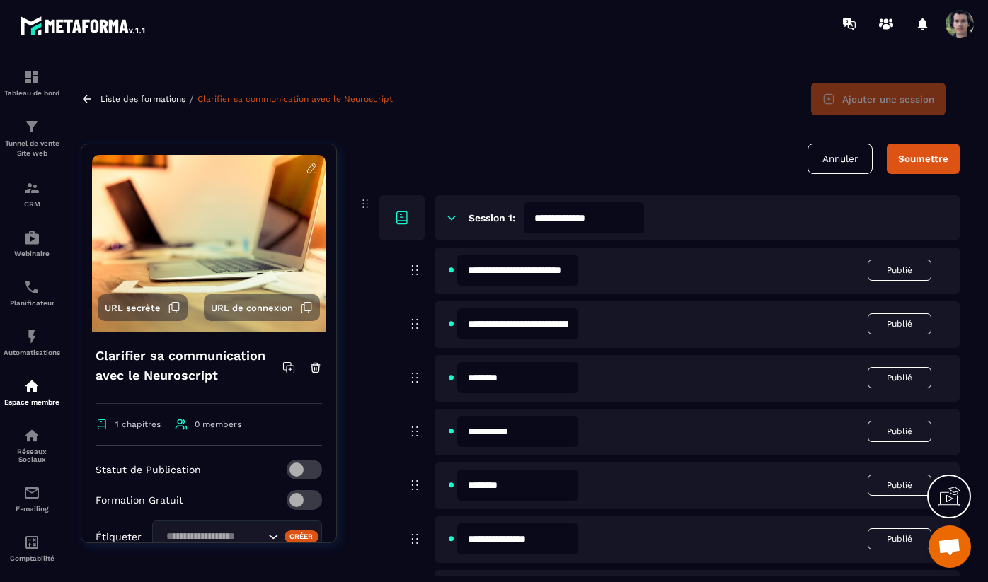
scroll to position [0, 0]
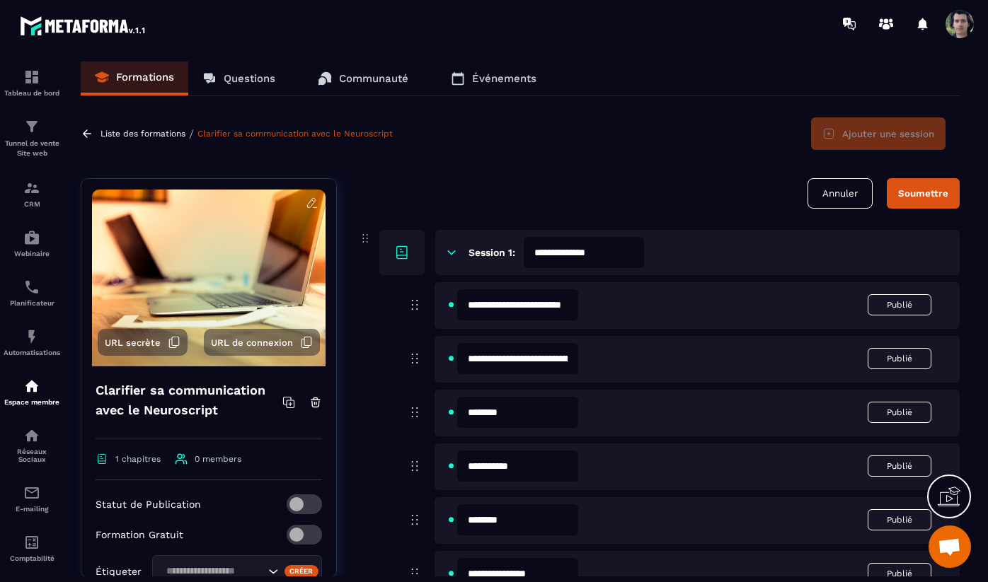
click at [850, 199] on button "Annuler" at bounding box center [839, 193] width 65 height 30
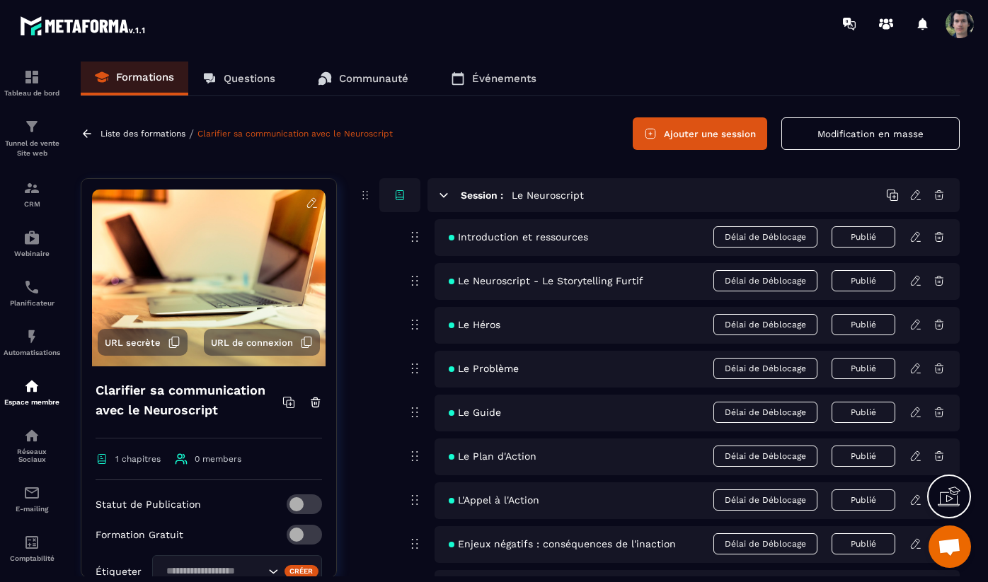
click at [142, 134] on p "Liste des formations" at bounding box center [142, 134] width 85 height 10
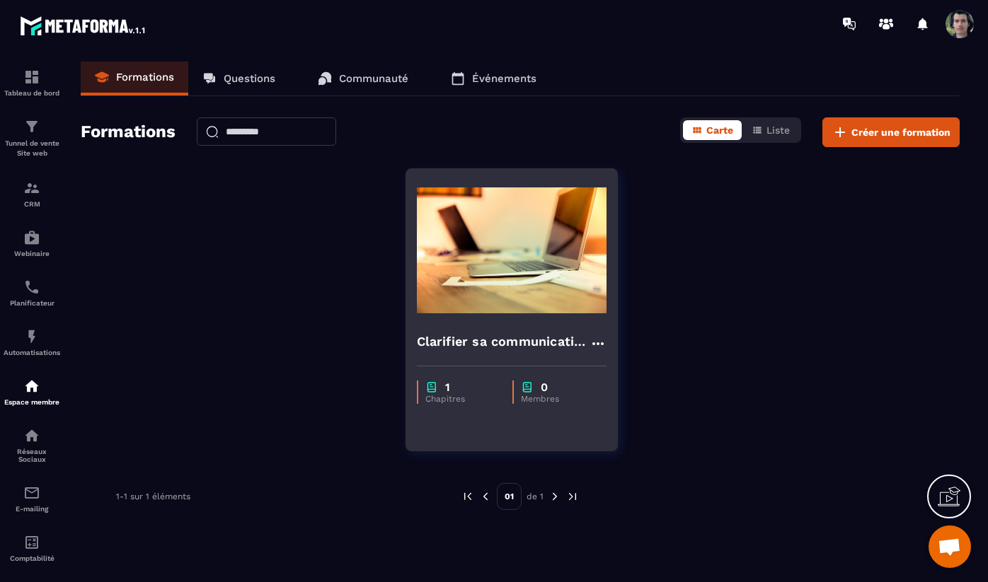
click at [602, 340] on icon at bounding box center [597, 343] width 17 height 17
click at [633, 373] on button "Modifier" at bounding box center [639, 372] width 88 height 25
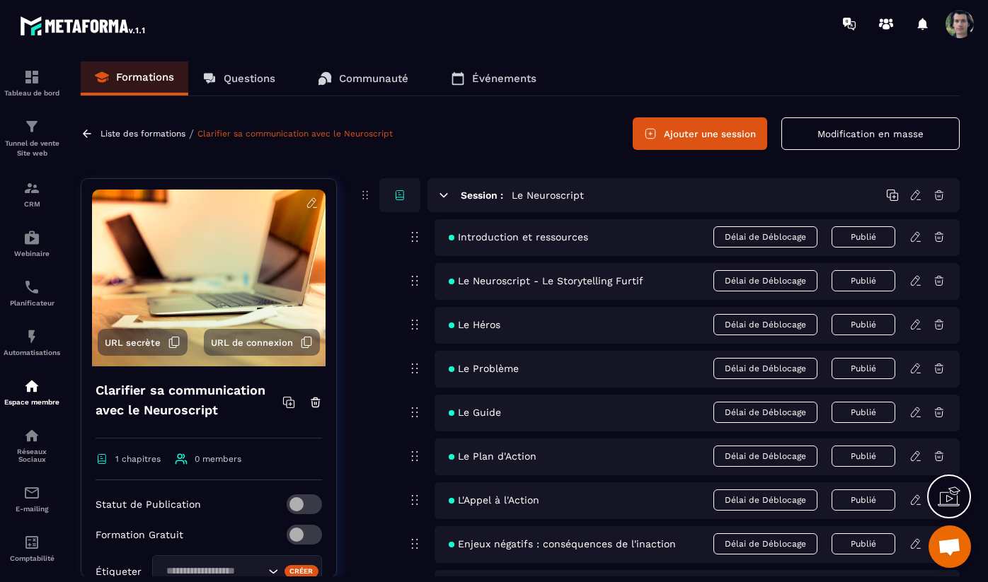
click at [311, 200] on icon at bounding box center [311, 202] width 8 height 9
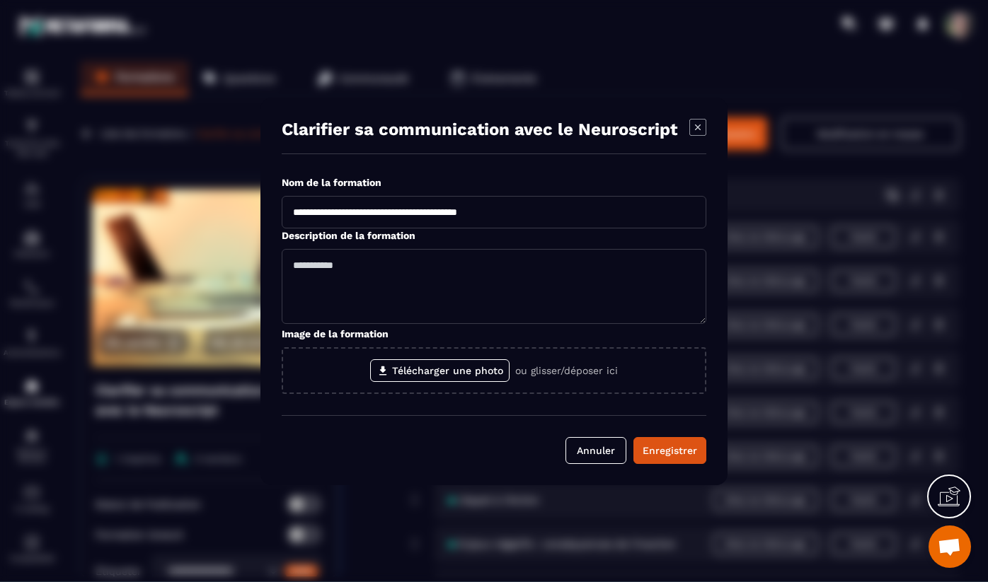
drag, startPoint x: 458, startPoint y: 211, endPoint x: 263, endPoint y: 211, distance: 194.6
click at [263, 211] on div "**********" at bounding box center [493, 292] width 467 height 388
type input "**********"
click at [440, 269] on textarea "Modal window" at bounding box center [494, 286] width 425 height 75
click at [463, 265] on textarea "**********" at bounding box center [494, 286] width 425 height 75
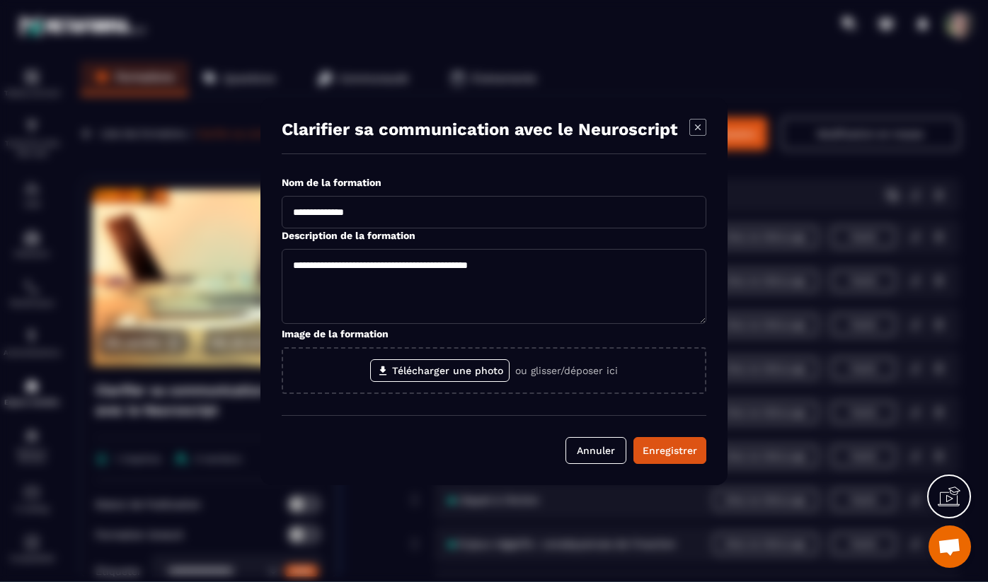
click at [463, 265] on textarea "**********" at bounding box center [494, 286] width 425 height 75
click at [314, 265] on textarea "**********" at bounding box center [494, 286] width 425 height 75
click at [633, 282] on textarea "**********" at bounding box center [494, 286] width 425 height 75
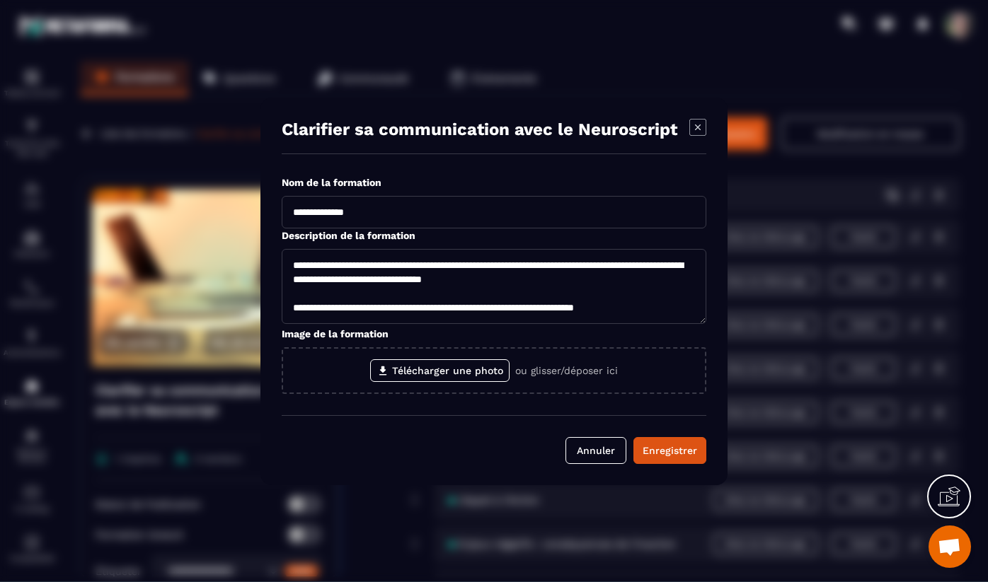
click at [456, 308] on textarea "**********" at bounding box center [494, 286] width 425 height 75
click at [446, 307] on textarea "**********" at bounding box center [494, 286] width 425 height 75
drag, startPoint x: 446, startPoint y: 307, endPoint x: 489, endPoint y: 307, distance: 43.2
click at [489, 307] on textarea "**********" at bounding box center [494, 286] width 425 height 75
type textarea "**********"
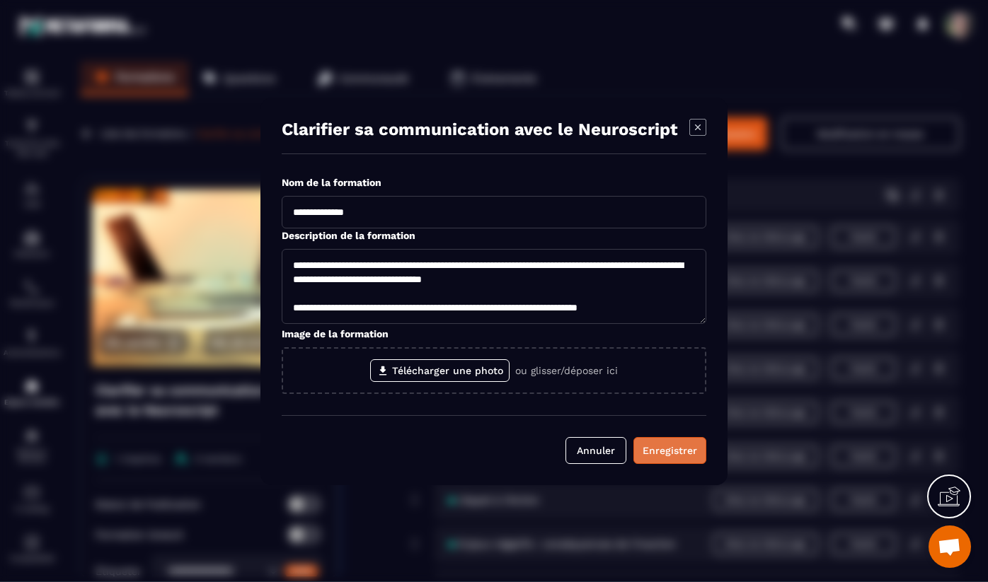
click at [671, 456] on div "Enregistrer" at bounding box center [669, 451] width 54 height 14
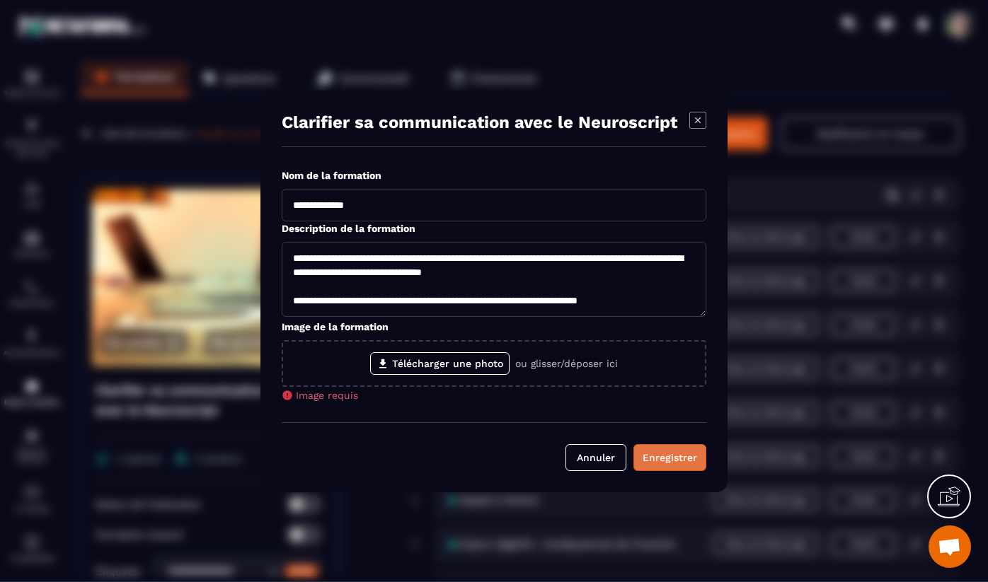
click at [674, 460] on div "Enregistrer" at bounding box center [669, 458] width 54 height 14
click at [610, 460] on button "Annuler" at bounding box center [595, 457] width 61 height 27
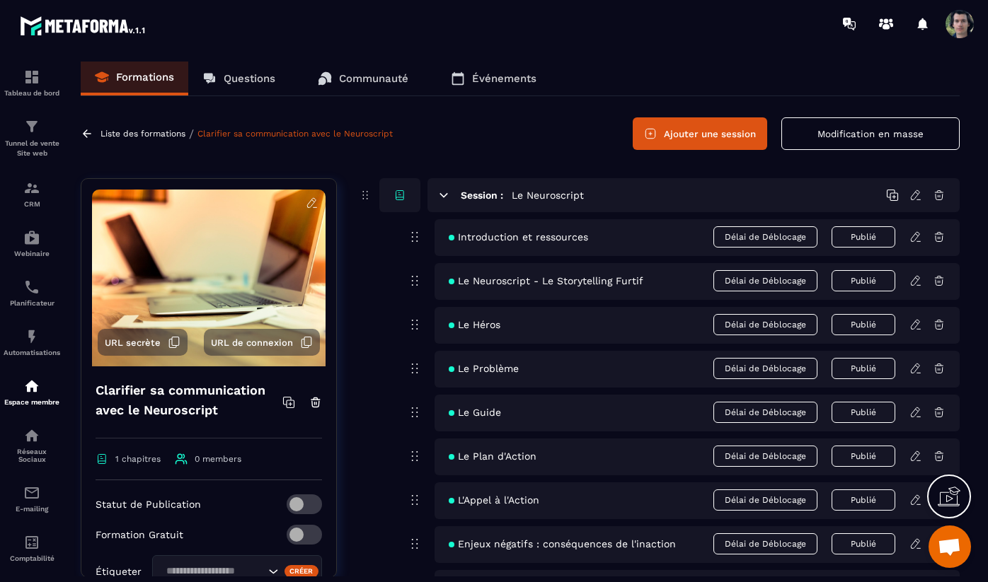
click at [131, 137] on p "Liste des formations" at bounding box center [142, 134] width 85 height 10
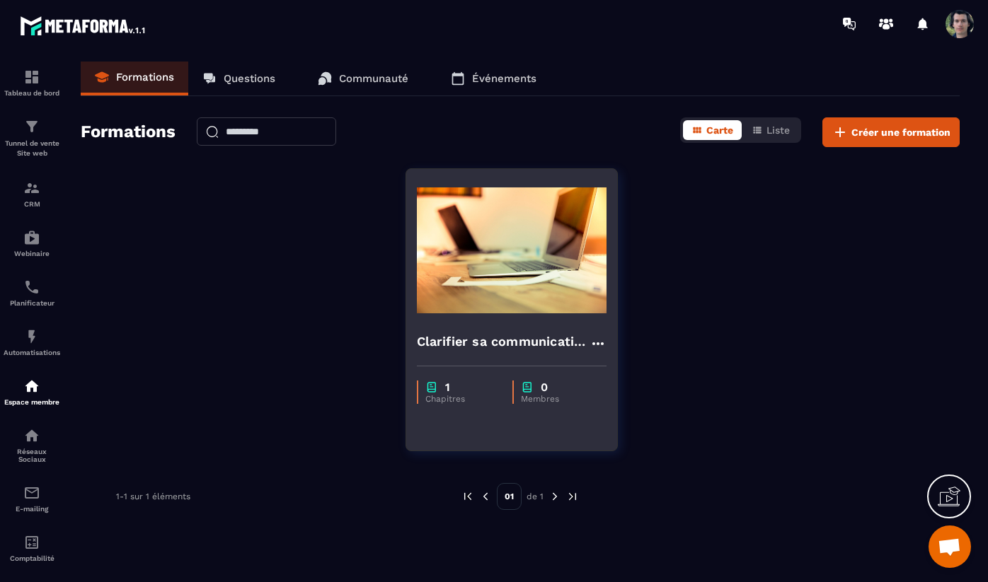
click at [601, 339] on icon at bounding box center [597, 343] width 17 height 17
click at [638, 373] on button "Modifier" at bounding box center [639, 372] width 88 height 25
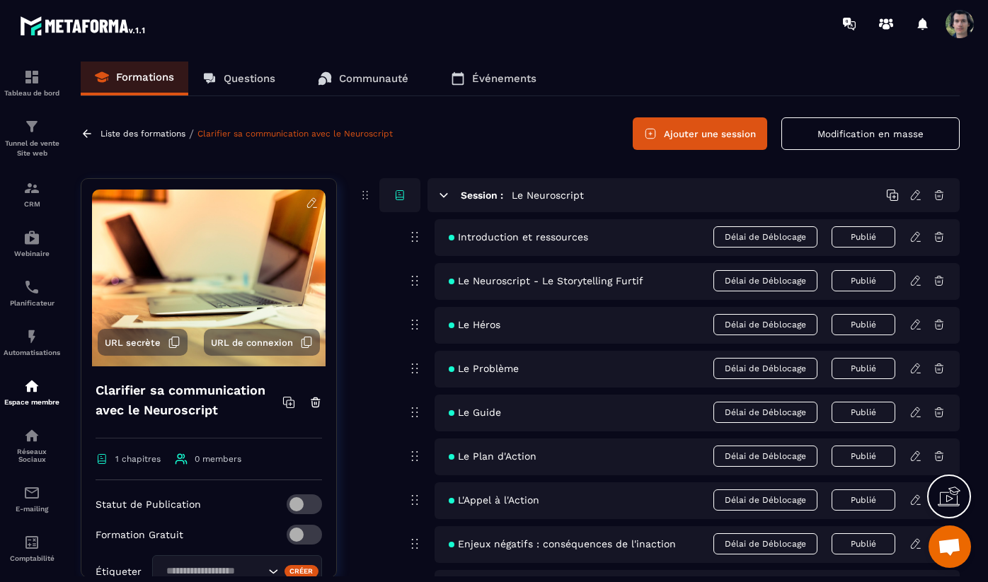
click at [312, 204] on icon at bounding box center [311, 202] width 8 height 9
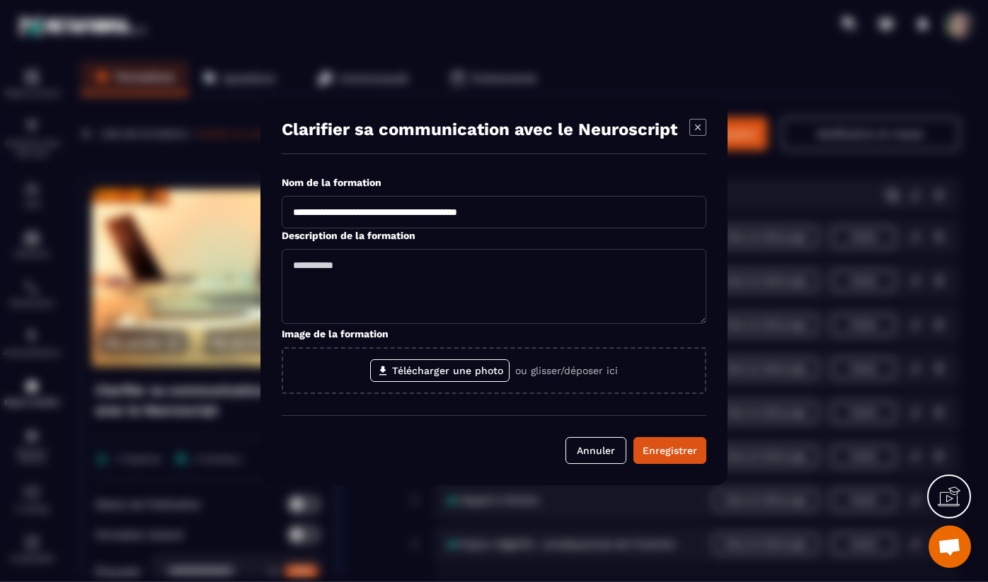
drag, startPoint x: 457, startPoint y: 209, endPoint x: 275, endPoint y: 210, distance: 181.8
click at [275, 210] on div "**********" at bounding box center [493, 292] width 467 height 388
type input "**********"
click at [666, 458] on button "Enregistrer" at bounding box center [669, 450] width 73 height 27
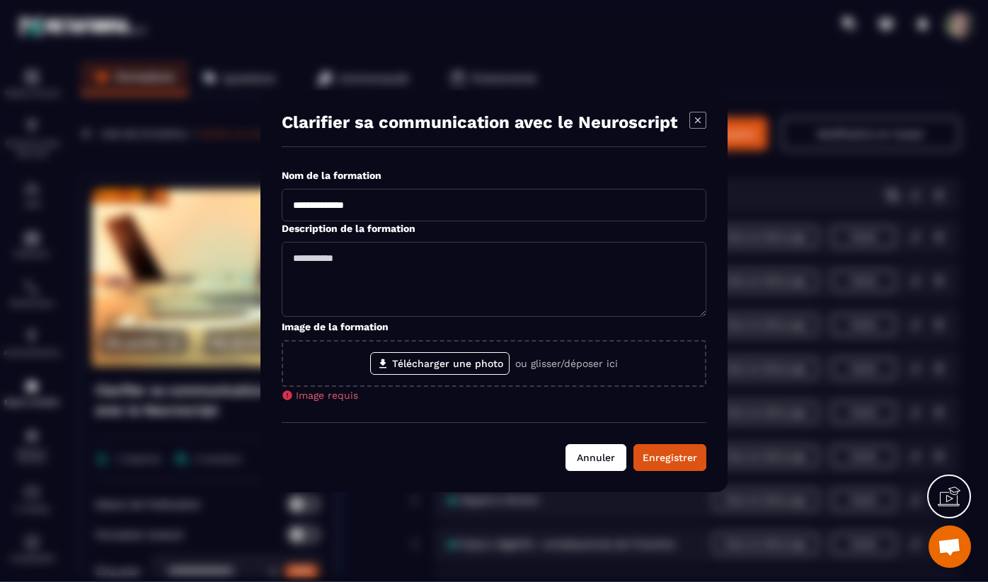
click at [609, 456] on button "Annuler" at bounding box center [595, 457] width 61 height 27
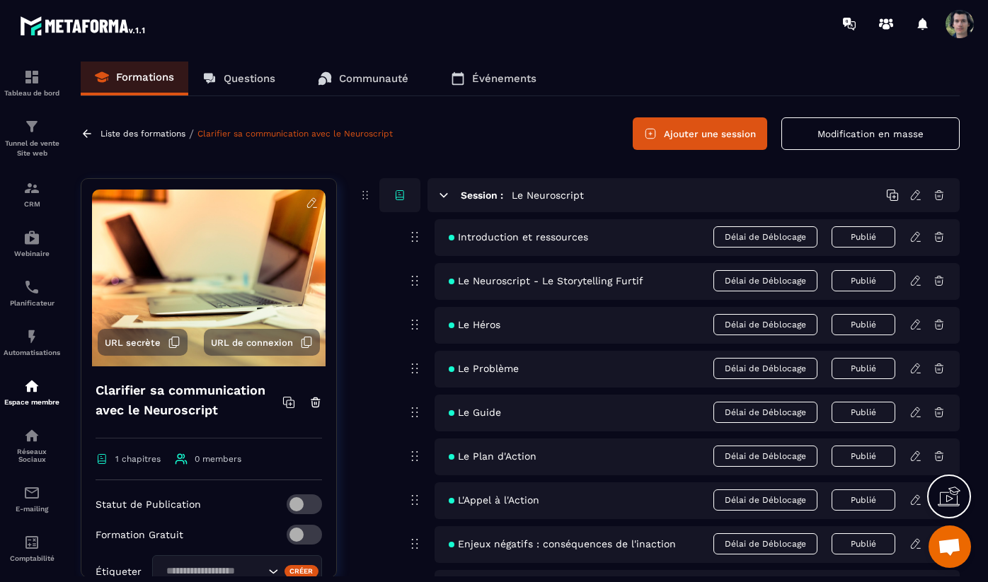
click at [143, 129] on p "Liste des formations" at bounding box center [142, 134] width 85 height 10
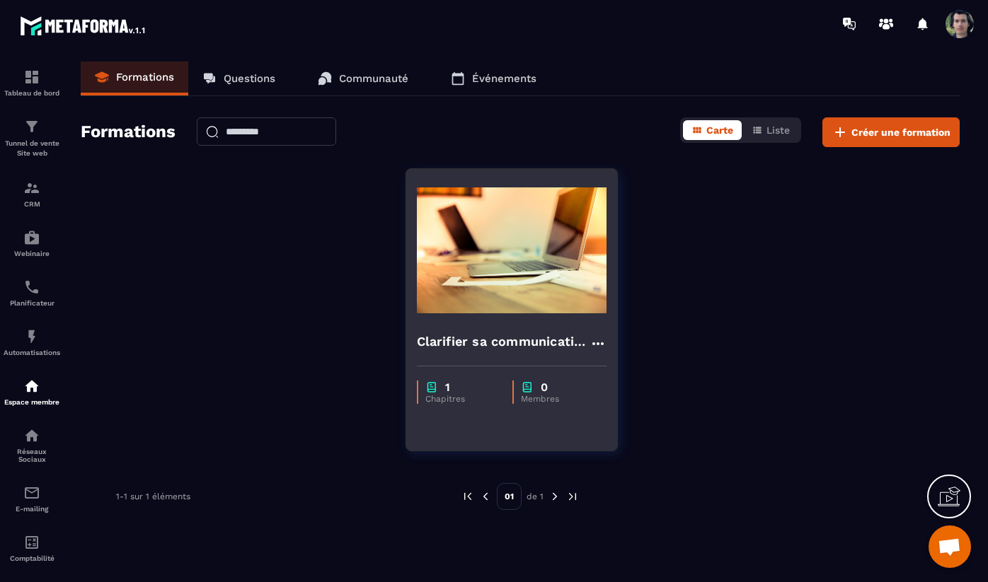
click at [544, 284] on img at bounding box center [512, 251] width 190 height 142
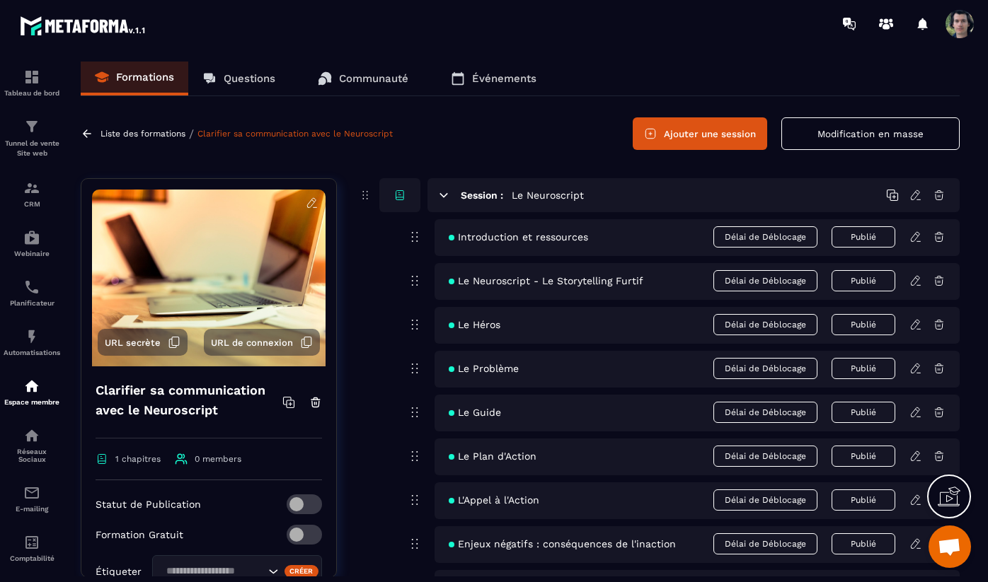
scroll to position [166, 0]
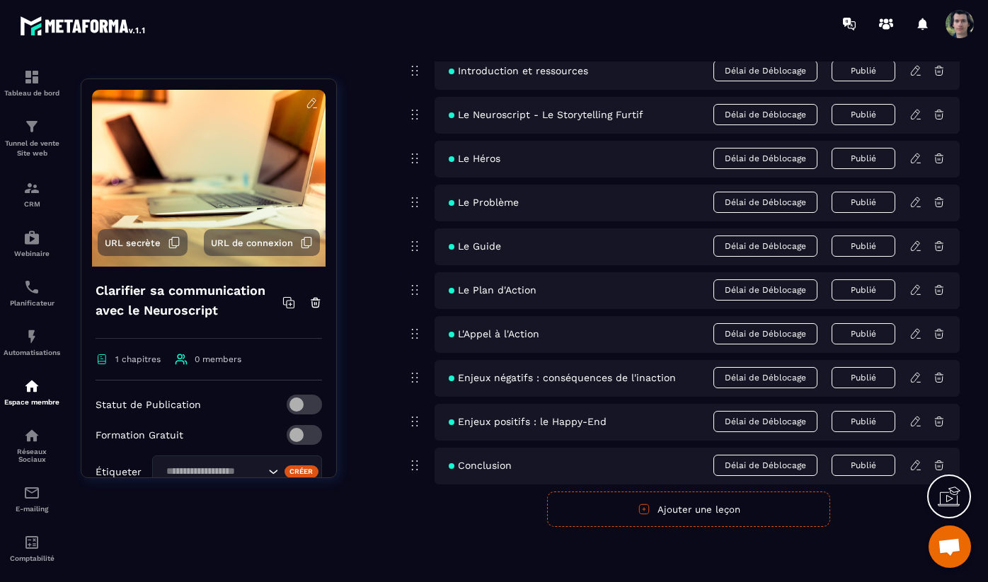
click at [916, 466] on icon at bounding box center [915, 465] width 13 height 13
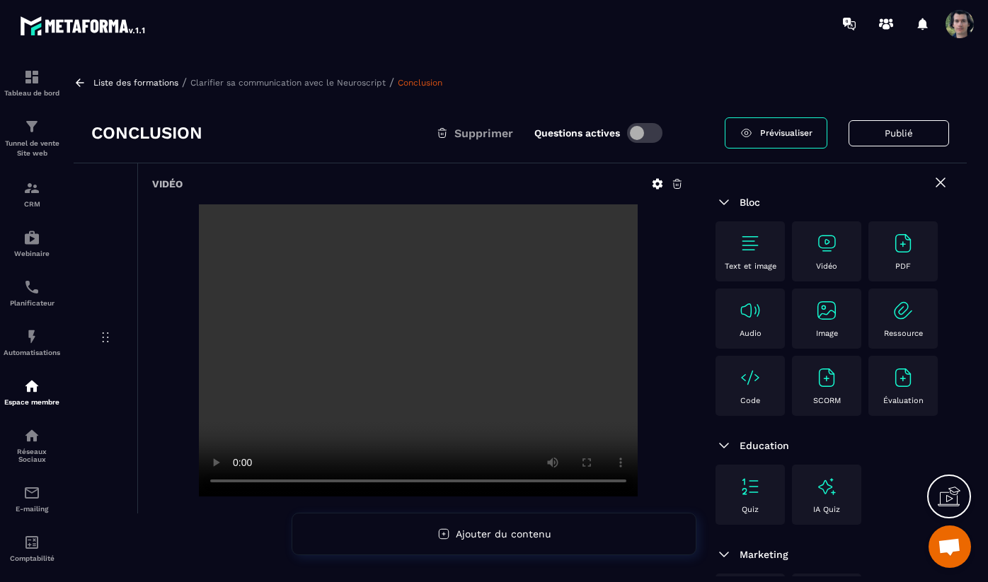
click at [268, 78] on p "Clarifier sa communication avec le Neuroscript" at bounding box center [287, 83] width 195 height 10
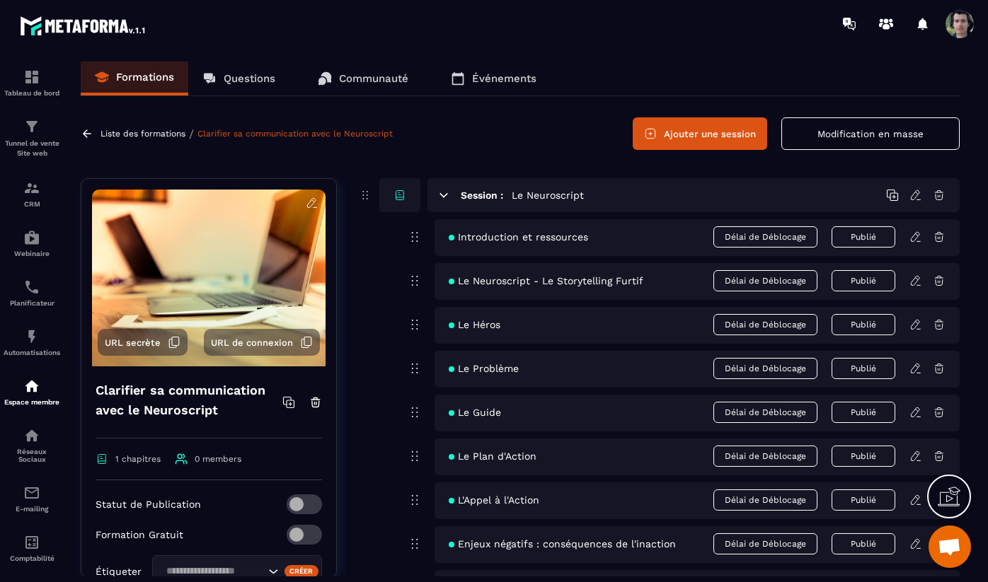
click at [919, 507] on div "L'Appel à l'Action Délai de Déblocage Publié" at bounding box center [696, 501] width 525 height 37
click at [915, 502] on icon at bounding box center [915, 500] width 13 height 13
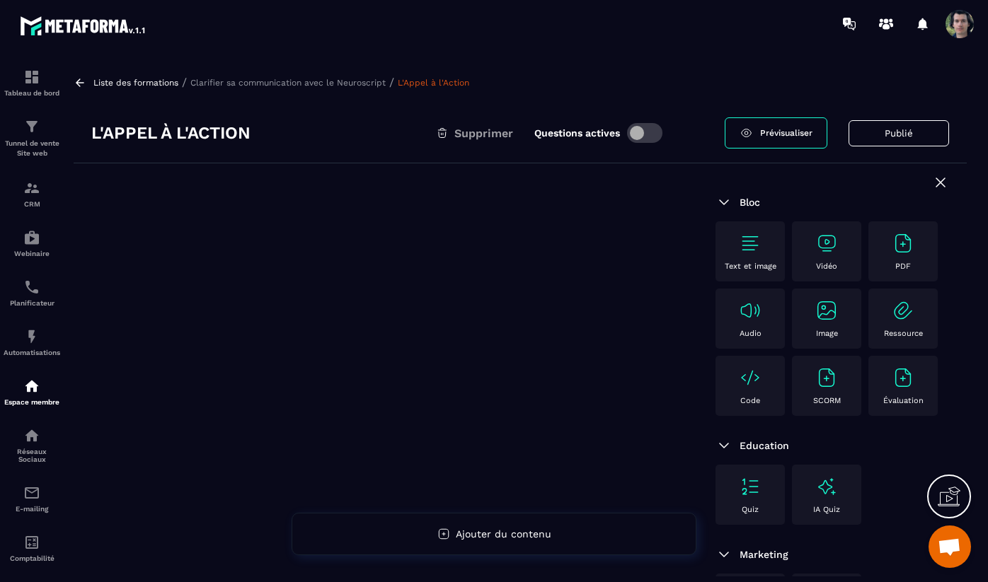
click at [338, 77] on div "Liste des formations / Clarifier sa communication avec le Neuroscript / L'Appel…" at bounding box center [520, 82] width 893 height 13
click at [341, 81] on p "Clarifier sa communication avec le Neuroscript" at bounding box center [287, 83] width 195 height 10
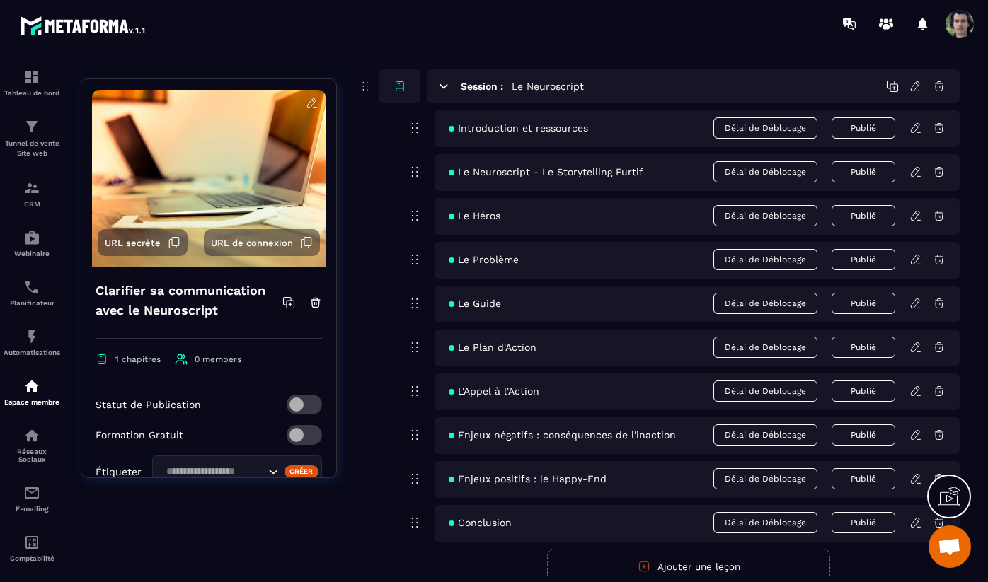
scroll to position [166, 0]
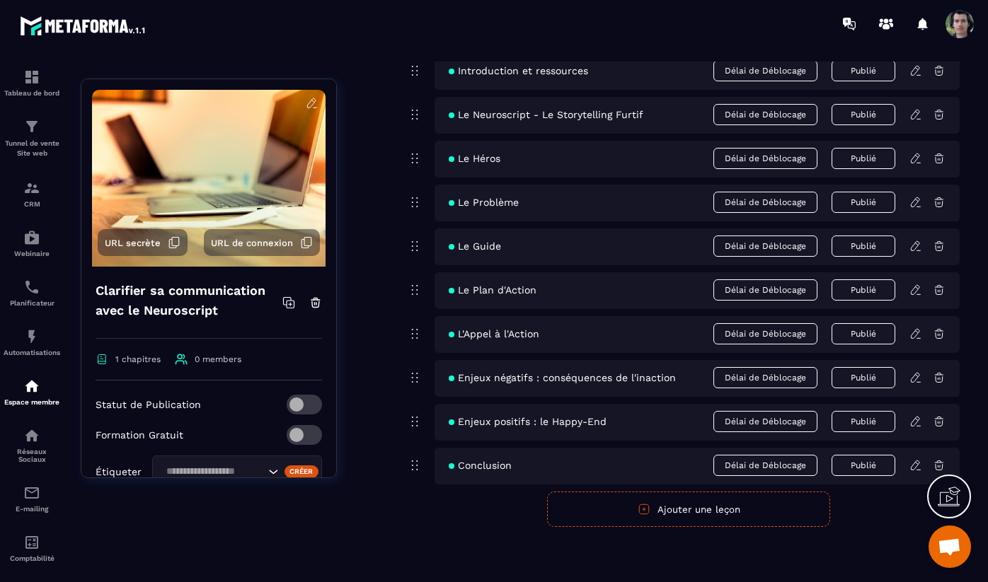
click at [916, 425] on icon at bounding box center [915, 421] width 13 height 13
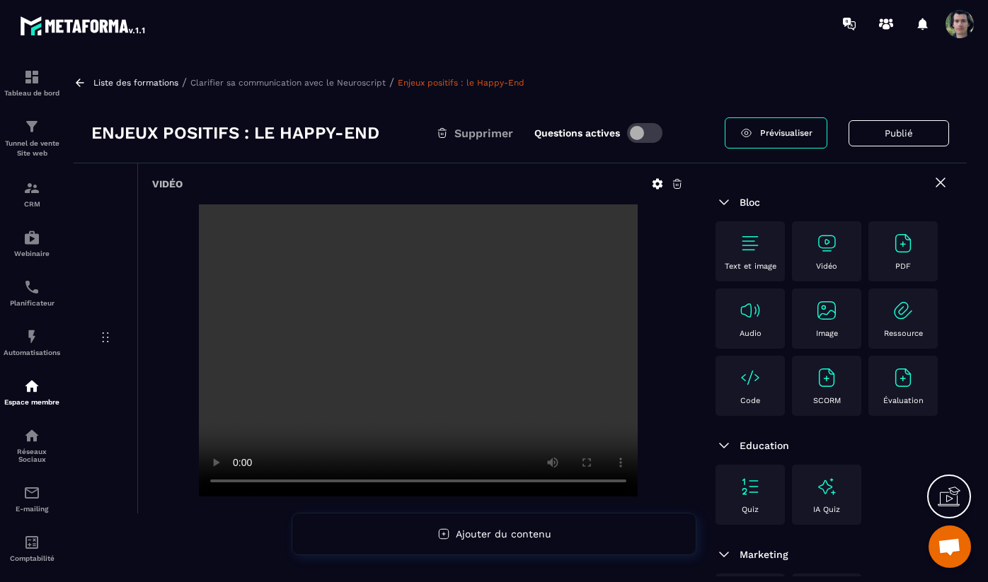
click at [347, 83] on p "Clarifier sa communication avec le Neuroscript" at bounding box center [287, 83] width 195 height 10
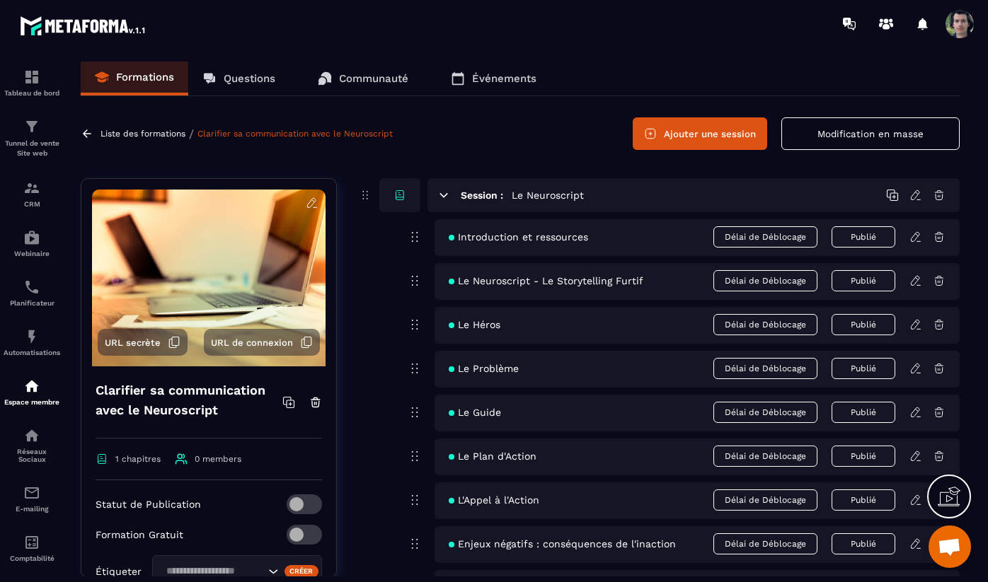
click at [315, 203] on icon at bounding box center [312, 203] width 13 height 13
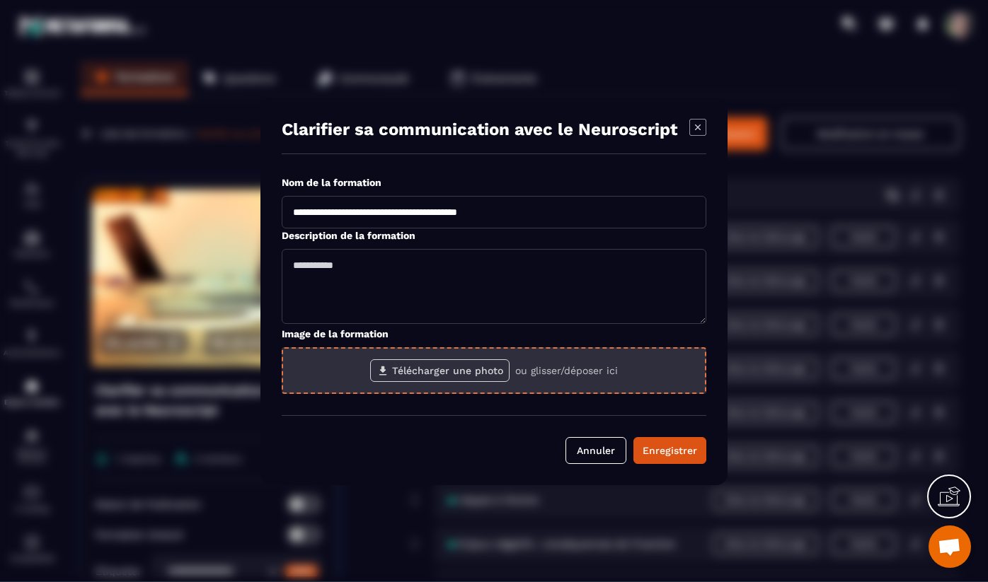
click at [477, 364] on label "Télécharger une photo" at bounding box center [439, 370] width 139 height 23
click at [0, 0] on input "Télécharger une photo" at bounding box center [0, 0] width 0 height 0
click at [456, 369] on label "Télécharger une photo" at bounding box center [439, 370] width 139 height 23
click at [0, 0] on input "Télécharger une photo" at bounding box center [0, 0] width 0 height 0
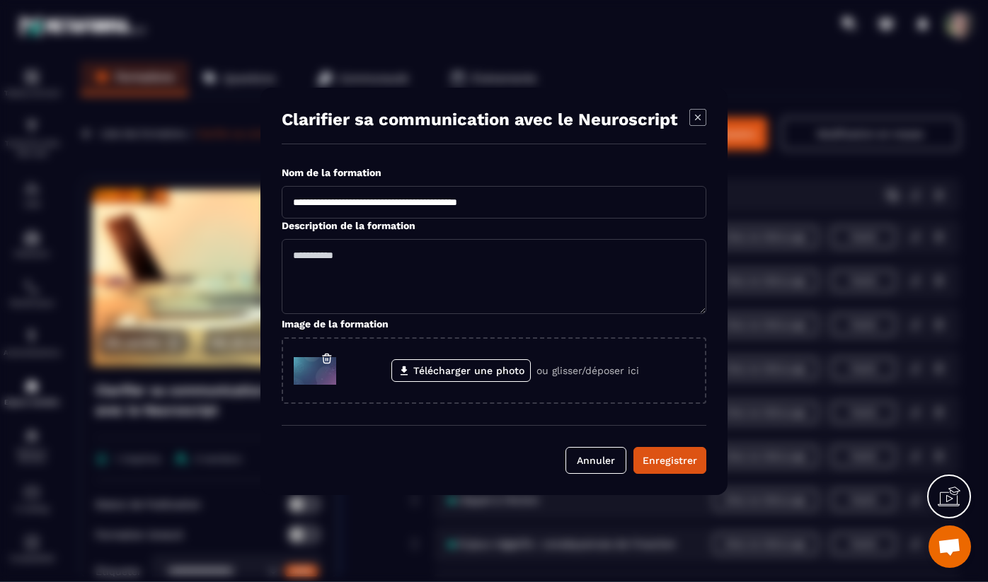
drag, startPoint x: 456, startPoint y: 204, endPoint x: 282, endPoint y: 202, distance: 174.8
click at [282, 202] on input "**********" at bounding box center [494, 202] width 425 height 33
type input "**********"
click at [674, 464] on div "Enregistrer" at bounding box center [669, 461] width 54 height 14
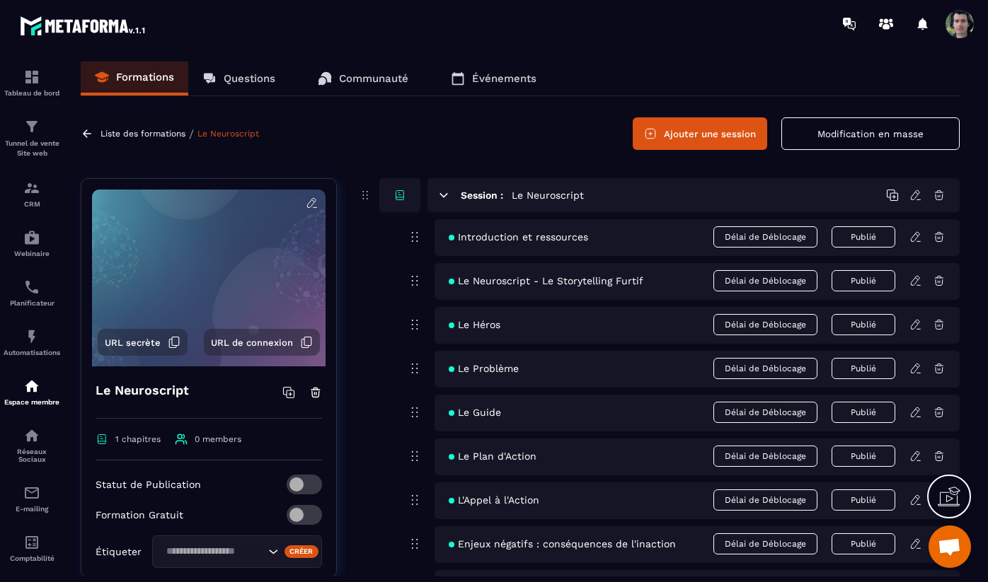
click at [93, 133] on link at bounding box center [89, 133] width 16 height 13
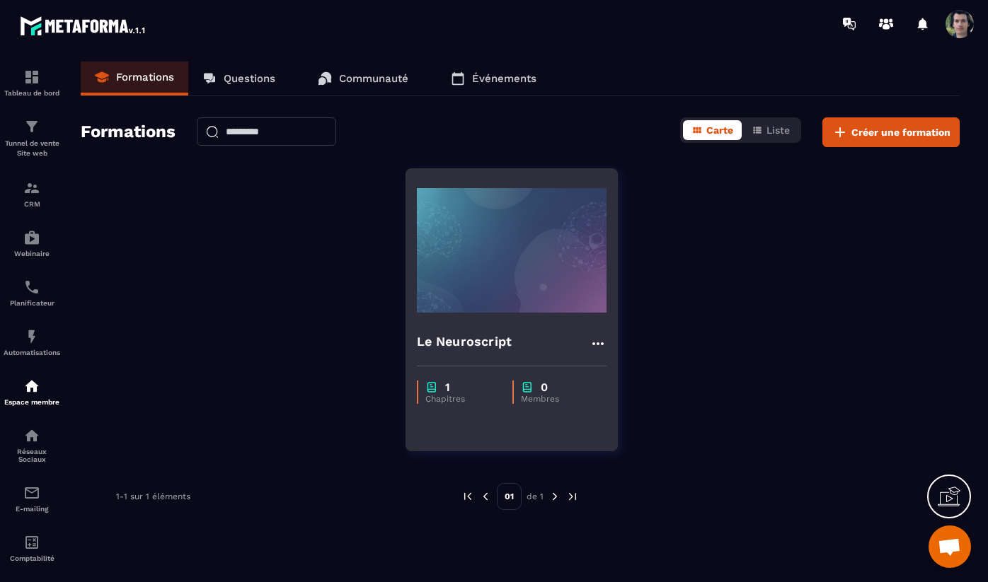
click at [589, 342] on icon at bounding box center [597, 343] width 17 height 17
click at [621, 374] on button "Modifier" at bounding box center [639, 372] width 88 height 25
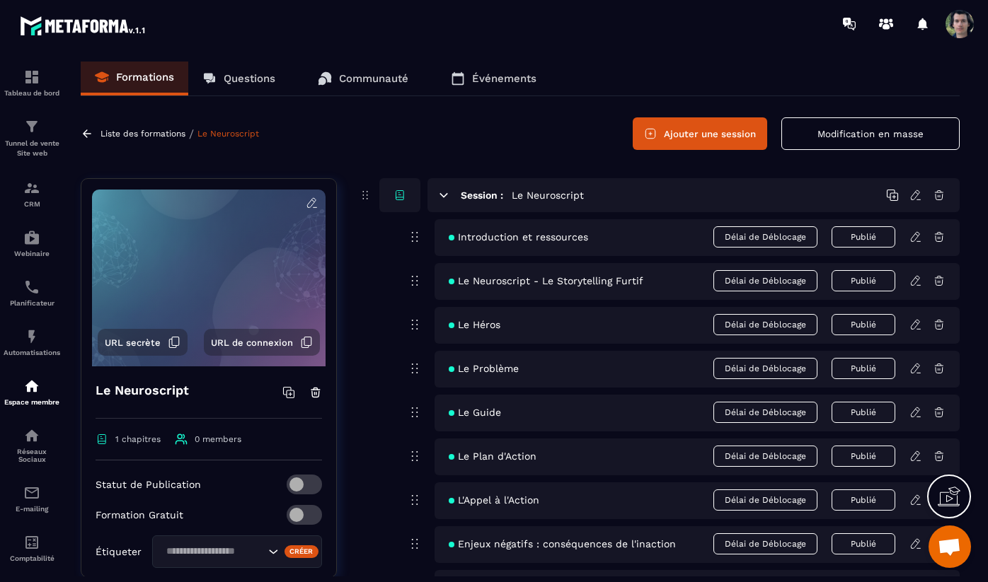
click at [312, 202] on icon at bounding box center [312, 203] width 13 height 13
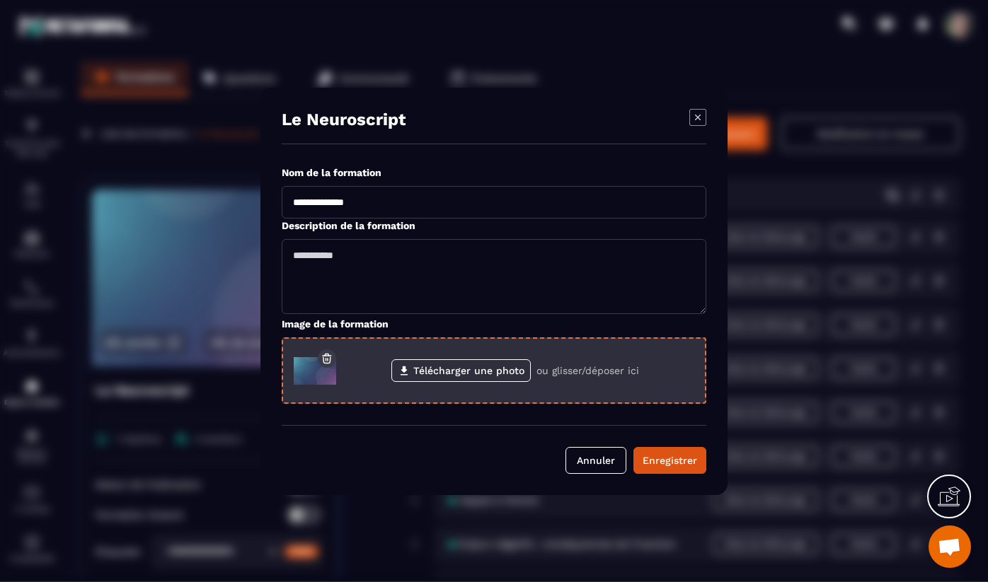
click at [327, 359] on icon "Modal window" at bounding box center [325, 359] width 1 height 2
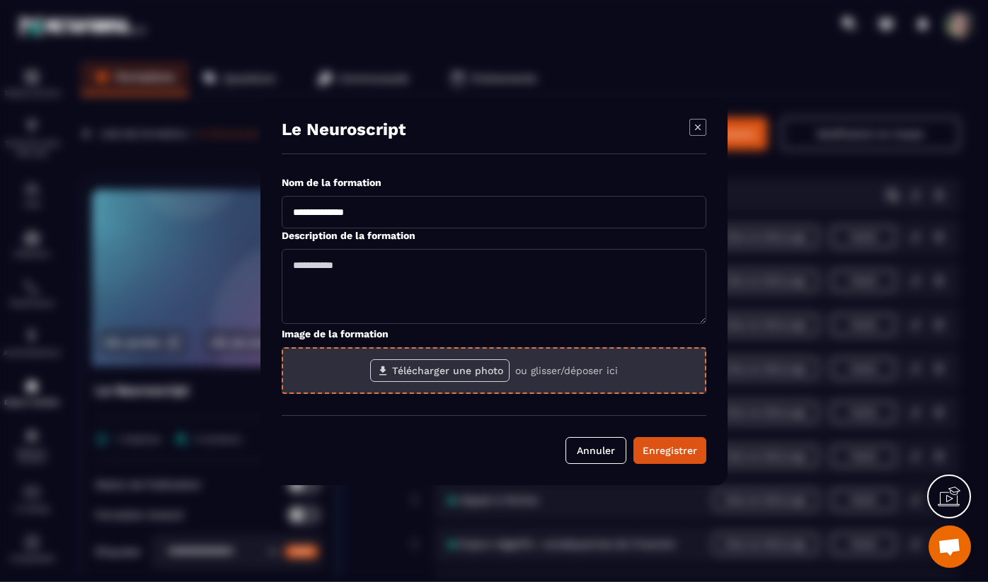
click at [495, 364] on label "Télécharger une photo" at bounding box center [439, 370] width 139 height 23
click at [0, 0] on input "Télécharger une photo" at bounding box center [0, 0] width 0 height 0
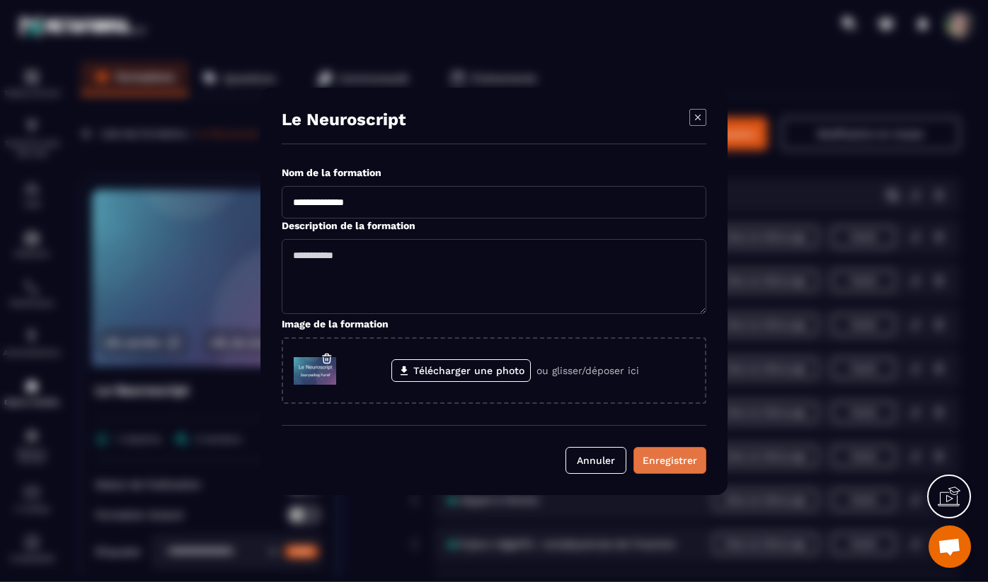
click at [668, 459] on div "Enregistrer" at bounding box center [669, 461] width 54 height 14
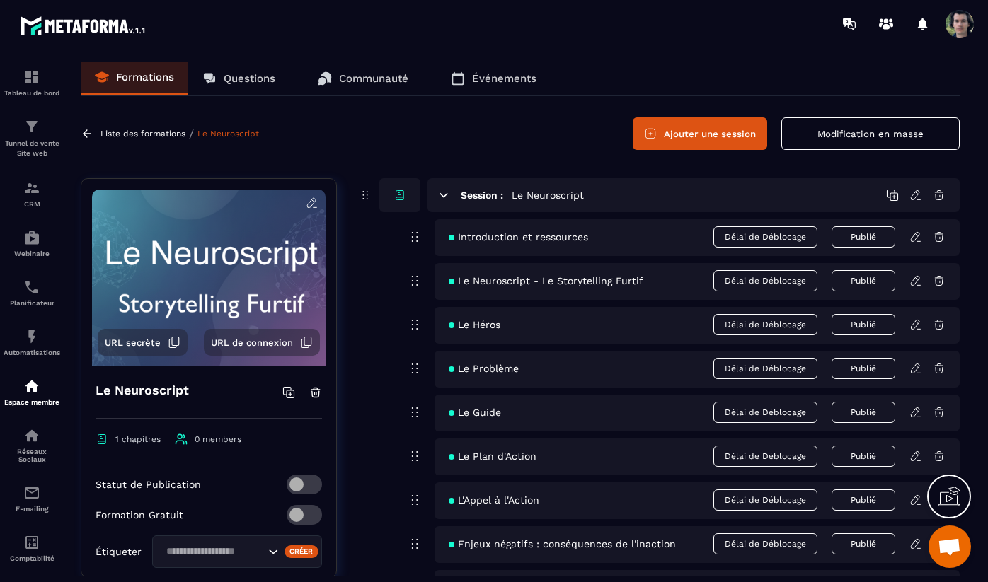
click at [139, 136] on p "Liste des formations" at bounding box center [142, 134] width 85 height 10
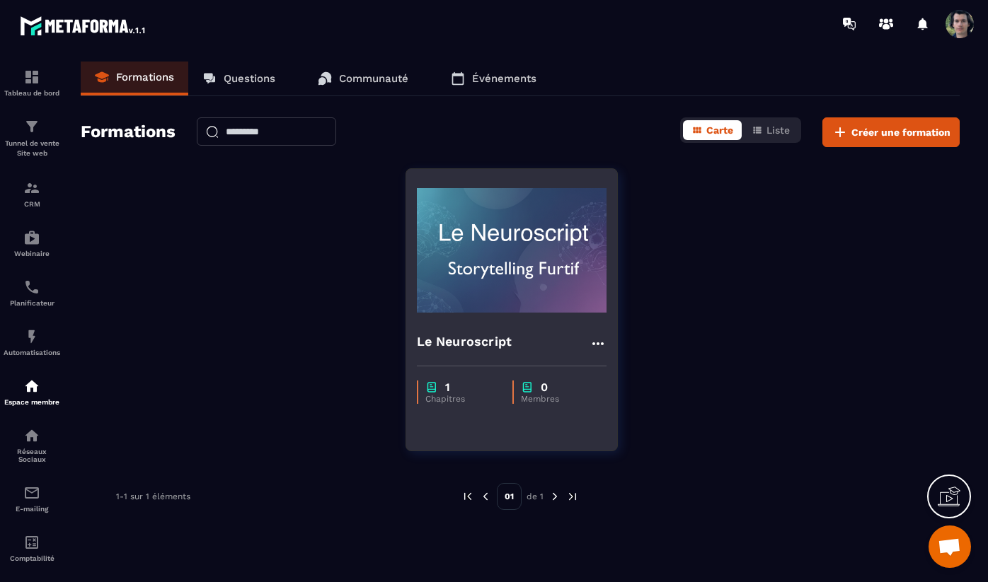
click at [594, 345] on icon at bounding box center [597, 343] width 17 height 17
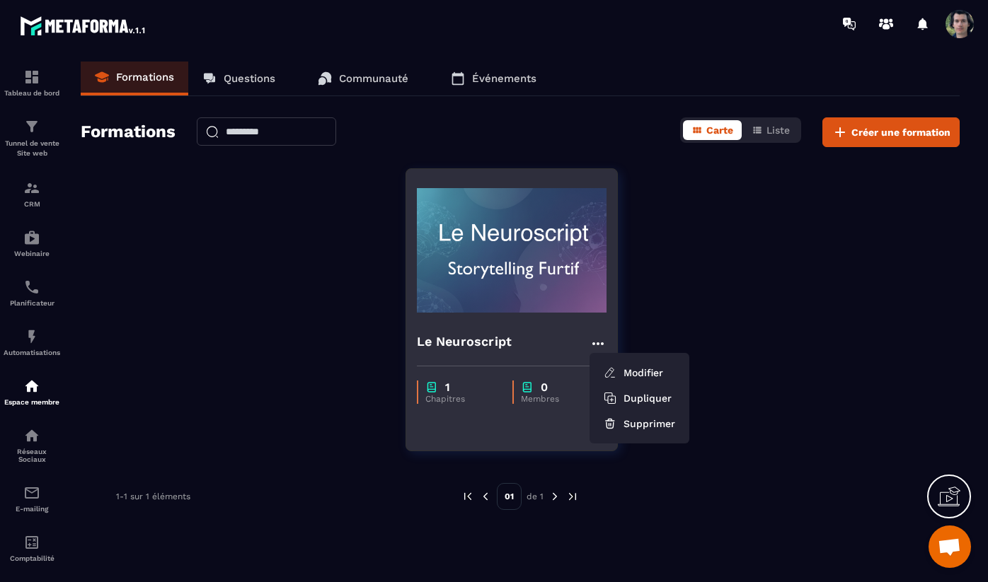
click at [550, 343] on div "Le Neuroscript Modifier Dupliquer Supprimer" at bounding box center [512, 343] width 190 height 23
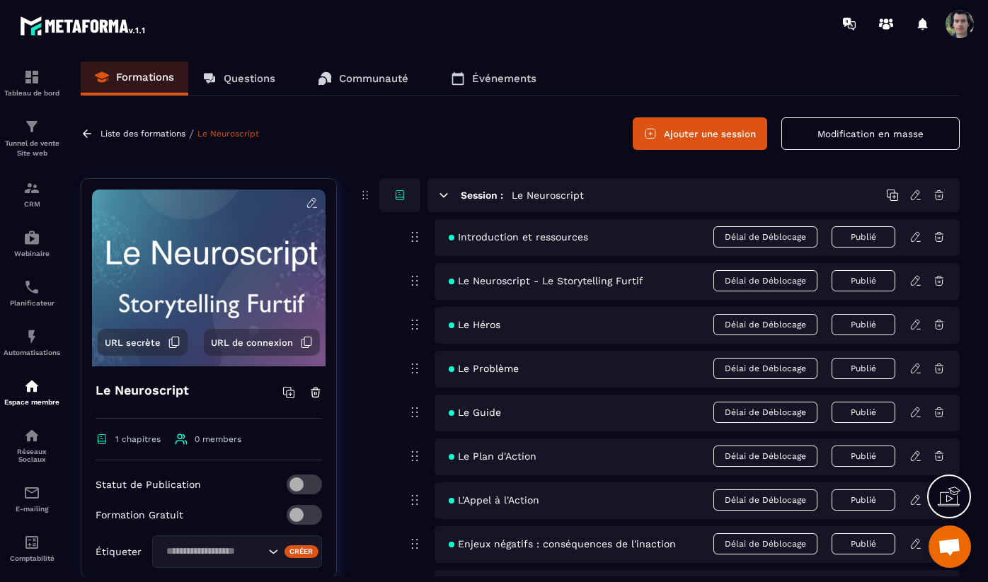
click at [166, 341] on button "URL secrète" at bounding box center [143, 342] width 90 height 27
click at [129, 137] on p "Liste des formations" at bounding box center [142, 134] width 85 height 10
